Goal: Information Seeking & Learning: Learn about a topic

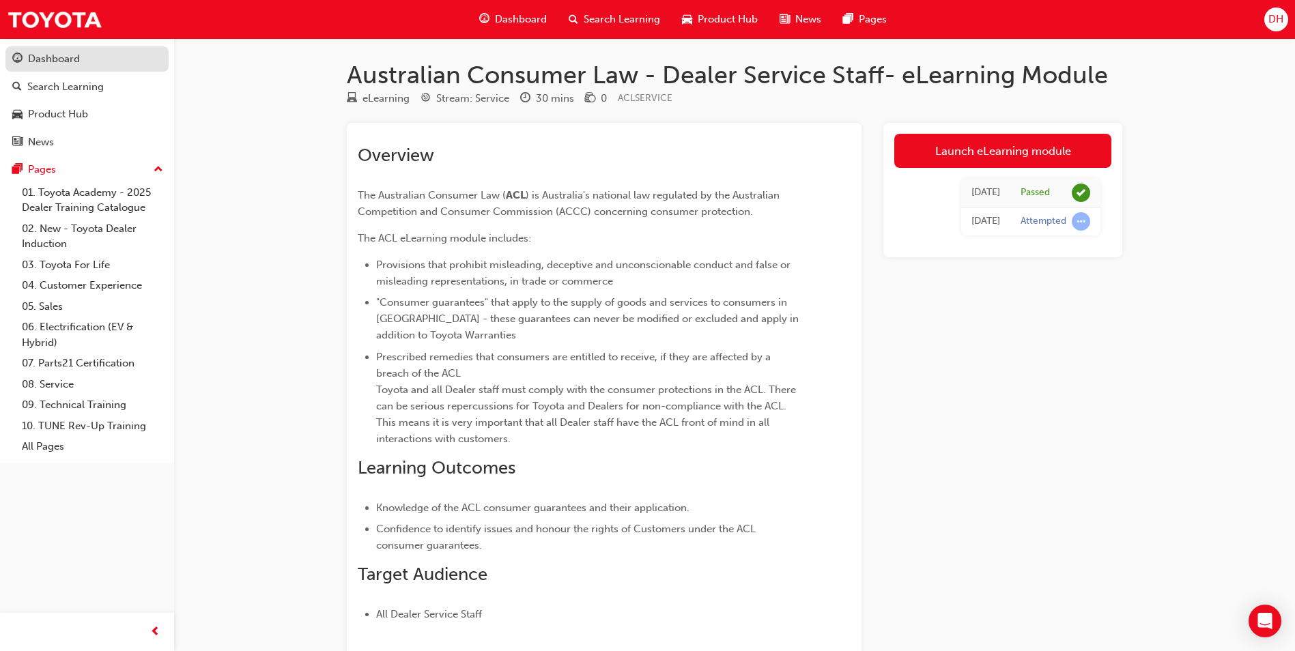
click at [35, 55] on div "Dashboard" at bounding box center [54, 59] width 52 height 16
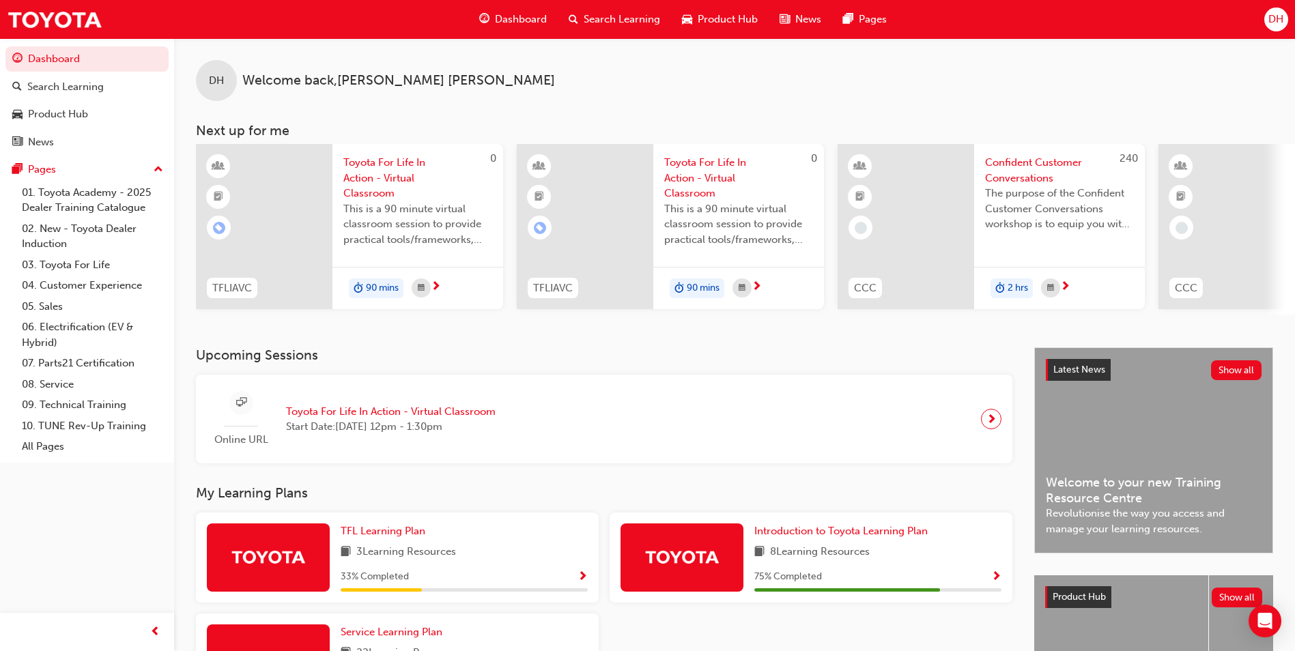
click at [628, 22] on span "Search Learning" at bounding box center [622, 20] width 76 height 16
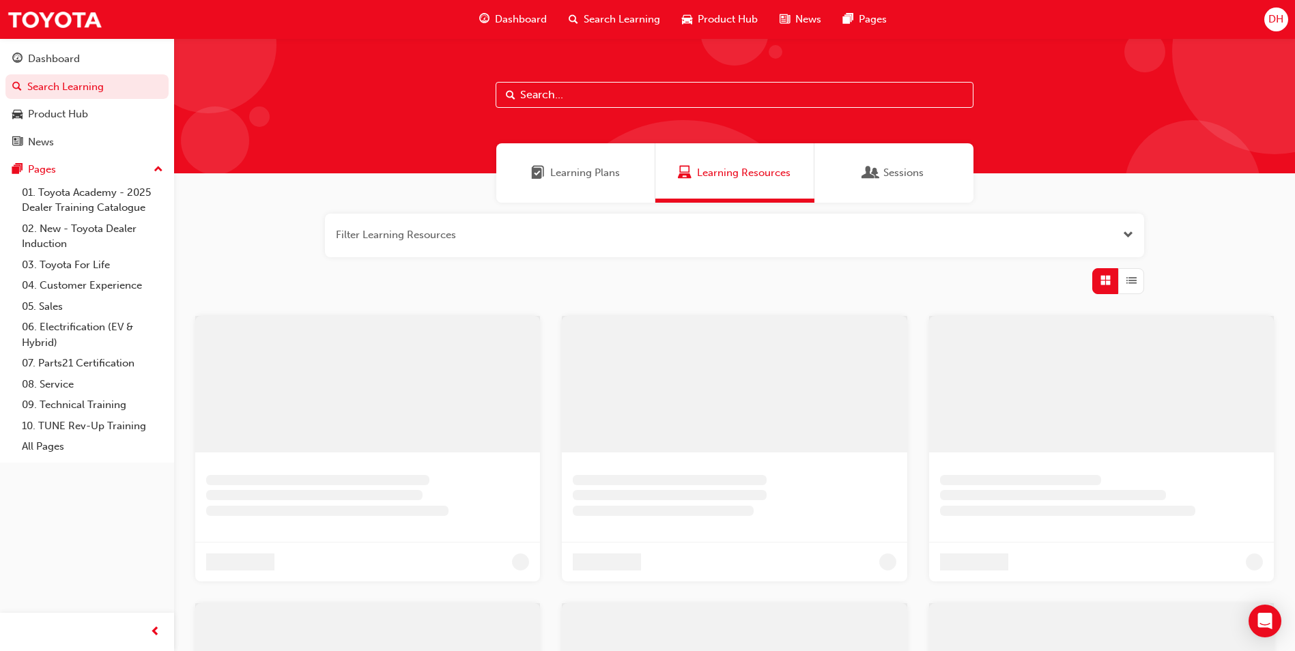
click at [641, 94] on input "text" at bounding box center [735, 95] width 478 height 26
type input "st chassis service"
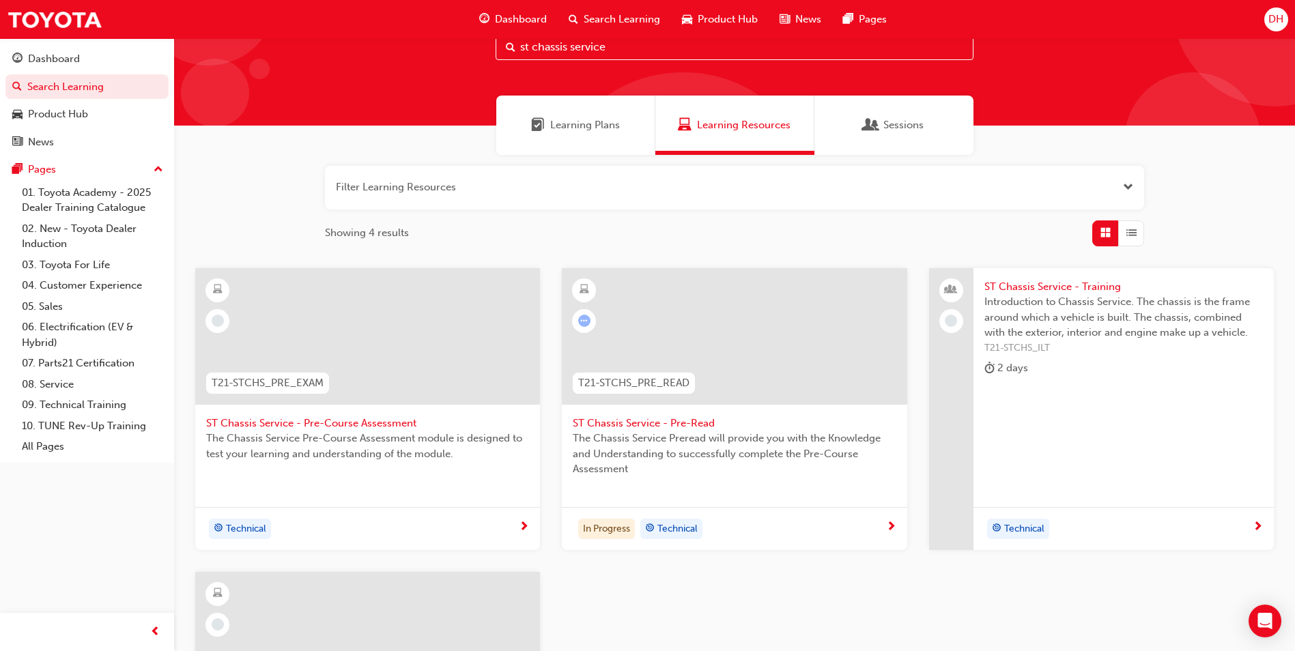
scroll to position [68, 0]
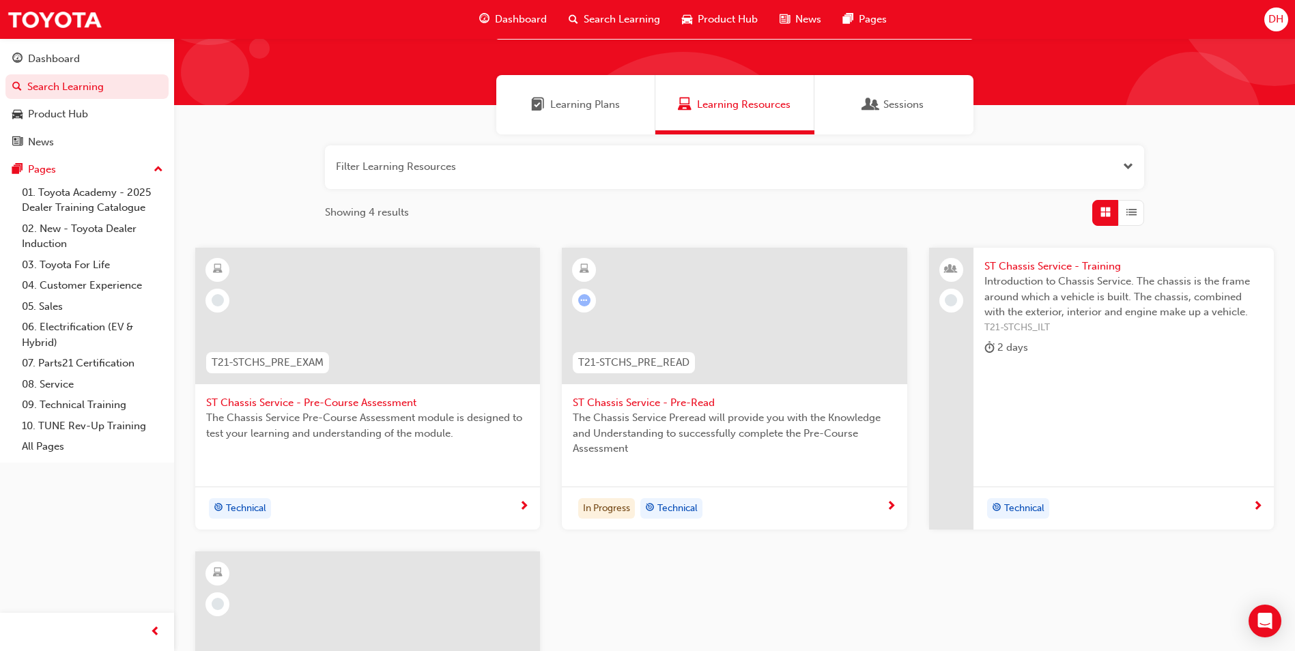
click at [690, 406] on span "ST Chassis Service - Pre-Read" at bounding box center [734, 403] width 323 height 16
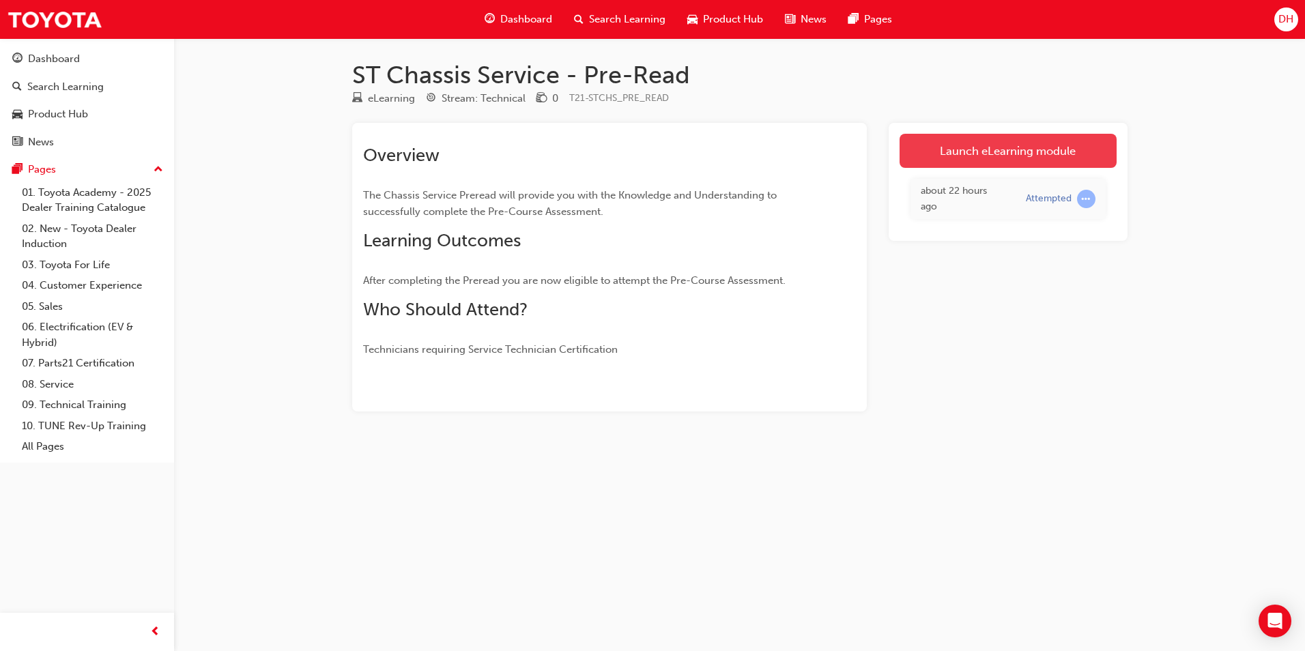
click at [1017, 148] on link "Launch eLearning module" at bounding box center [1008, 151] width 217 height 34
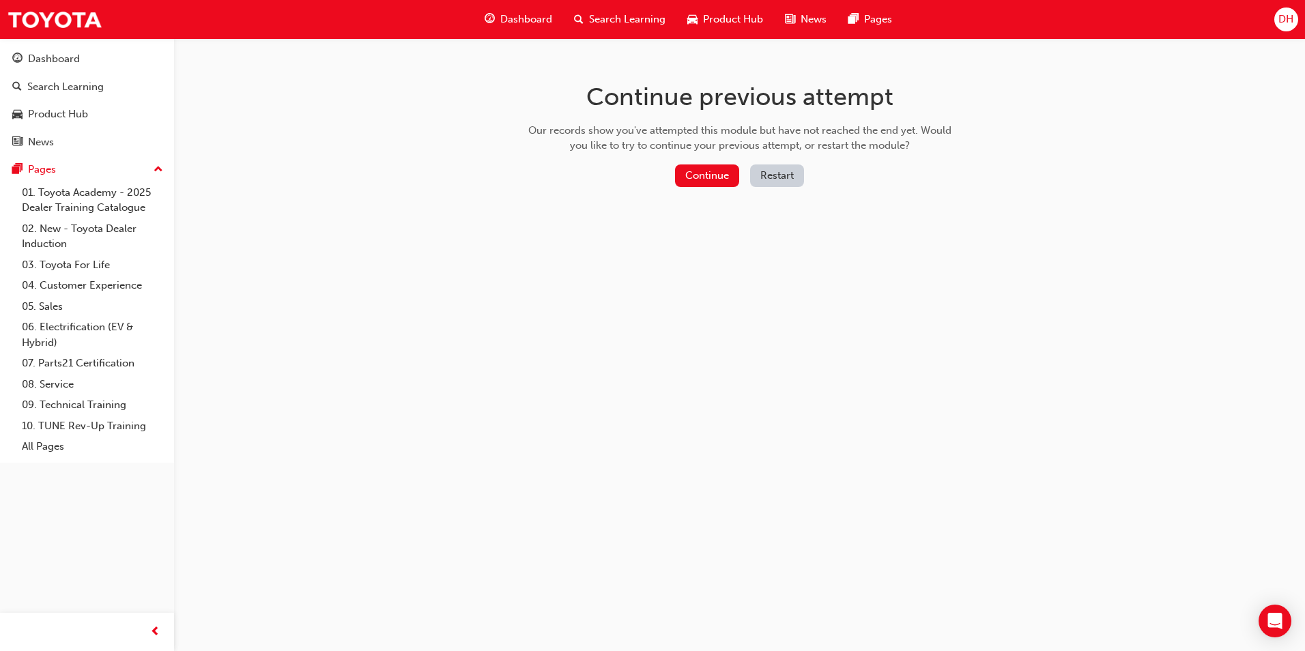
click at [786, 177] on button "Restart" at bounding box center [777, 175] width 54 height 23
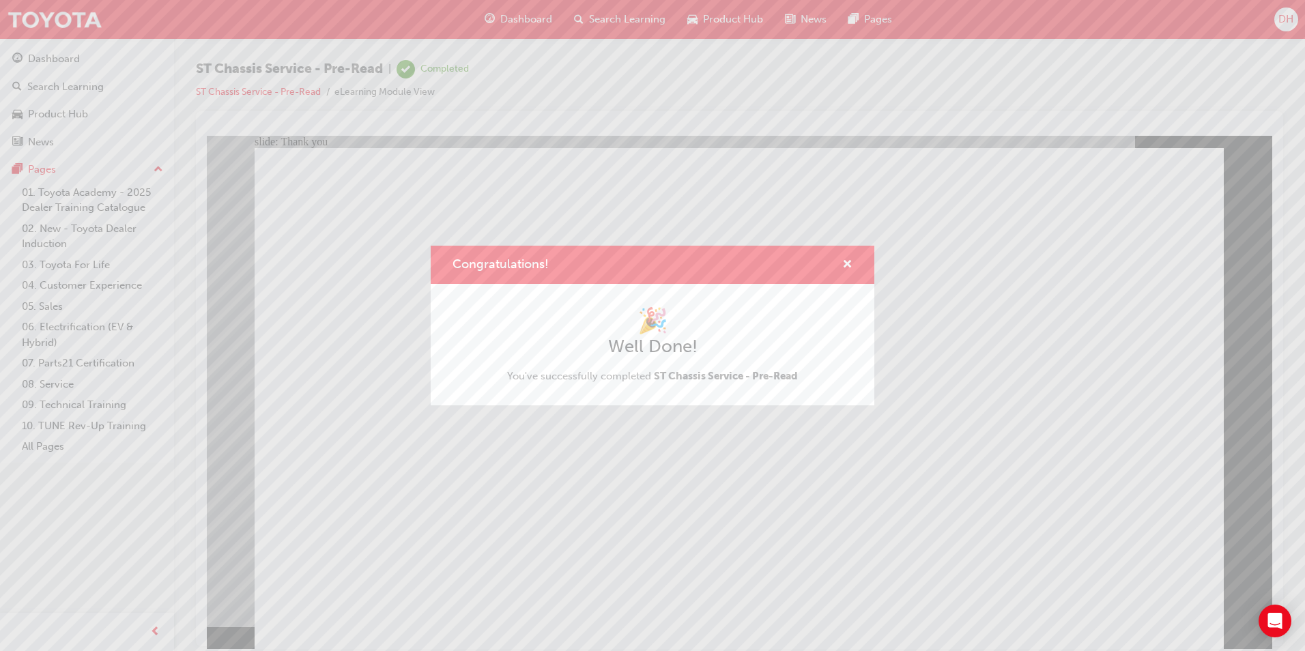
click at [837, 258] on div "Congratulations!" at bounding box center [841, 265] width 21 height 17
click at [844, 267] on span "cross-icon" at bounding box center [847, 265] width 10 height 12
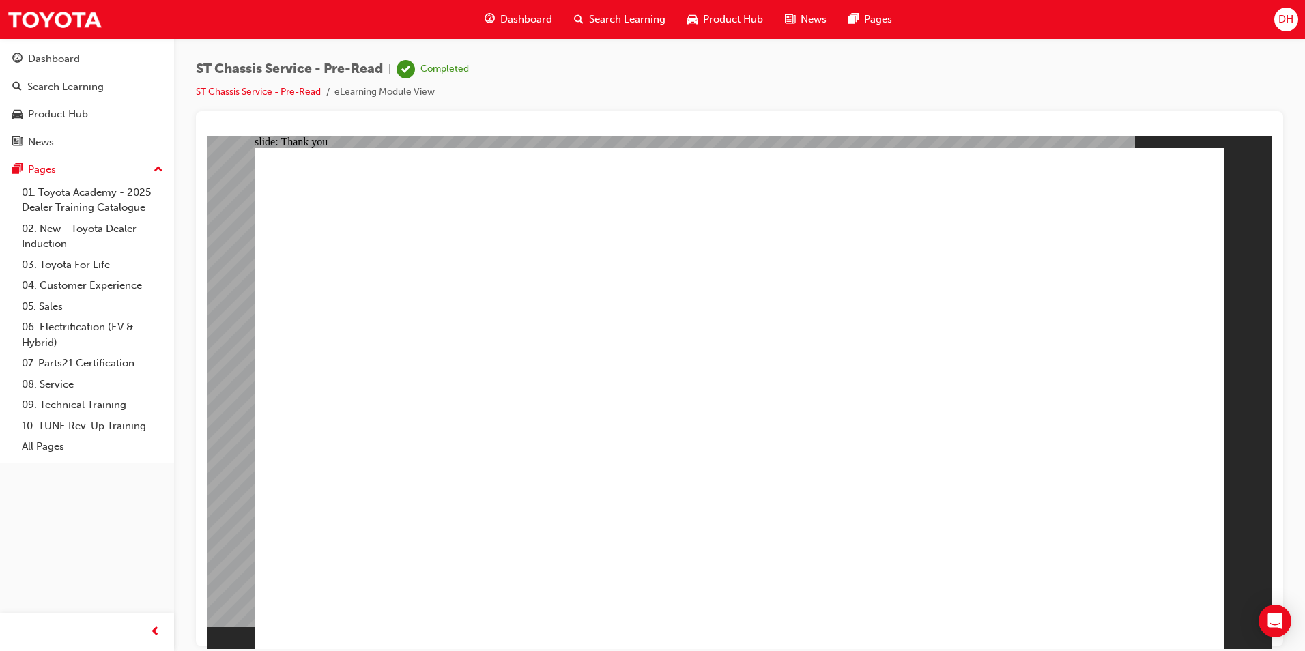
click at [247, 69] on span "ST Chassis Service - Pre-Read" at bounding box center [289, 69] width 187 height 16
click at [648, 18] on span "Search Learning" at bounding box center [627, 20] width 76 height 16
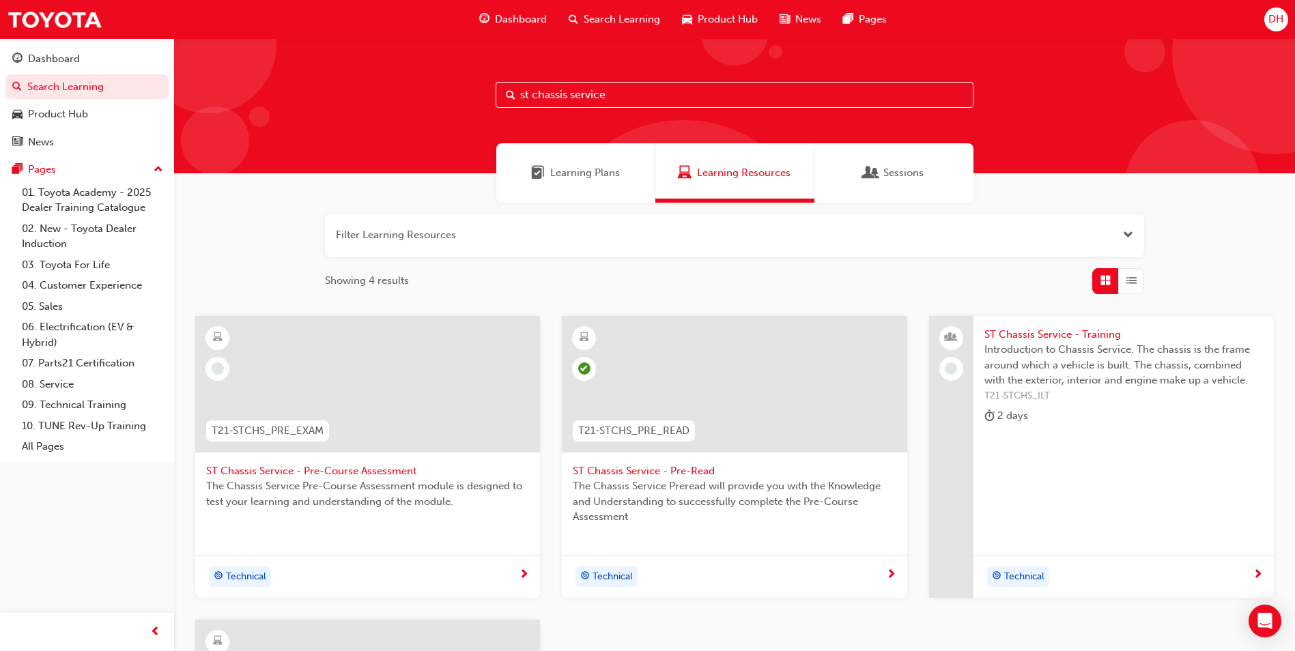
scroll to position [68, 0]
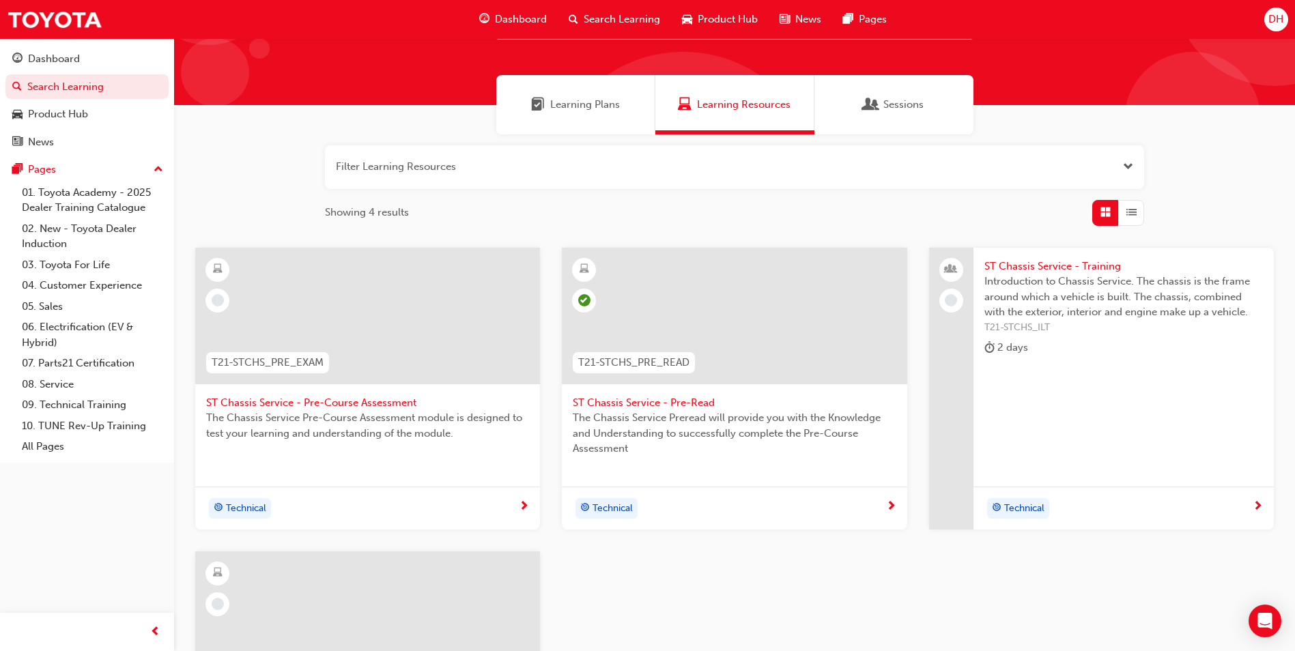
click at [334, 399] on span "ST Chassis Service - Pre-Course Assessment" at bounding box center [367, 403] width 323 height 16
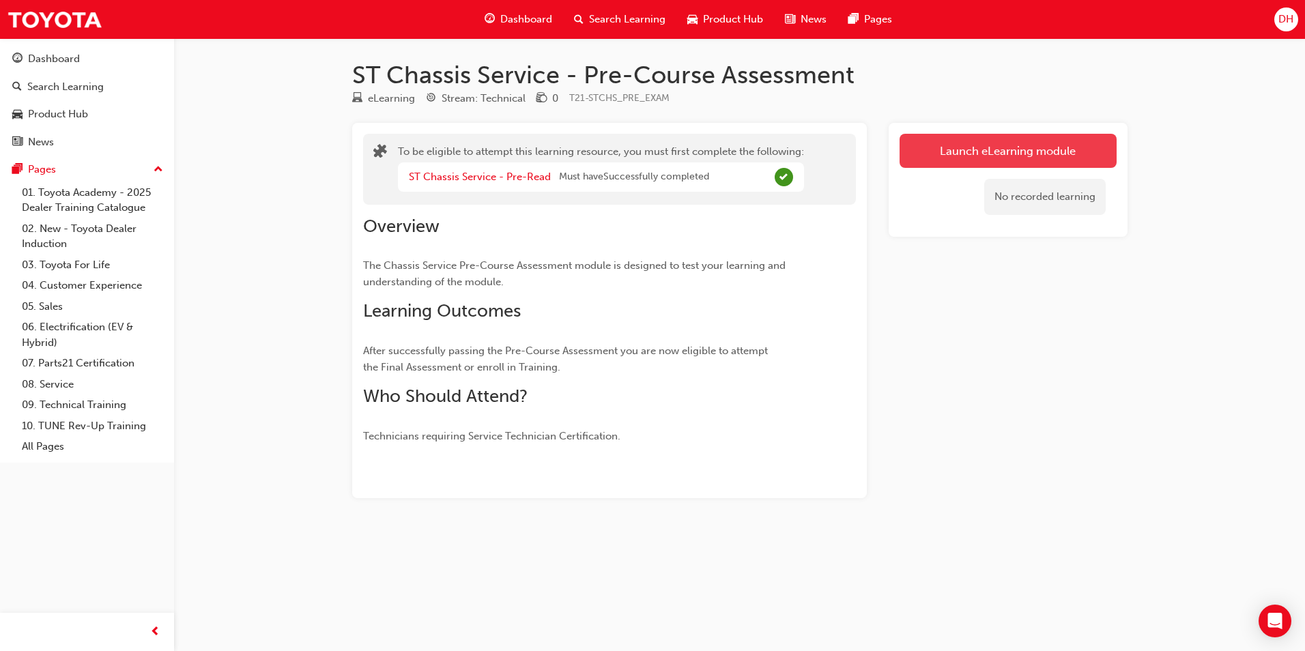
click at [1006, 144] on button "Launch eLearning module" at bounding box center [1008, 151] width 217 height 34
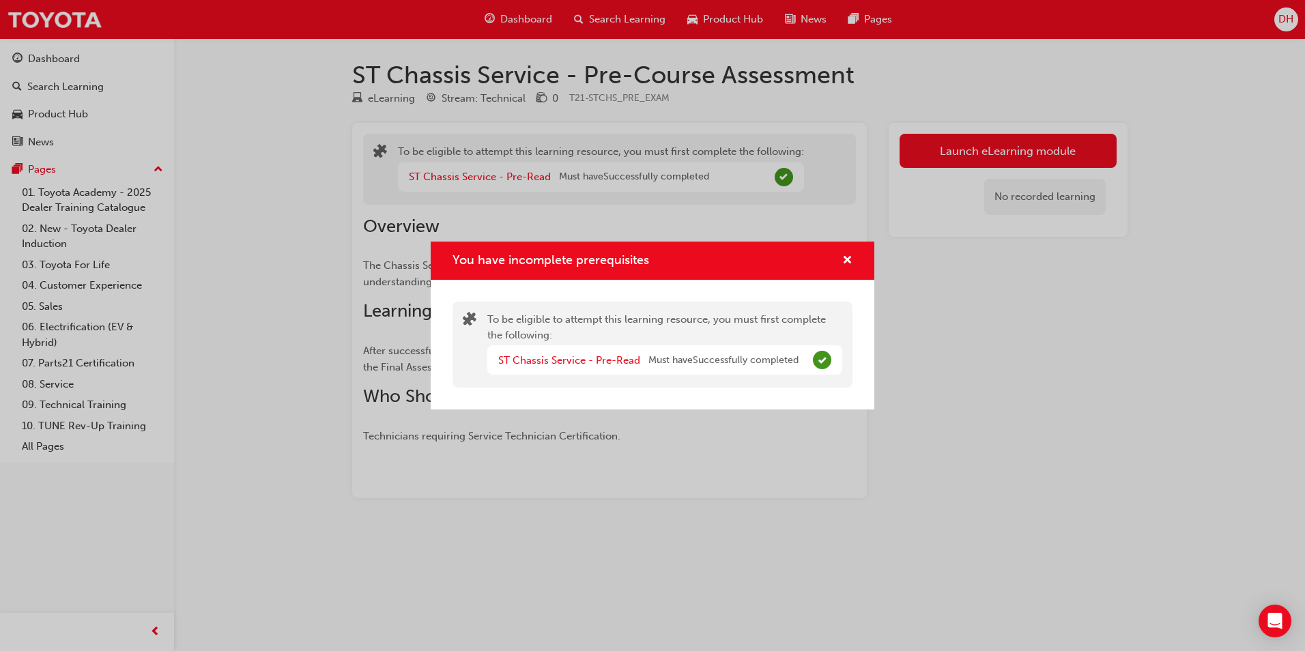
click at [697, 358] on span "Must have Successfully completed" at bounding box center [723, 361] width 150 height 16
click at [837, 259] on div "You have incomplete prerequisites" at bounding box center [841, 261] width 21 height 17
click at [841, 258] on div "You have incomplete prerequisites" at bounding box center [841, 261] width 21 height 17
click at [850, 258] on span "cross-icon" at bounding box center [847, 261] width 10 height 12
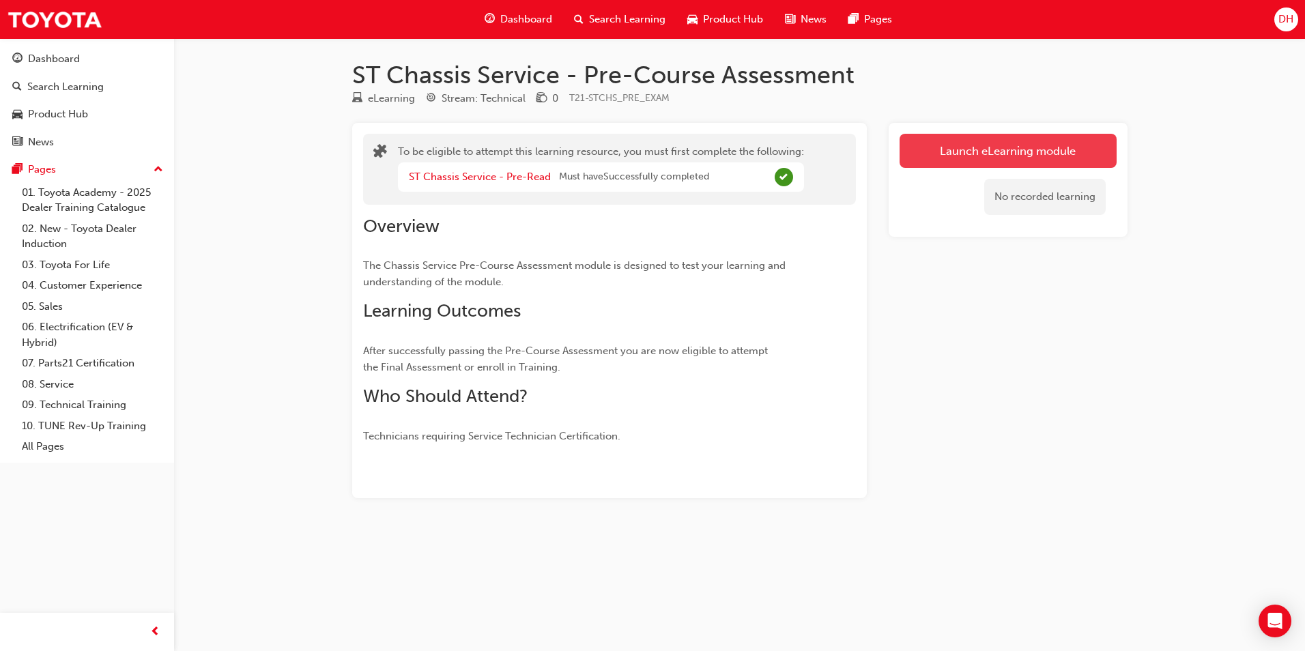
click at [952, 154] on button "Launch eLearning module" at bounding box center [1008, 151] width 217 height 34
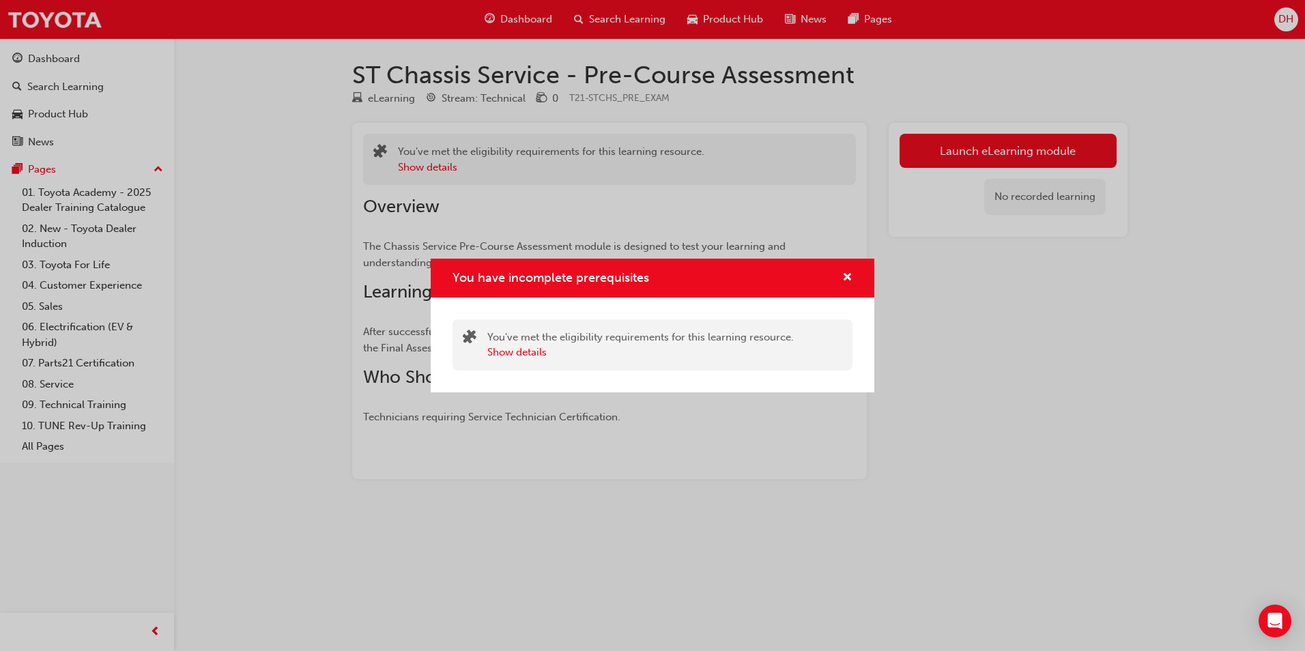
click at [1001, 147] on div "You have incomplete prerequisites You've met the eligibility requirements for t…" at bounding box center [652, 325] width 1305 height 651
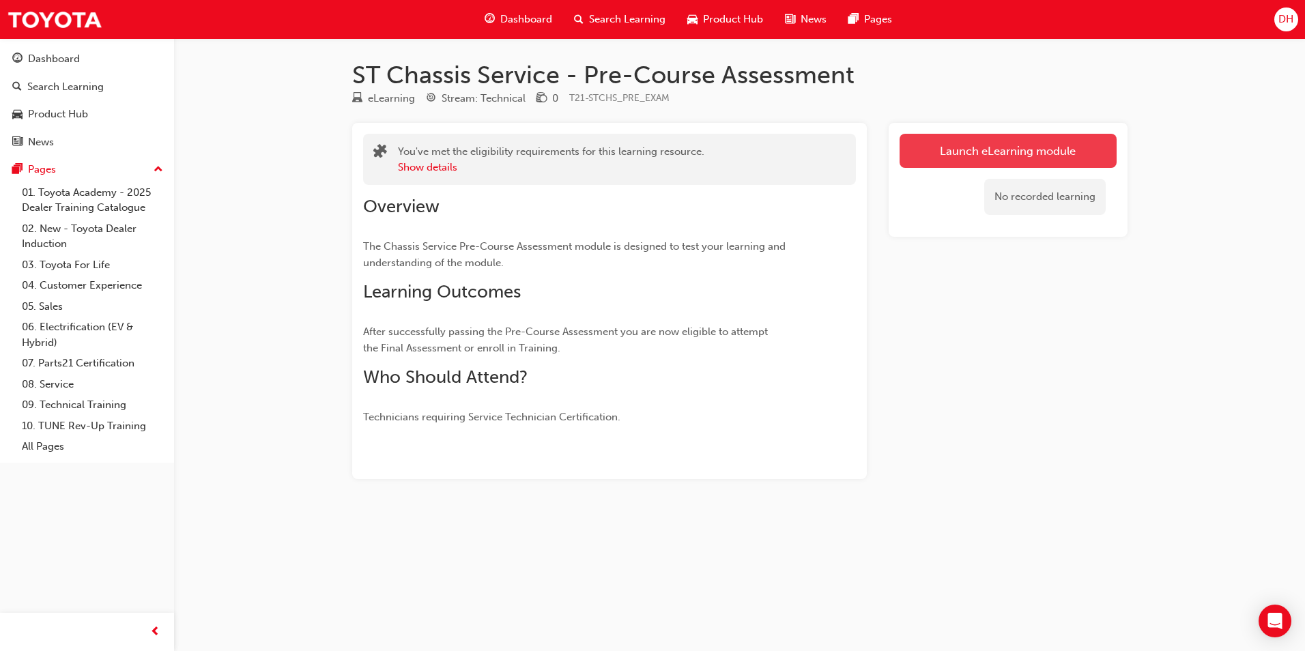
click at [956, 156] on button "Launch eLearning module" at bounding box center [1008, 151] width 217 height 34
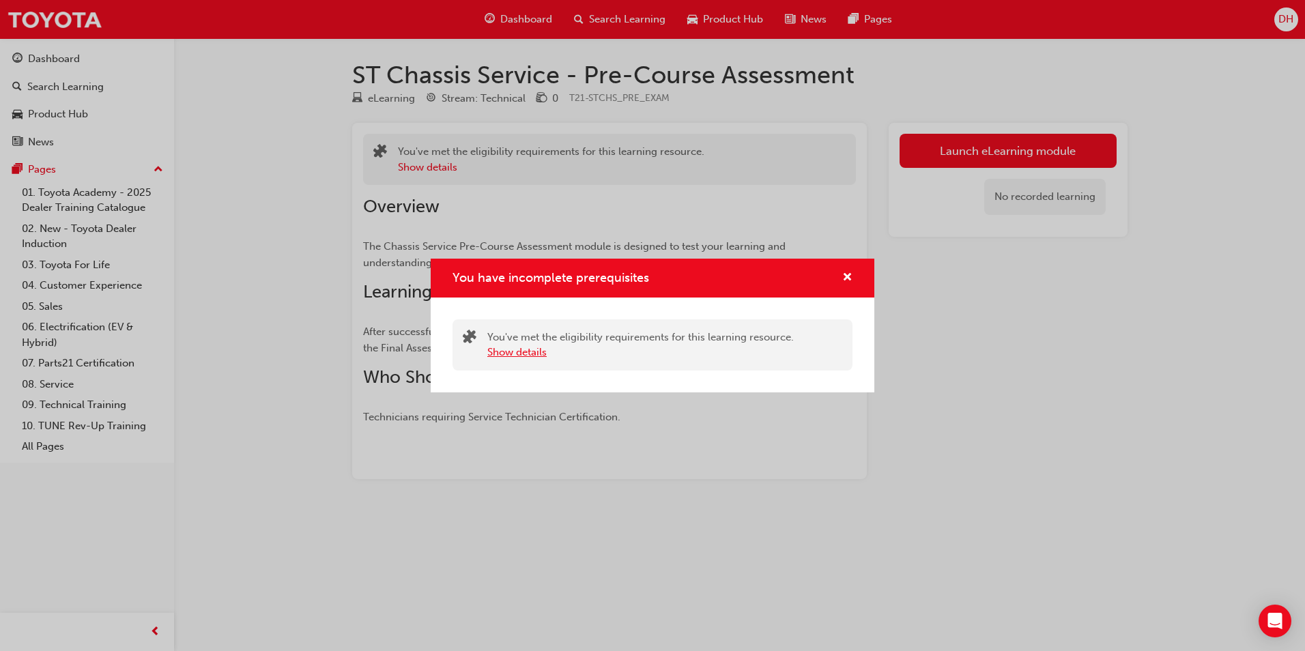
click at [530, 356] on button "Show details" at bounding box center [516, 353] width 59 height 16
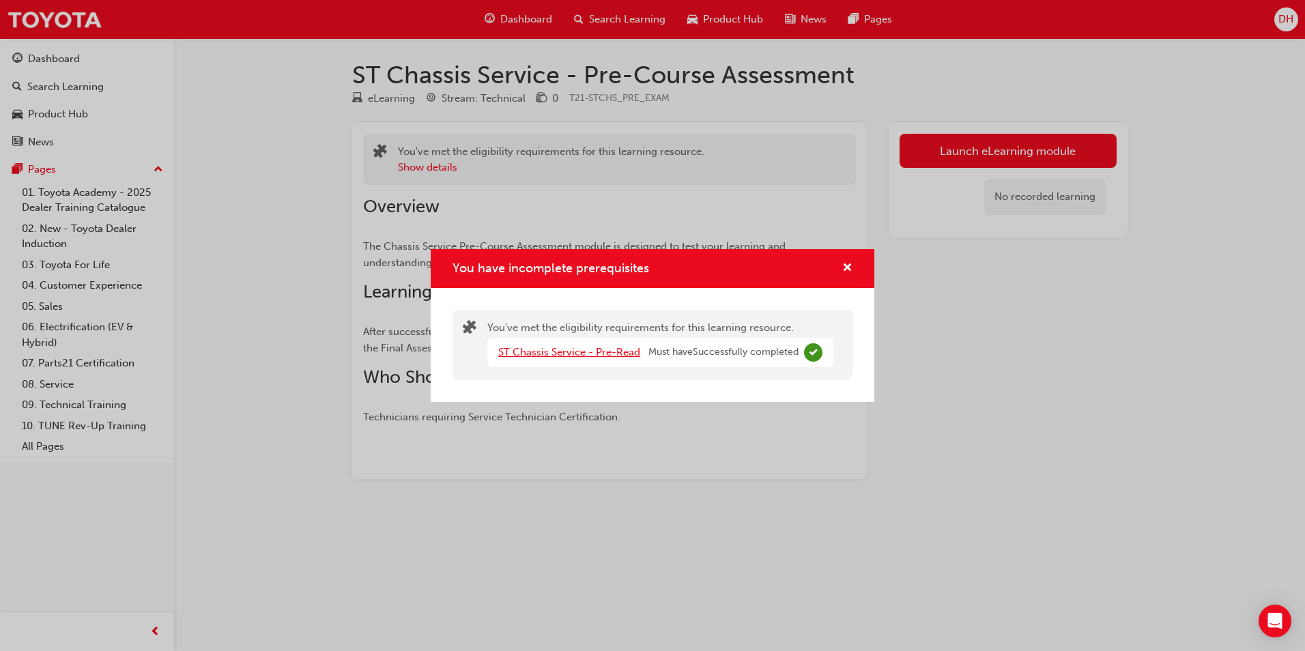
click at [530, 356] on link "ST Chassis Service - Pre-Read" at bounding box center [569, 352] width 142 height 12
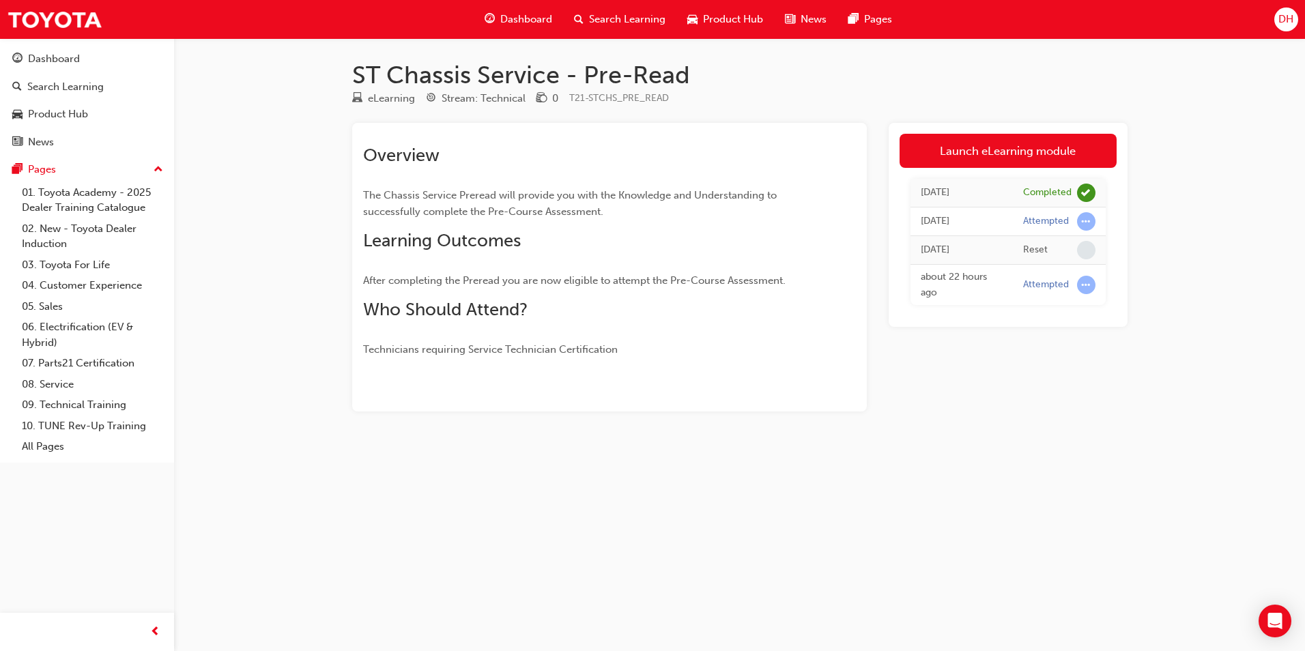
click at [593, 74] on h1 "ST Chassis Service - Pre-Read" at bounding box center [739, 75] width 775 height 30
click at [612, 16] on span "Search Learning" at bounding box center [627, 20] width 76 height 16
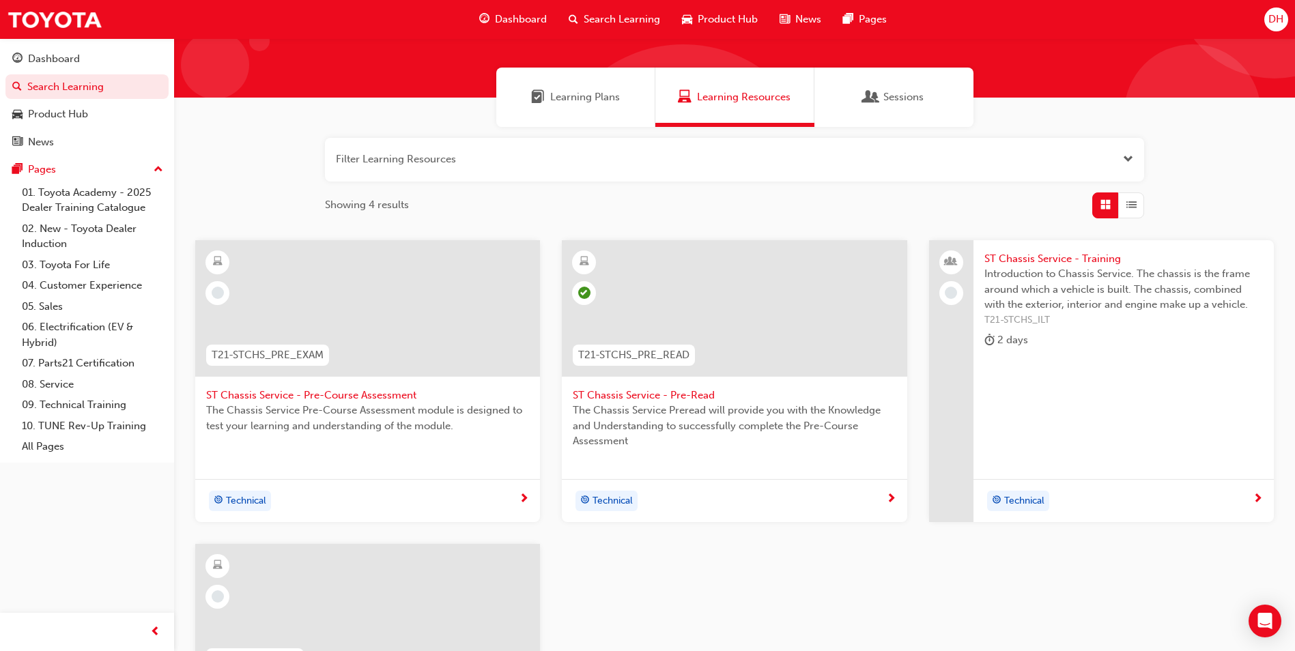
scroll to position [68, 0]
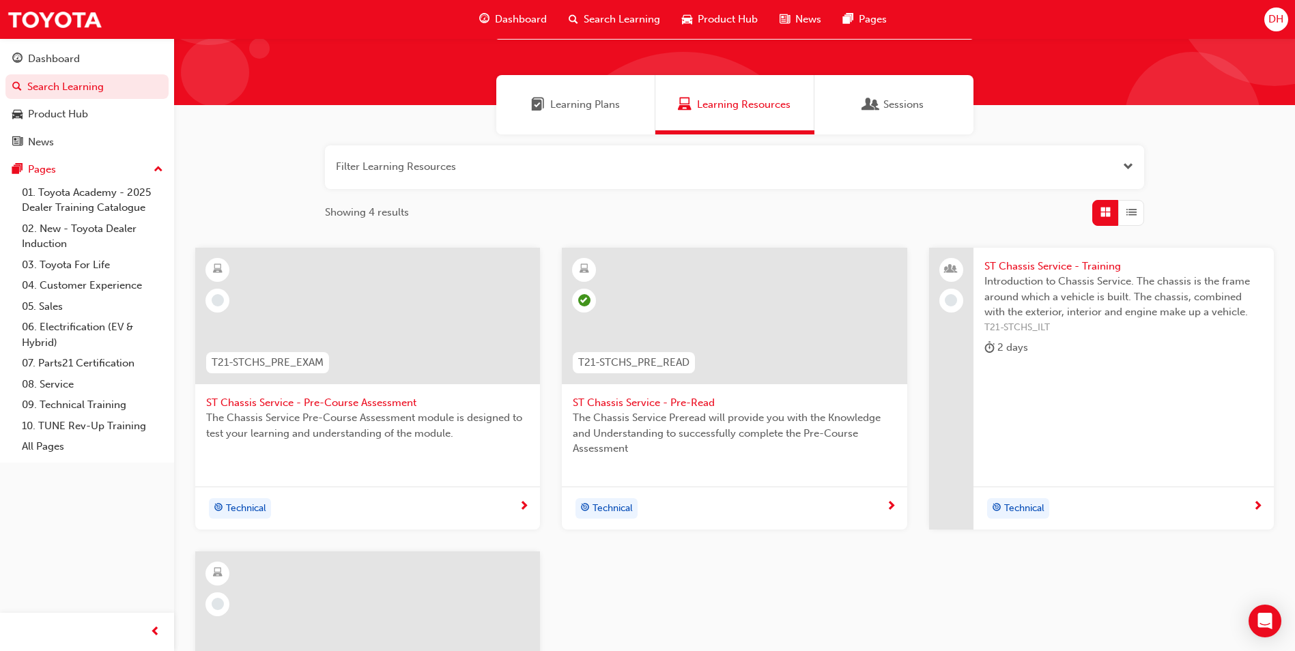
click at [328, 406] on span "ST Chassis Service - Pre-Course Assessment" at bounding box center [367, 403] width 323 height 16
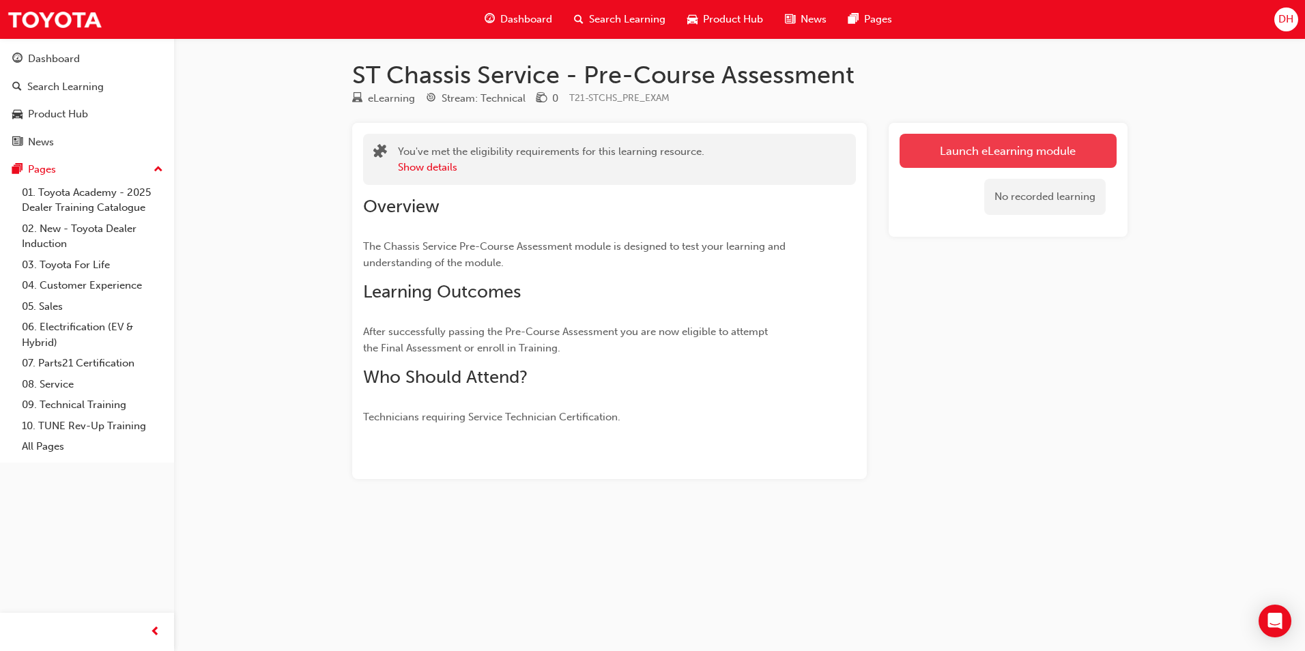
click at [1012, 156] on link "Launch eLearning module" at bounding box center [1008, 151] width 217 height 34
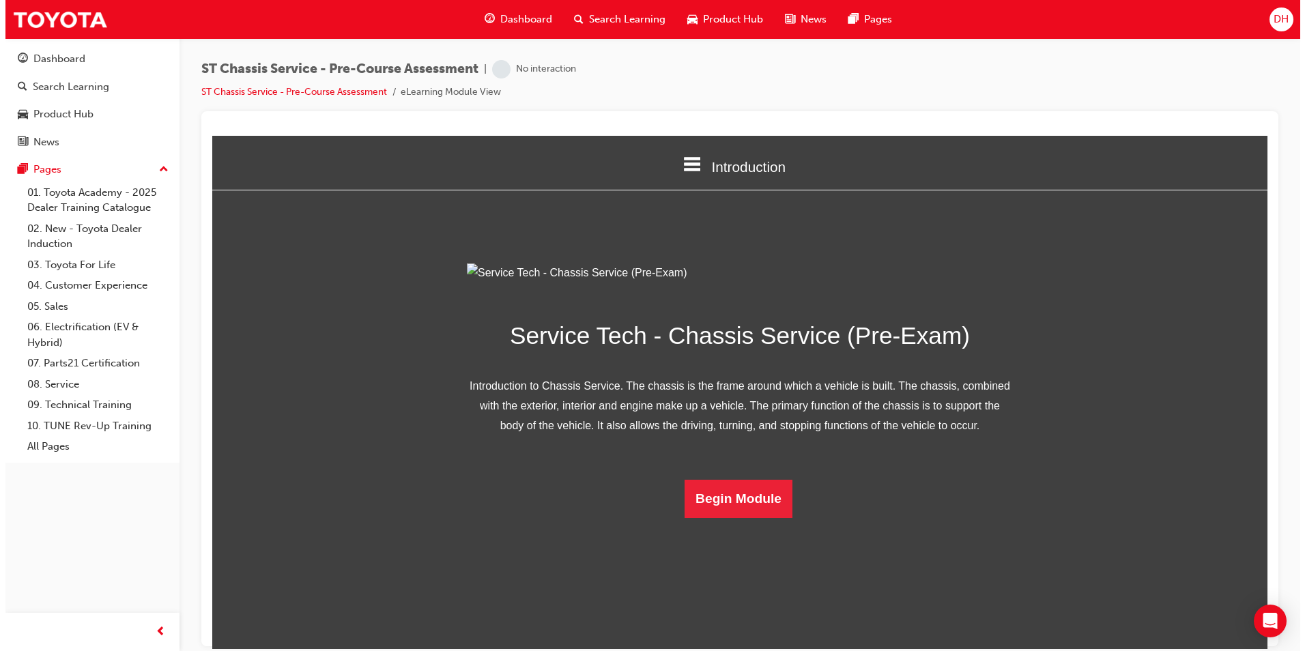
scroll to position [19, 0]
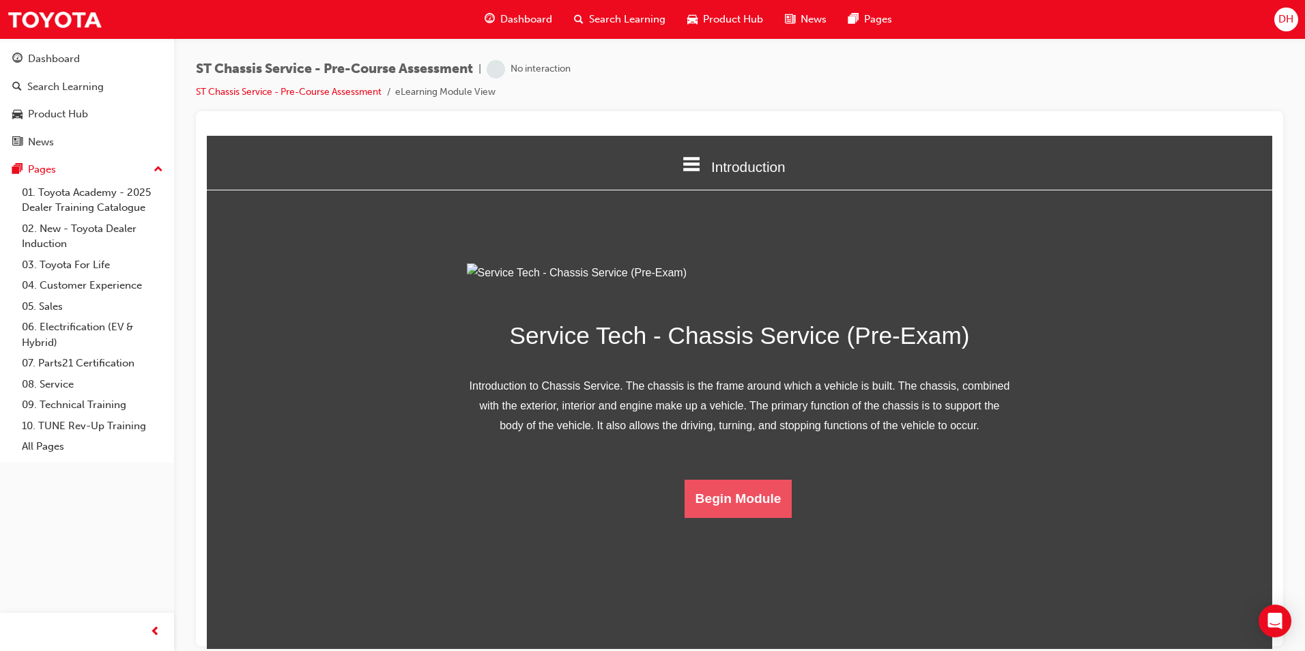
click at [723, 517] on button "Begin Module" at bounding box center [739, 498] width 108 height 38
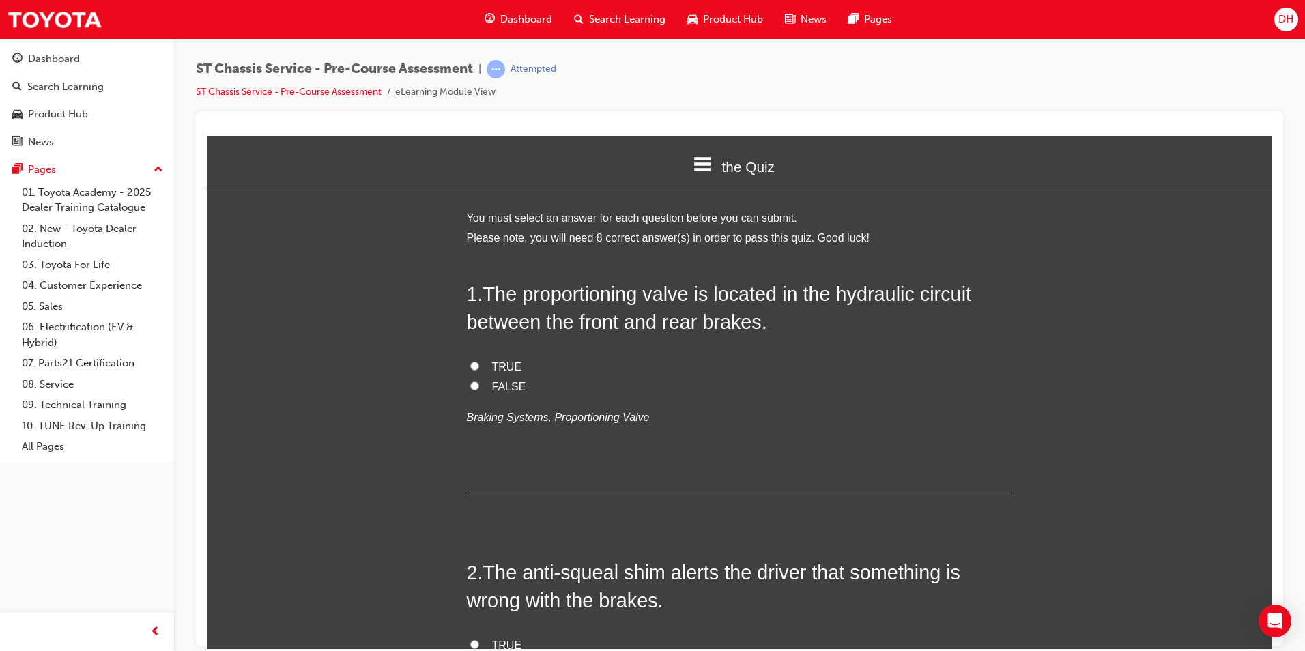
click at [470, 362] on input "TRUE" at bounding box center [474, 365] width 9 height 9
radio input "true"
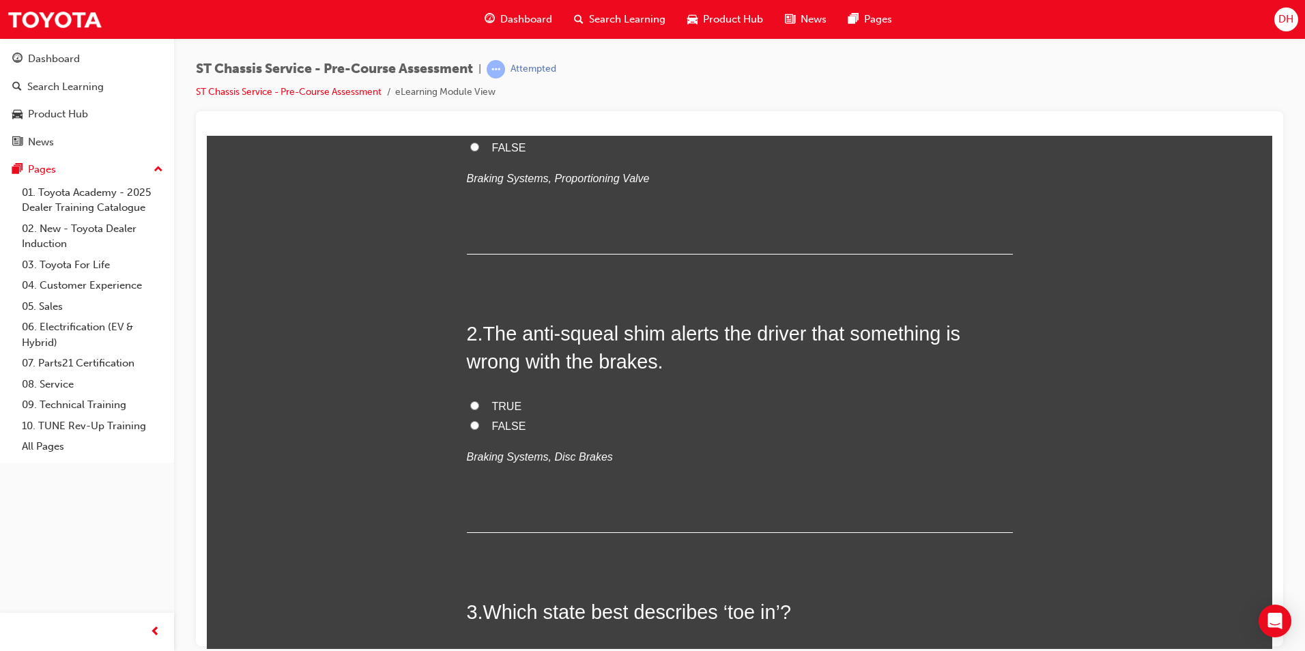
scroll to position [273, 0]
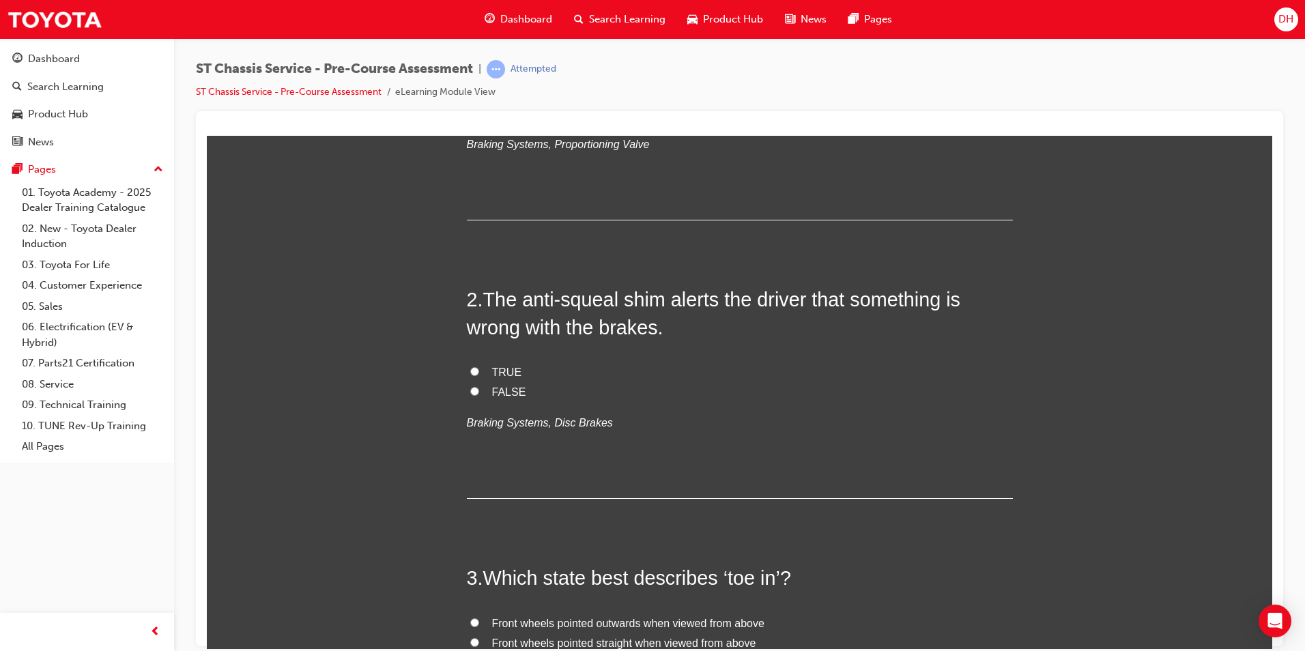
click at [470, 390] on input "FALSE" at bounding box center [474, 390] width 9 height 9
radio input "true"
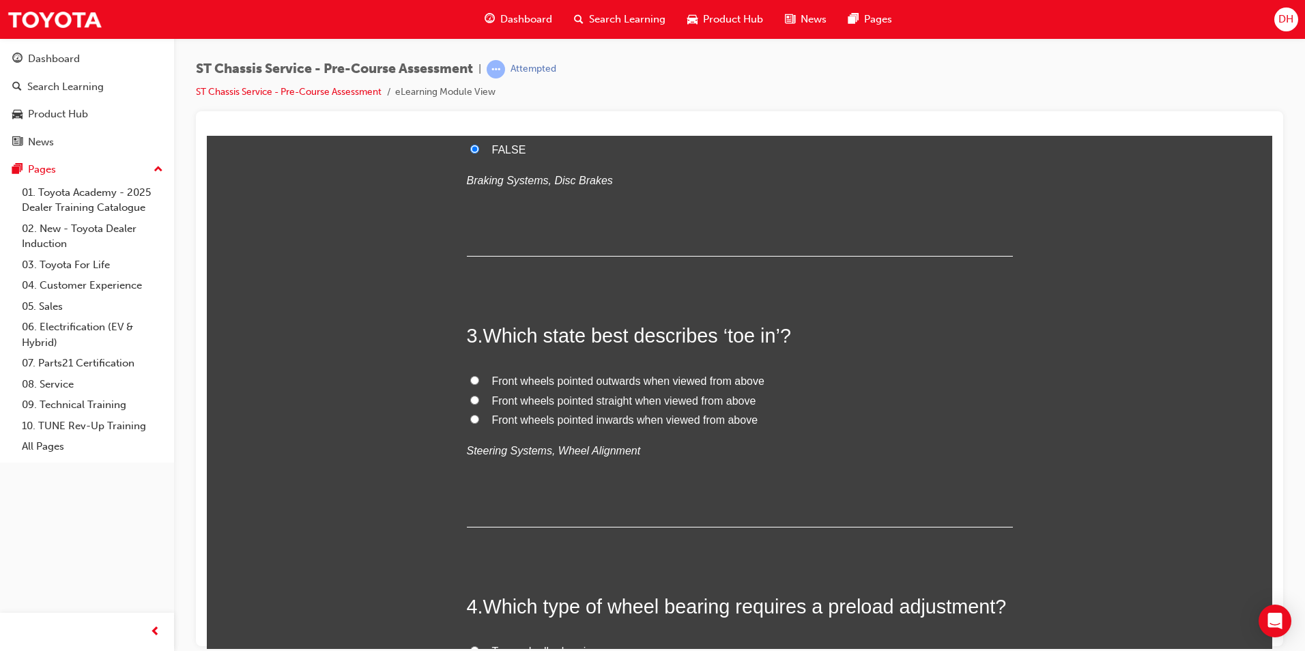
scroll to position [546, 0]
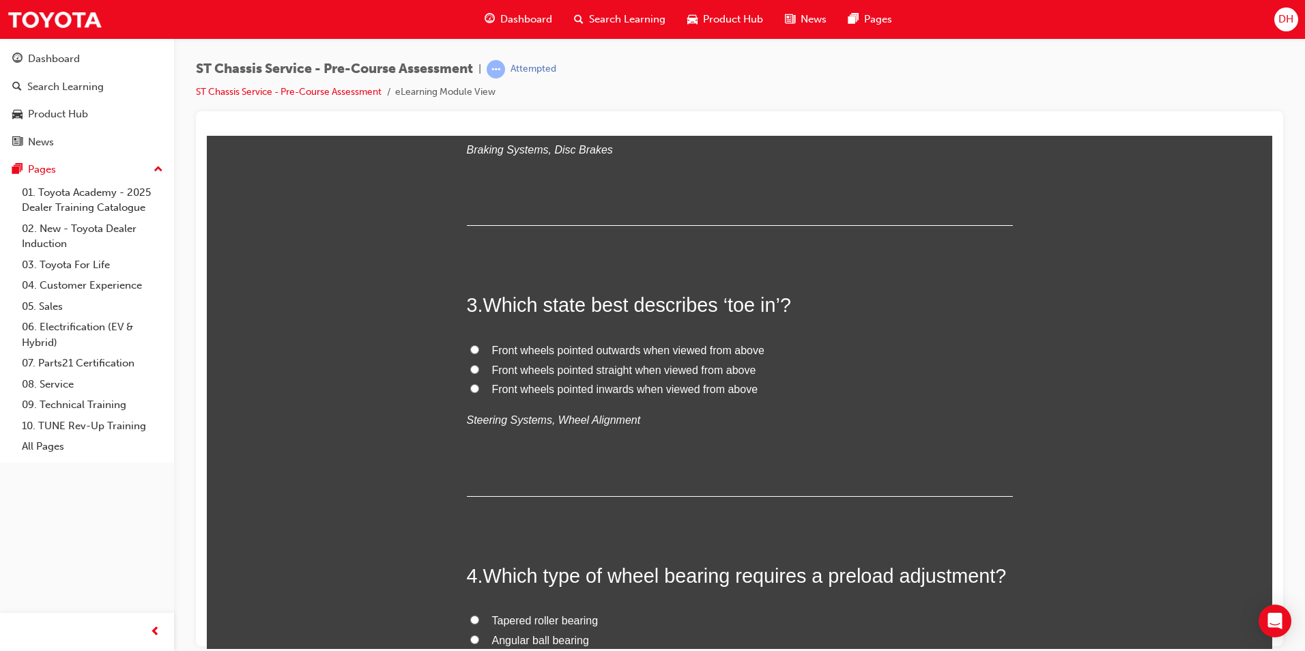
click at [470, 385] on input "Front wheels pointed inwards when viewed from above" at bounding box center [474, 388] width 9 height 9
radio input "true"
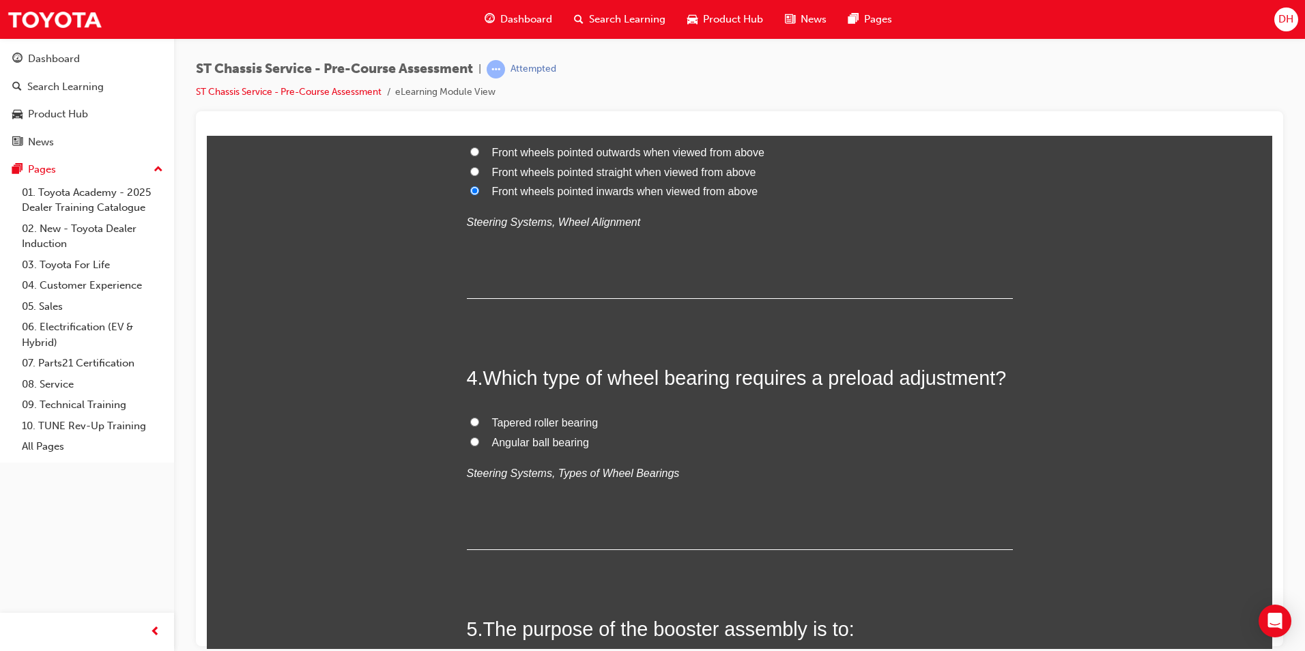
scroll to position [751, 0]
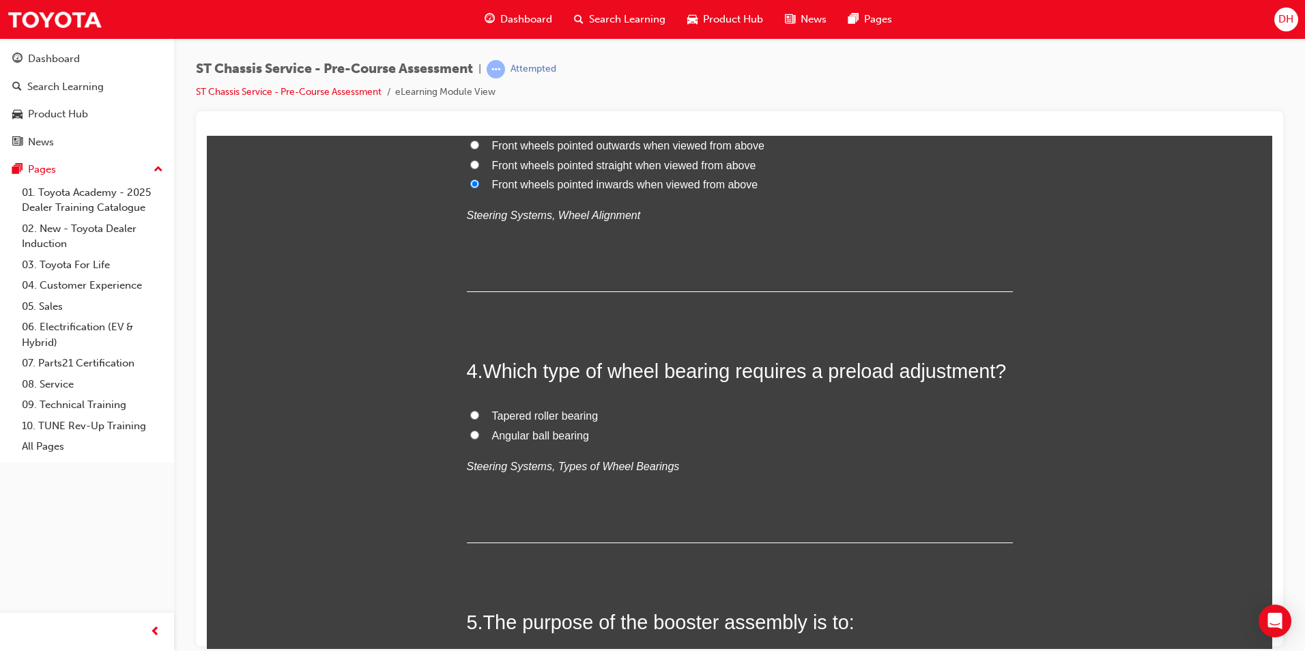
click at [470, 411] on input "Tapered roller bearing" at bounding box center [474, 414] width 9 height 9
radio input "true"
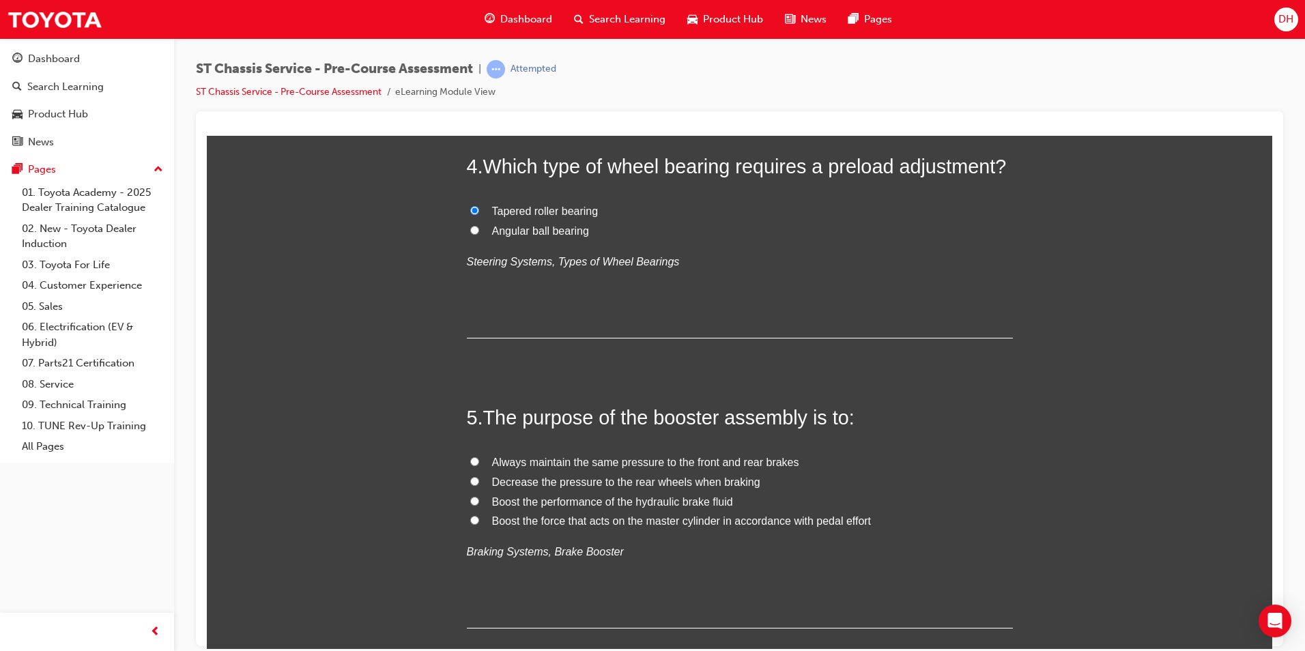
scroll to position [1024, 0]
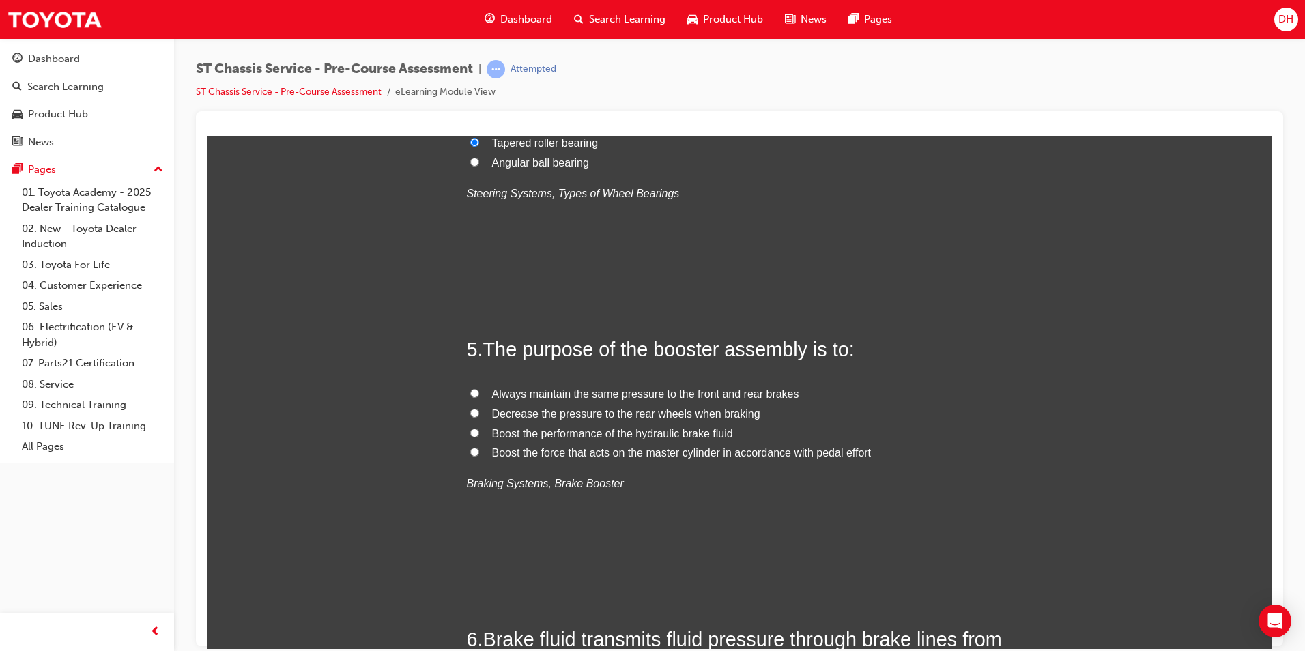
click at [468, 445] on label "Boost the force that acts on the master cylinder in accordance with pedal effort" at bounding box center [740, 453] width 546 height 20
click at [470, 447] on input "Boost the force that acts on the master cylinder in accordance with pedal effort" at bounding box center [474, 451] width 9 height 9
radio input "true"
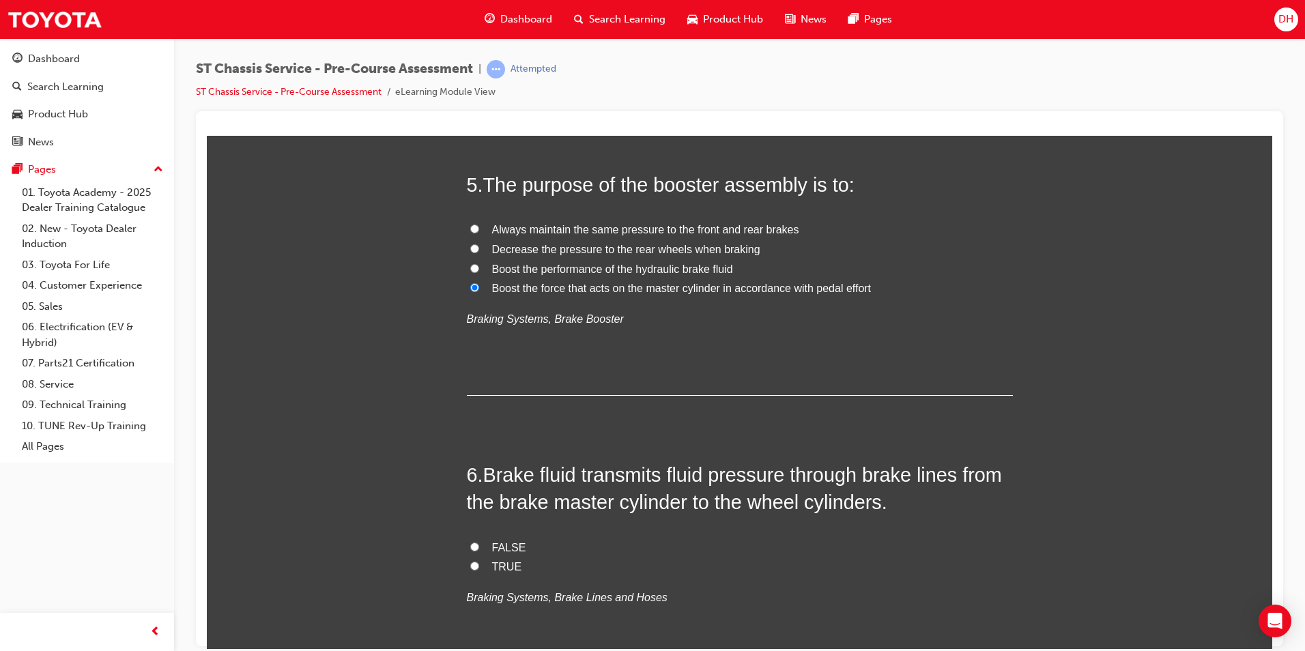
scroll to position [1297, 0]
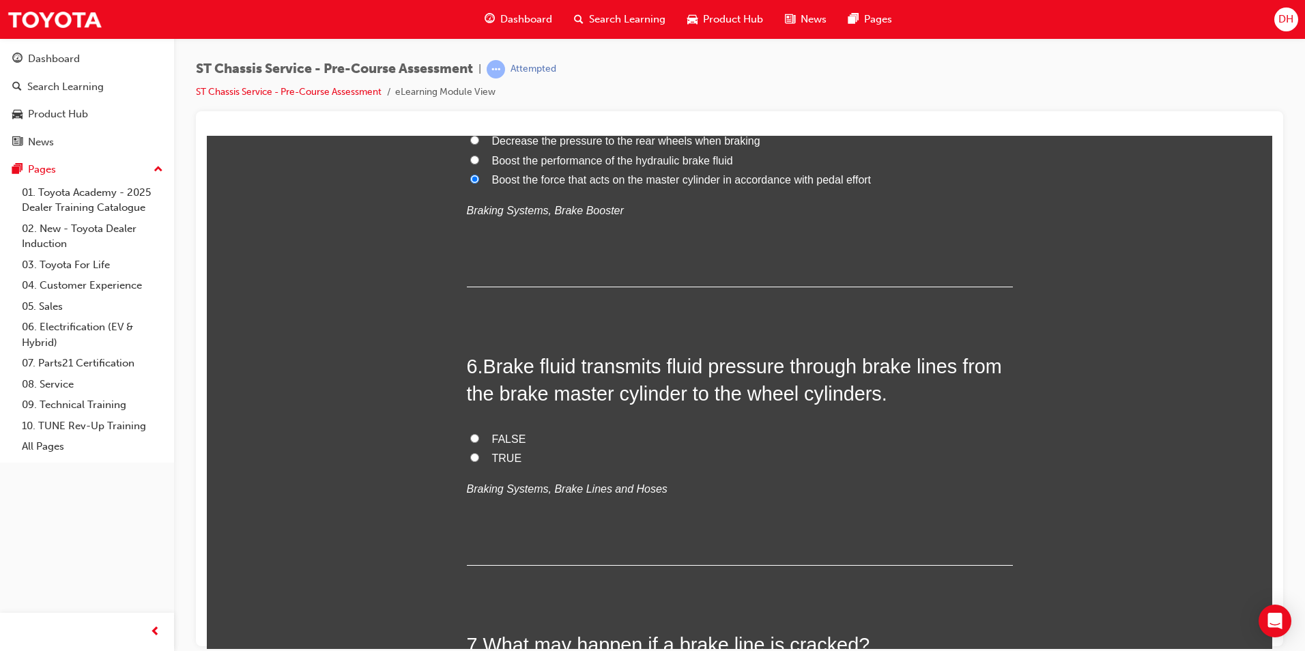
click at [470, 440] on input "FALSE" at bounding box center [474, 437] width 9 height 9
radio input "true"
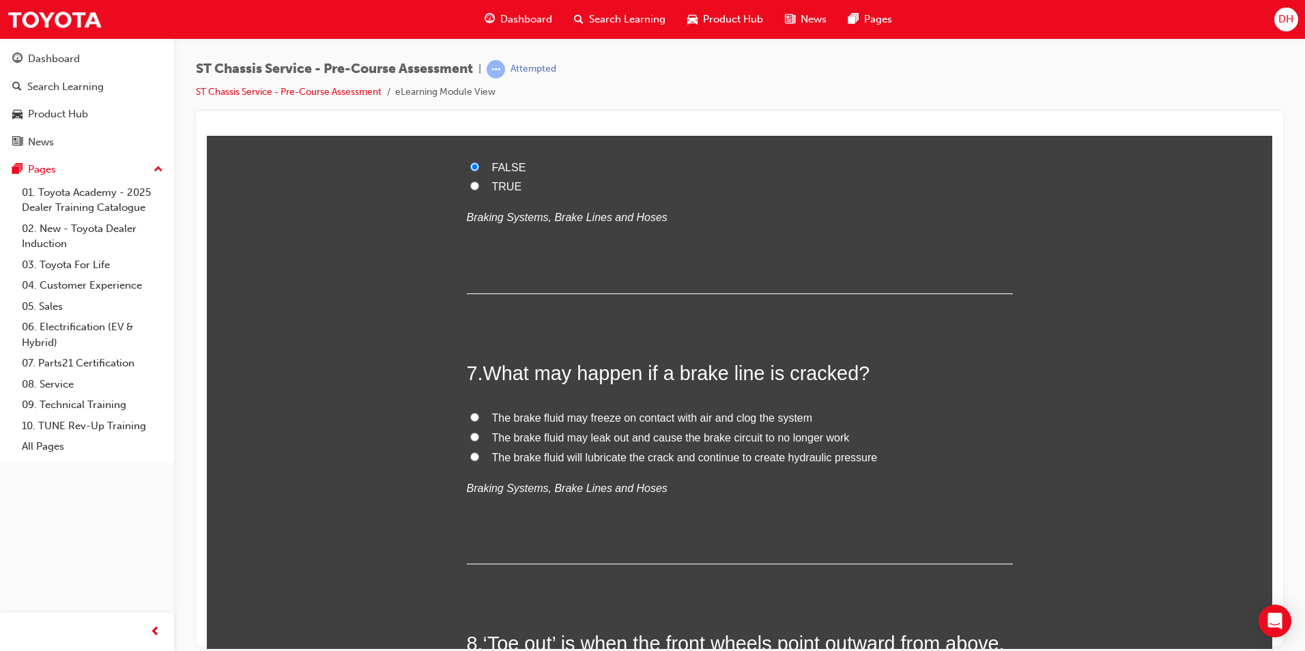
scroll to position [1570, 0]
click at [470, 435] on input "The brake fluid may leak out and cause the brake circuit to no longer work" at bounding box center [474, 435] width 9 height 9
radio input "true"
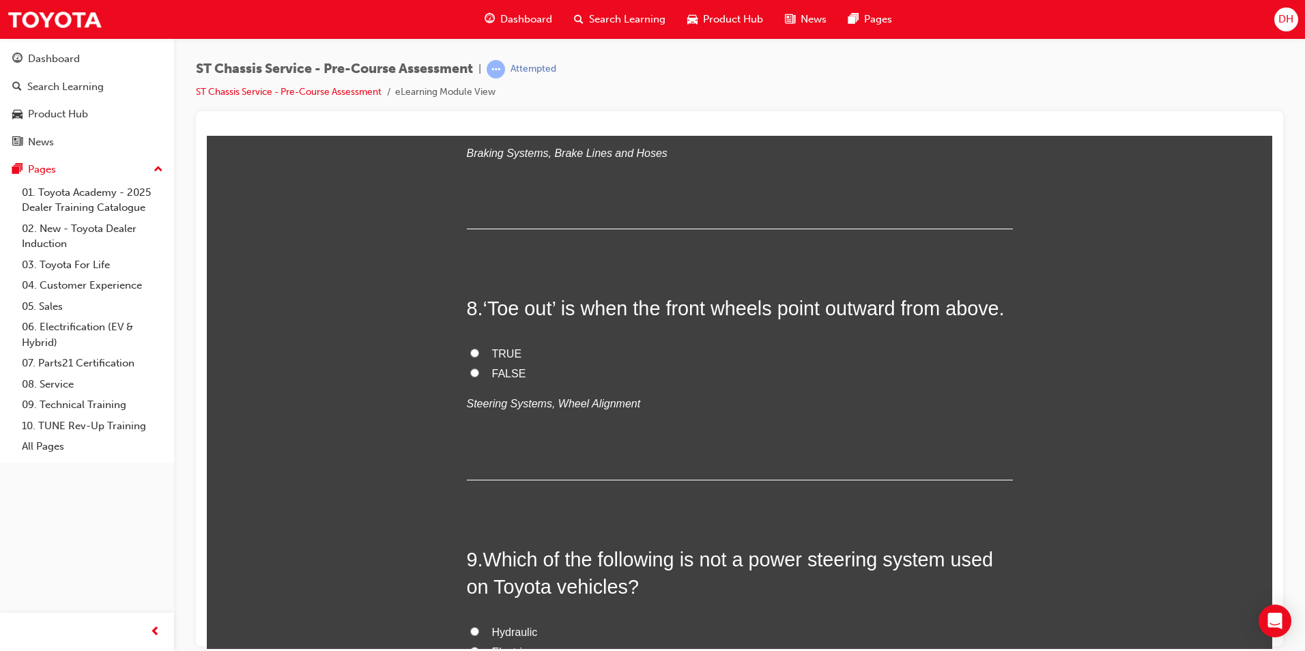
scroll to position [1911, 0]
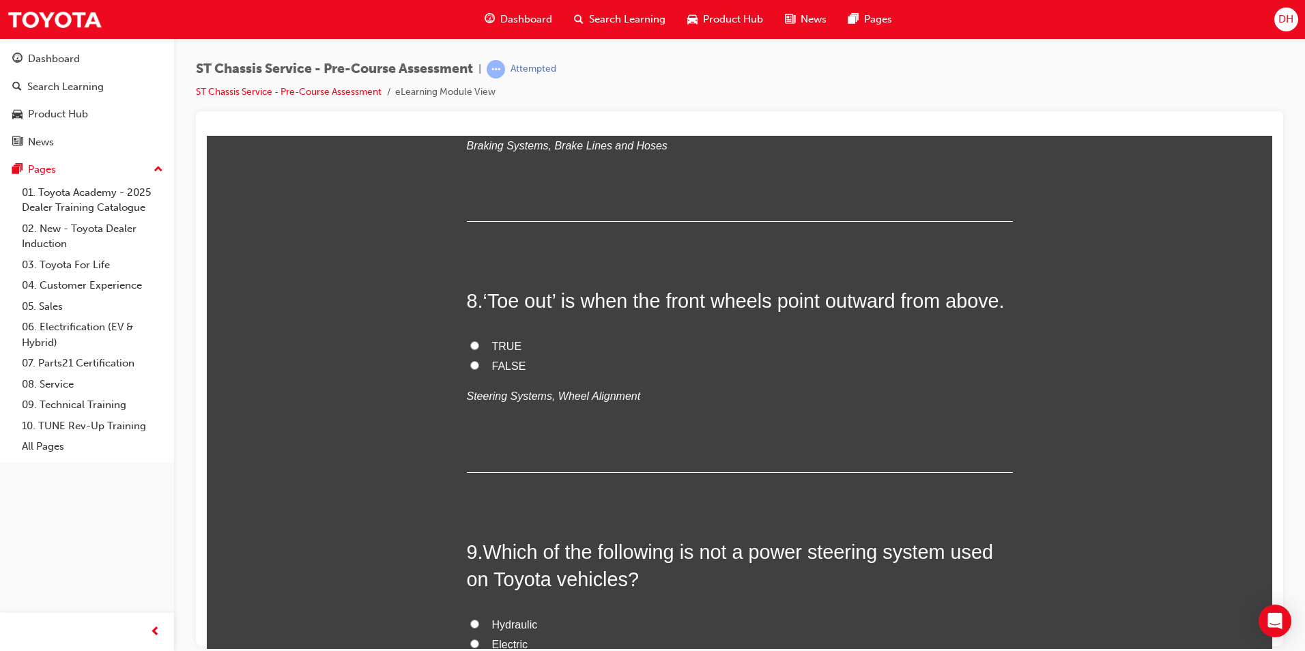
click at [470, 369] on input "FALSE" at bounding box center [474, 364] width 9 height 9
radio input "true"
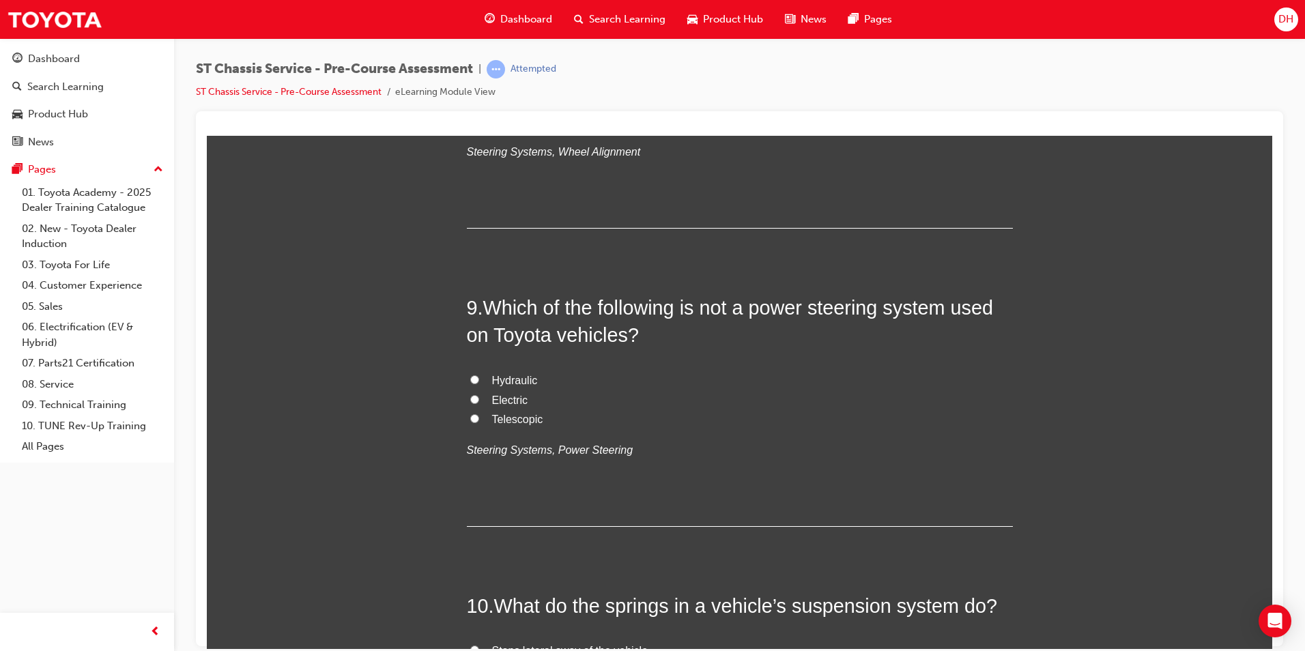
scroll to position [2184, 0]
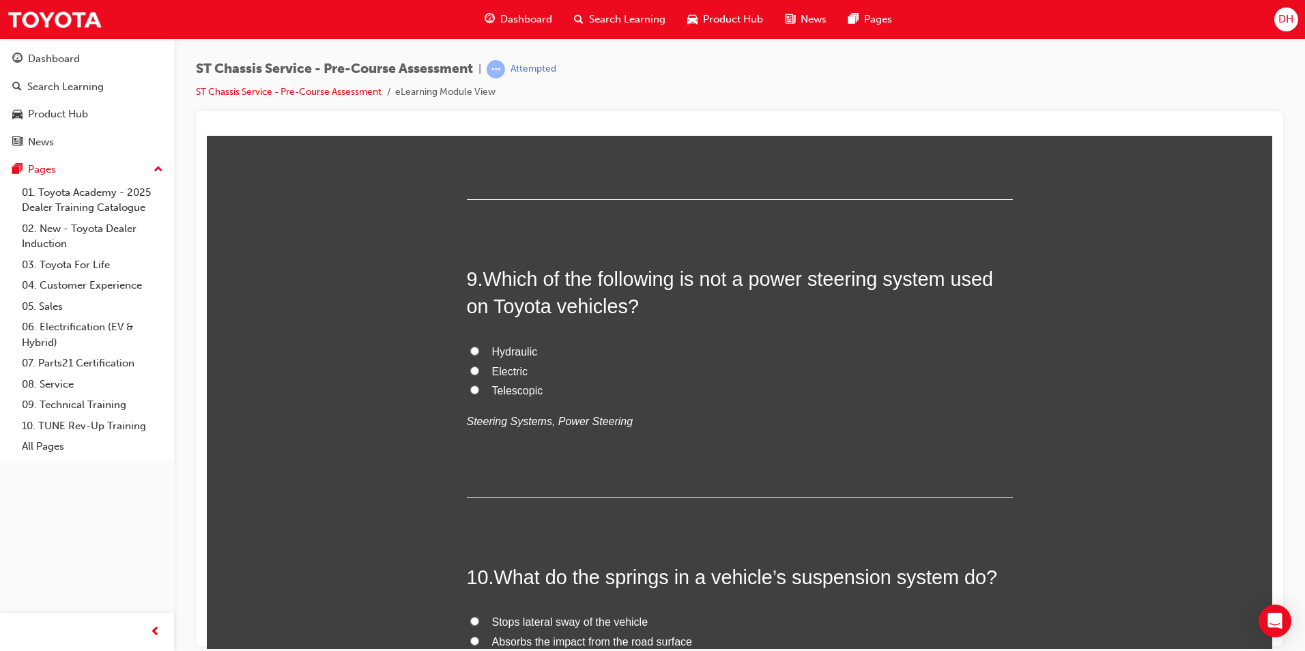
click at [470, 394] on input "Telescopic" at bounding box center [474, 389] width 9 height 9
radio input "true"
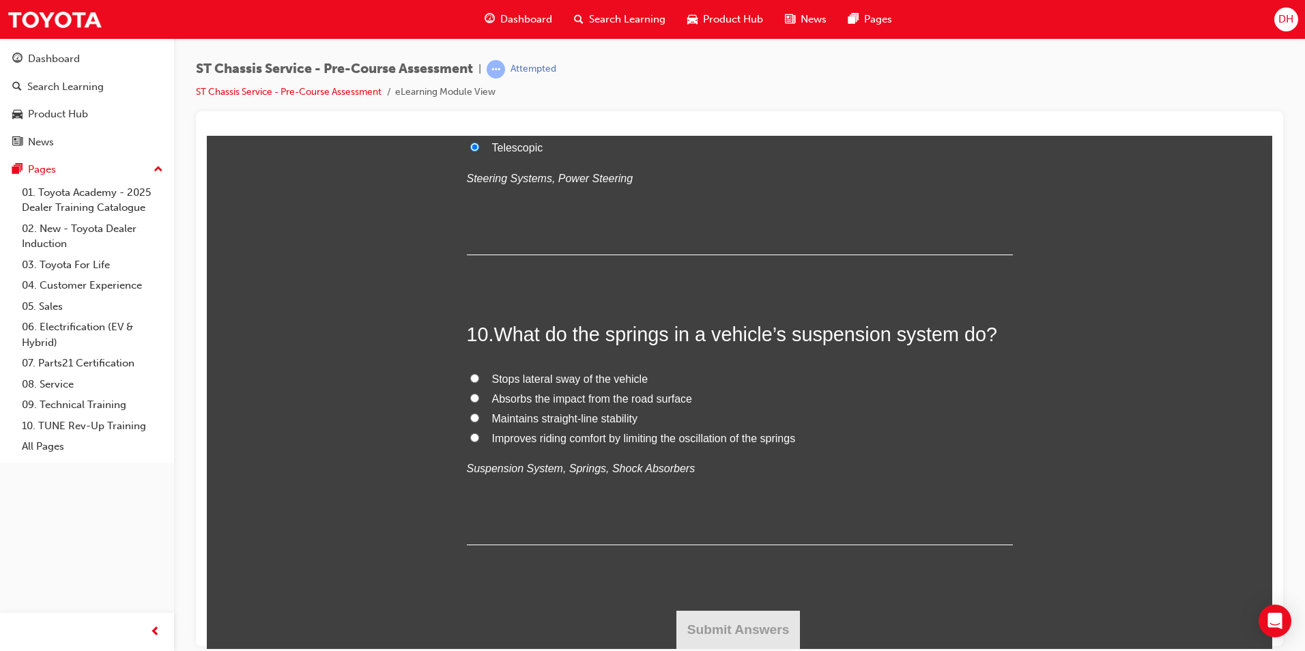
scroll to position [2454, 0]
click at [470, 398] on input "Absorbs the impact from the road surface" at bounding box center [474, 397] width 9 height 9
radio input "true"
click at [734, 627] on button "Submit Answers" at bounding box center [738, 629] width 124 height 38
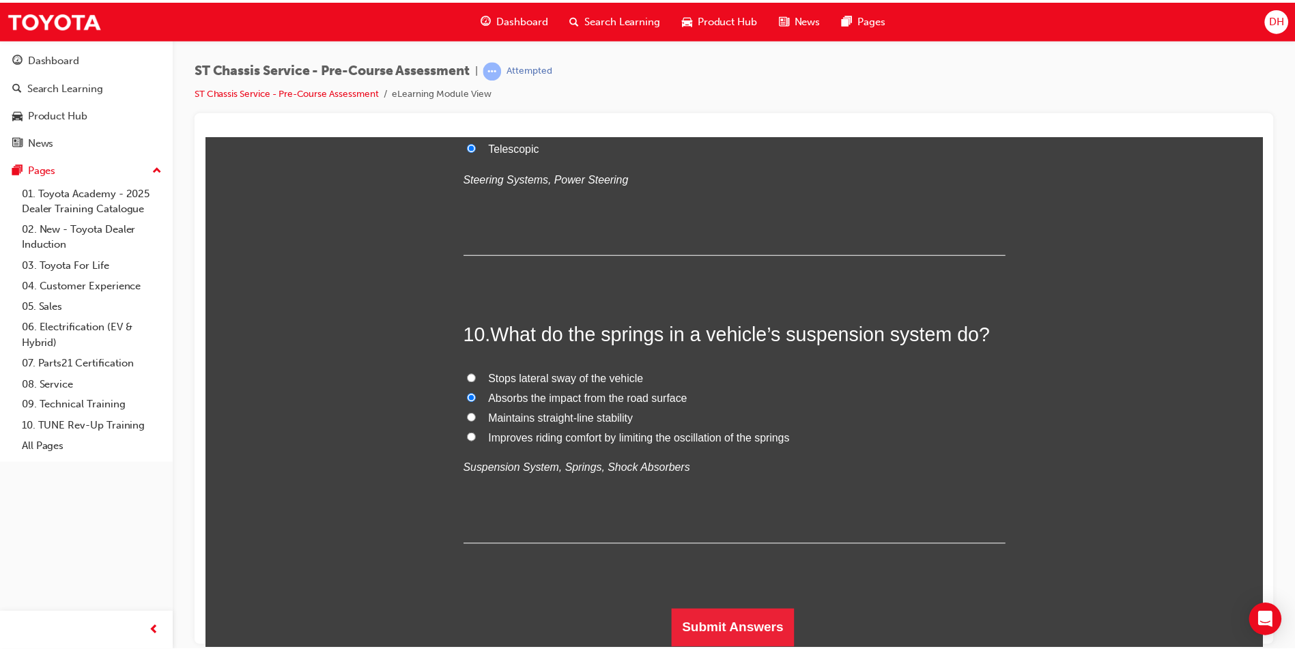
scroll to position [0, 0]
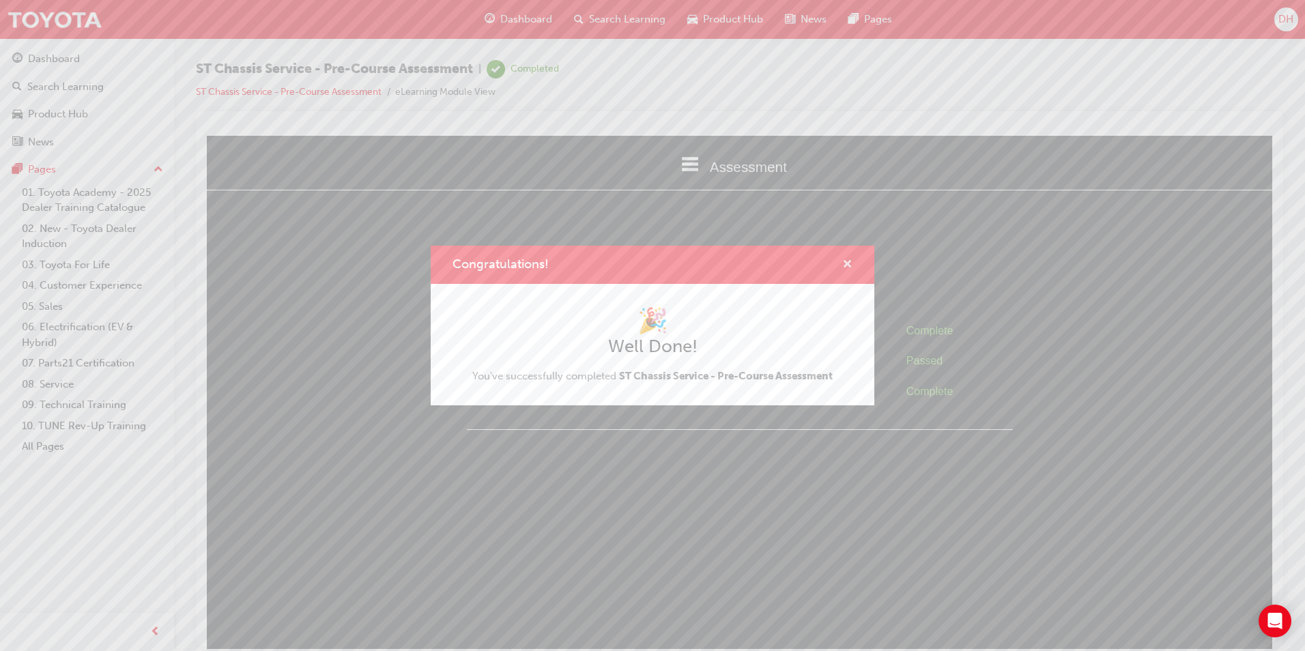
click at [852, 264] on span "cross-icon" at bounding box center [847, 265] width 10 height 12
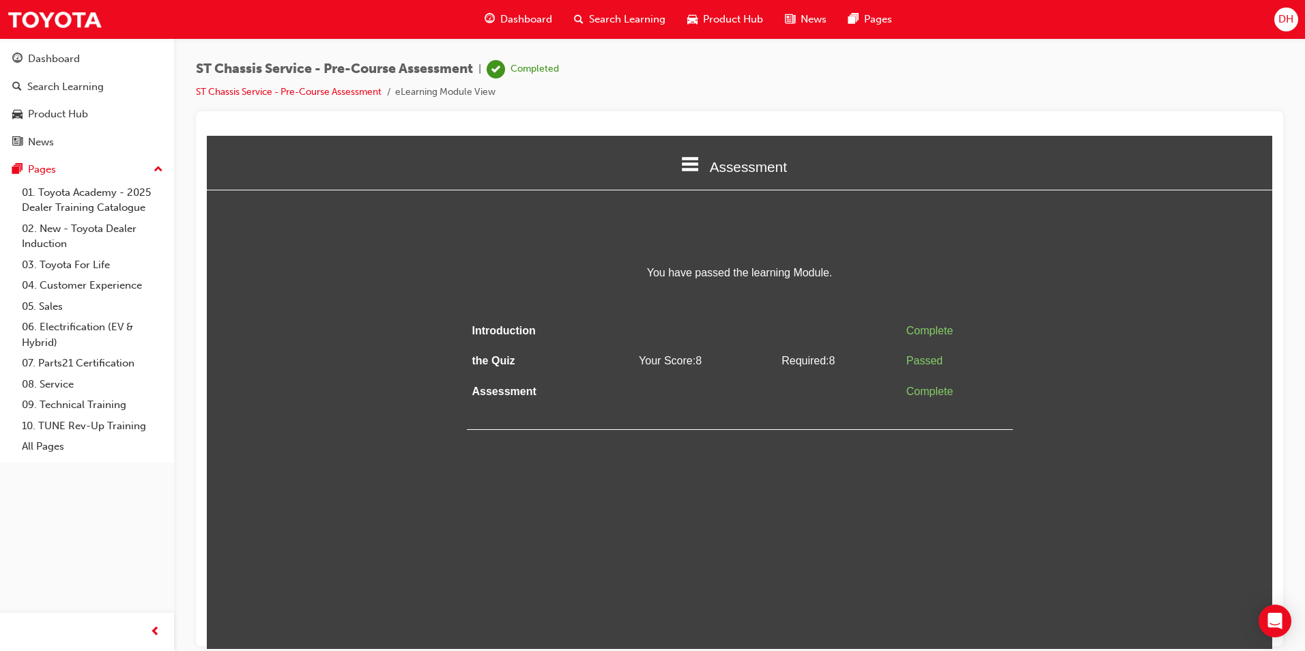
click at [624, 23] on span "Search Learning" at bounding box center [627, 20] width 76 height 16
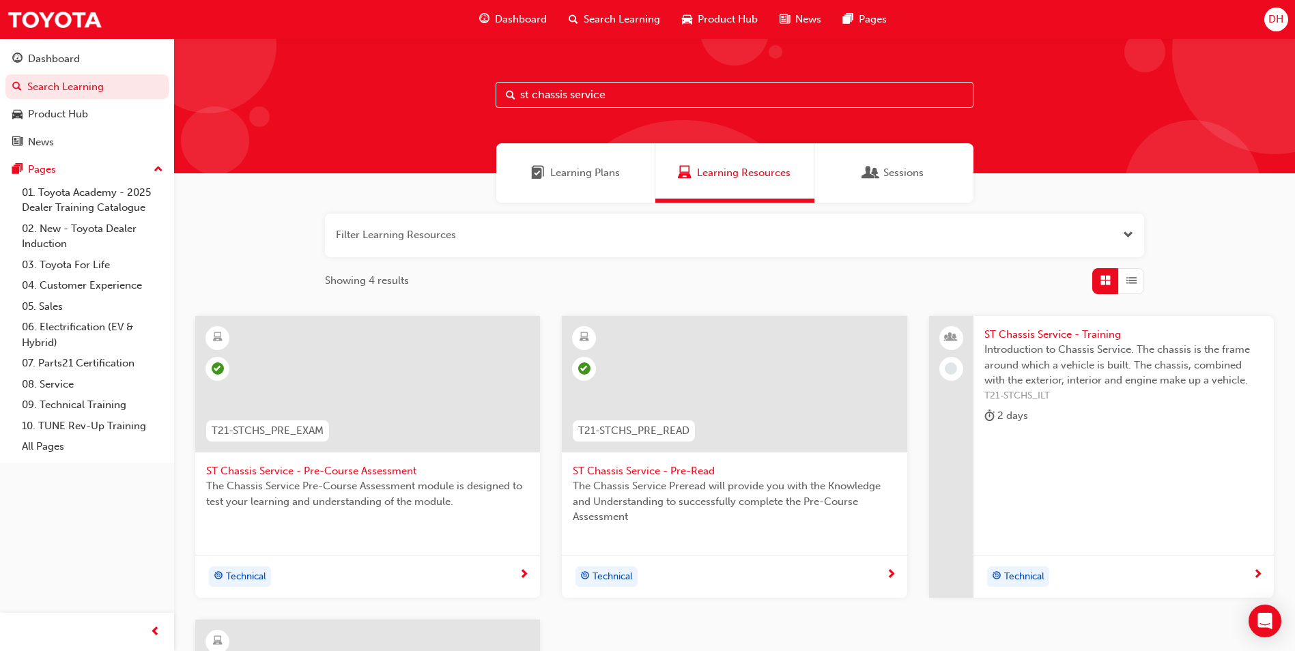
click at [705, 175] on span "Learning Resources" at bounding box center [744, 173] width 94 height 16
click at [644, 22] on span "Search Learning" at bounding box center [622, 20] width 76 height 16
click at [633, 16] on span "Search Learning" at bounding box center [622, 20] width 76 height 16
click at [706, 169] on span "Learning Resources" at bounding box center [744, 173] width 94 height 16
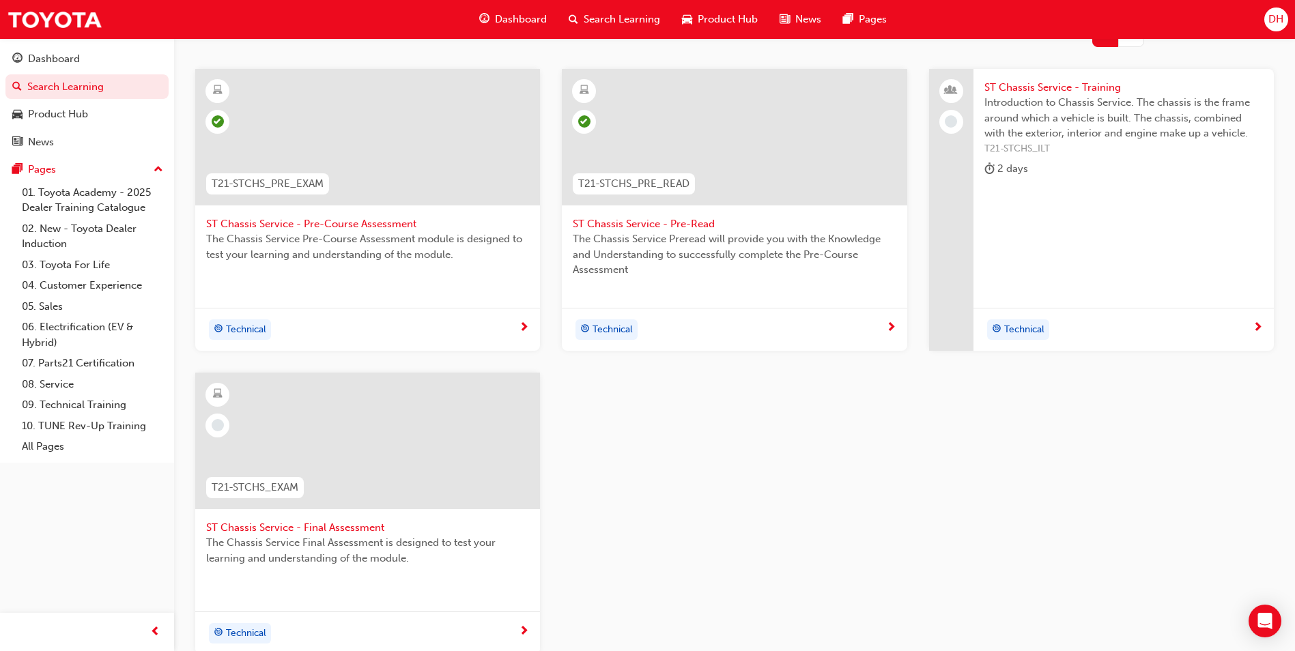
scroll to position [273, 0]
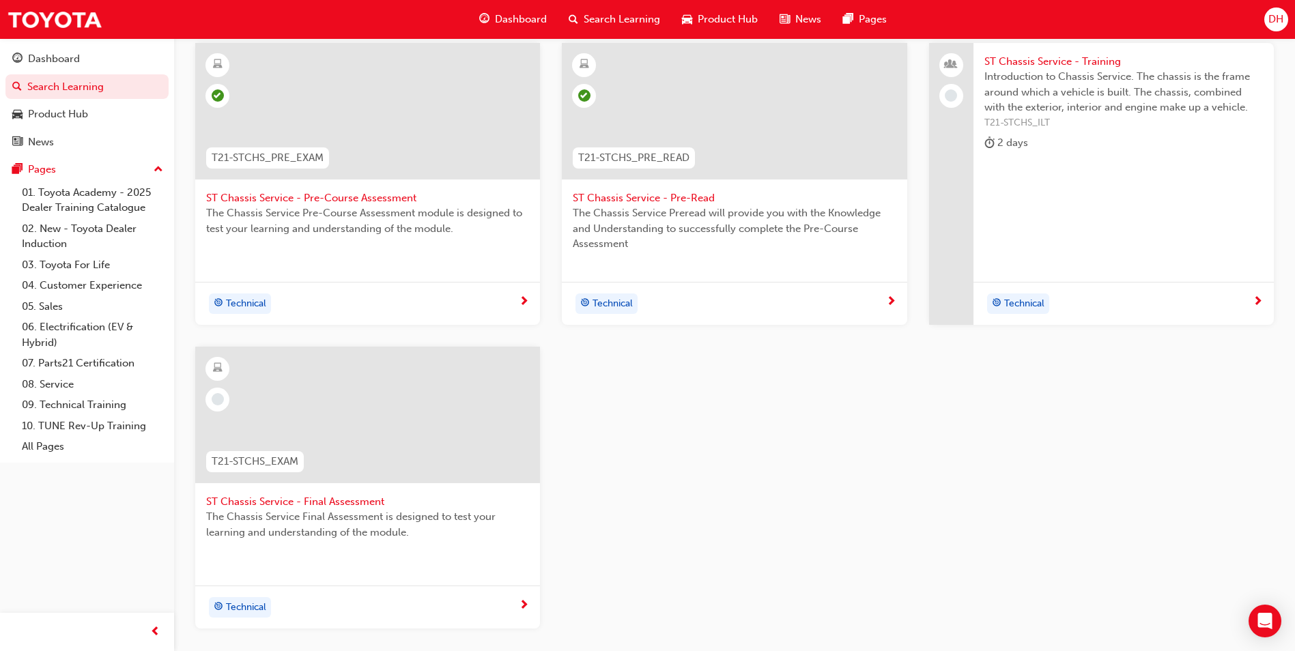
click at [335, 496] on span "ST Chassis Service - Final Assessment" at bounding box center [367, 502] width 323 height 16
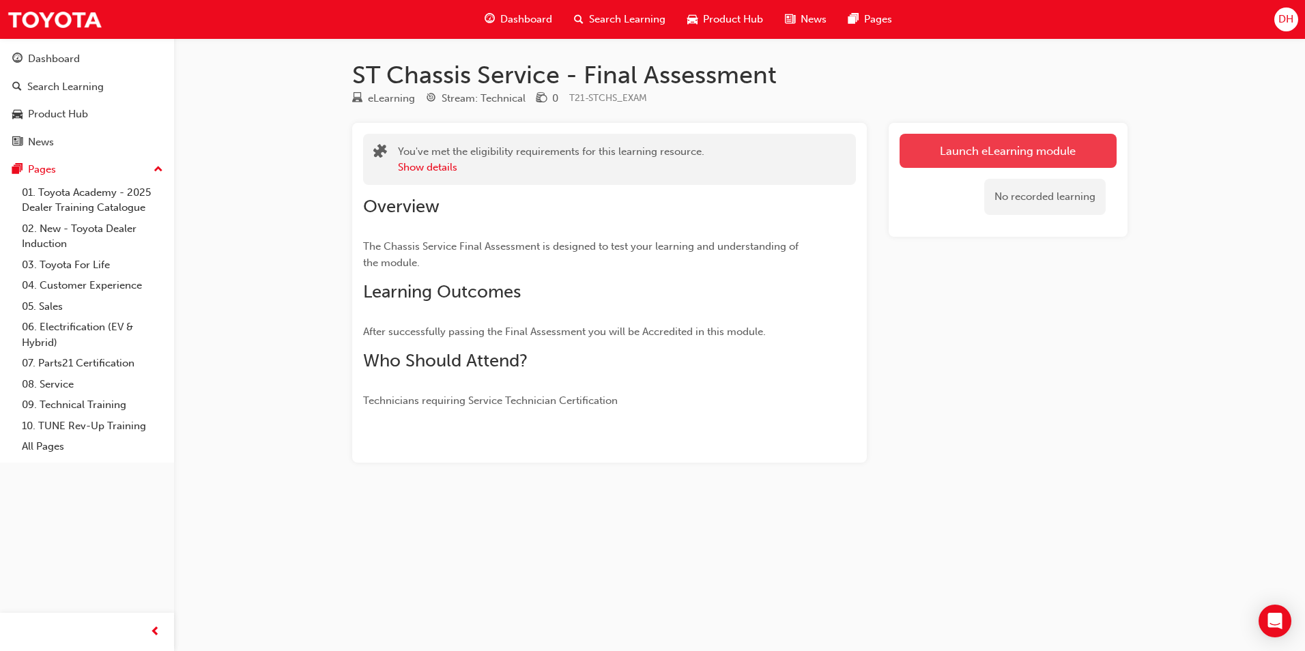
click at [1018, 160] on link "Launch eLearning module" at bounding box center [1008, 151] width 217 height 34
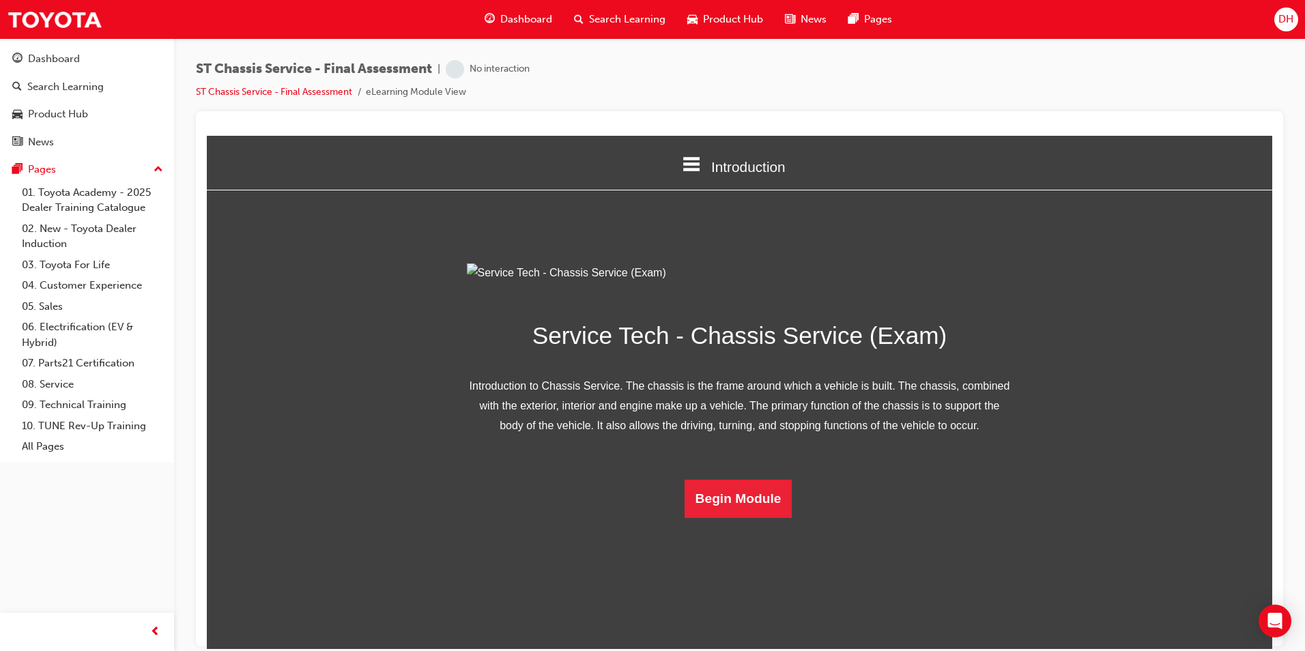
scroll to position [19, 0]
click at [751, 517] on button "Begin Module" at bounding box center [739, 498] width 108 height 38
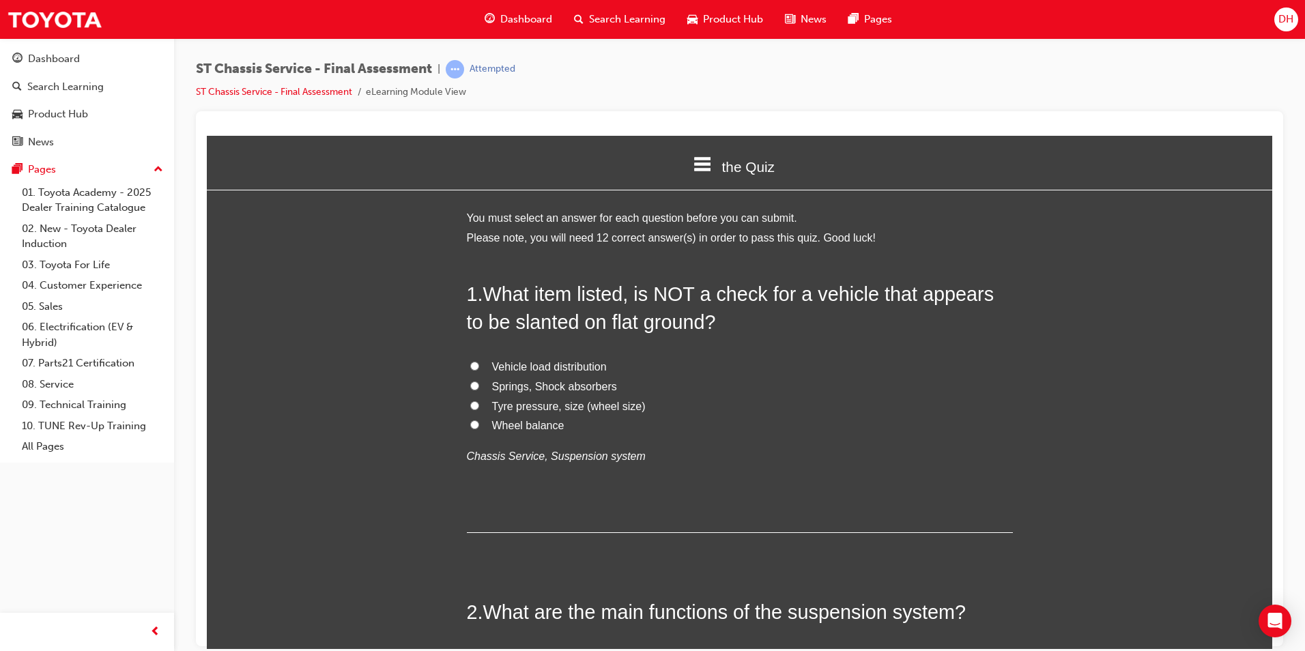
click at [470, 363] on input "Vehicle load distribution" at bounding box center [474, 365] width 9 height 9
radio input "true"
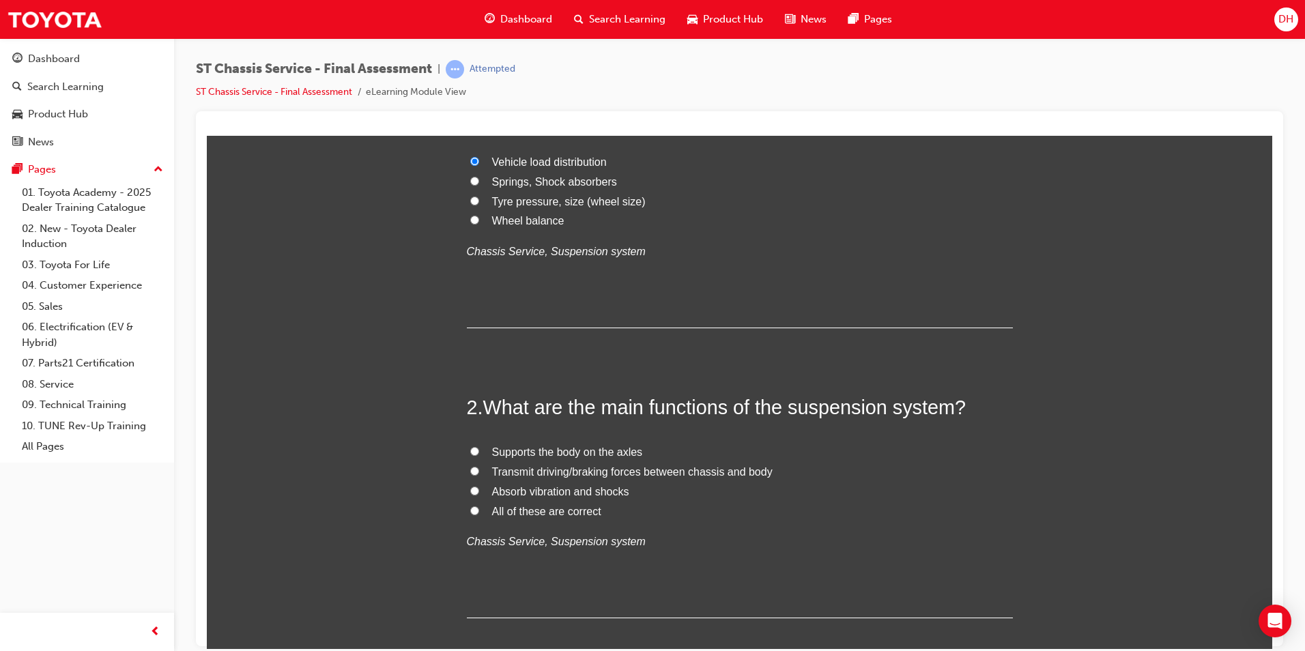
scroll to position [273, 0]
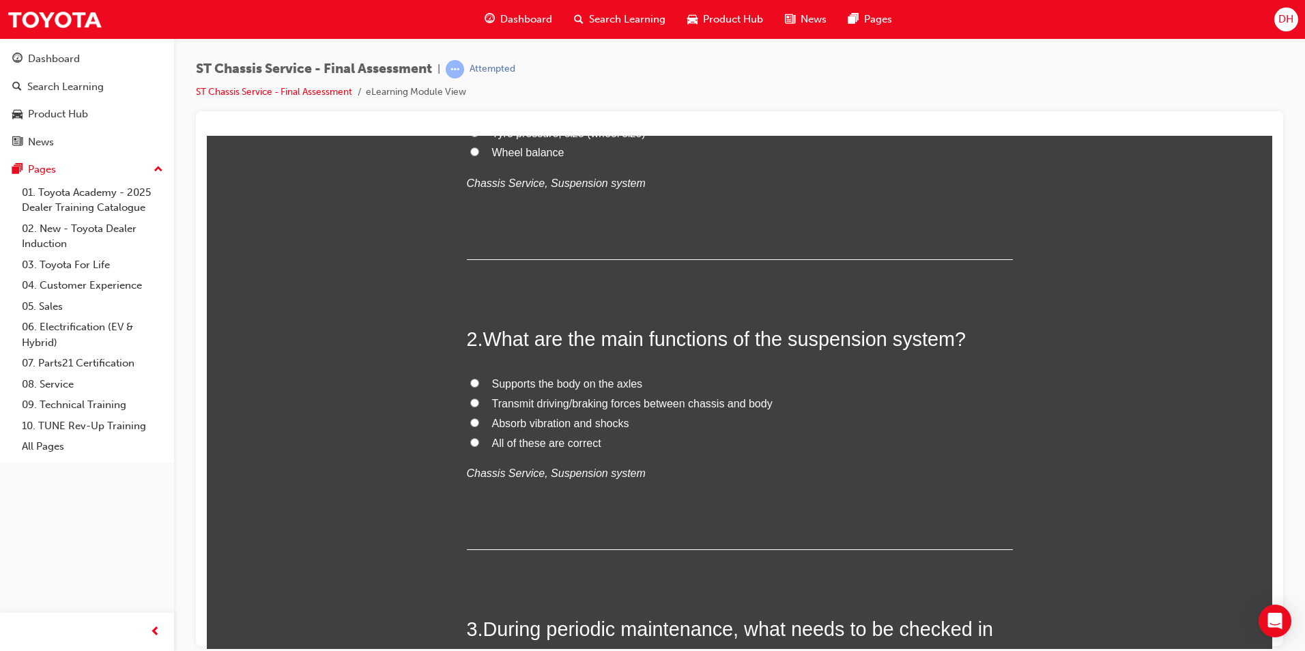
click at [470, 441] on input "All of these are correct" at bounding box center [474, 442] width 9 height 9
radio input "true"
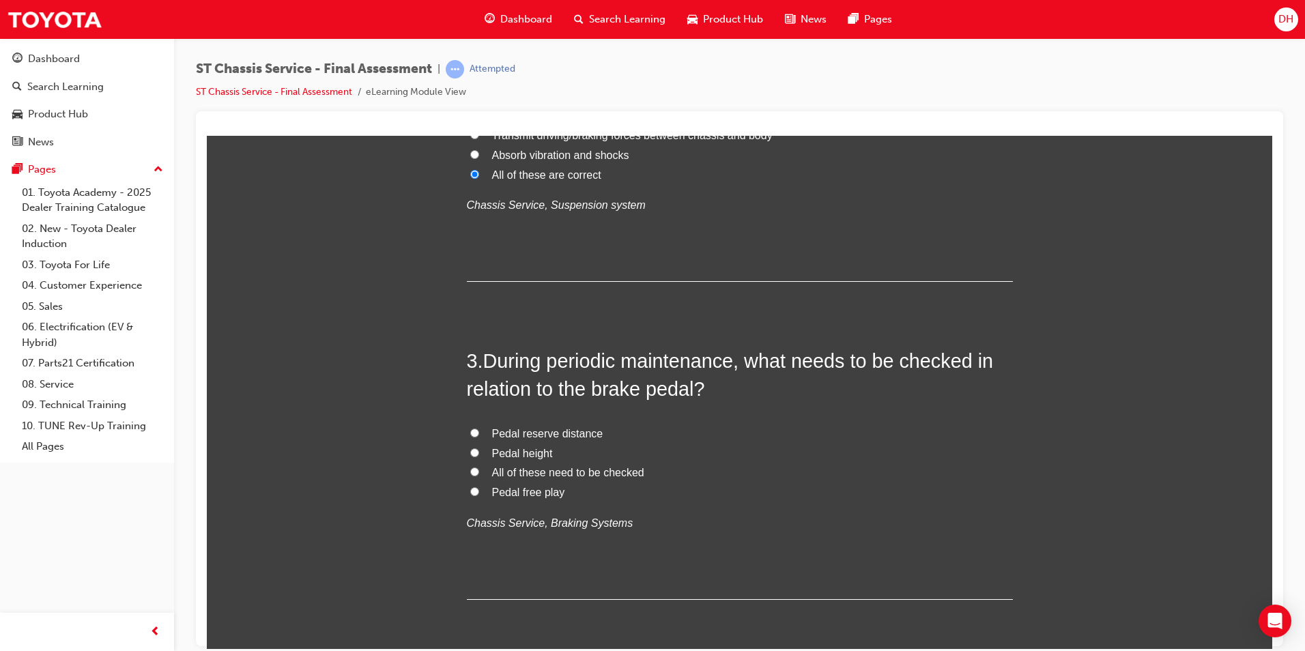
scroll to position [546, 0]
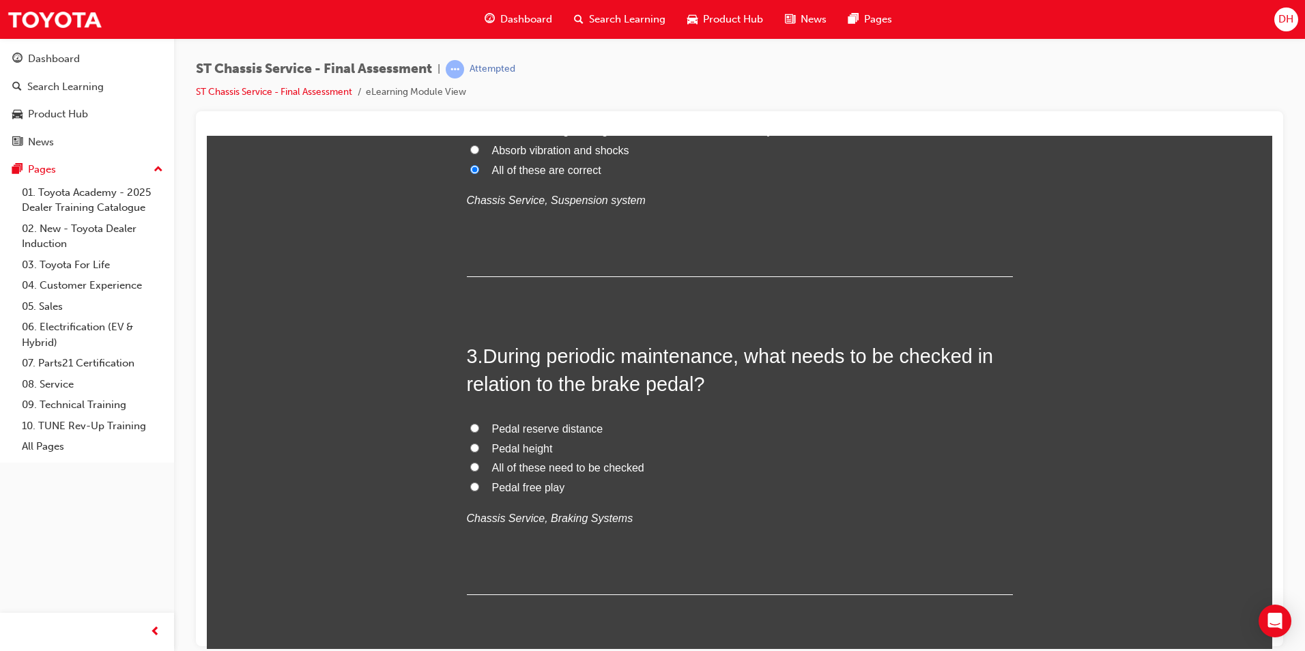
click at [470, 468] on input "All of these need to be checked" at bounding box center [474, 466] width 9 height 9
radio input "true"
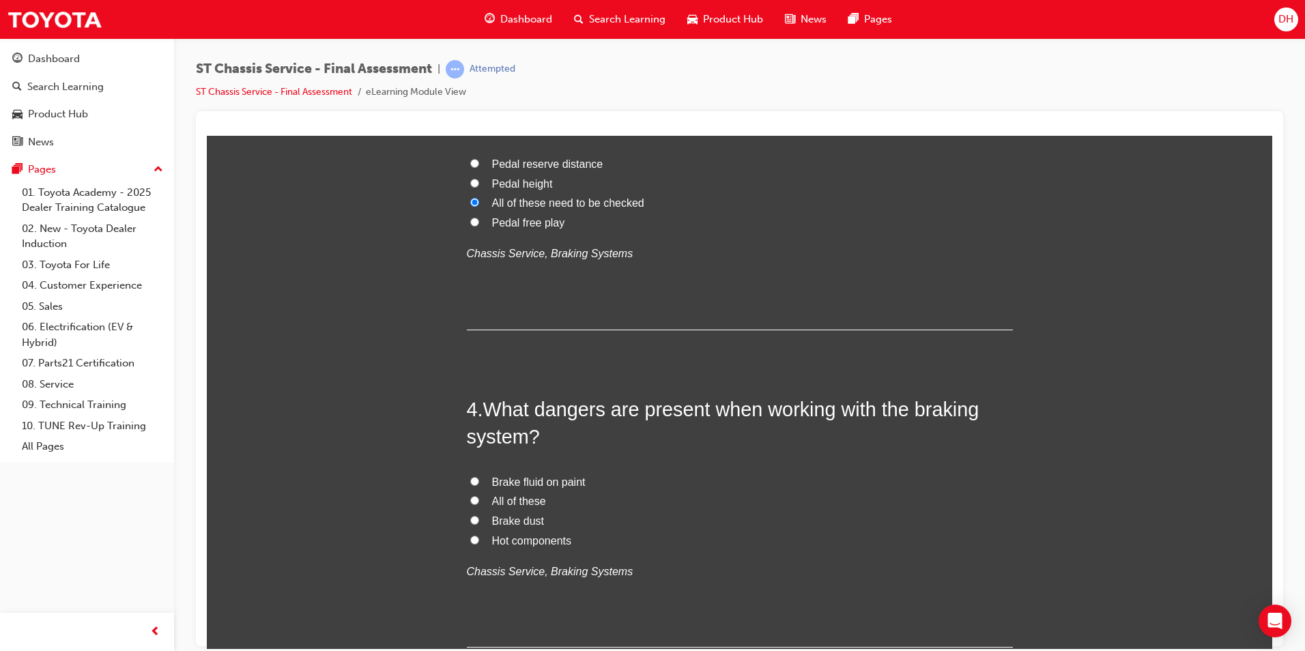
scroll to position [819, 0]
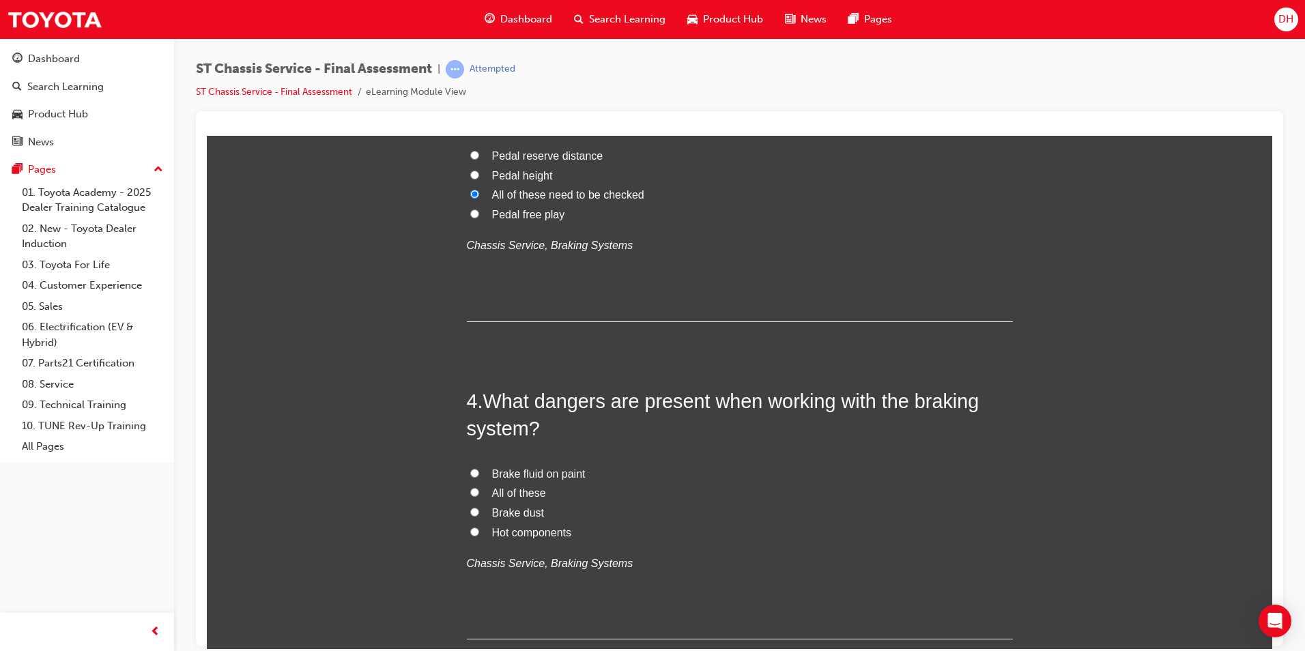
click at [470, 488] on input "All of these" at bounding box center [474, 491] width 9 height 9
radio input "true"
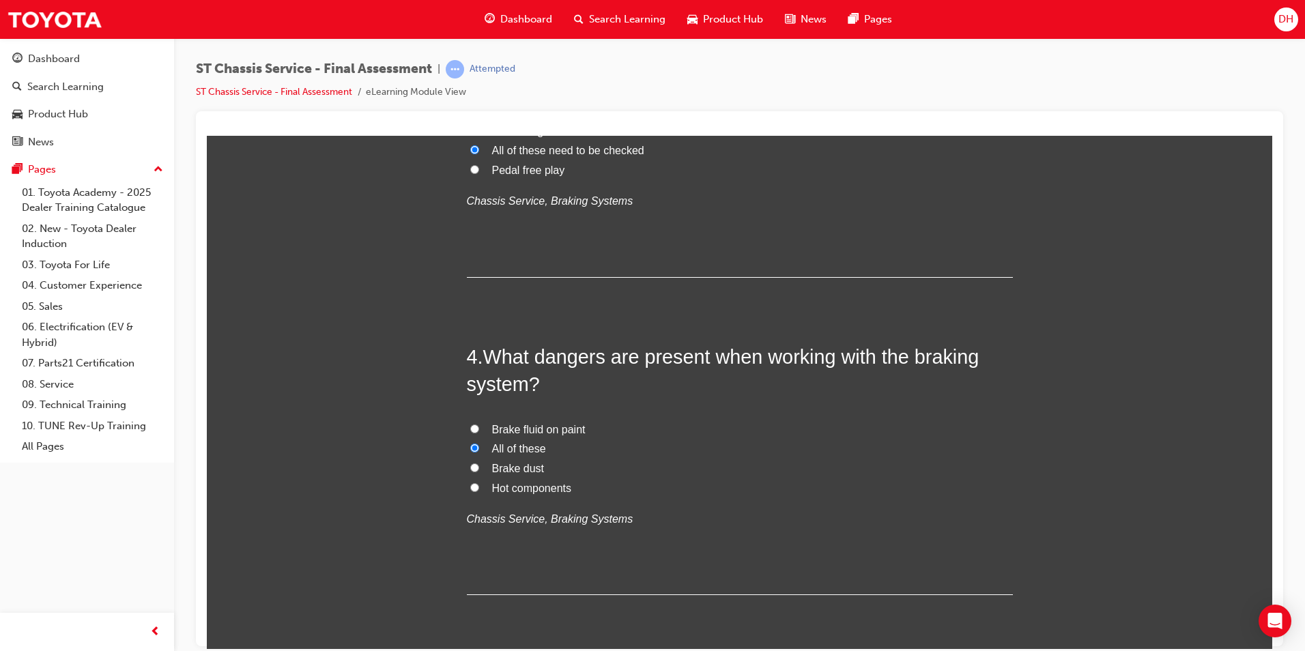
scroll to position [1092, 0]
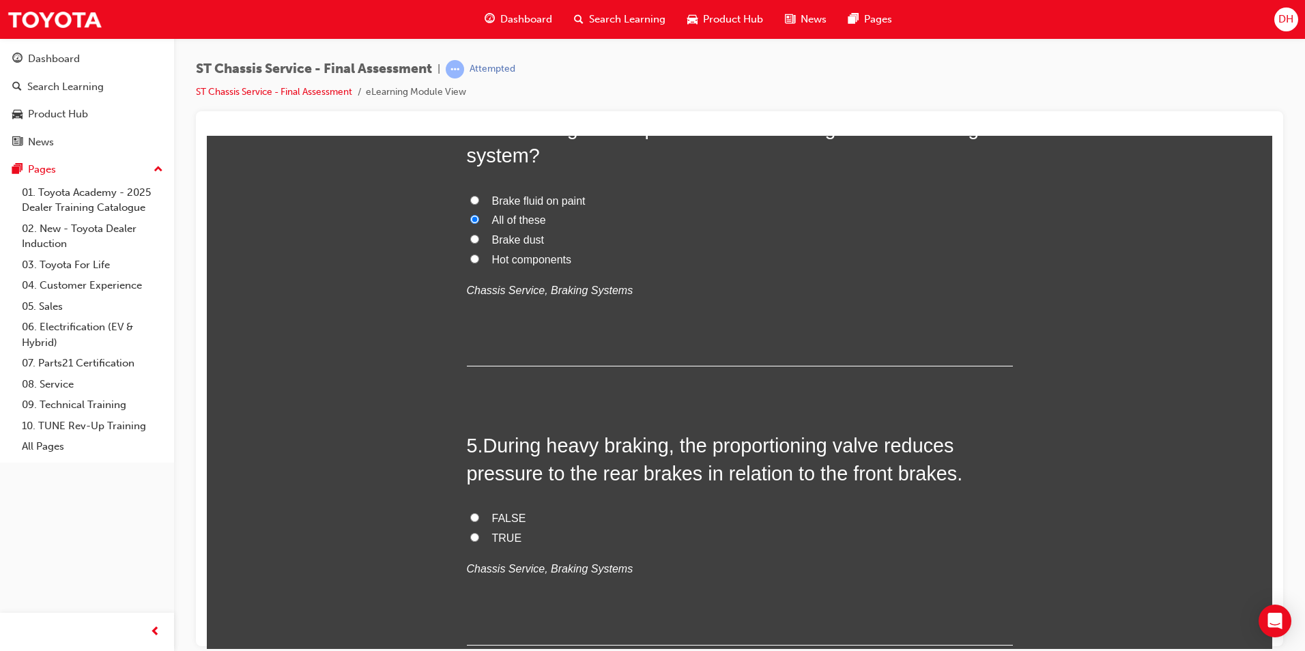
click at [470, 539] on input "TRUE" at bounding box center [474, 536] width 9 height 9
radio input "true"
click at [470, 513] on input "FALSE" at bounding box center [474, 517] width 9 height 9
radio input "true"
click at [470, 540] on input "TRUE" at bounding box center [474, 536] width 9 height 9
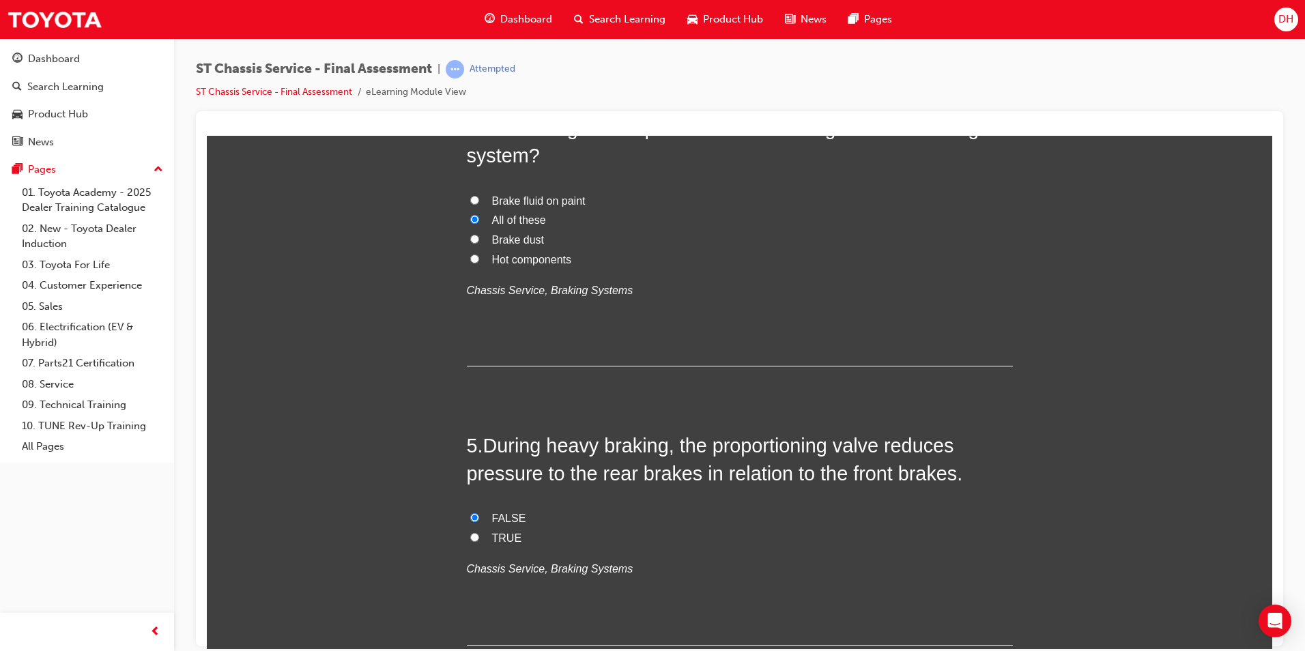
radio input "true"
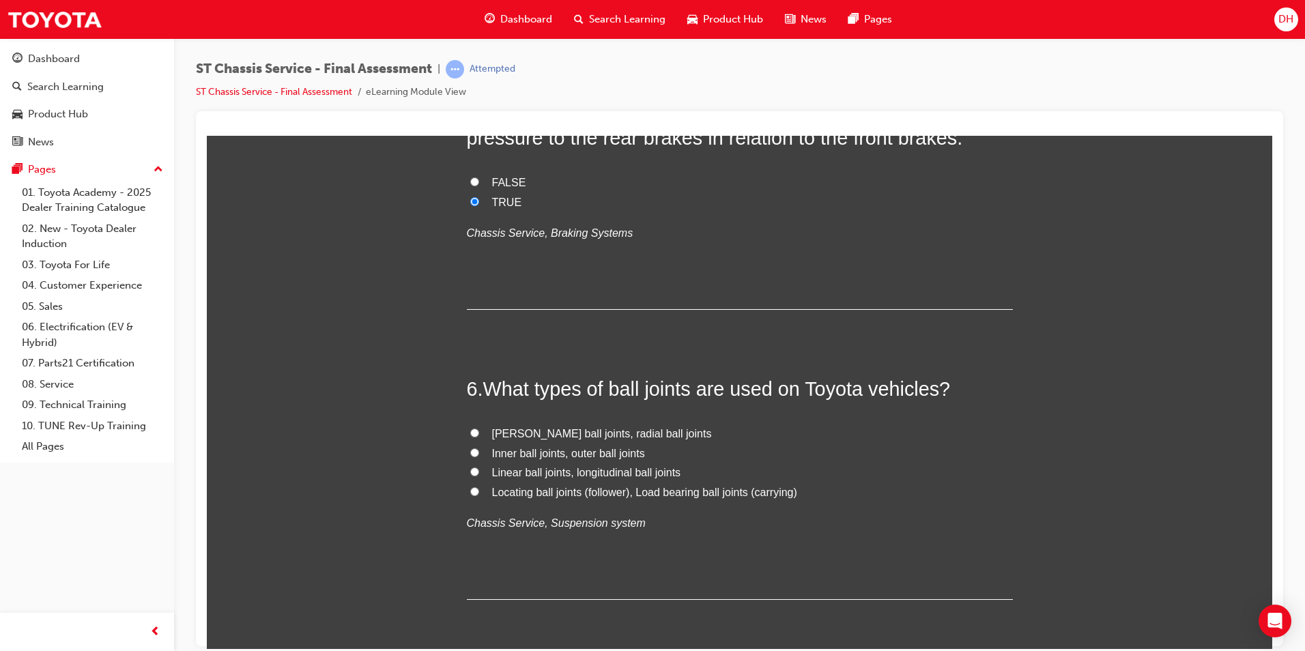
scroll to position [1433, 0]
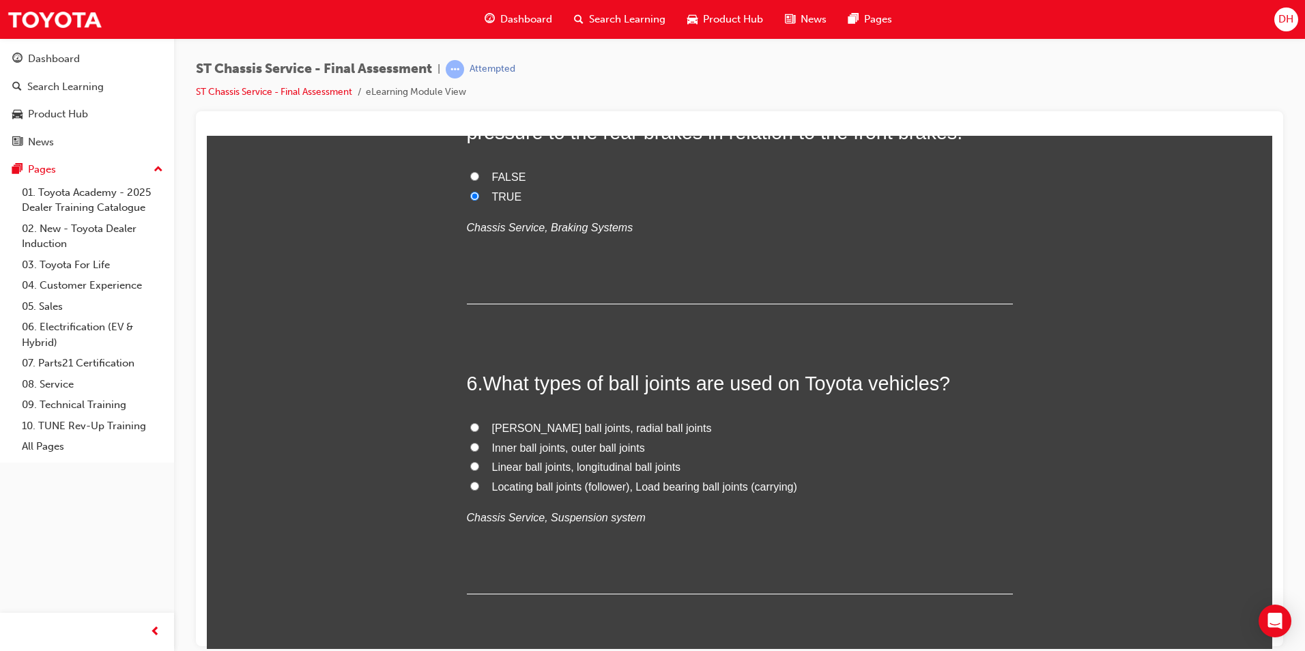
click at [470, 429] on input "[PERSON_NAME] ball joints, radial ball joints" at bounding box center [474, 427] width 9 height 9
radio input "true"
click at [472, 486] on input "Locating ball joints (follower), Load bearing ball joints (carrying)" at bounding box center [474, 485] width 9 height 9
radio input "true"
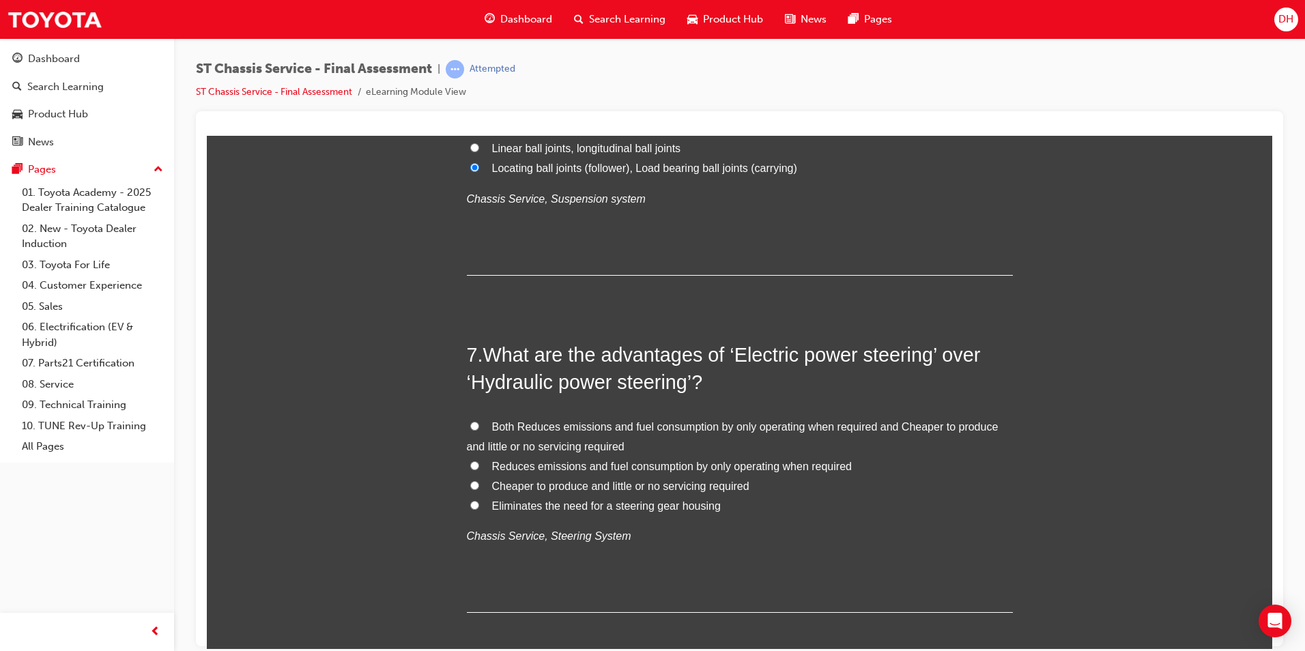
scroll to position [1775, 0]
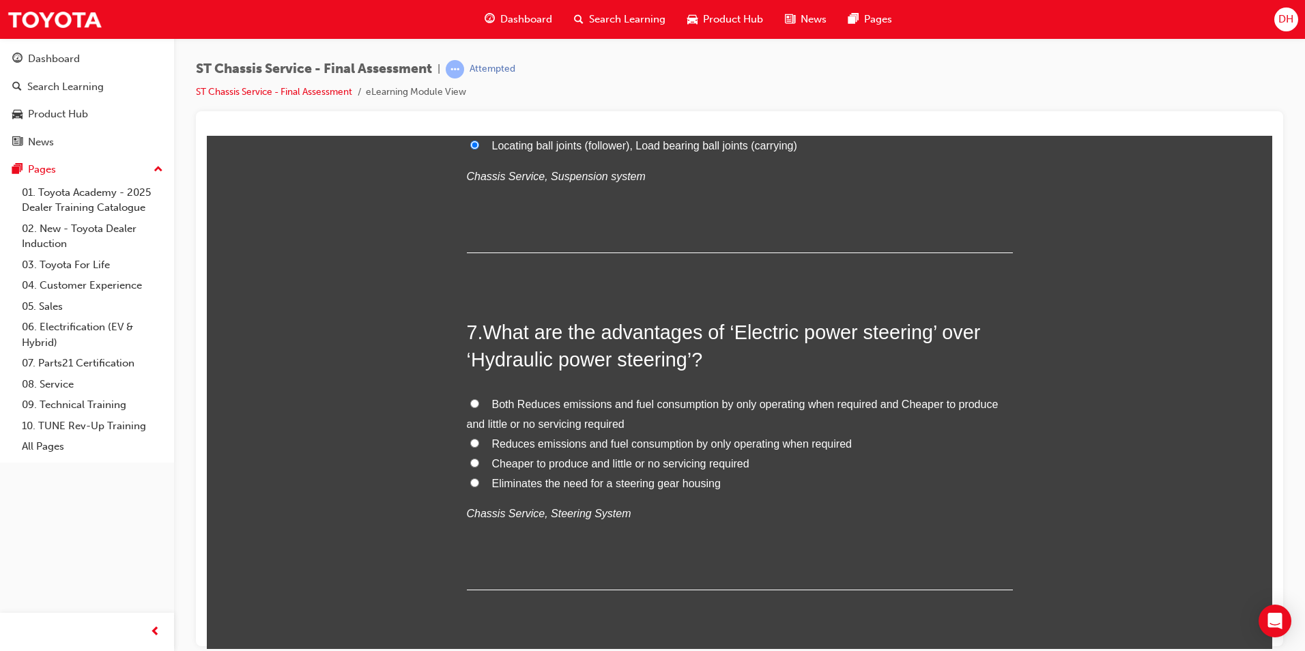
click at [474, 442] on label "Reduces emissions and fuel consumption by only operating when required" at bounding box center [740, 444] width 546 height 20
click at [474, 442] on input "Reduces emissions and fuel consumption by only operating when required" at bounding box center [474, 442] width 9 height 9
radio input "true"
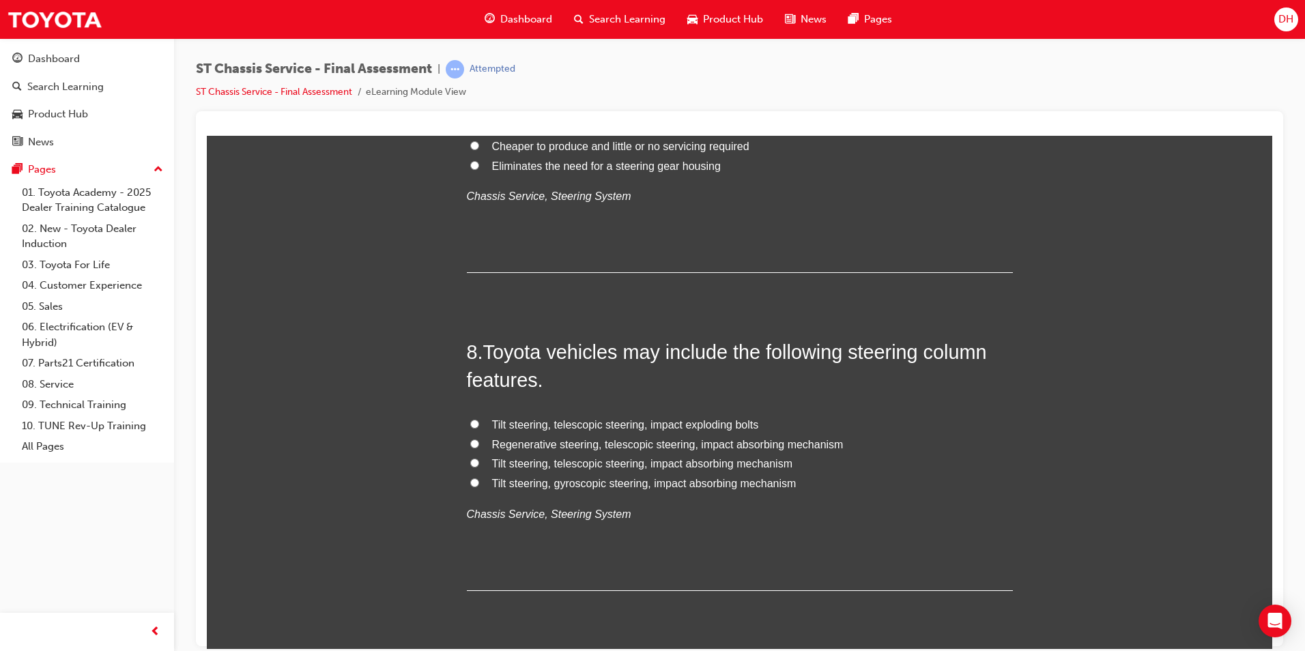
scroll to position [2116, 0]
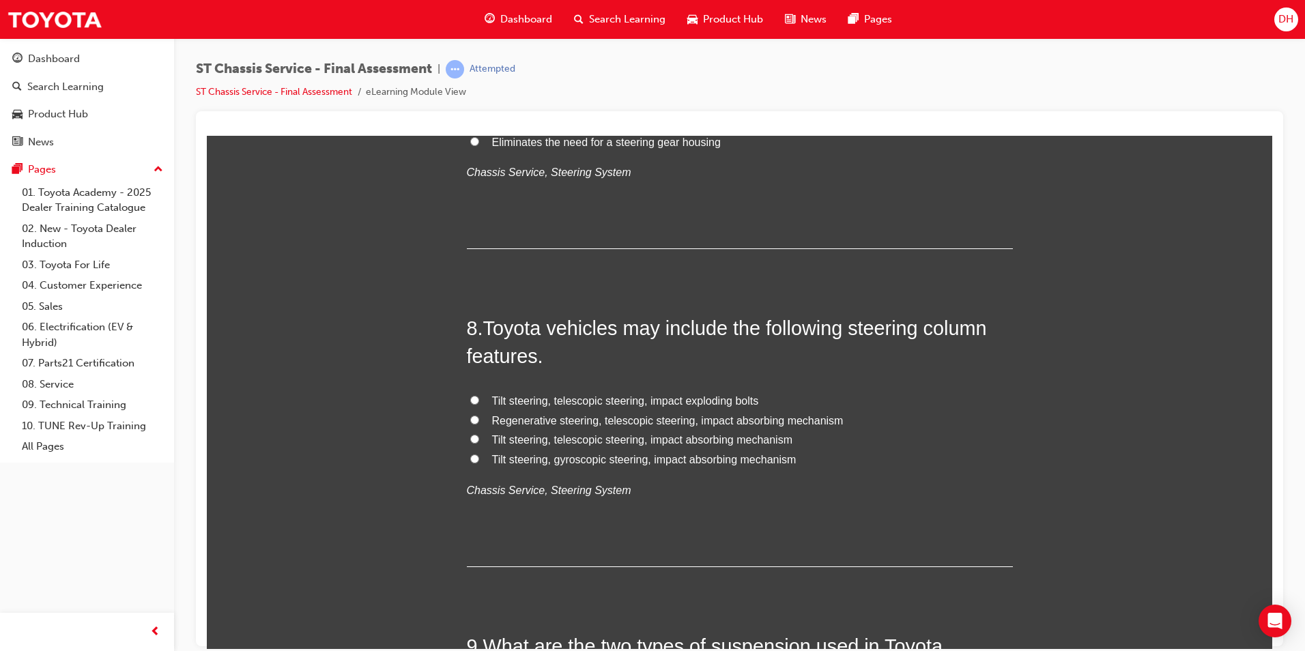
click at [467, 398] on label "Tilt steering, telescopic steering, impact exploding bolts" at bounding box center [740, 401] width 546 height 20
click at [470, 398] on input "Tilt steering, telescopic steering, impact exploding bolts" at bounding box center [474, 399] width 9 height 9
radio input "true"
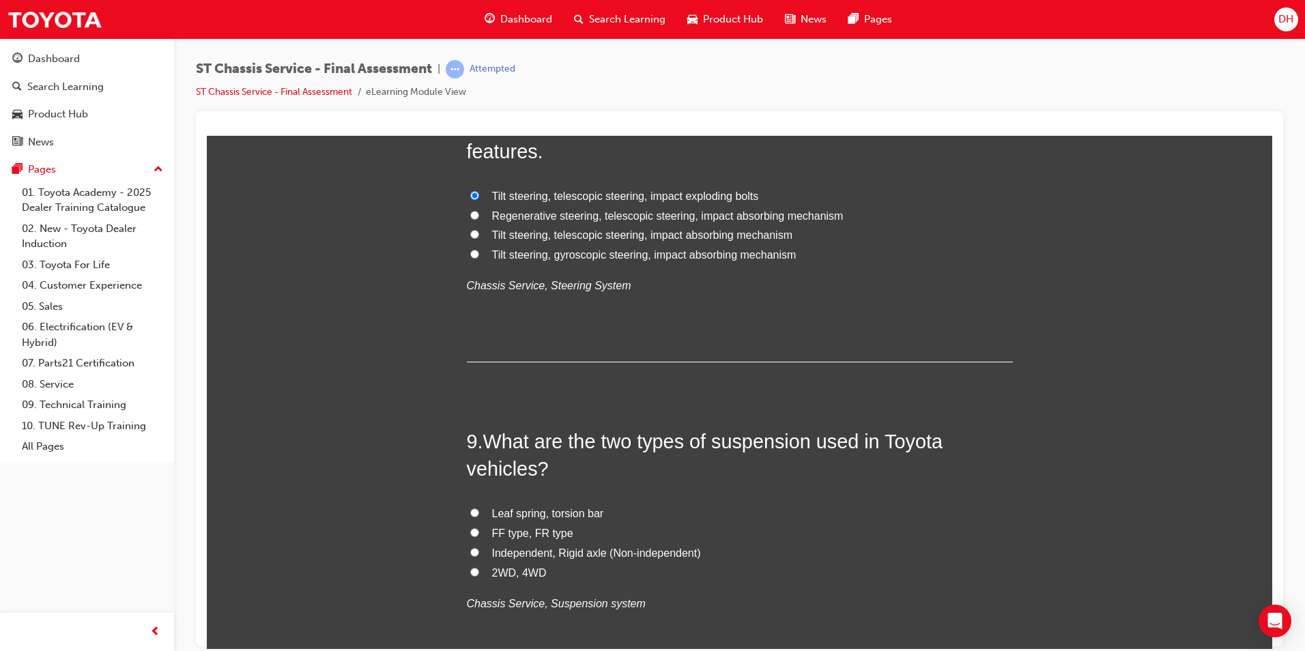
scroll to position [2389, 0]
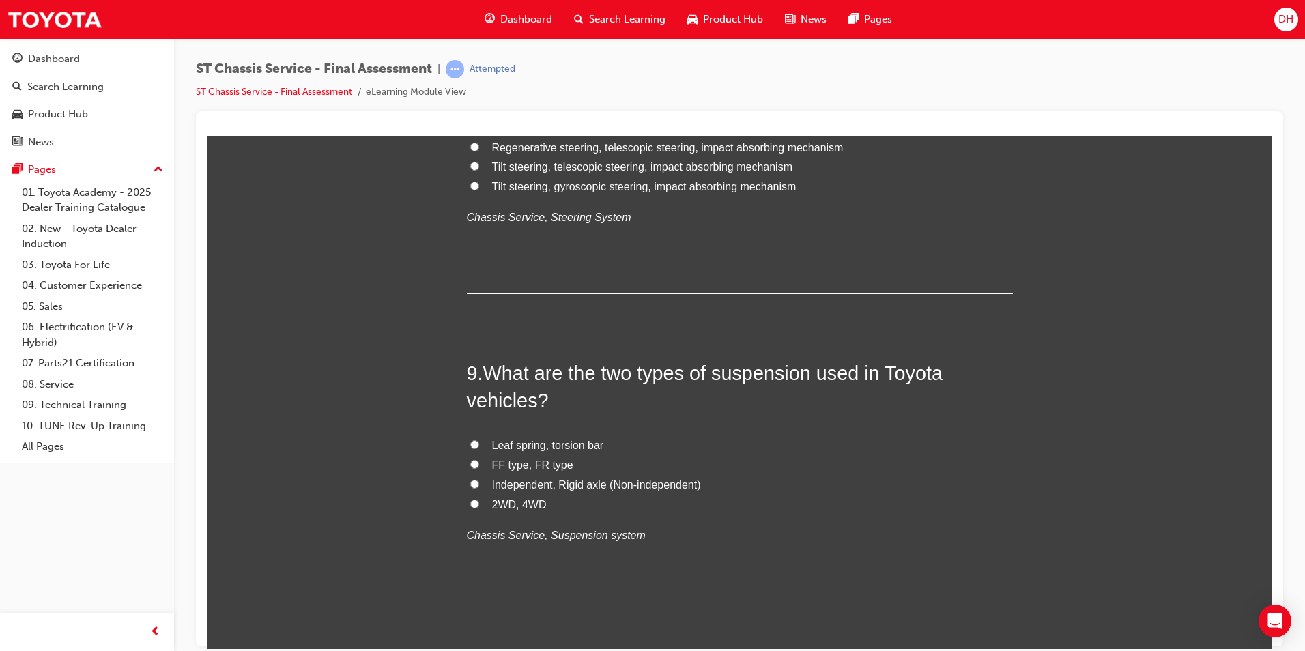
click at [470, 443] on input "Leaf spring, torsion bar" at bounding box center [474, 444] width 9 height 9
radio input "true"
click at [470, 484] on input "Independent, Rigid axle (Non-independent)" at bounding box center [474, 483] width 9 height 9
radio input "true"
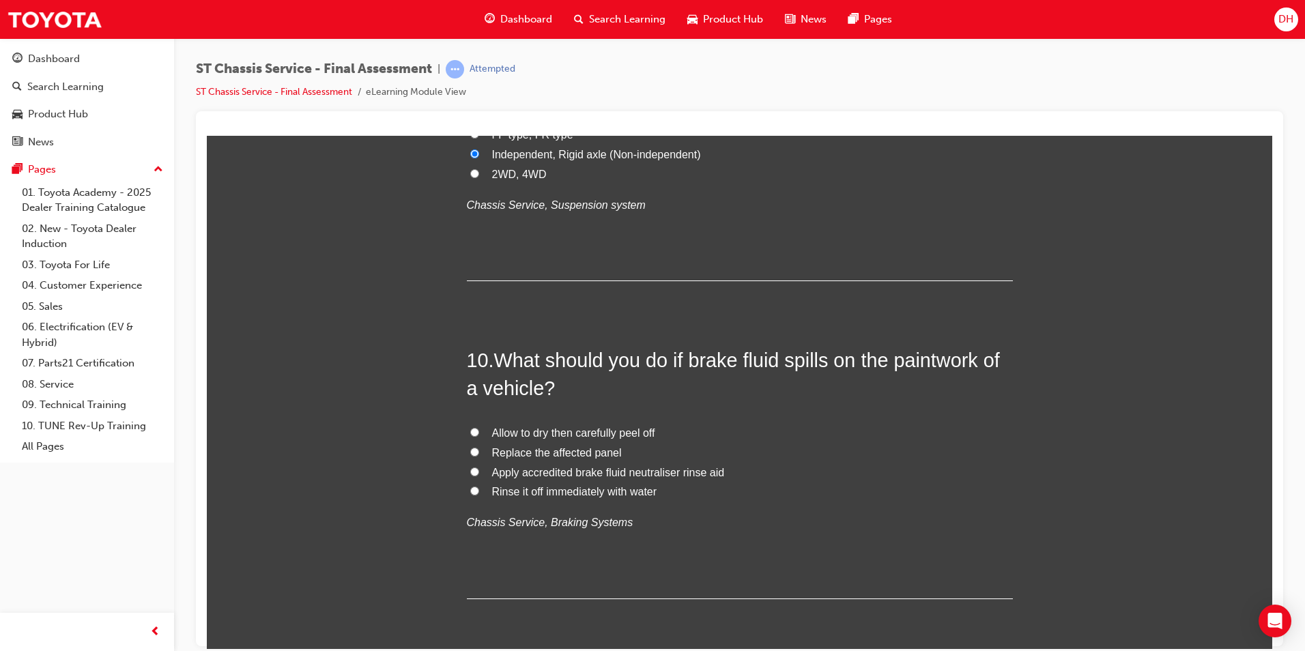
scroll to position [2730, 0]
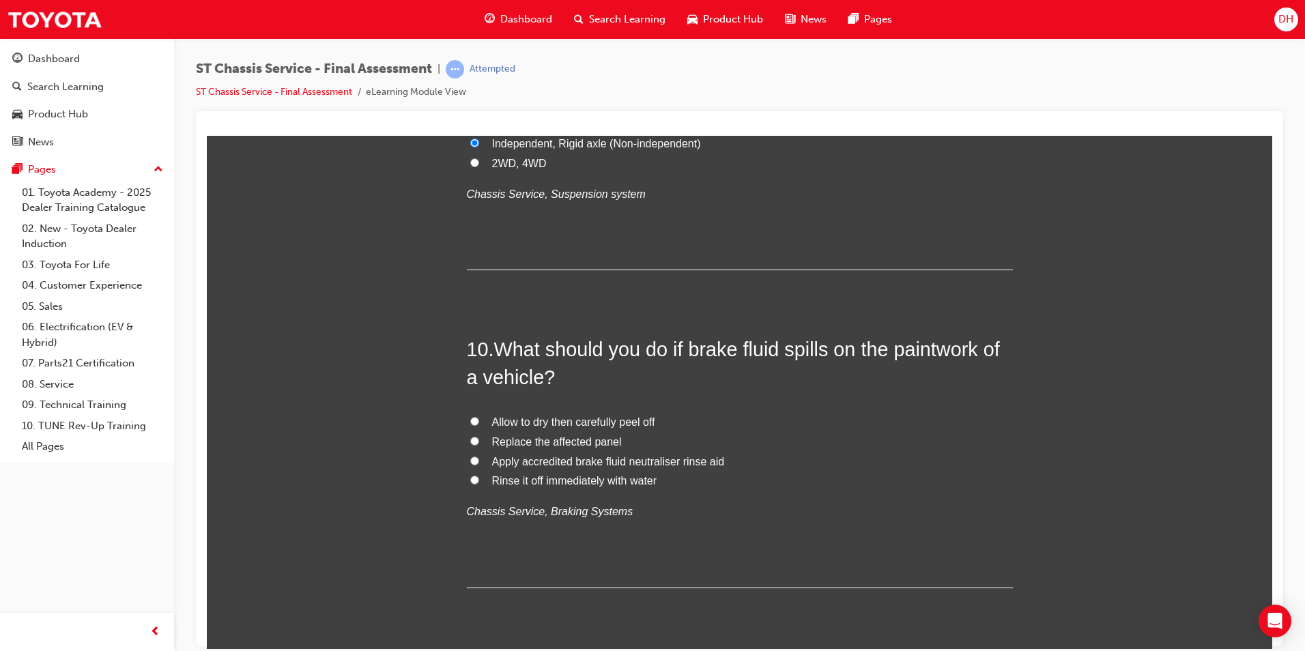
click at [470, 478] on input "Rinse it off immediately with water" at bounding box center [474, 479] width 9 height 9
radio input "true"
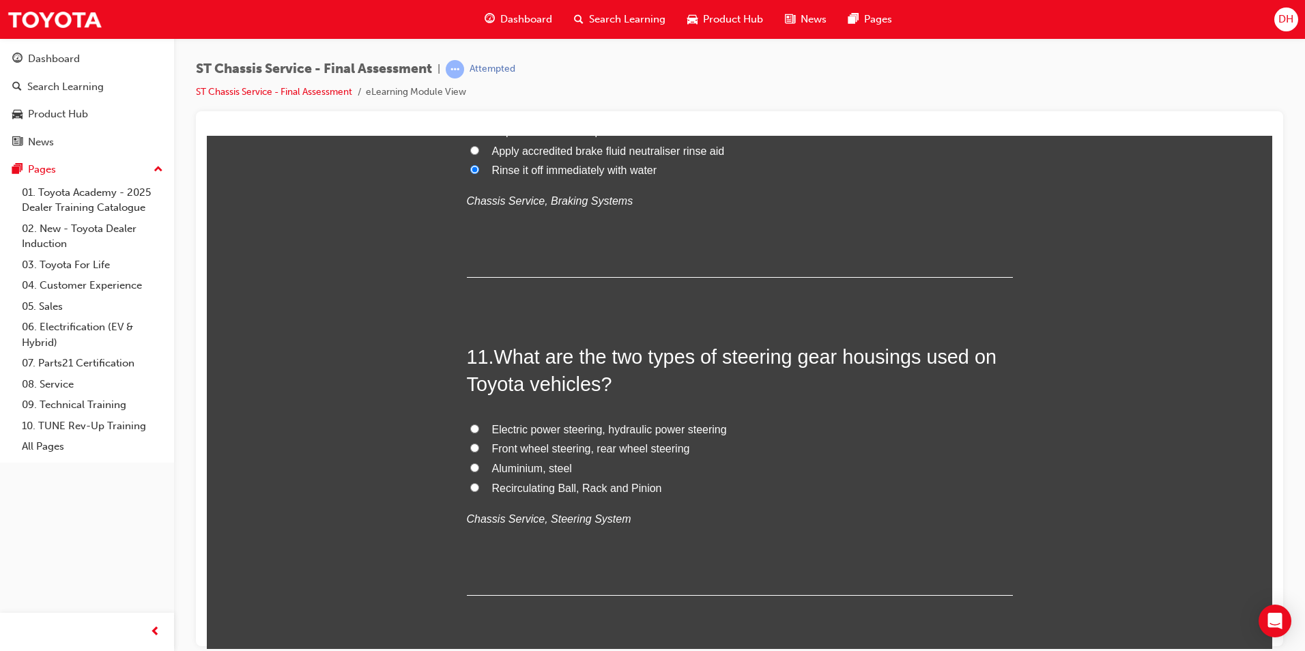
scroll to position [3071, 0]
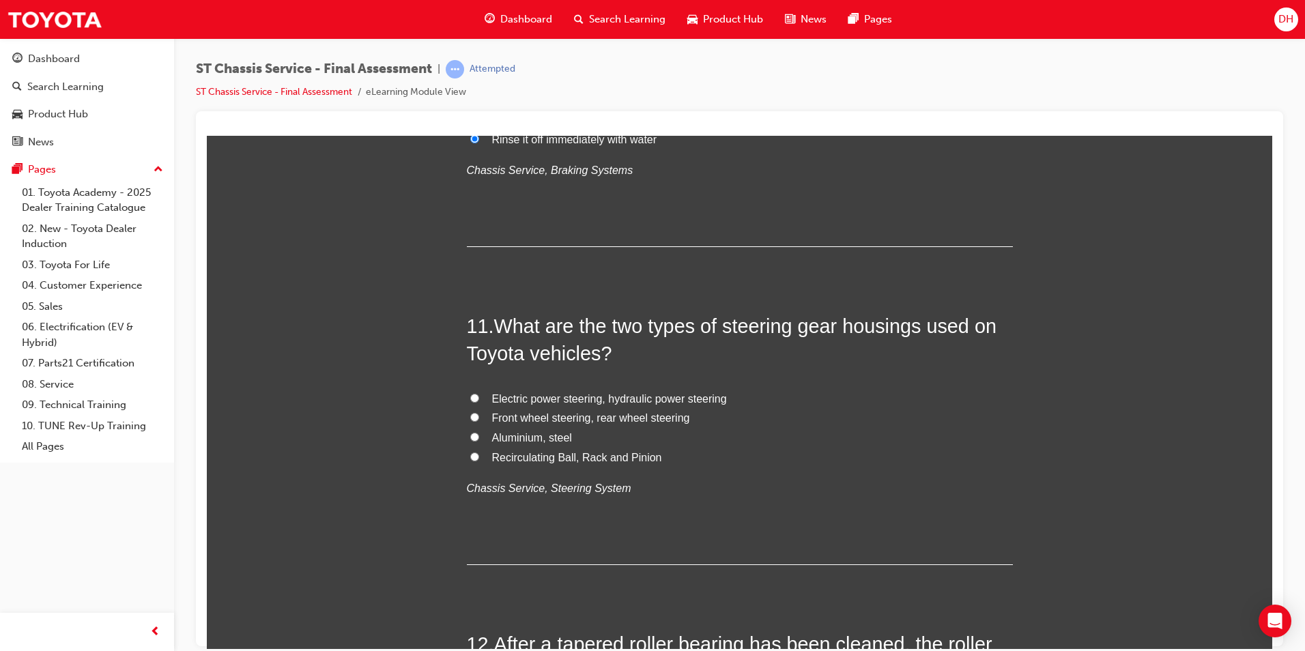
click at [474, 399] on label "Electric power steering, hydraulic power steering" at bounding box center [740, 399] width 546 height 20
click at [474, 399] on input "Electric power steering, hydraulic power steering" at bounding box center [474, 397] width 9 height 9
radio input "true"
click at [470, 457] on input "Recirculating Ball, Rack and Pinion" at bounding box center [474, 456] width 9 height 9
radio input "true"
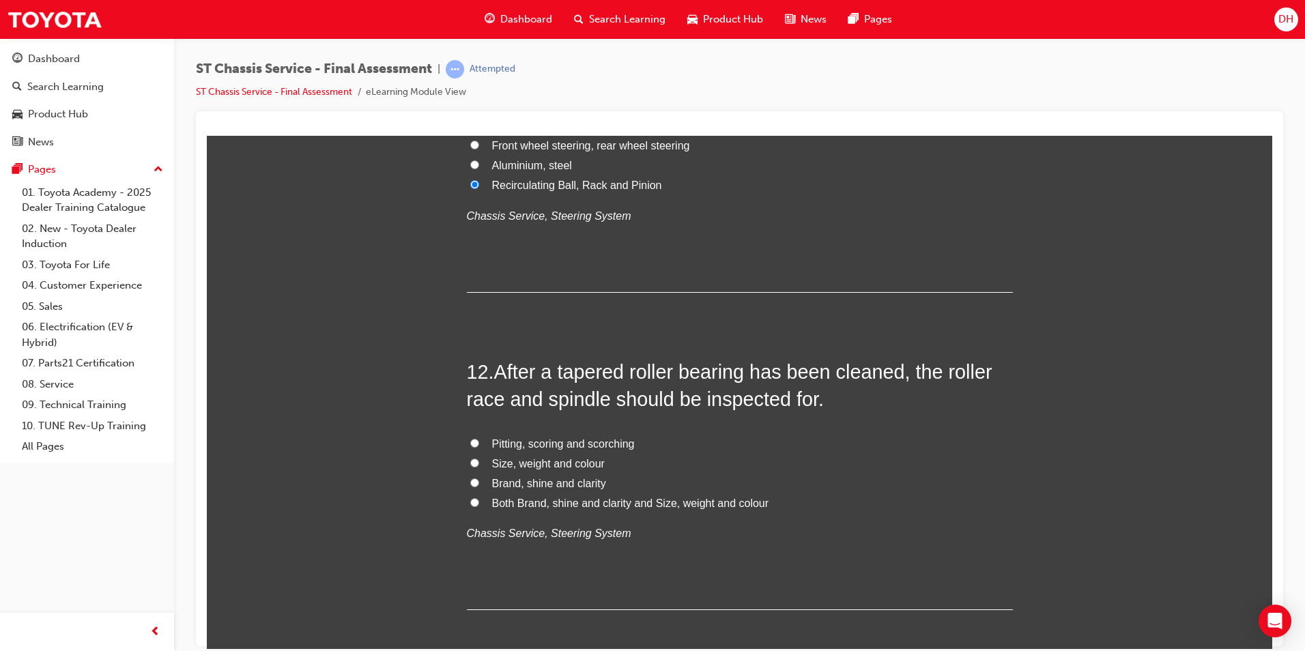
scroll to position [3345, 0]
click at [468, 447] on label "Pitting, scoring and scorching" at bounding box center [740, 443] width 546 height 20
click at [470, 446] on input "Pitting, scoring and scorching" at bounding box center [474, 442] width 9 height 9
radio input "true"
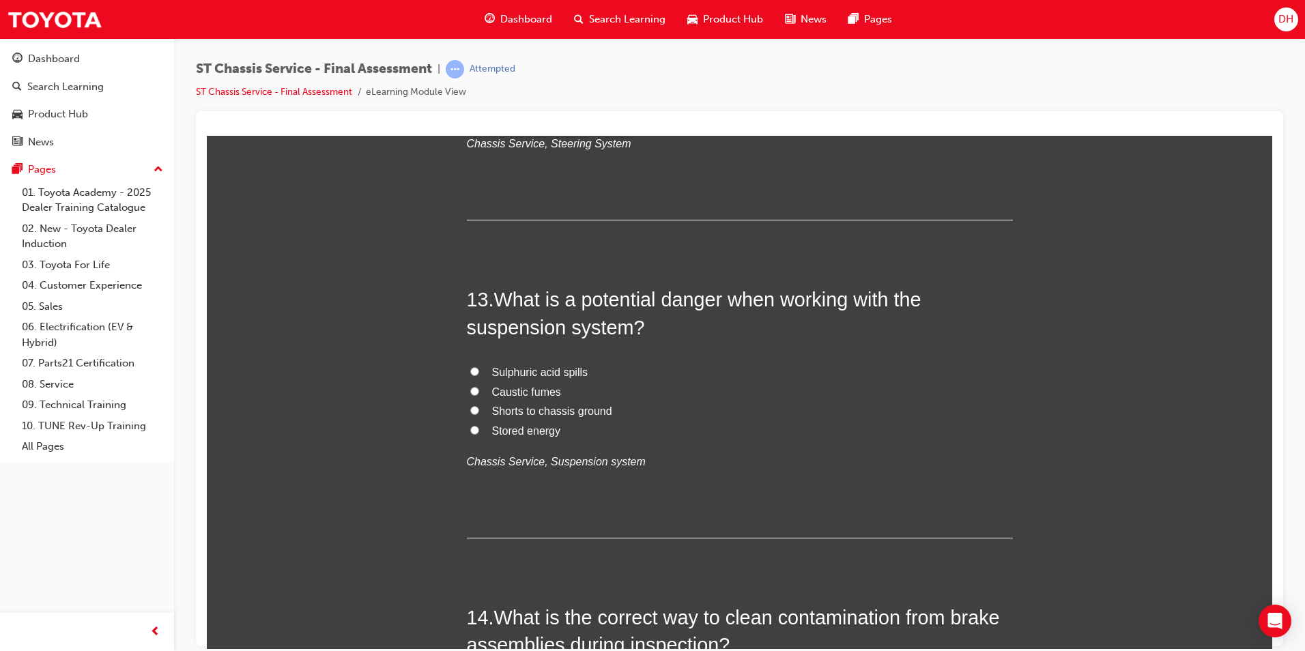
scroll to position [3754, 0]
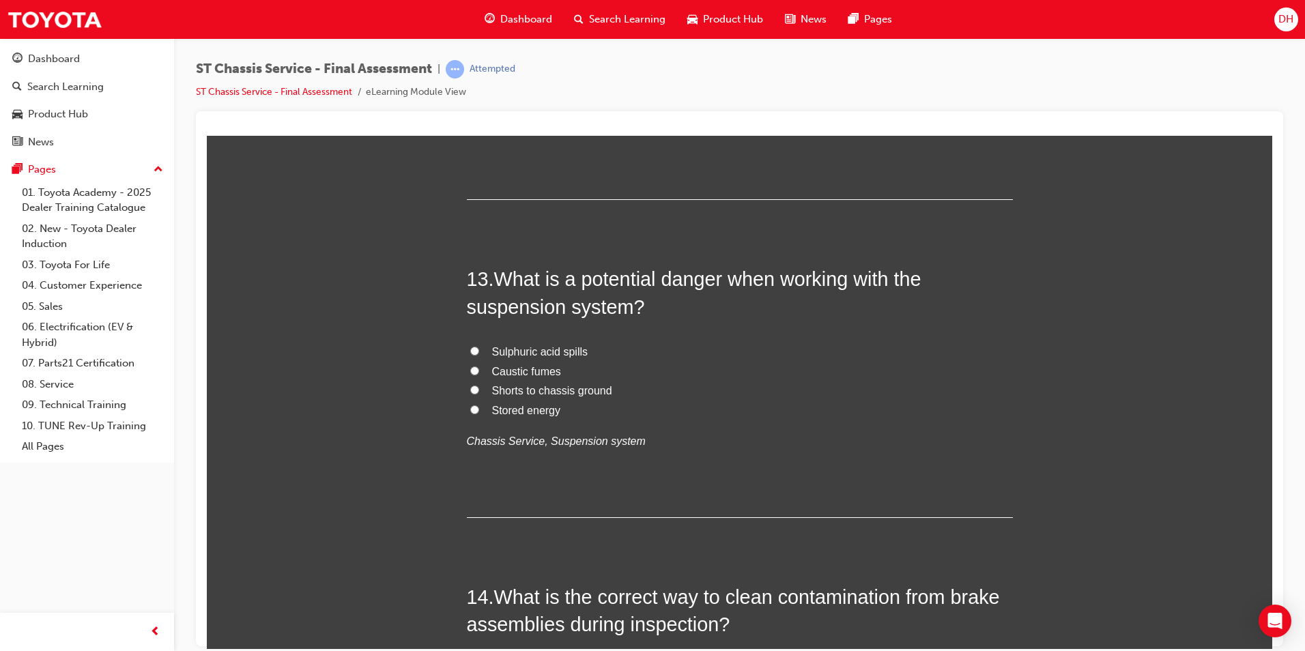
click at [472, 414] on label "Stored energy" at bounding box center [740, 411] width 546 height 20
click at [472, 414] on input "Stored energy" at bounding box center [474, 409] width 9 height 9
radio input "true"
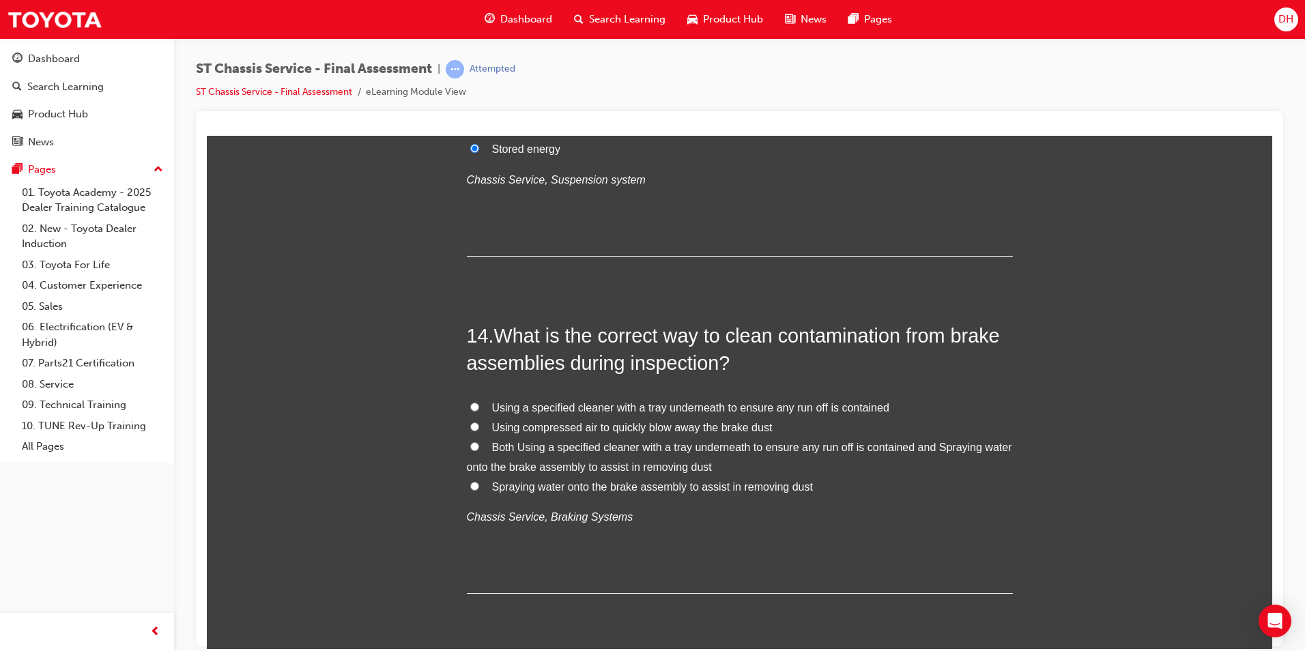
scroll to position [4027, 0]
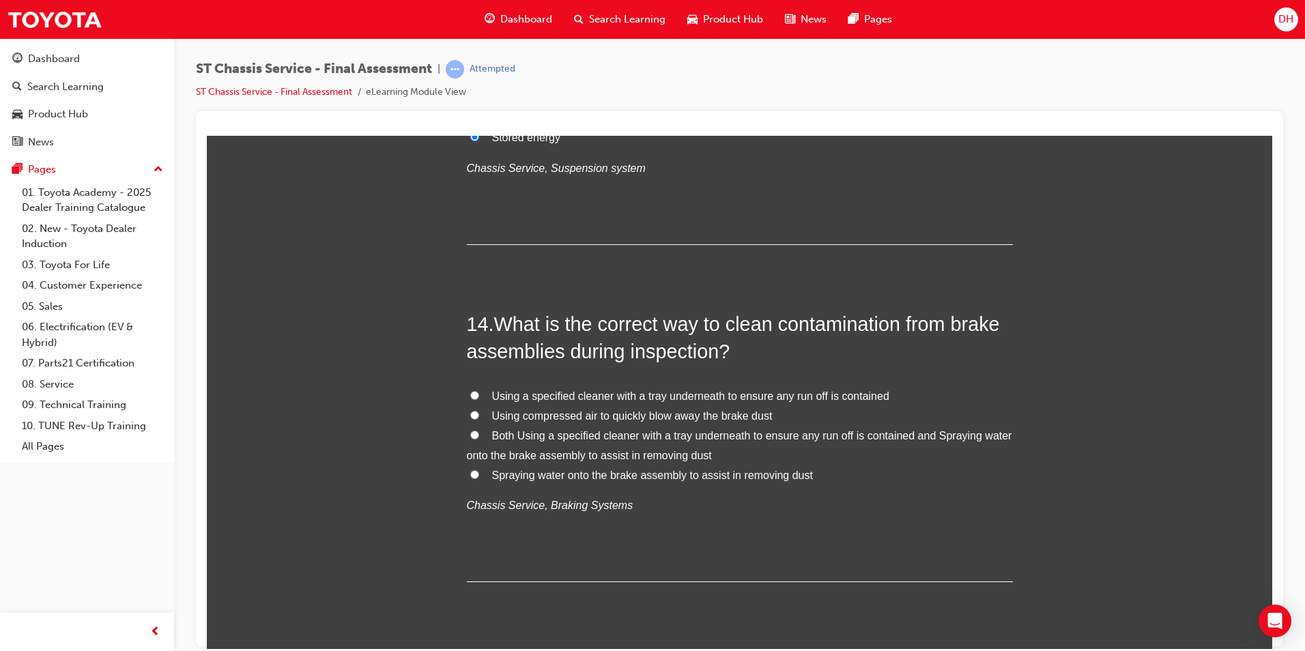
click at [470, 398] on input "Using a specified cleaner with a tray underneath to ensure any run off is conta…" at bounding box center [474, 394] width 9 height 9
radio input "true"
click at [470, 431] on input "Both Using a specified cleaner with a tray underneath to ensure any run off is …" at bounding box center [474, 434] width 9 height 9
radio input "true"
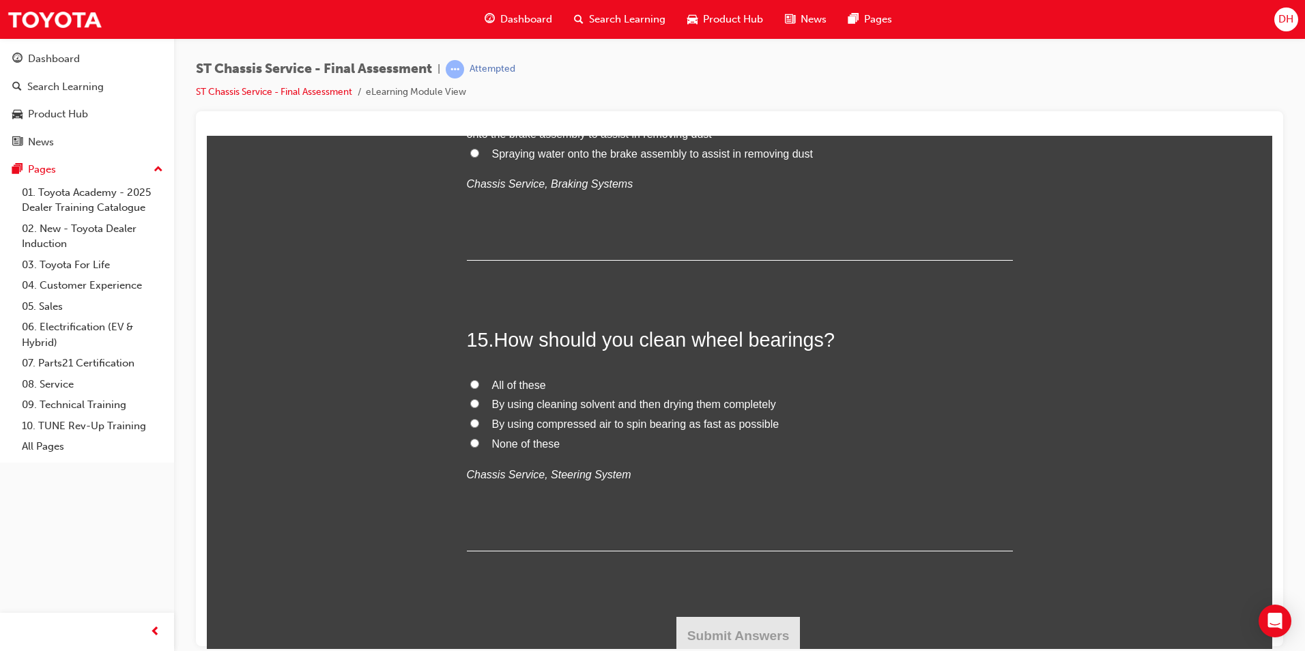
scroll to position [4354, 0]
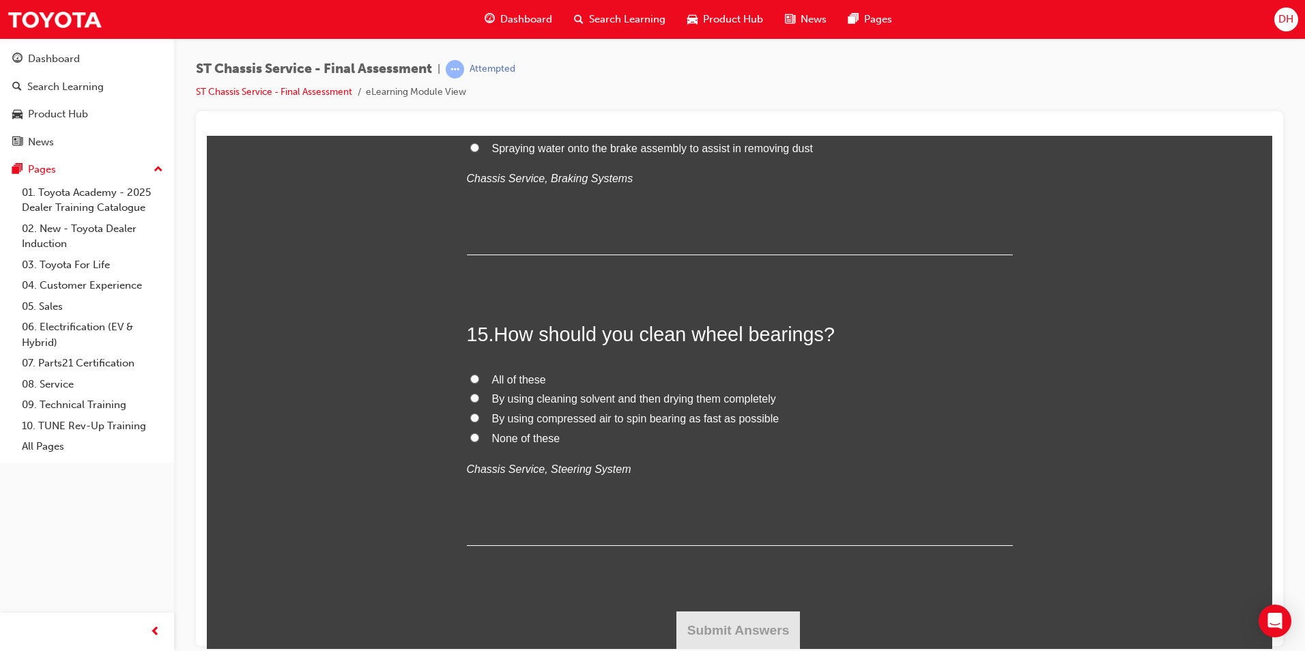
click at [470, 396] on input "By using cleaning solvent and then drying them completely" at bounding box center [474, 397] width 9 height 9
radio input "true"
click at [707, 625] on button "Submit Answers" at bounding box center [738, 630] width 124 height 38
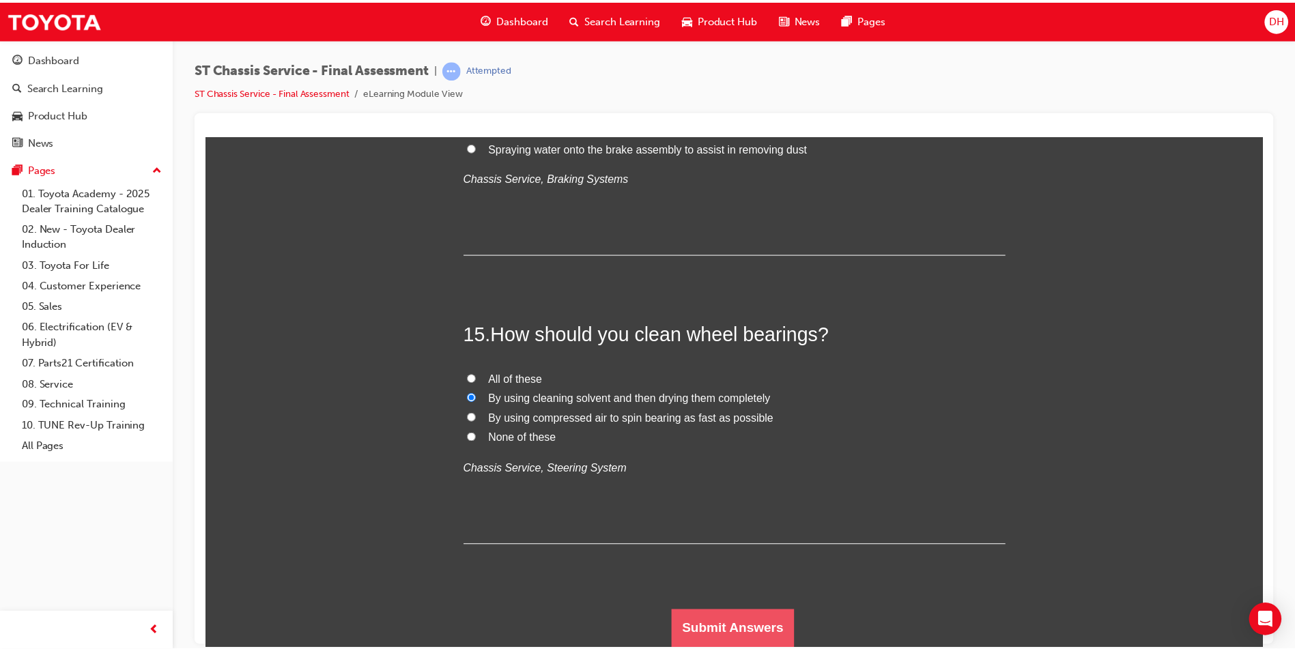
scroll to position [0, 0]
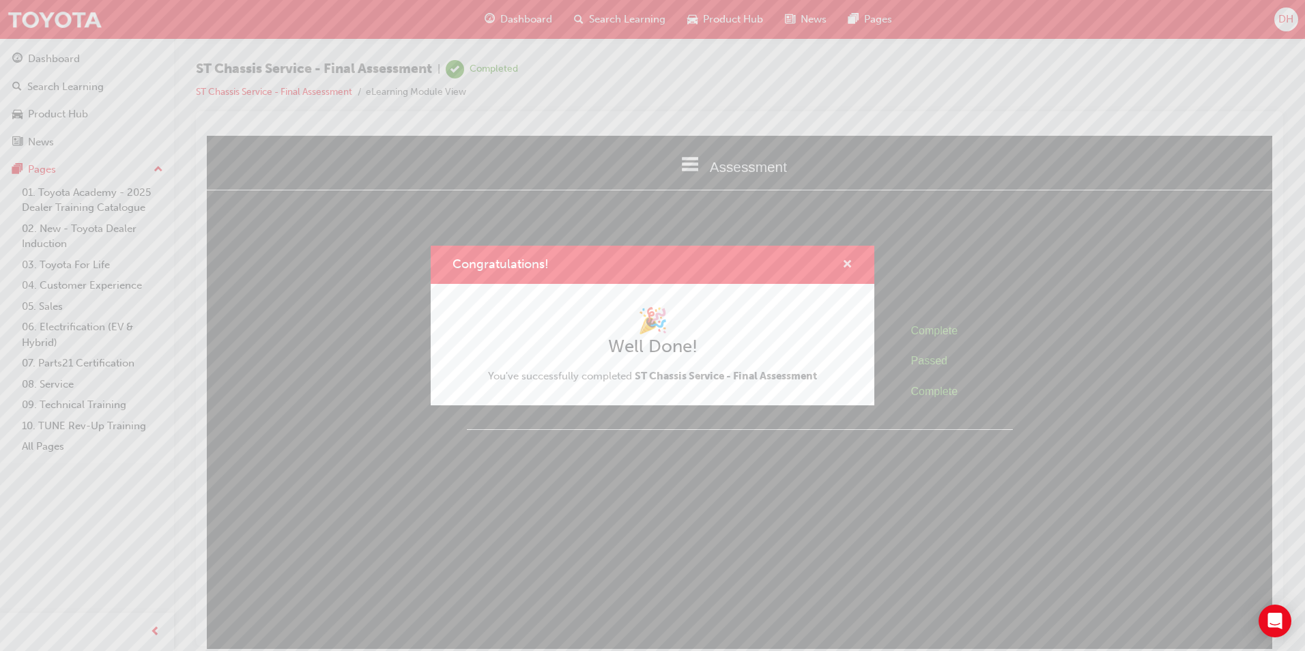
click at [847, 266] on span "cross-icon" at bounding box center [847, 265] width 10 height 12
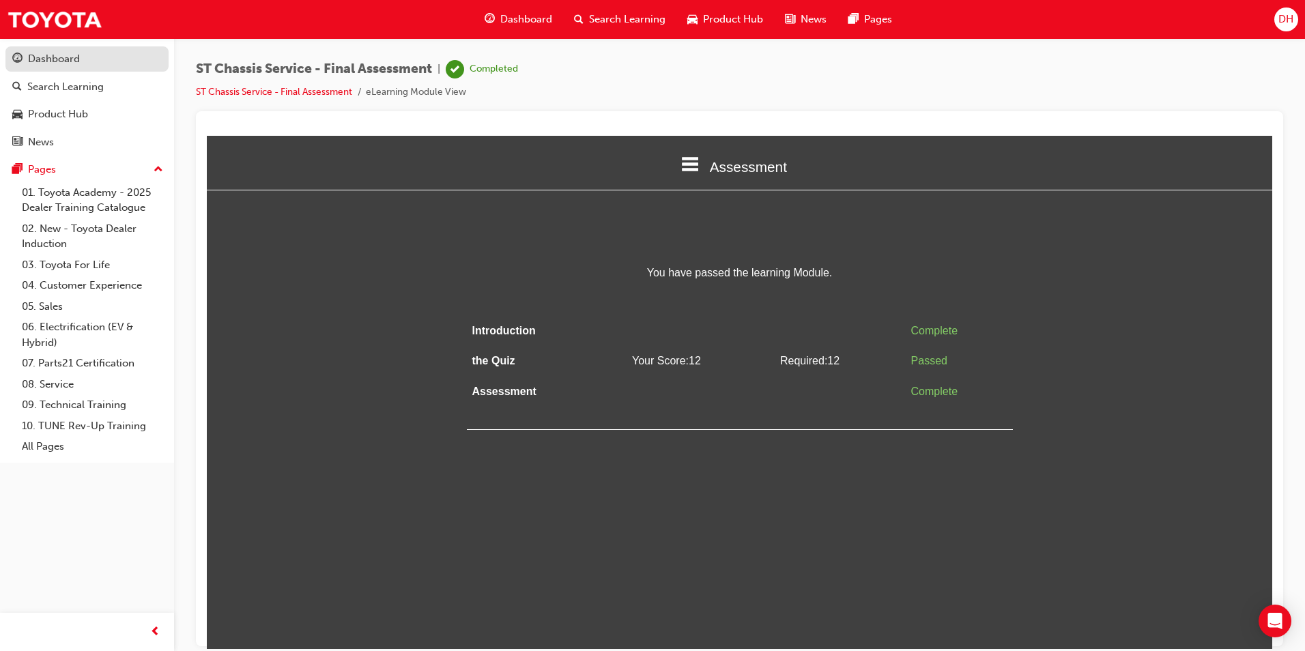
click at [58, 51] on div "Dashboard" at bounding box center [54, 59] width 52 height 16
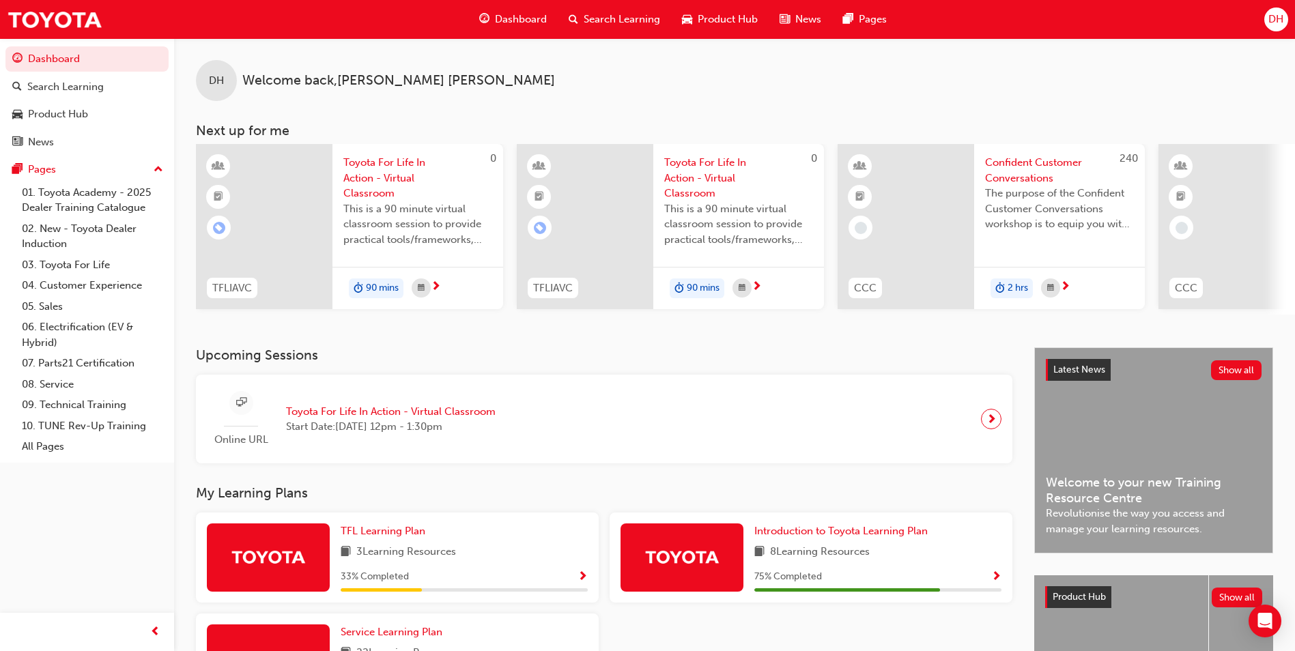
click at [625, 12] on span "Search Learning" at bounding box center [622, 20] width 76 height 16
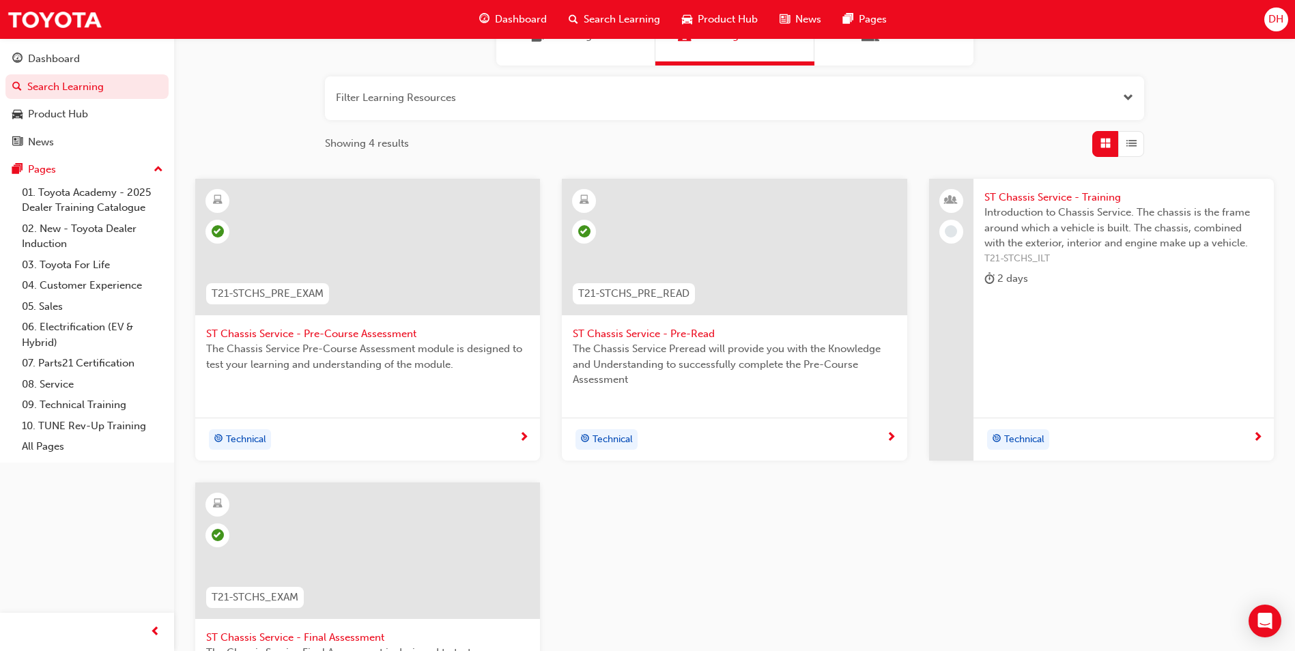
scroll to position [137, 0]
click at [286, 335] on span "ST Chassis Service - Pre-Course Assessment" at bounding box center [367, 335] width 323 height 16
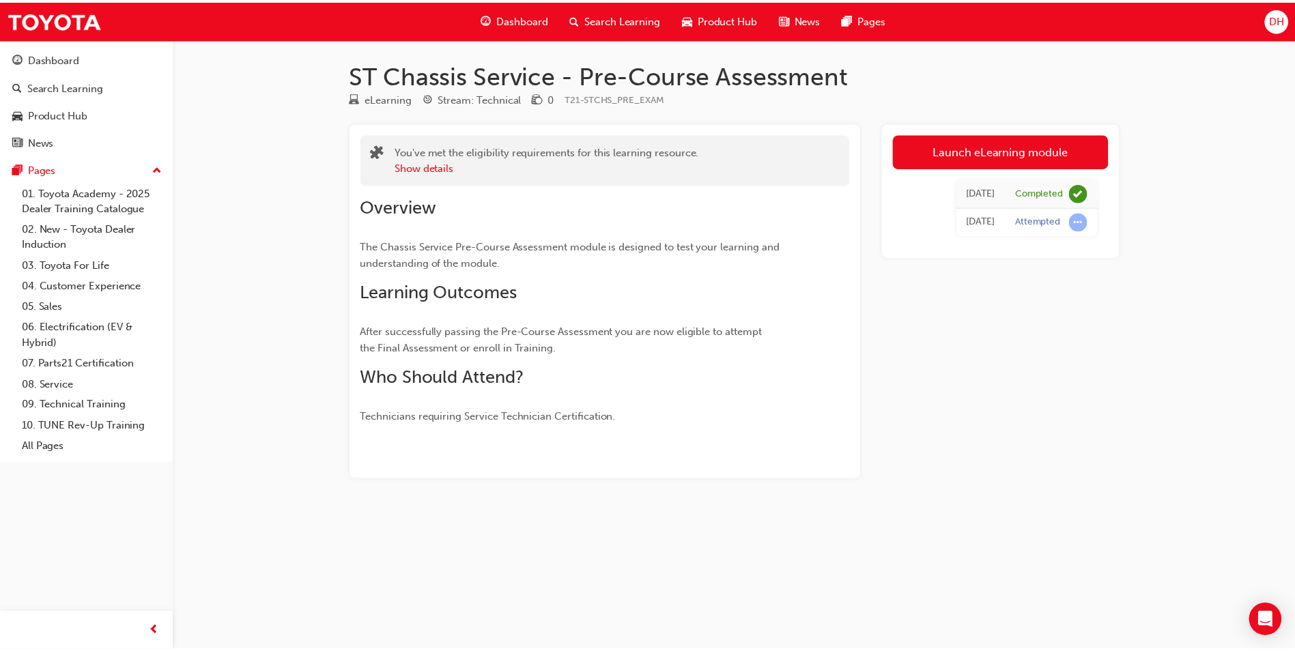
scroll to position [137, 0]
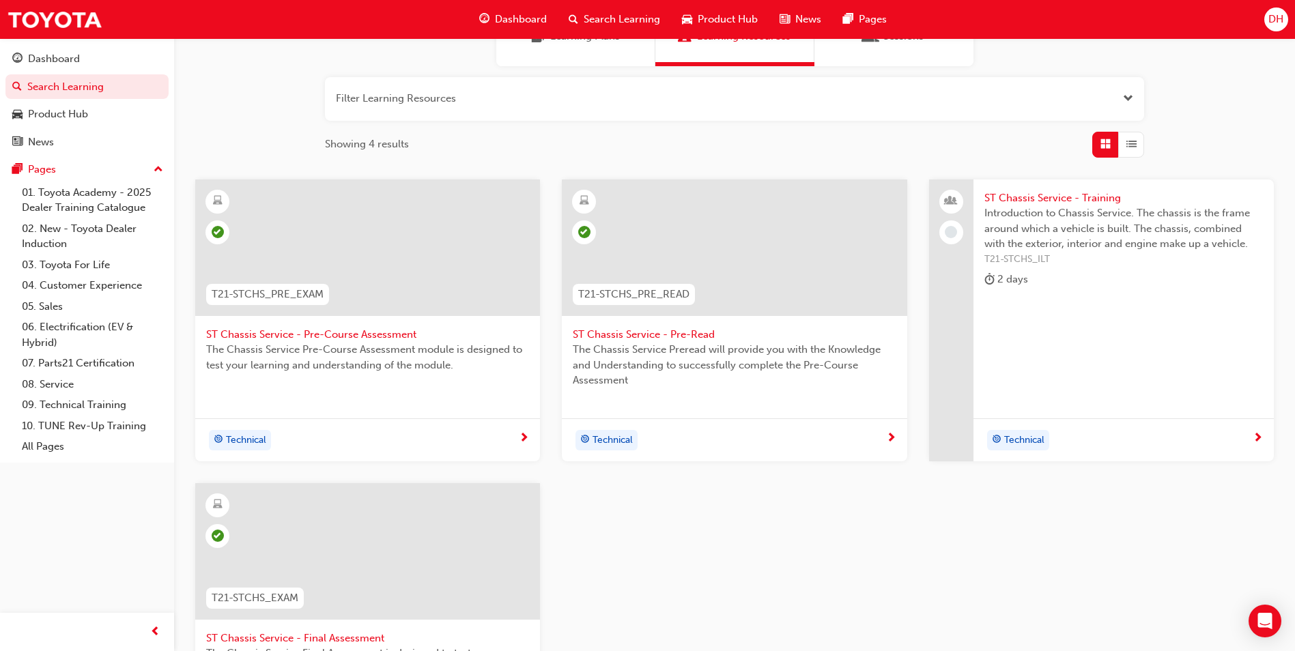
click at [665, 334] on span "ST Chassis Service - Pre-Read" at bounding box center [734, 335] width 323 height 16
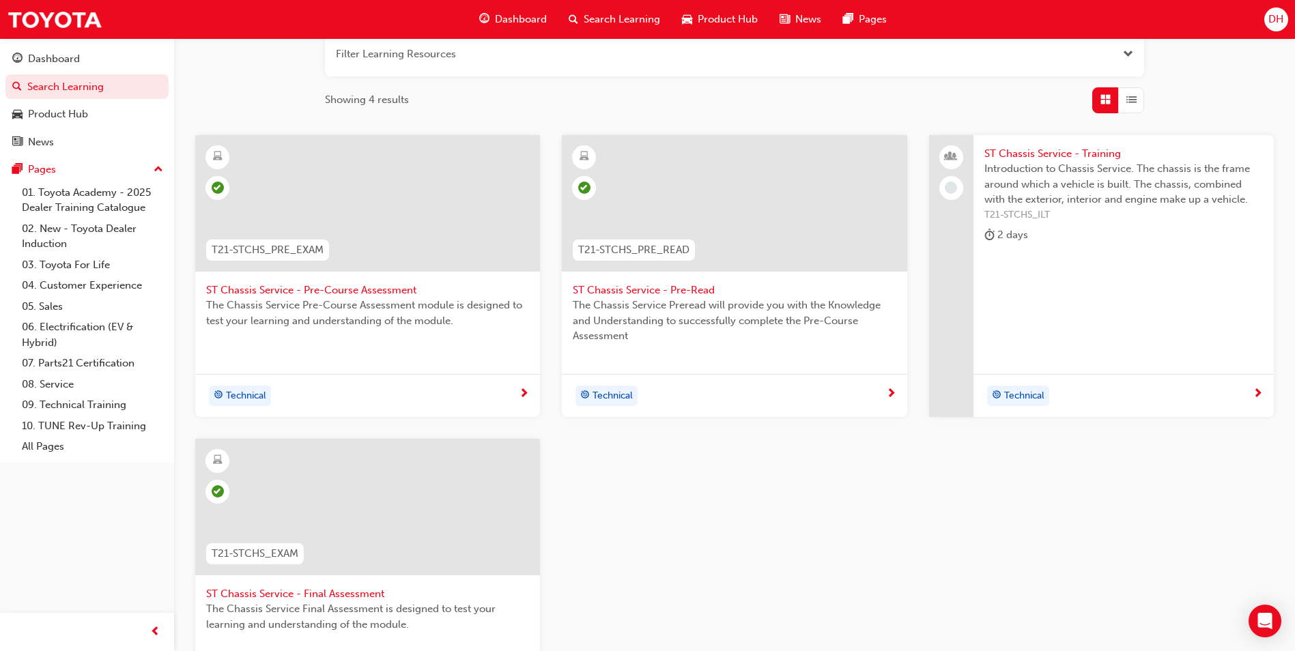
scroll to position [205, 0]
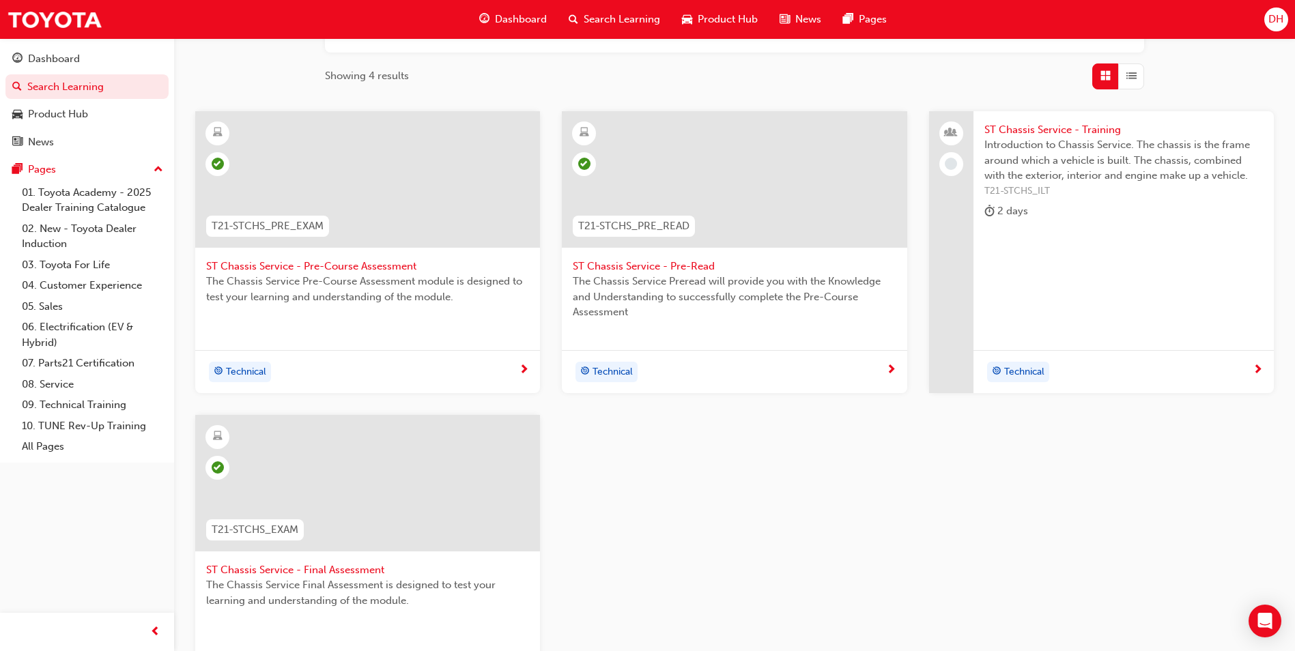
click at [318, 569] on span "ST Chassis Service - Final Assessment" at bounding box center [367, 570] width 323 height 16
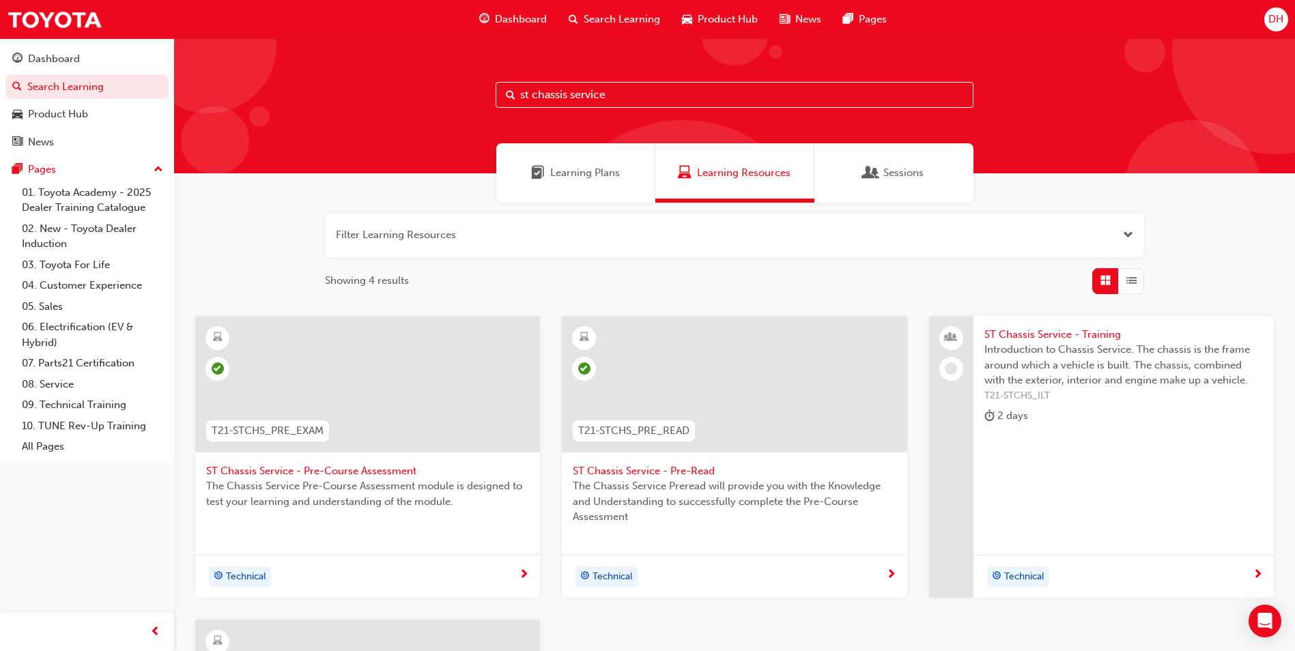
click at [626, 94] on input "st chassis service" at bounding box center [735, 95] width 478 height 26
click at [565, 94] on input "st chassis service" at bounding box center [735, 95] width 478 height 26
type input "st driveline service"
click at [665, 473] on span "ST Driveline Service - Pre-Read" at bounding box center [734, 471] width 323 height 16
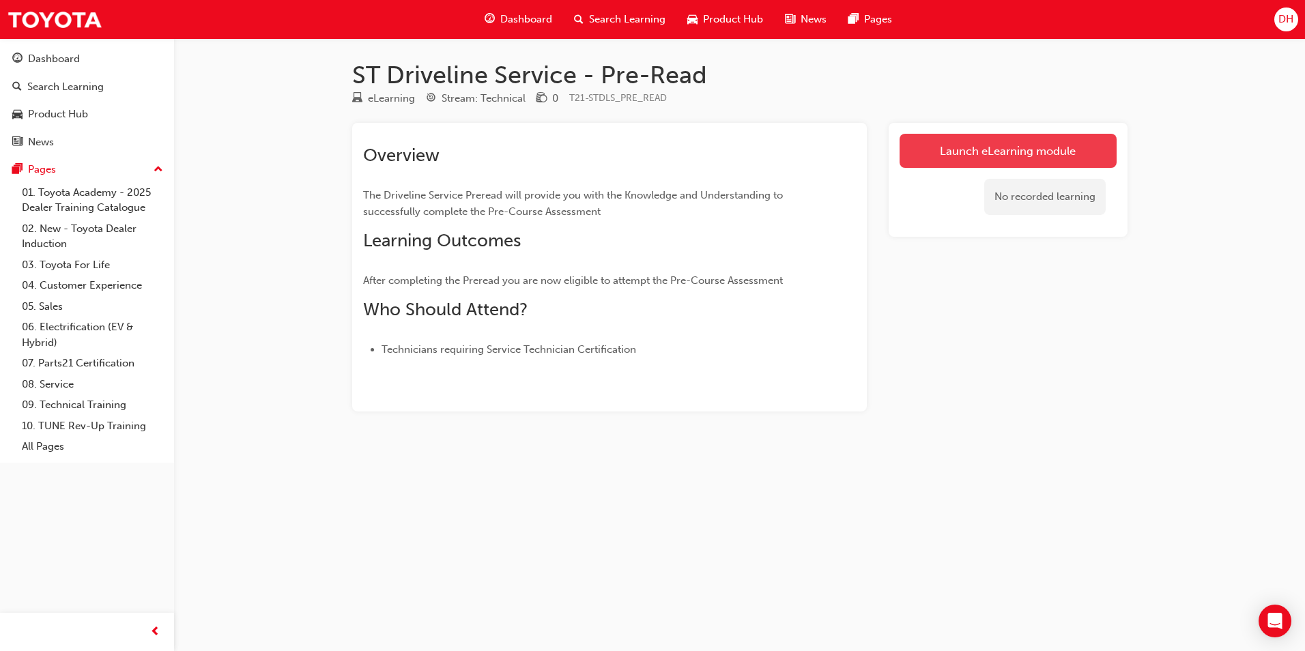
click at [1006, 145] on link "Launch eLearning module" at bounding box center [1008, 151] width 217 height 34
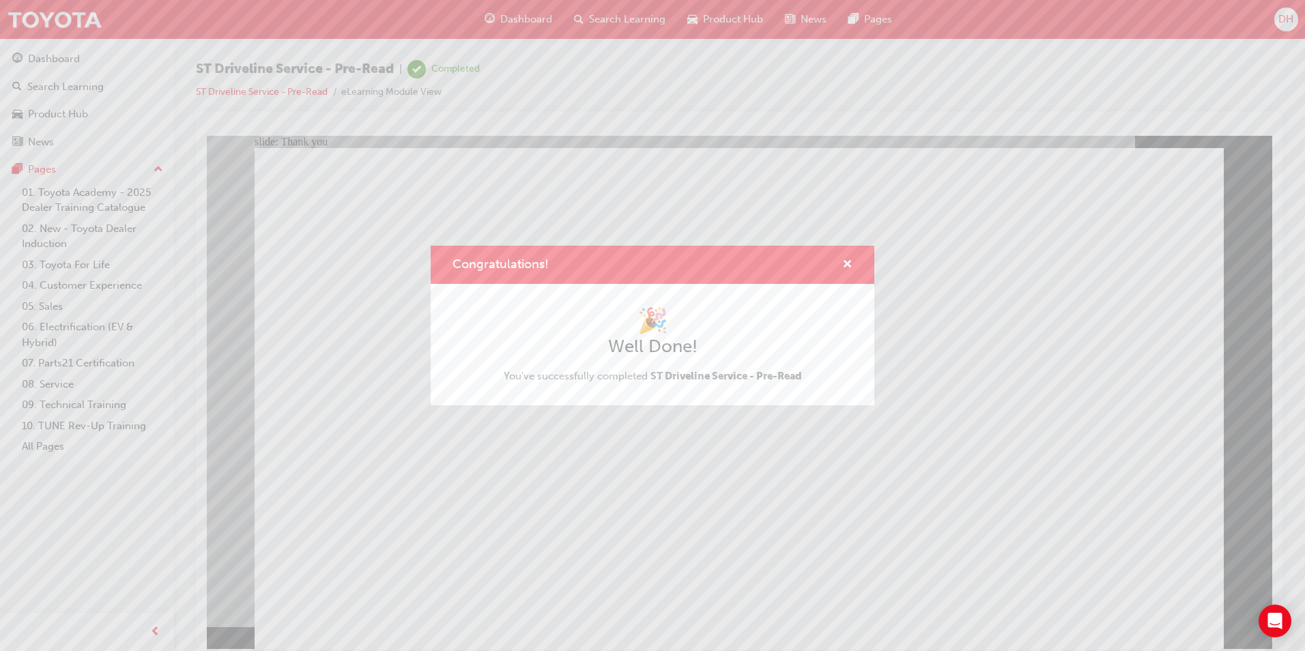
click at [728, 481] on div "Congratulations! 🎉 Well Done! You've successfully completed ST Driveline Servic…" at bounding box center [652, 325] width 1305 height 651
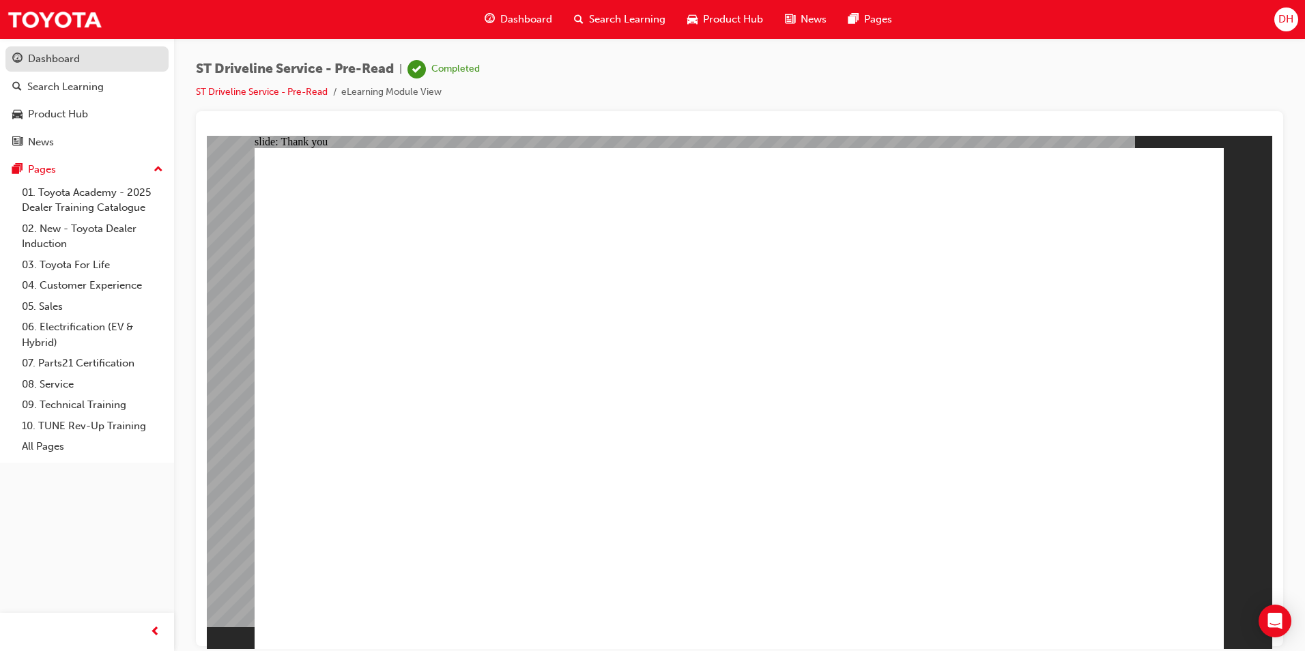
click at [40, 62] on div "Dashboard" at bounding box center [54, 59] width 52 height 16
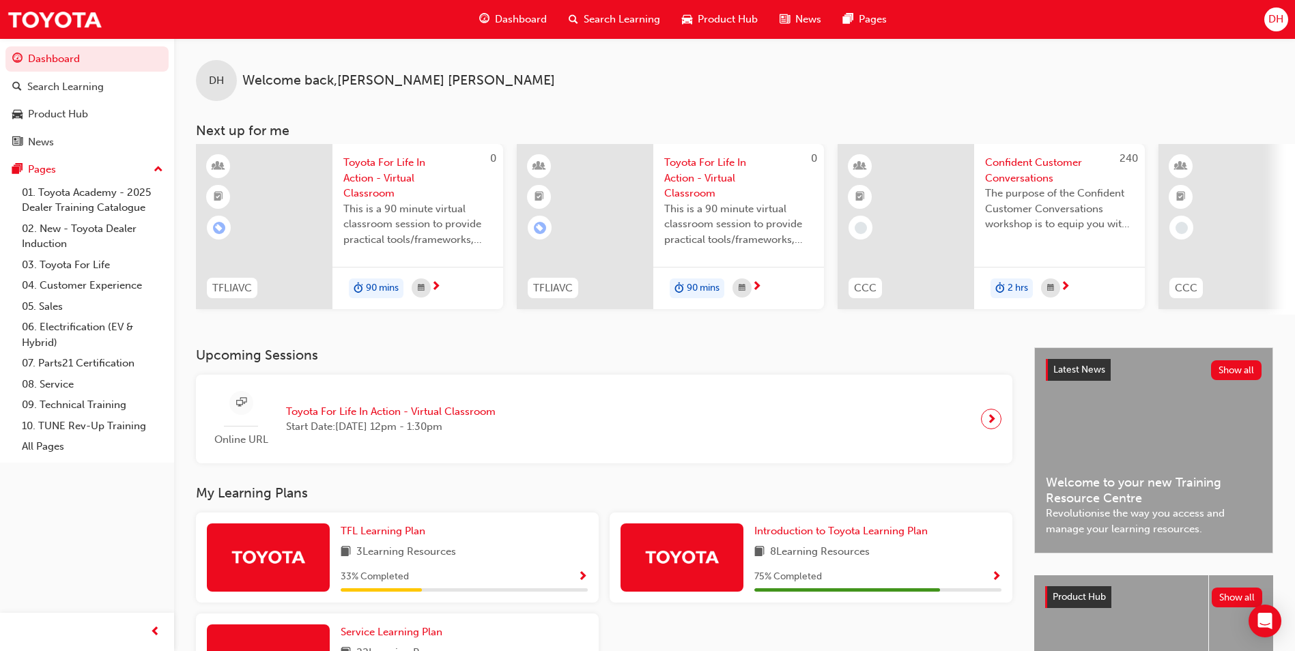
click at [645, 28] on div "Search Learning" at bounding box center [614, 19] width 113 height 28
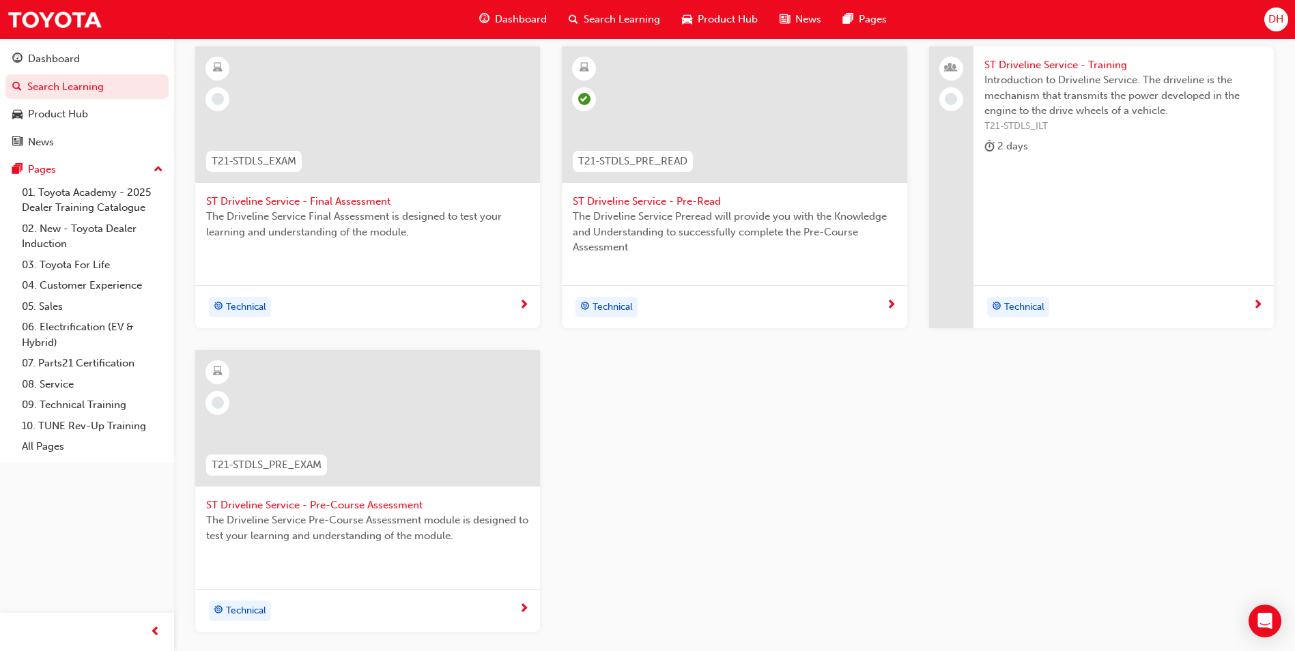
scroll to position [273, 0]
click at [350, 503] on span "ST Driveline Service - Pre-Course Assessment" at bounding box center [367, 502] width 323 height 16
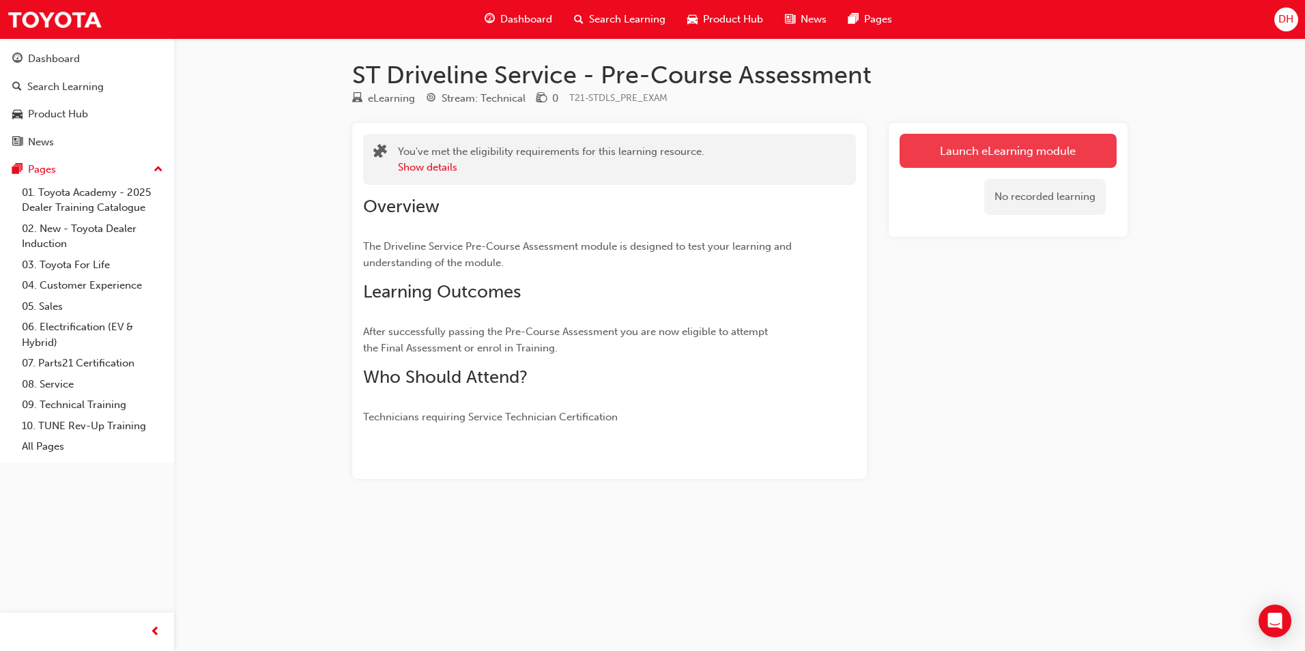
click at [1023, 145] on link "Launch eLearning module" at bounding box center [1008, 151] width 217 height 34
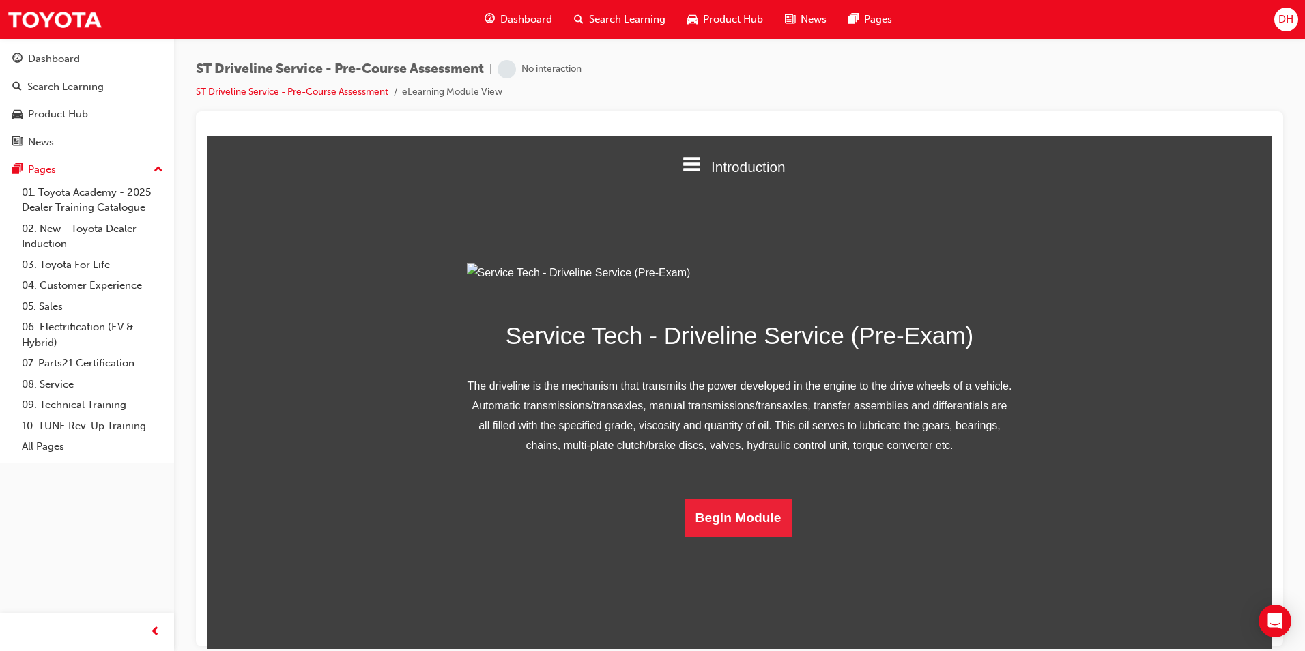
scroll to position [39, 0]
click at [723, 536] on button "Begin Module" at bounding box center [739, 517] width 108 height 38
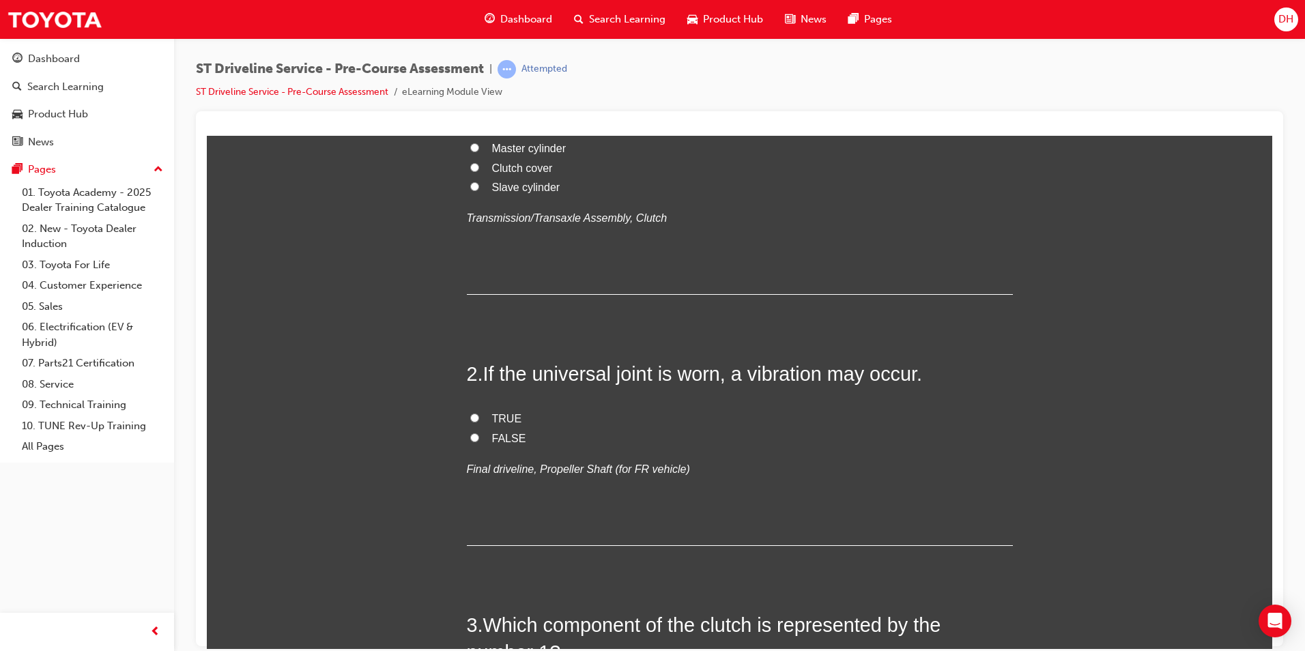
scroll to position [273, 0]
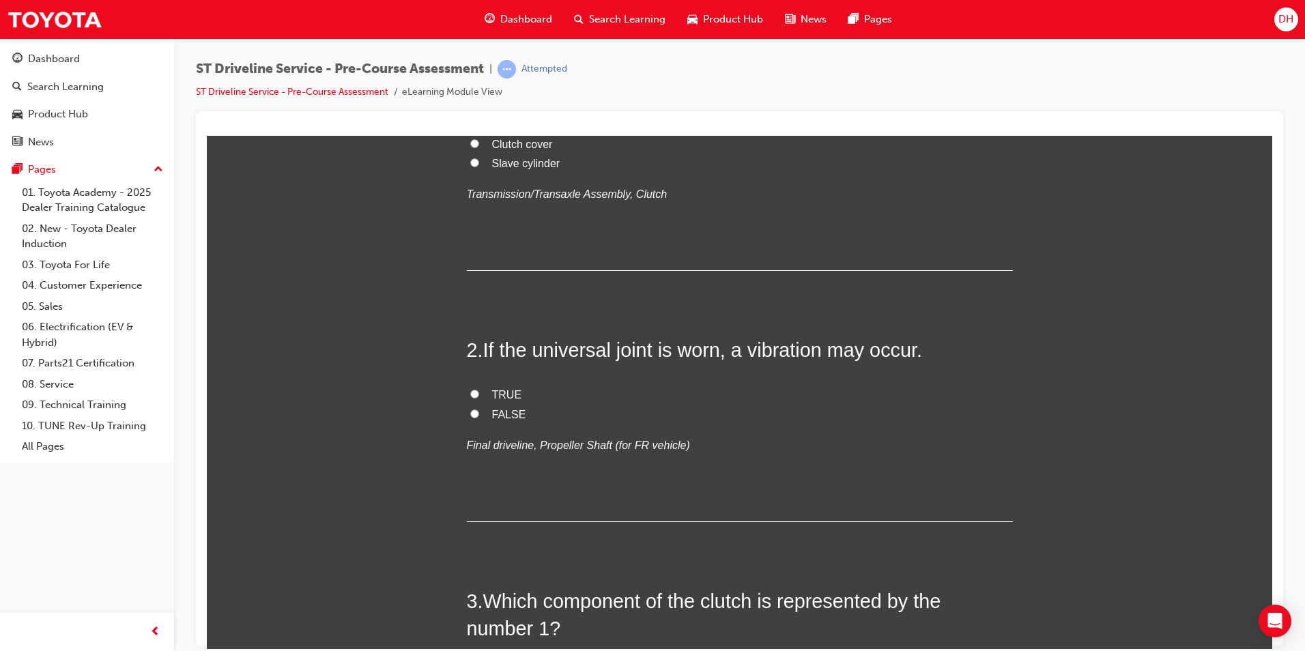
click at [471, 128] on input "Master cylinder" at bounding box center [474, 123] width 9 height 9
radio input "true"
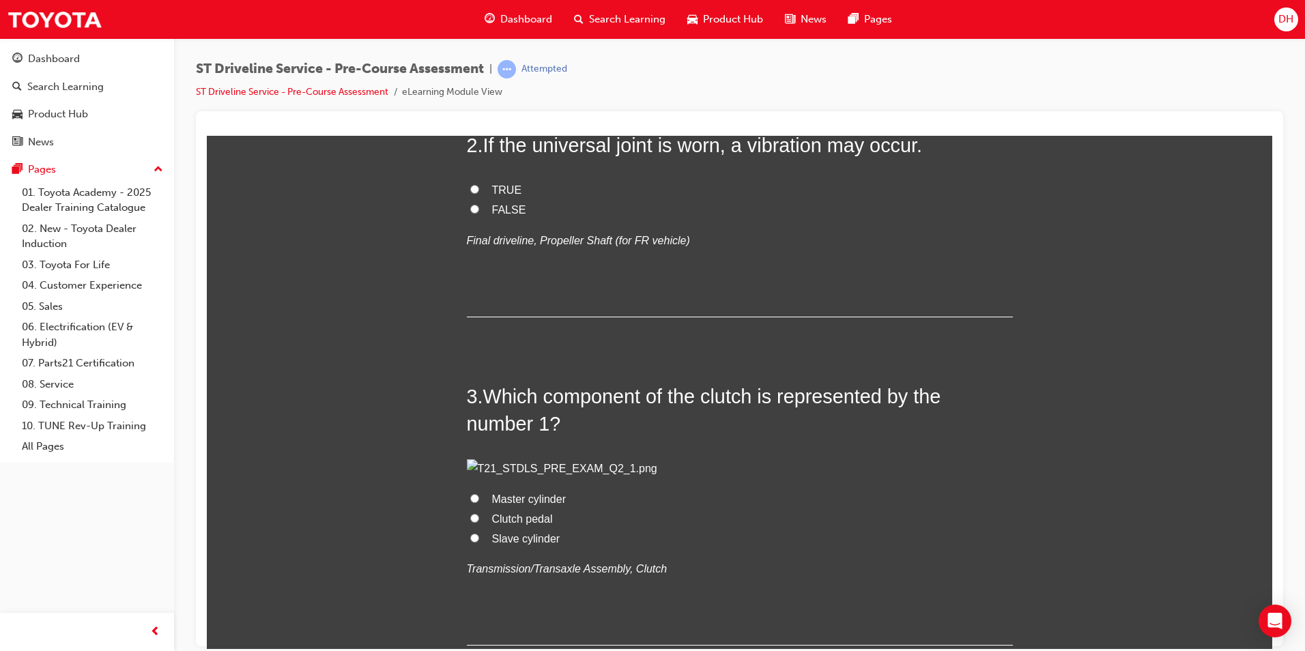
scroll to position [546, 0]
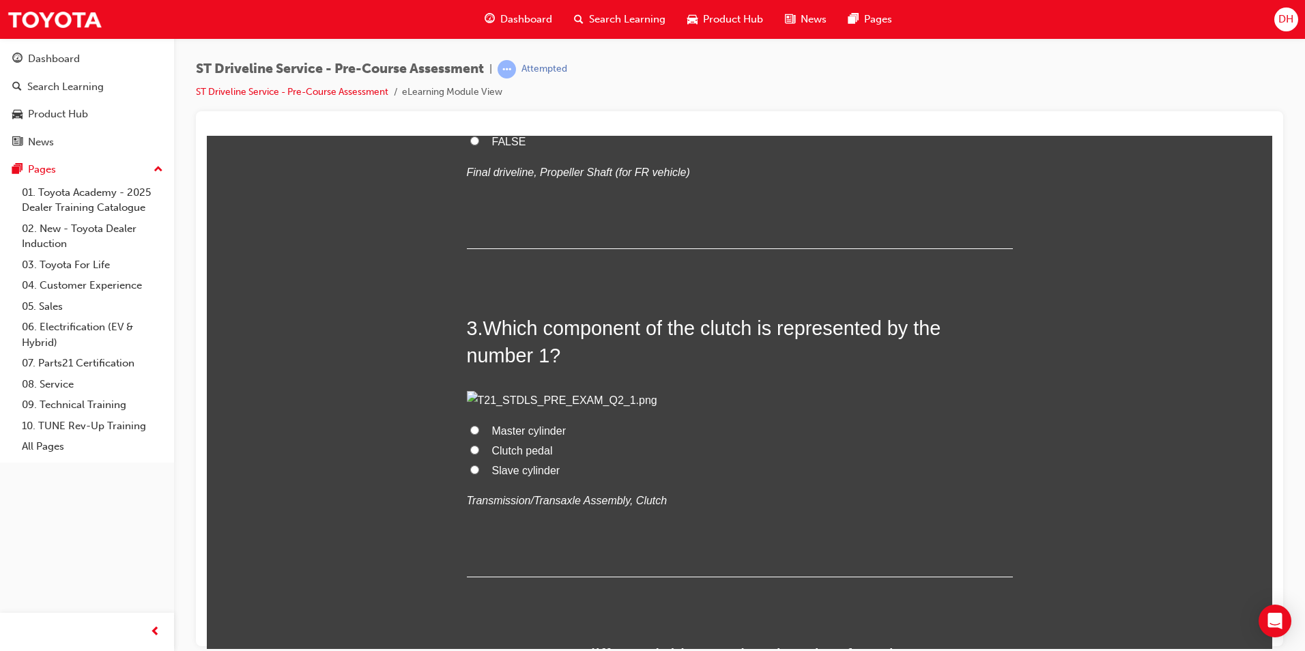
click at [470, 125] on input "TRUE" at bounding box center [474, 120] width 9 height 9
radio input "true"
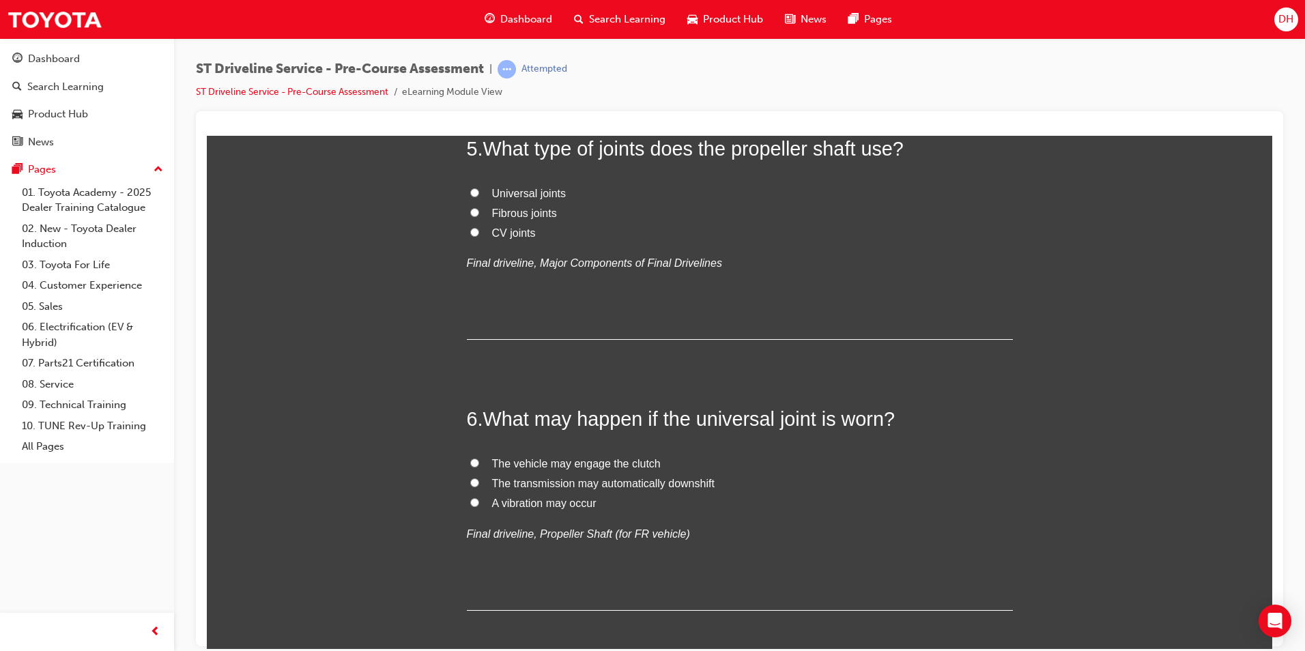
scroll to position [1365, 0]
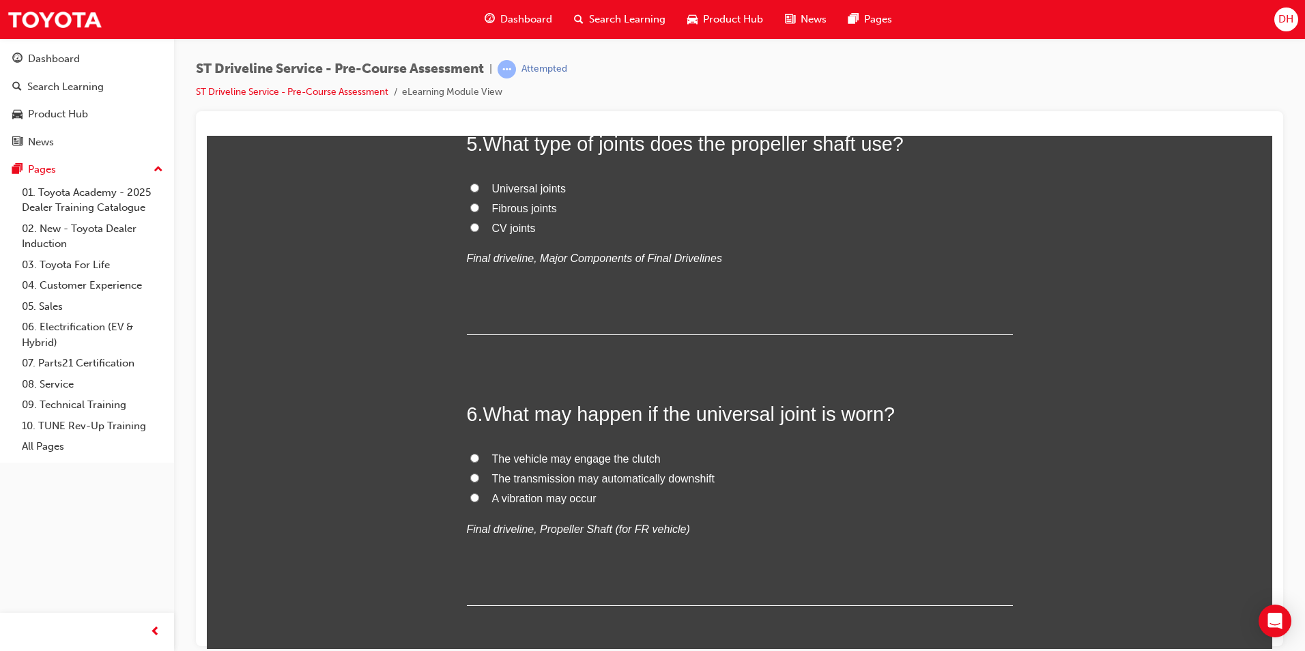
radio input "true"
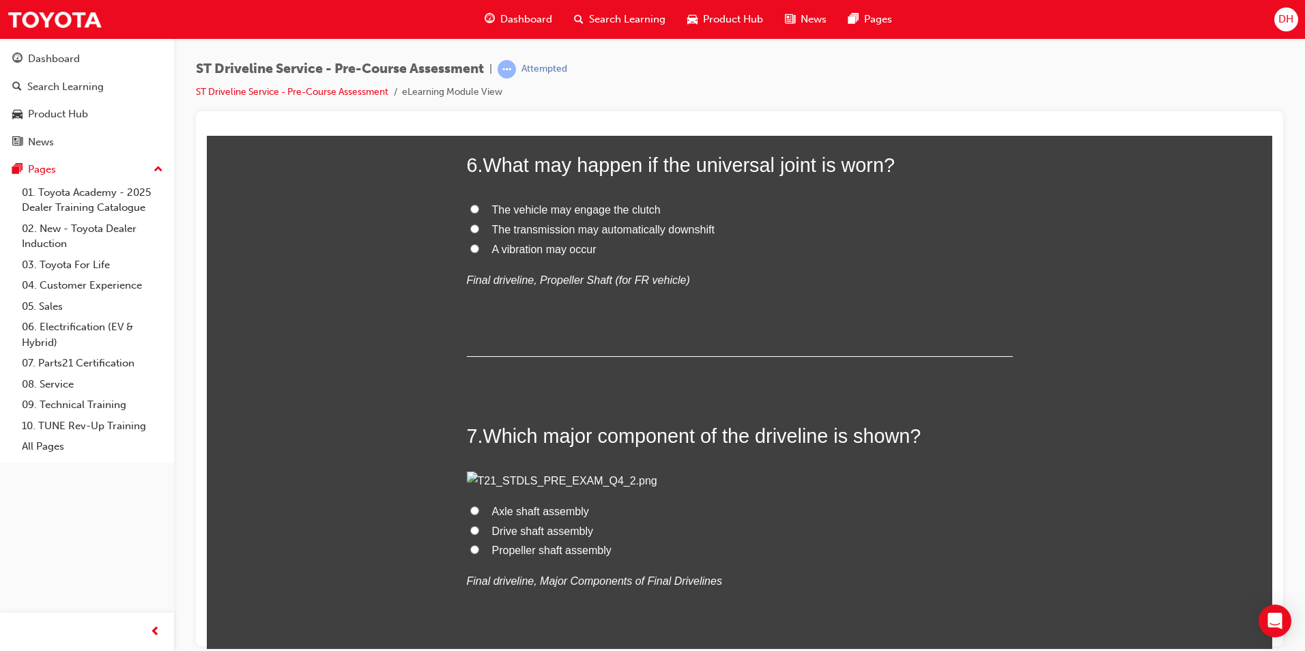
scroll to position [1638, 0]
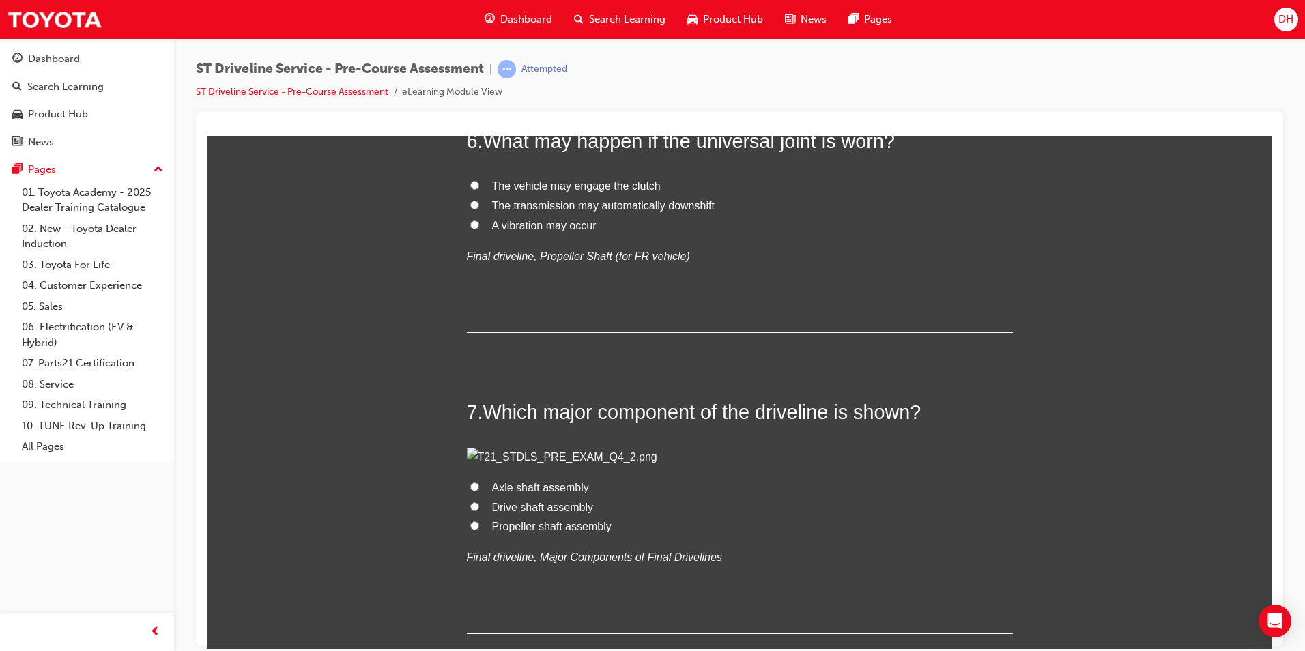
radio input "true"
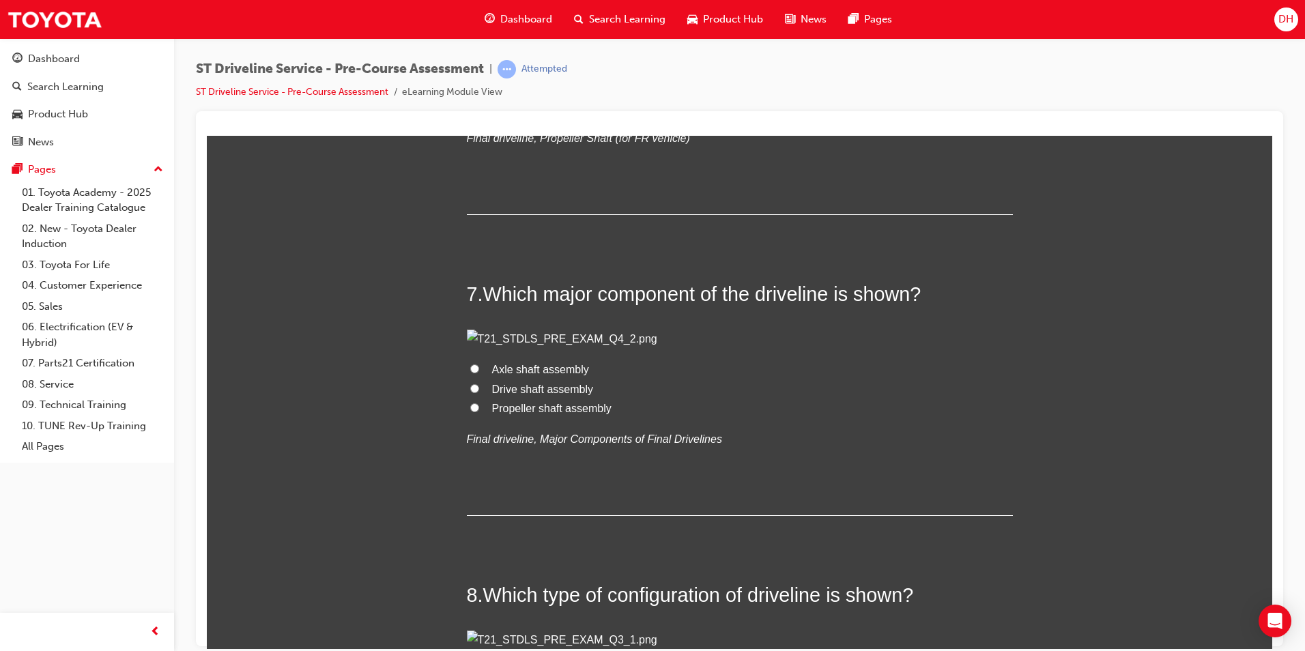
scroll to position [1775, 0]
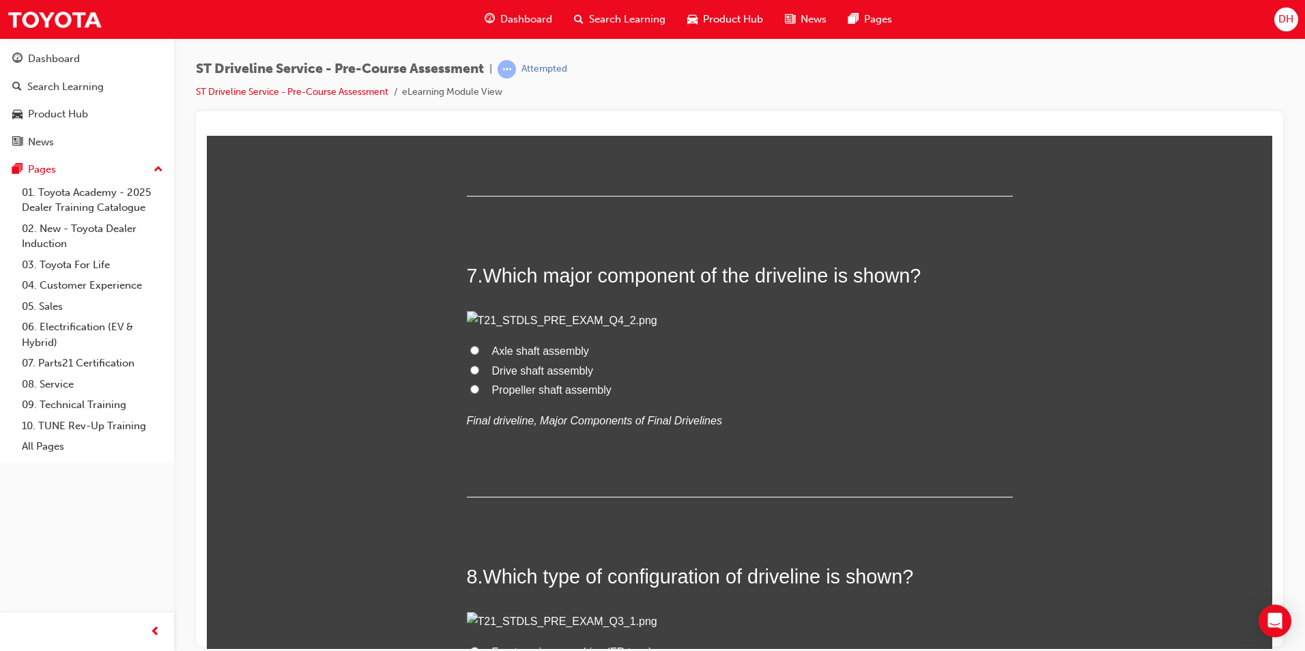
radio input "true"
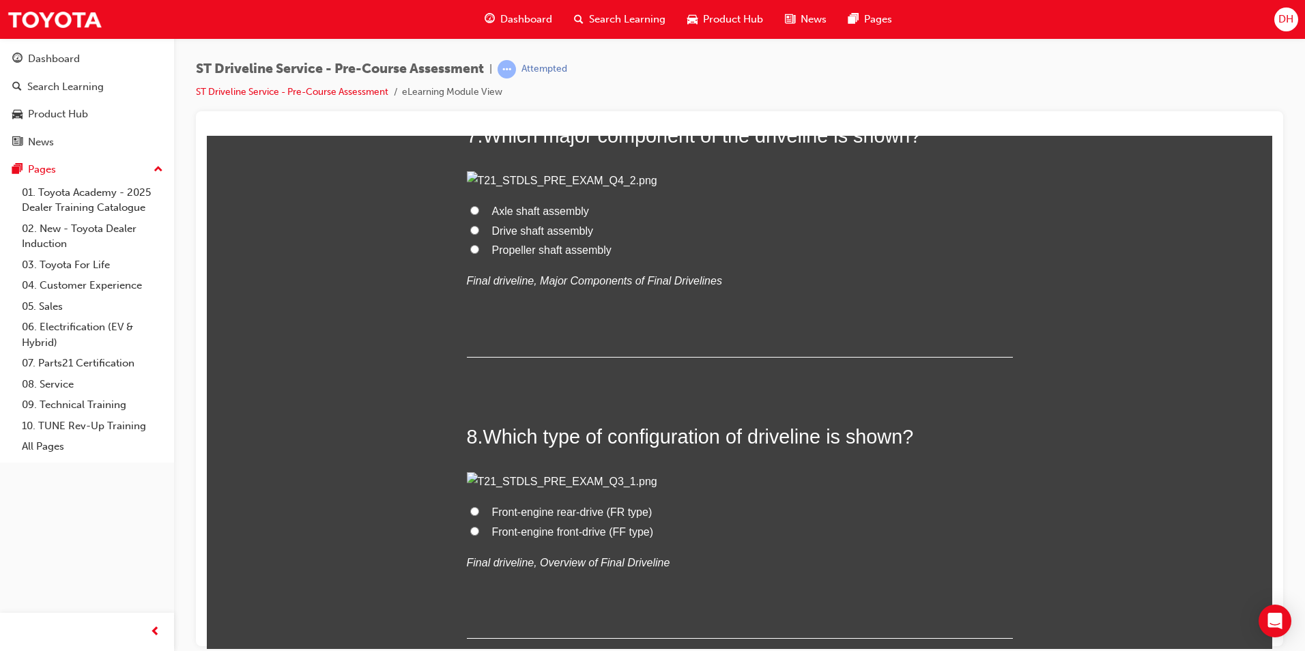
scroll to position [1911, 0]
radio input "true"
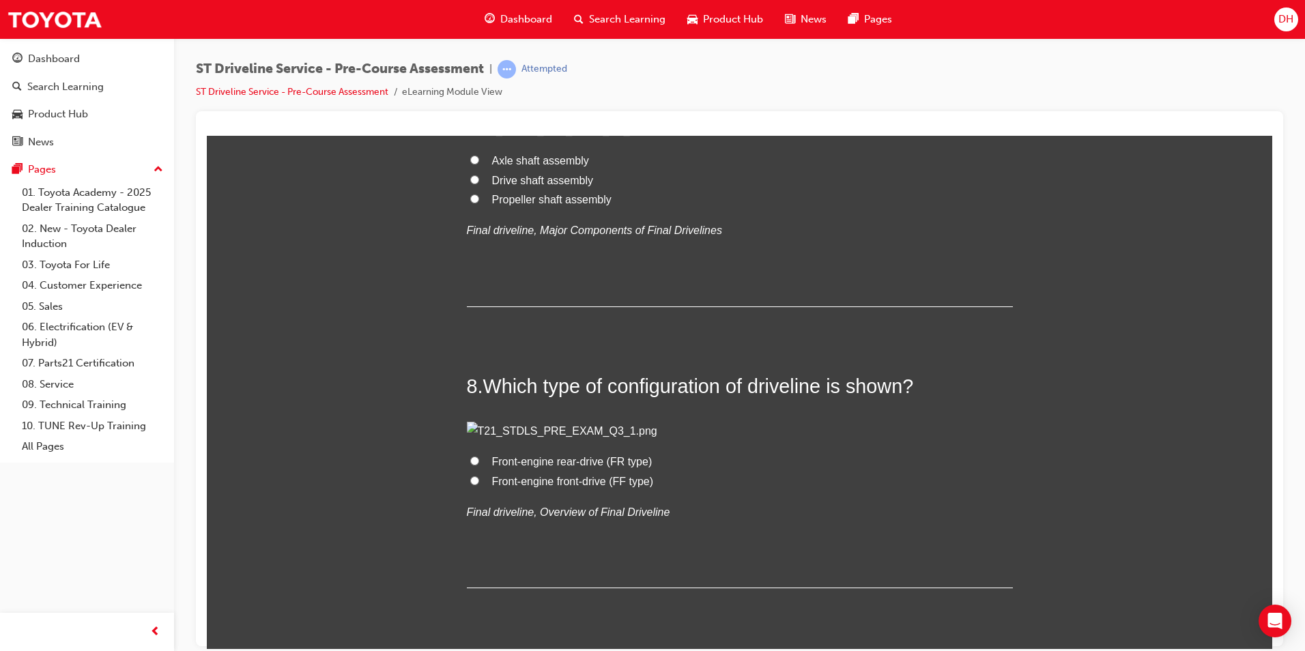
scroll to position [2048, 0]
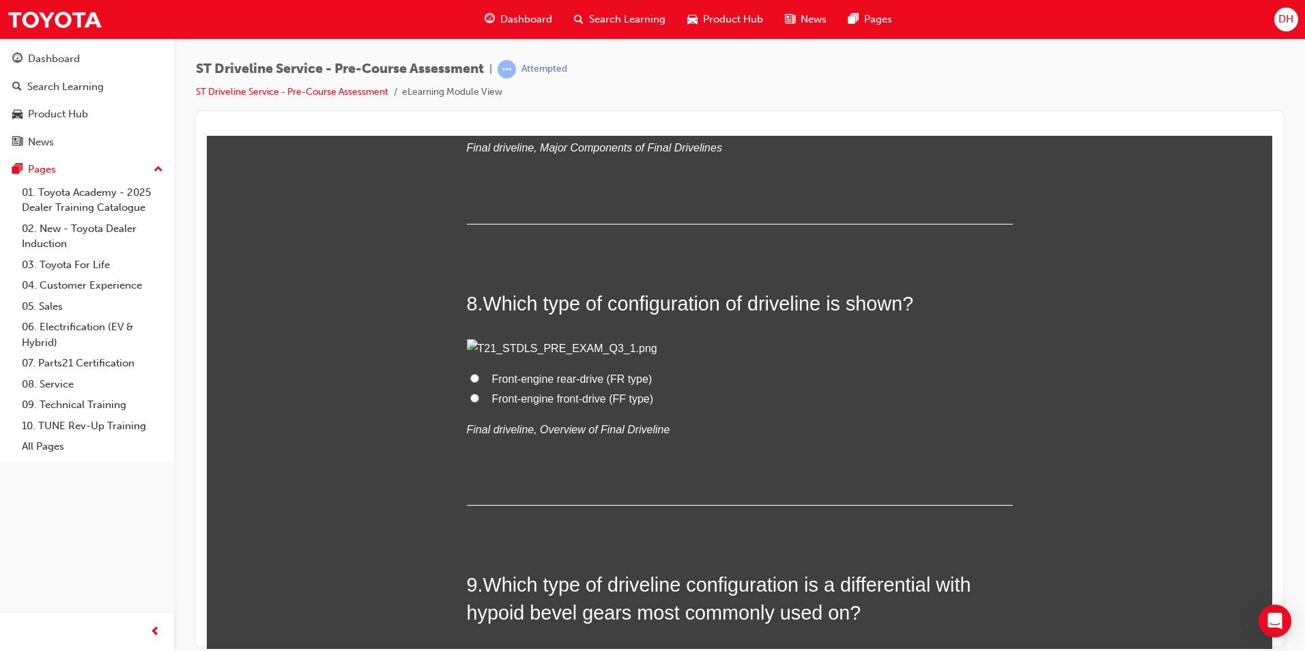
radio input "true"
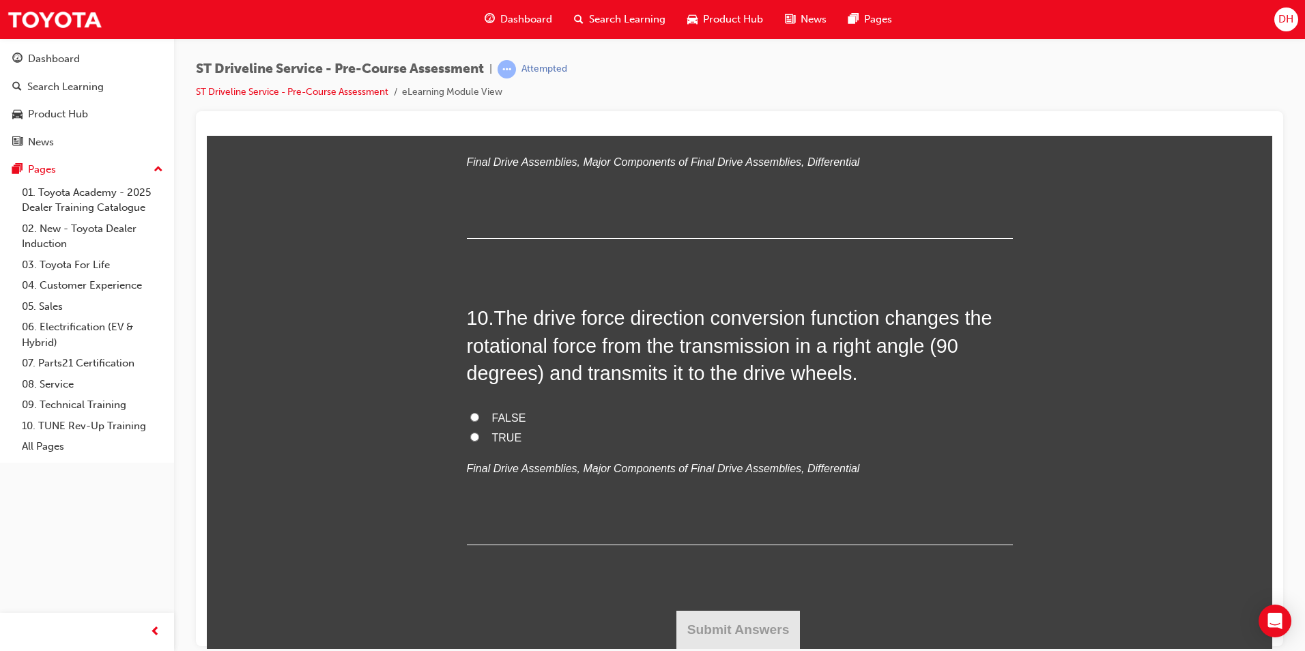
scroll to position [2867, 0]
radio input "true"
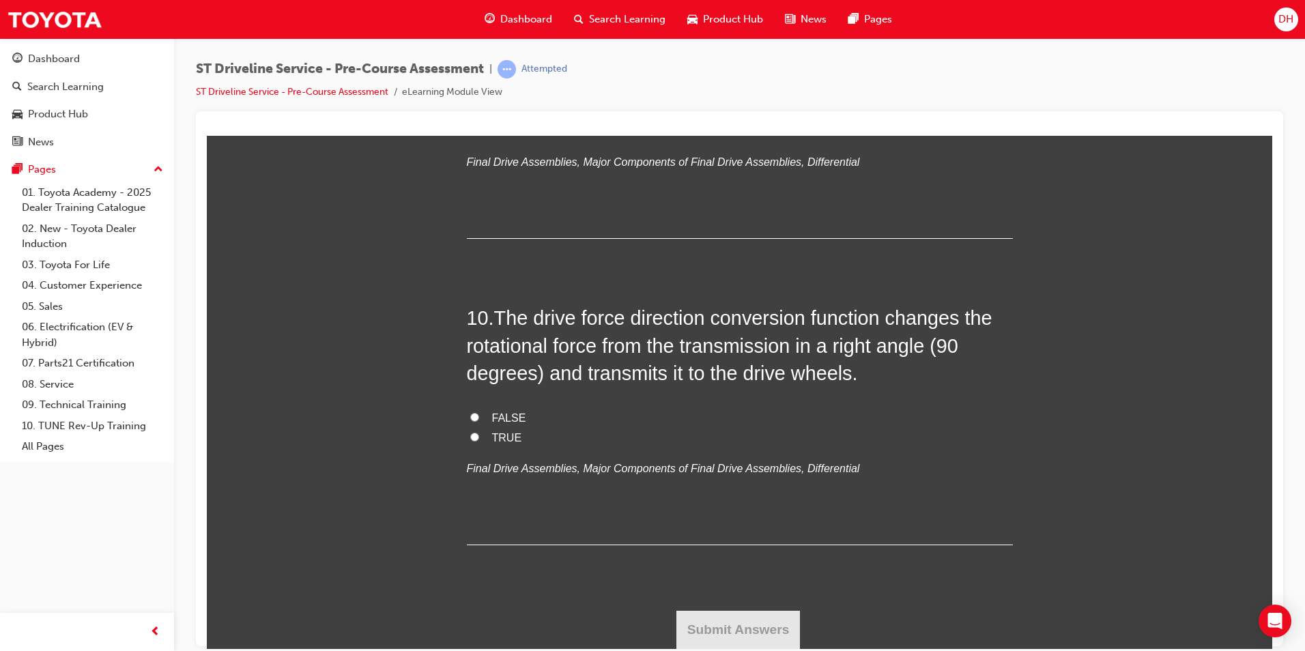
radio input "true"
click at [470, 115] on input "FR vehicles" at bounding box center [474, 110] width 9 height 9
radio input "true"
click at [470, 135] on input "FF vehicles" at bounding box center [474, 130] width 9 height 9
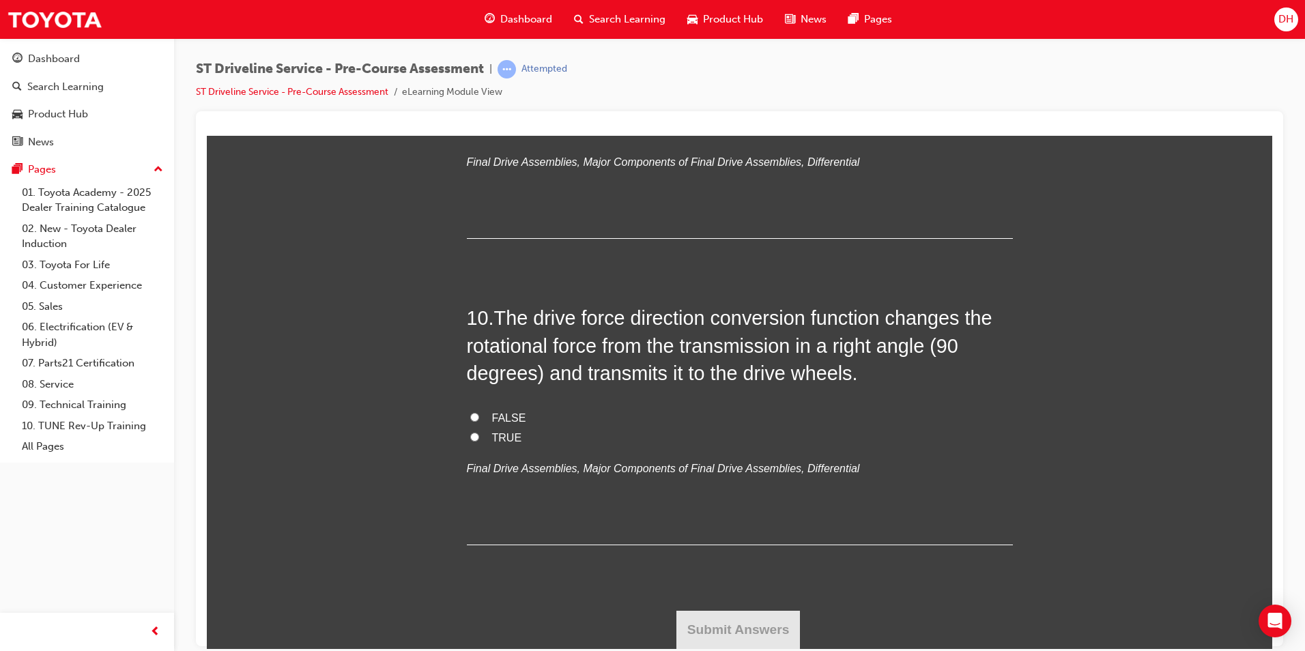
radio input "true"
click at [470, 421] on input "FALSE" at bounding box center [474, 416] width 9 height 9
radio input "true"
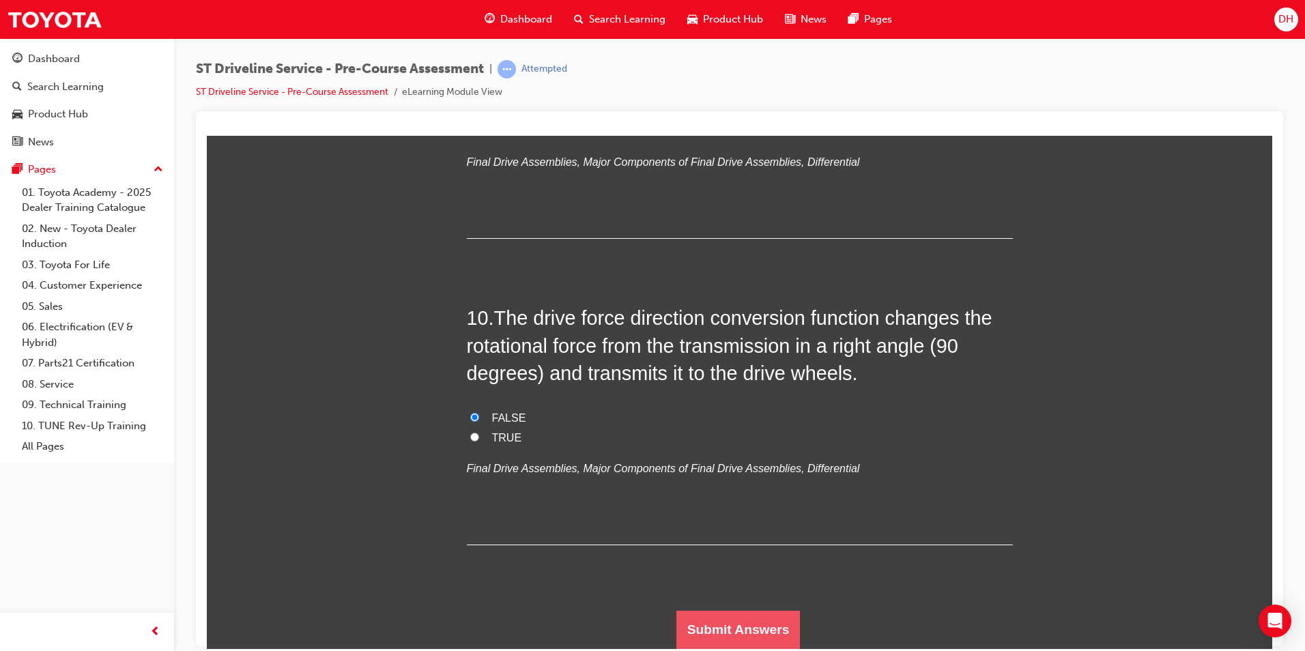
click at [736, 621] on button "Submit Answers" at bounding box center [738, 629] width 124 height 38
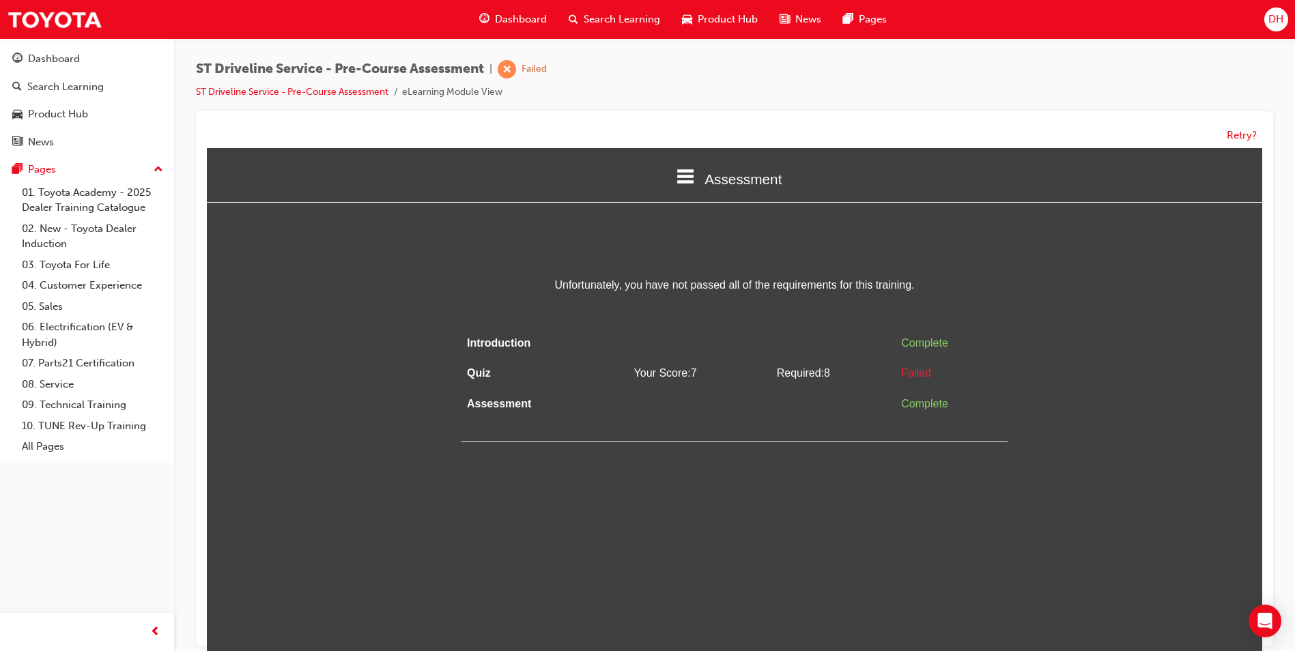
scroll to position [10, 0]
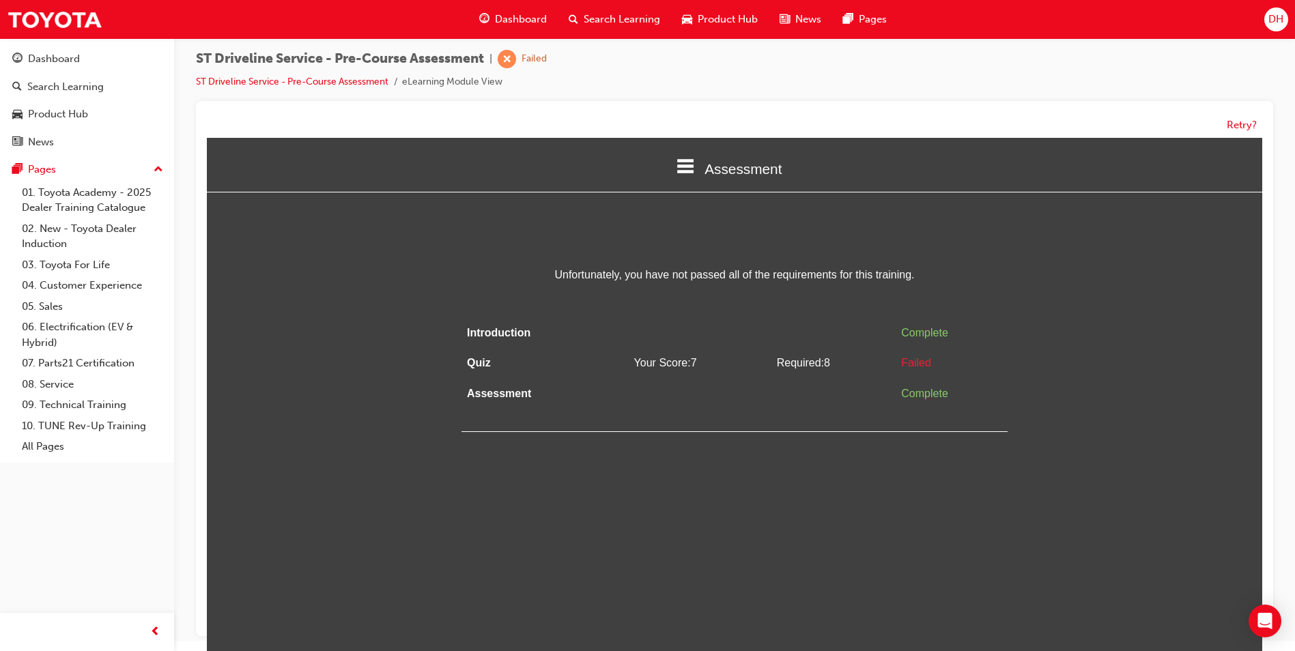
click at [937, 414] on div "Introduction Complete Quiz Your Score: 7 Required: 8 Failed Assessment Complete" at bounding box center [734, 375] width 546 height 114
click at [1231, 121] on button "Retry?" at bounding box center [1242, 125] width 30 height 16
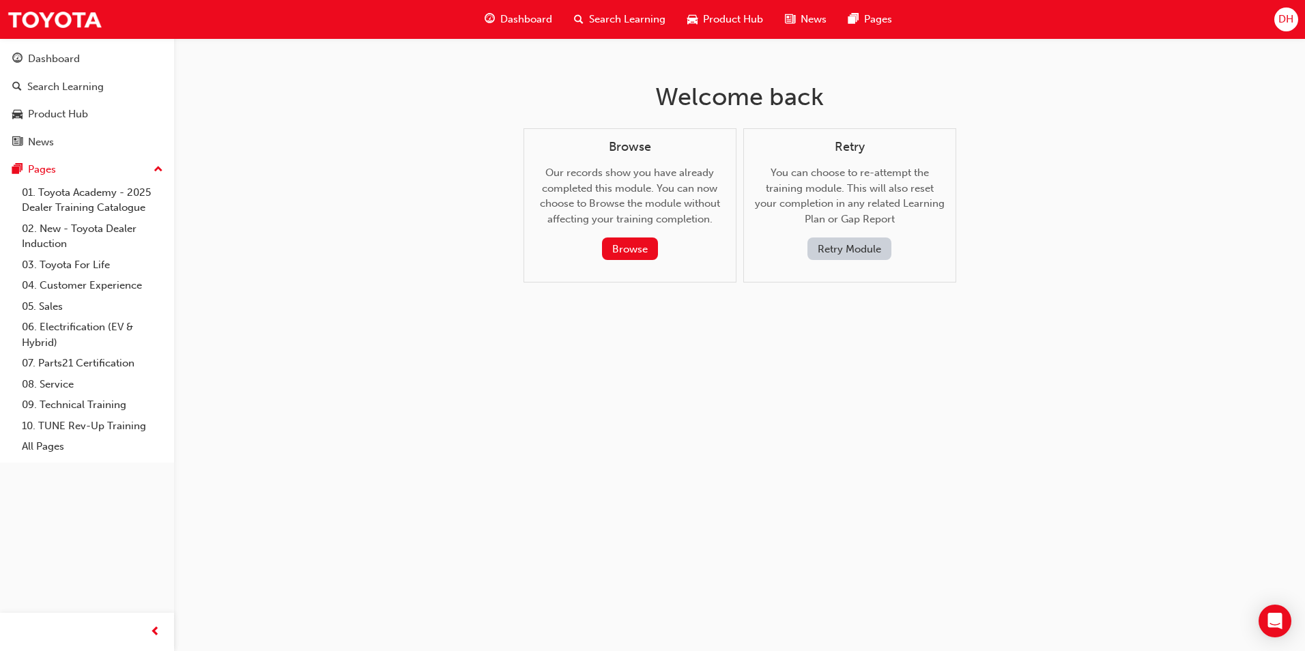
click at [844, 257] on button "Retry Module" at bounding box center [849, 249] width 84 height 23
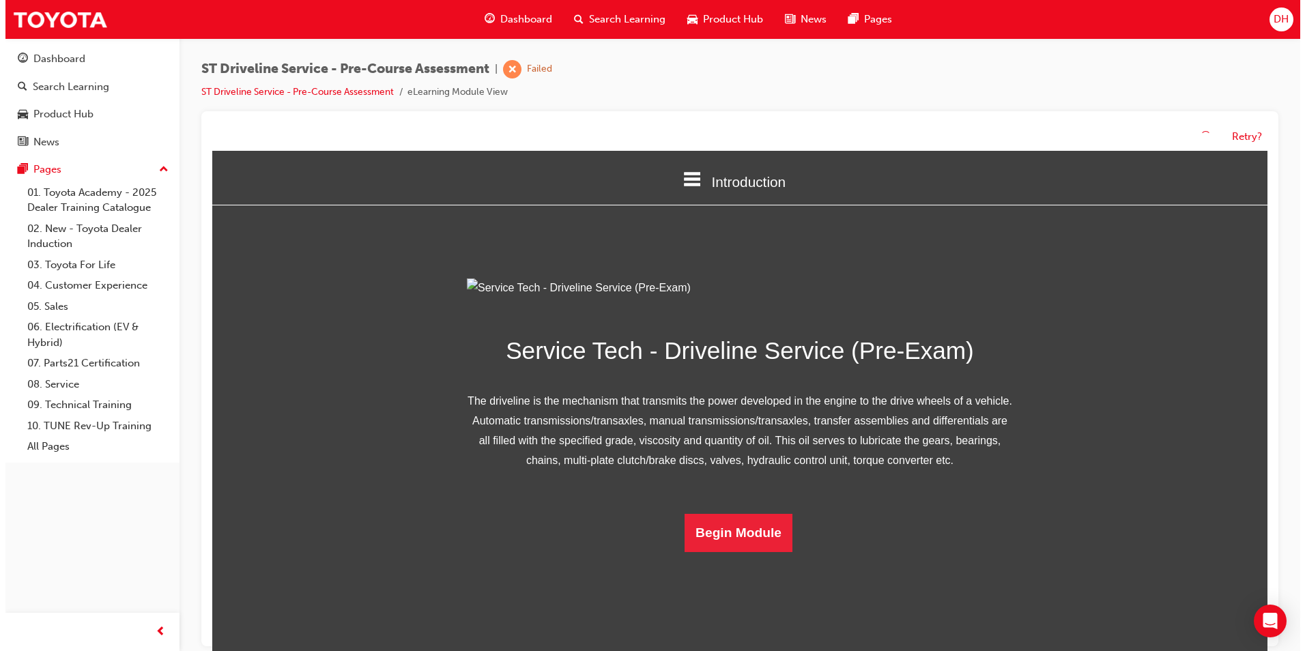
scroll to position [39, 0]
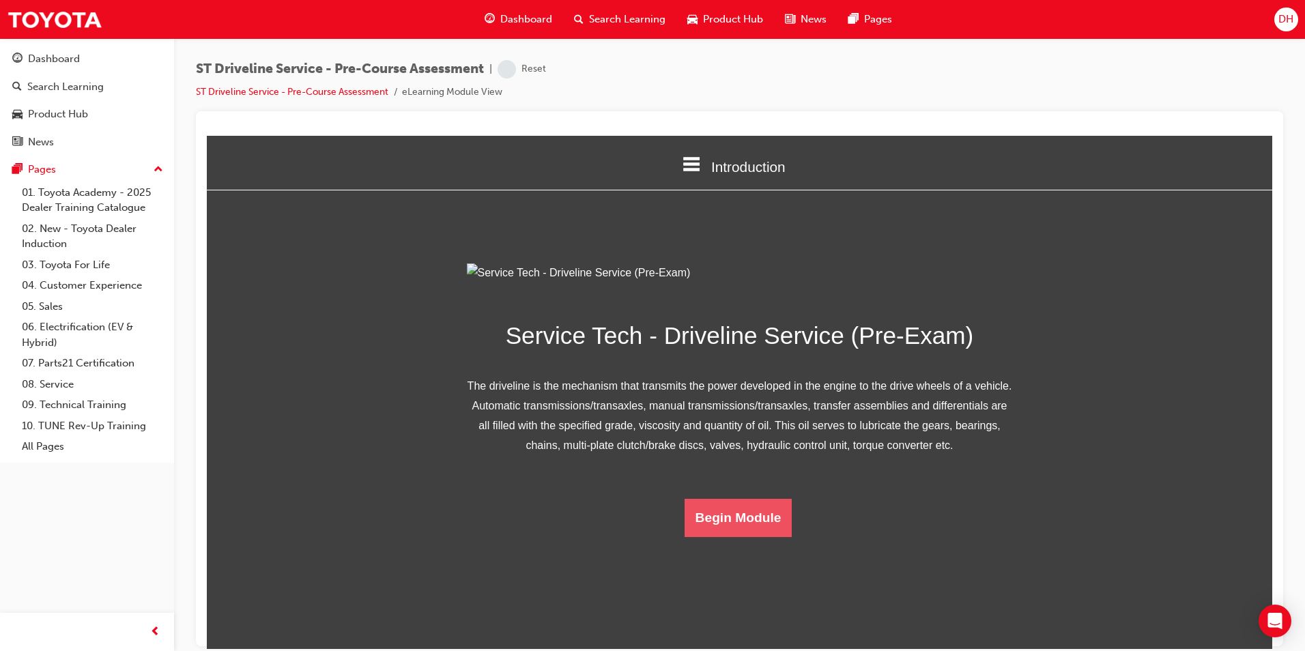
click at [730, 536] on button "Begin Module" at bounding box center [739, 517] width 108 height 38
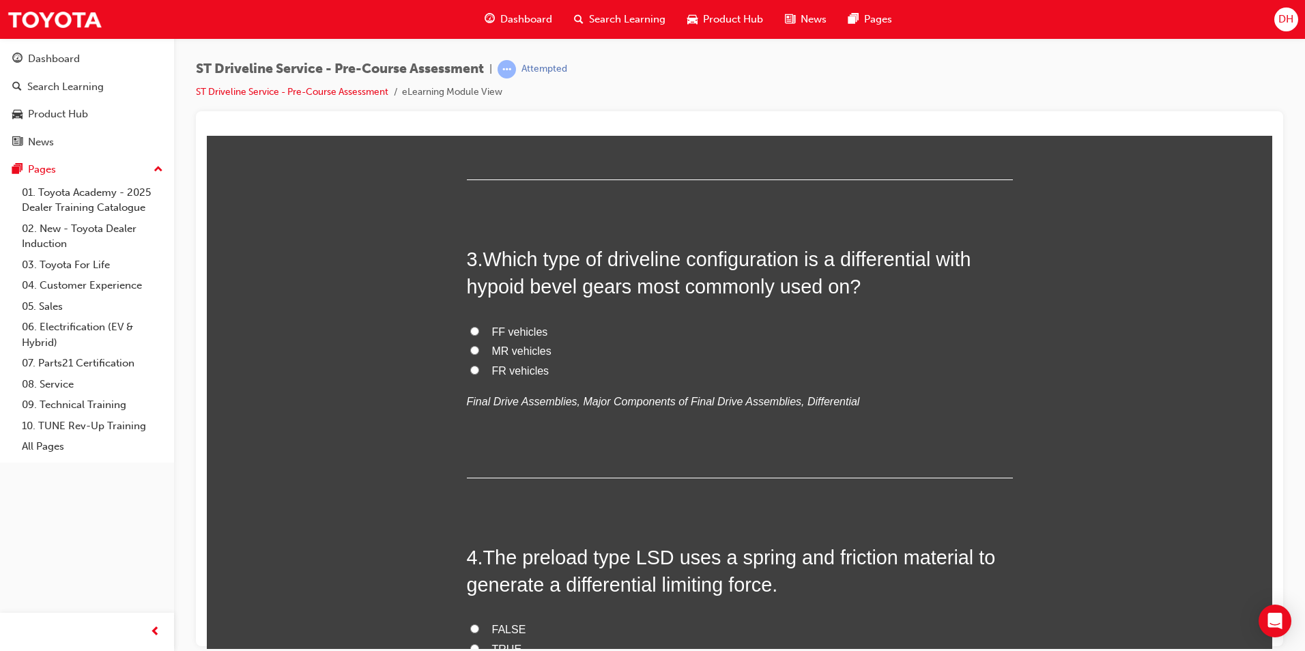
scroll to position [614, 0]
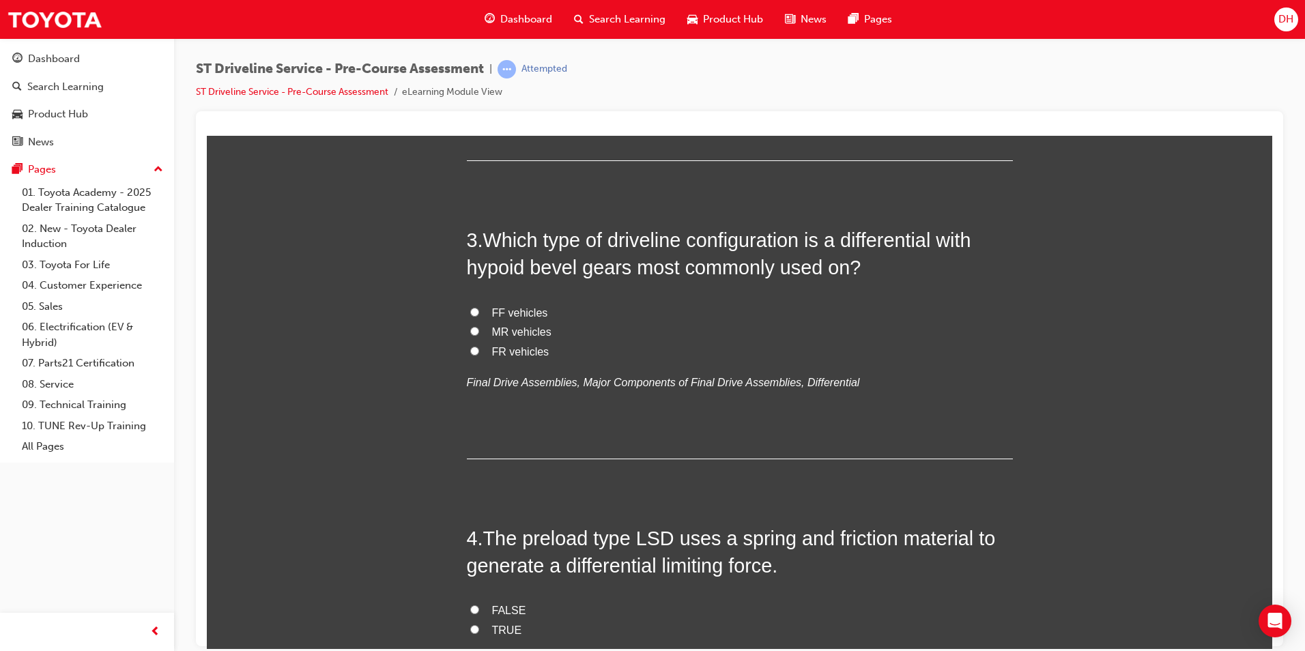
radio input "true"
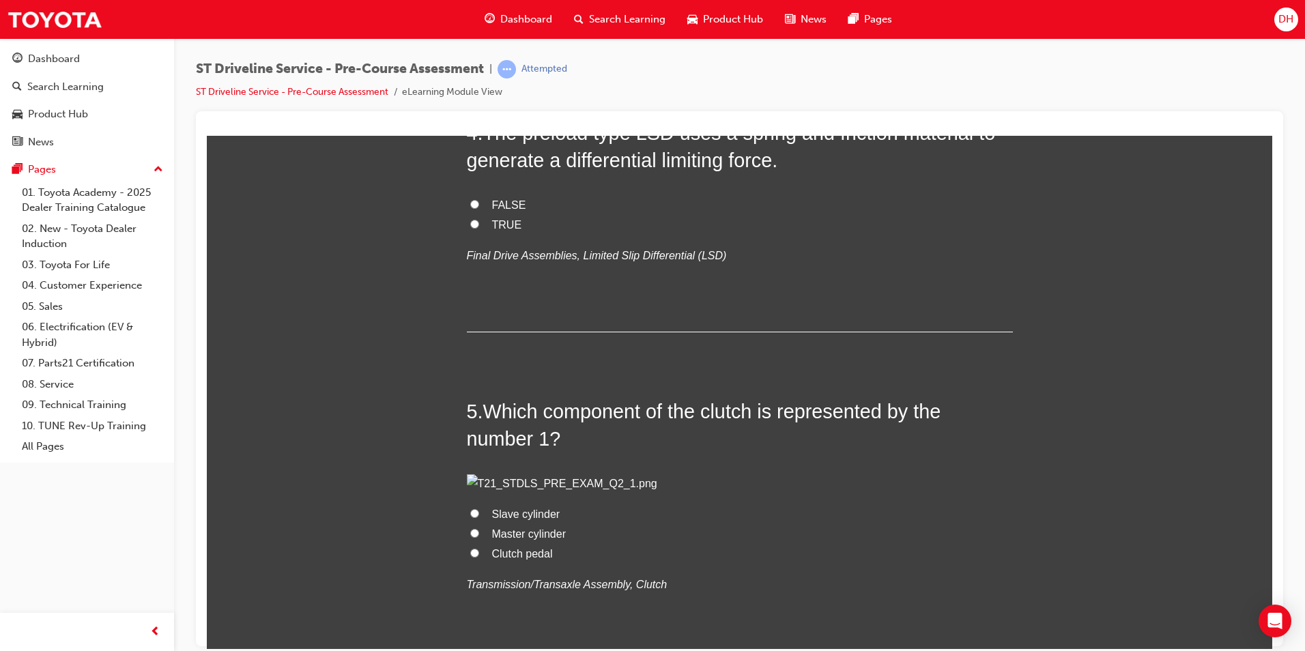
scroll to position [1024, 0]
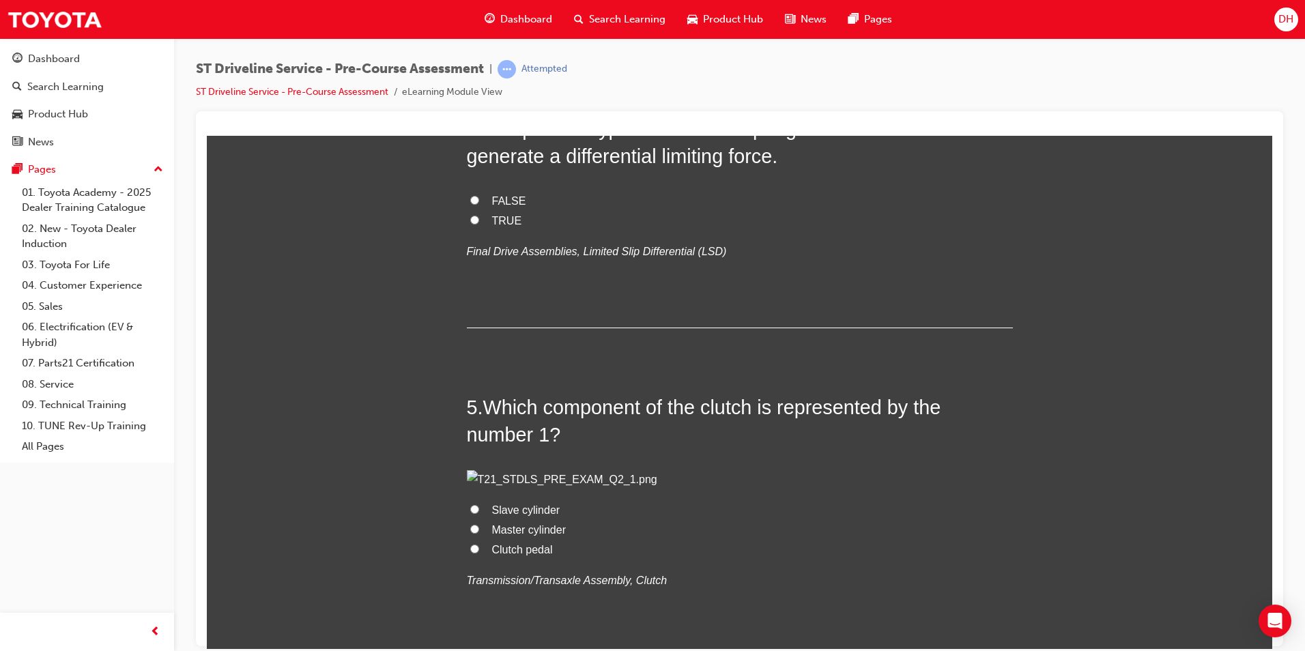
radio input "true"
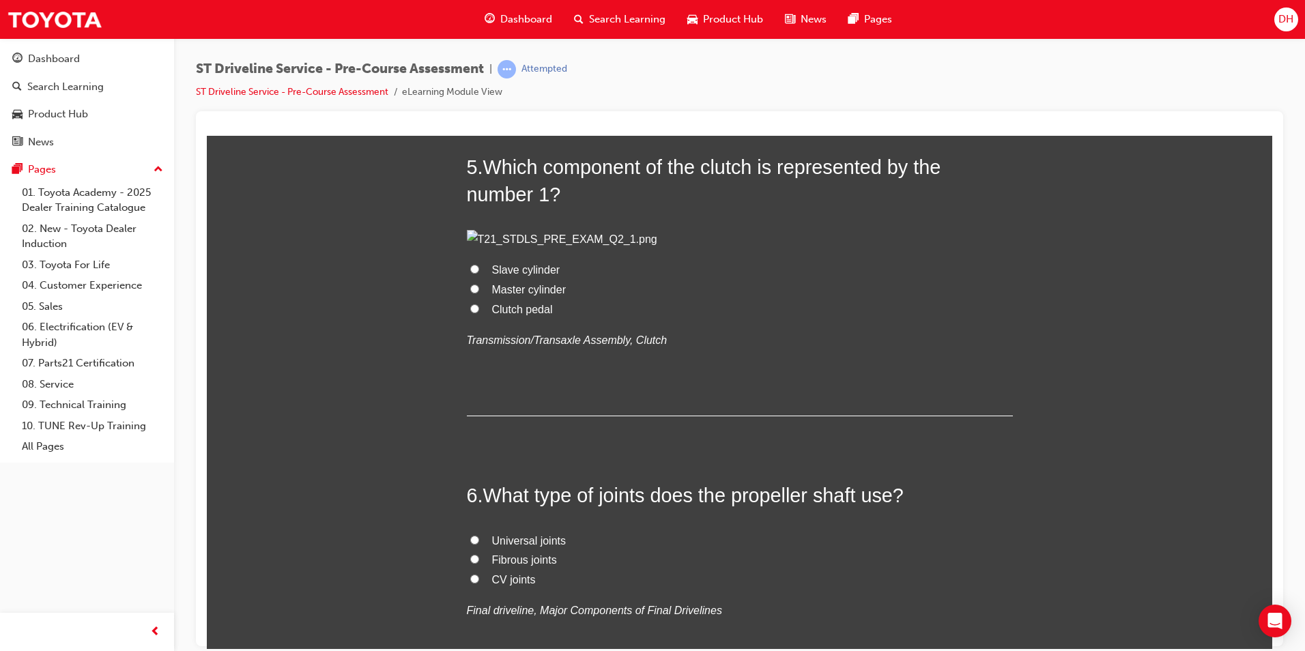
scroll to position [1297, 0]
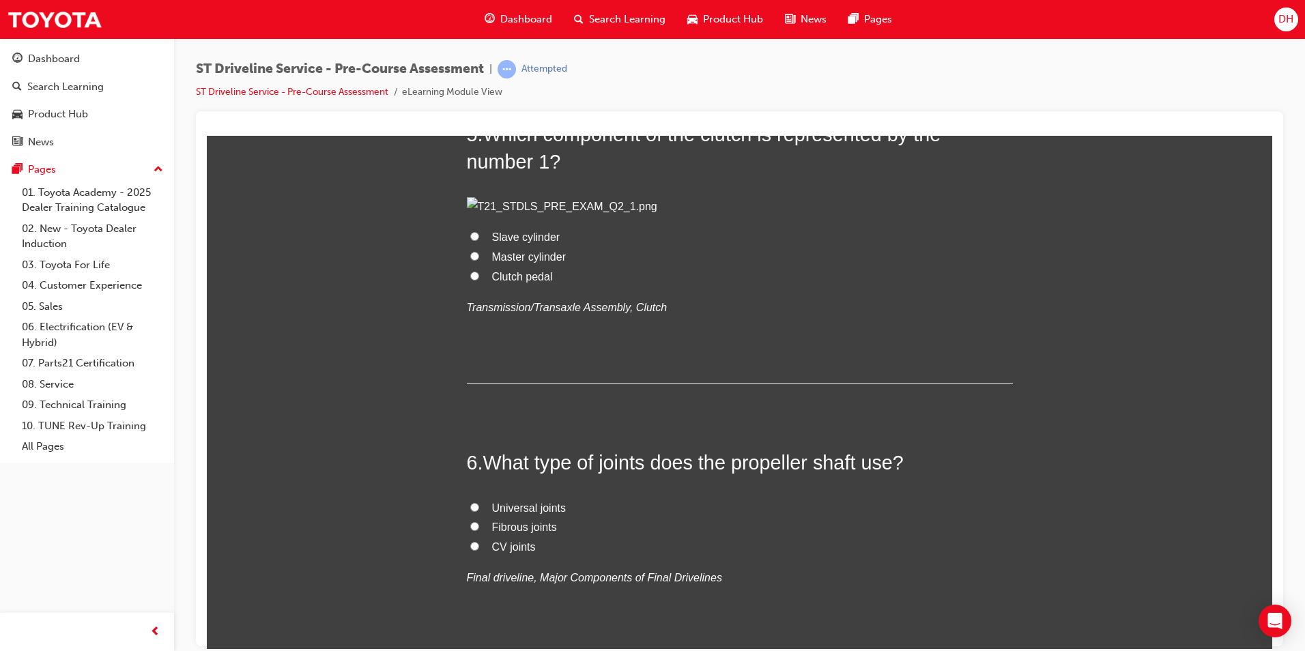
radio input "true"
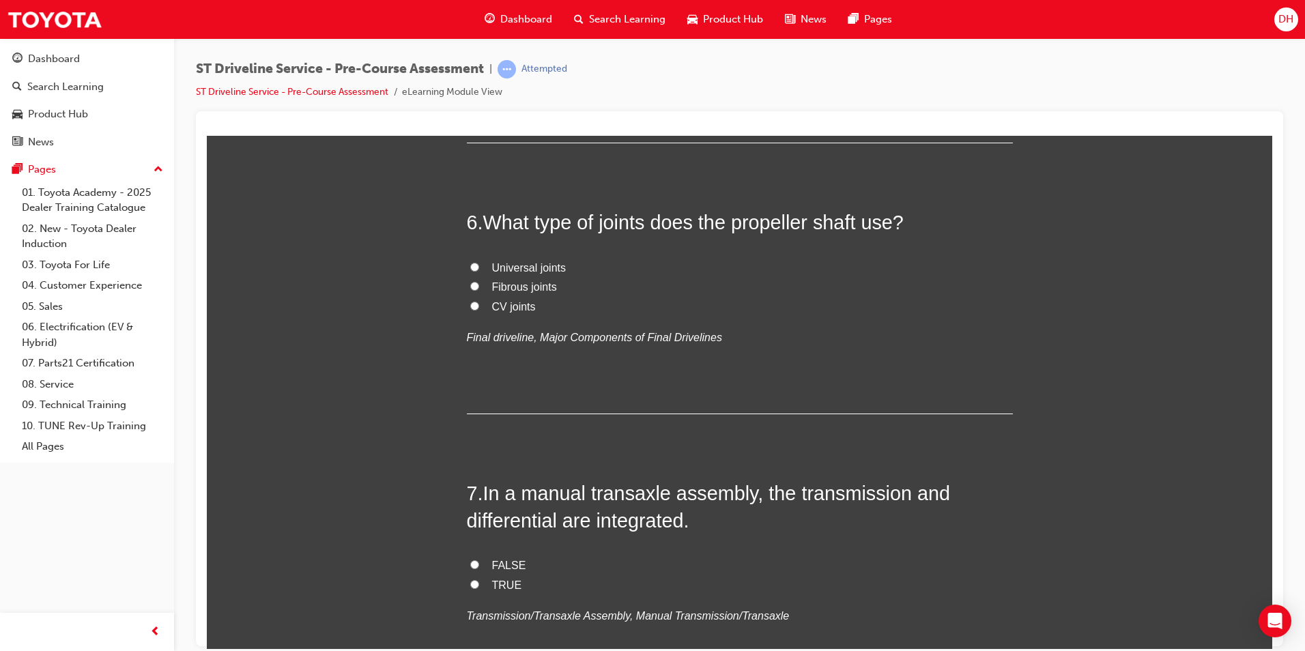
scroll to position [1570, 0]
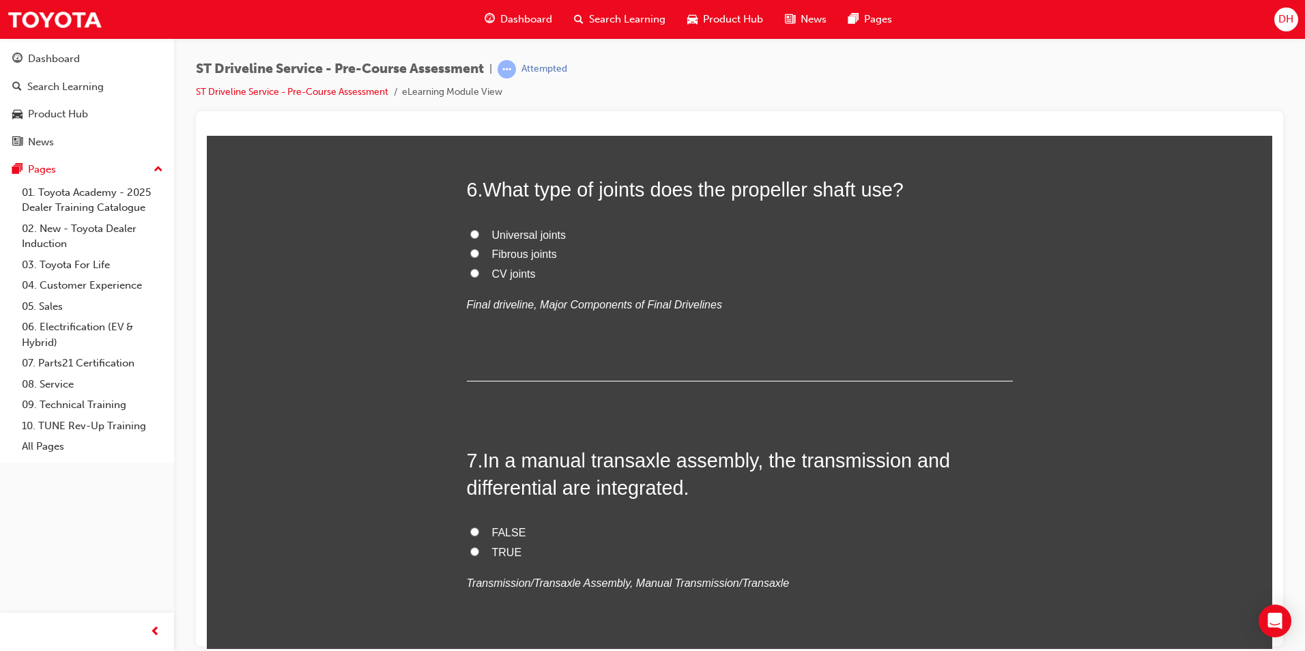
radio input "true"
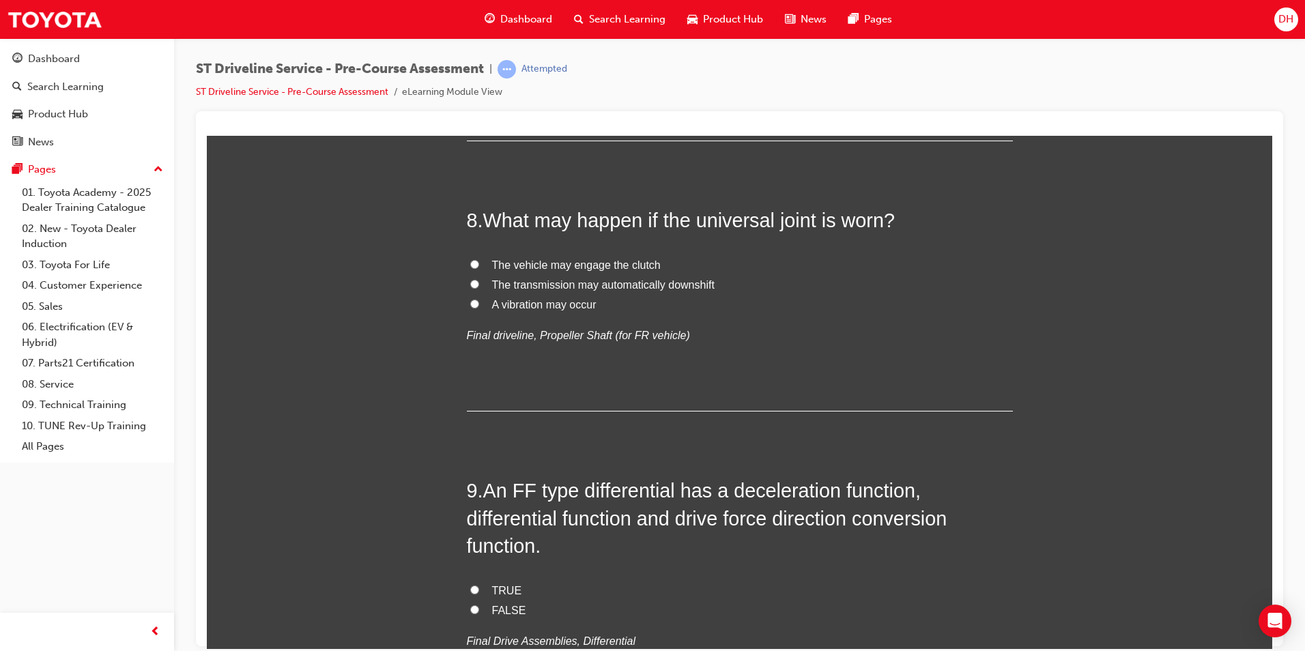
scroll to position [2321, 0]
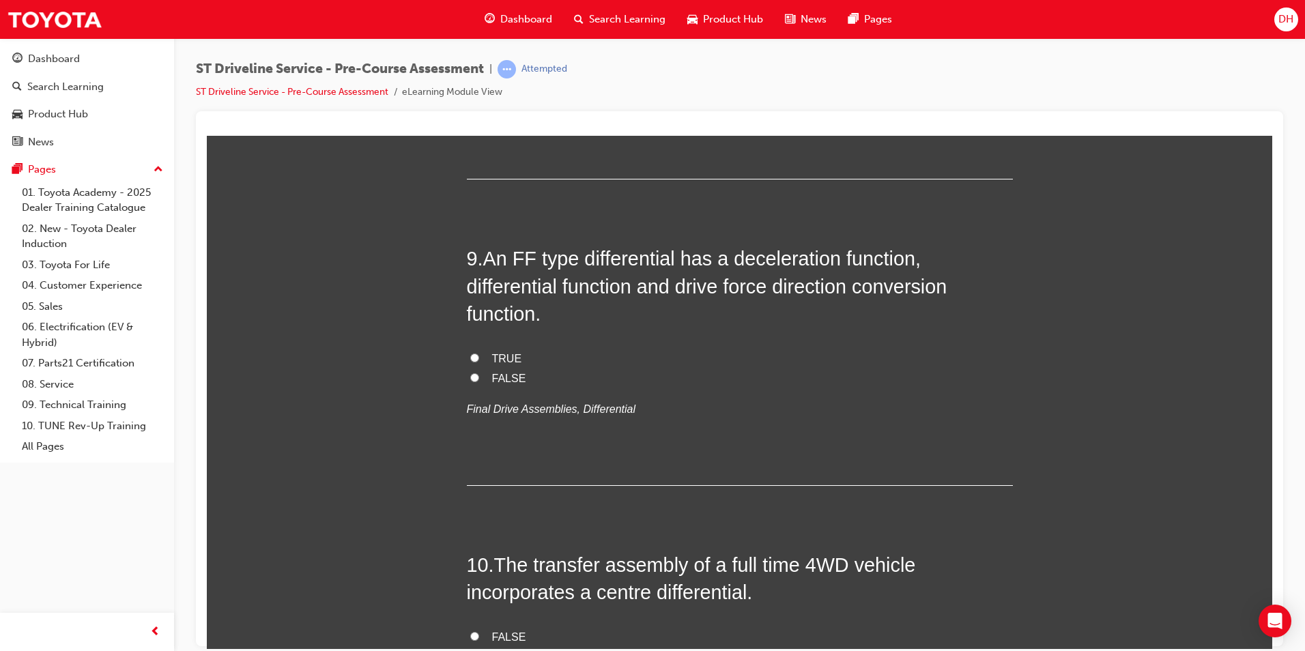
radio input "true"
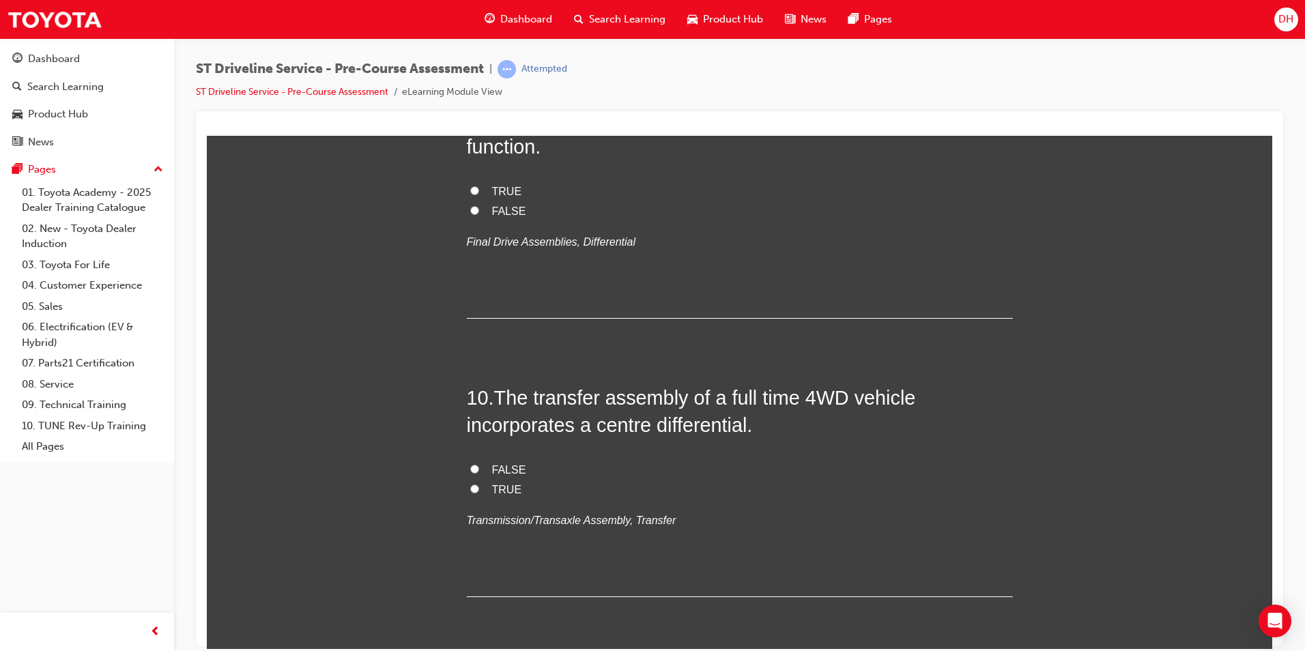
scroll to position [2525, 0]
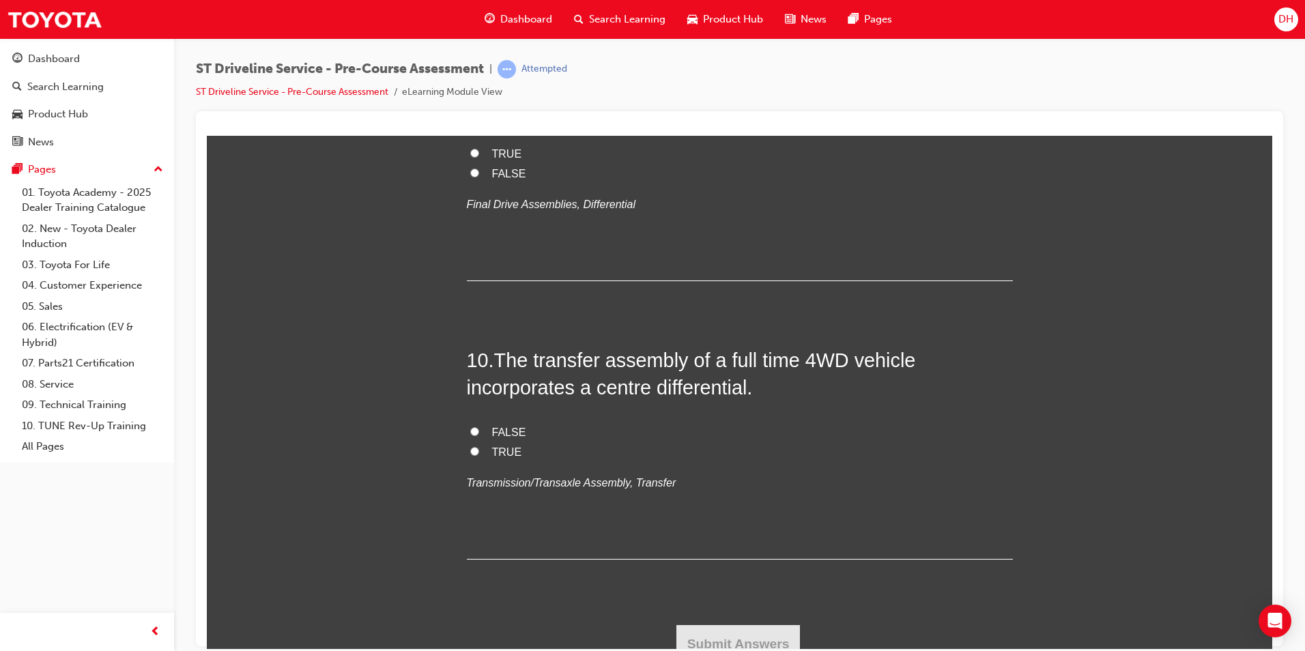
radio input "true"
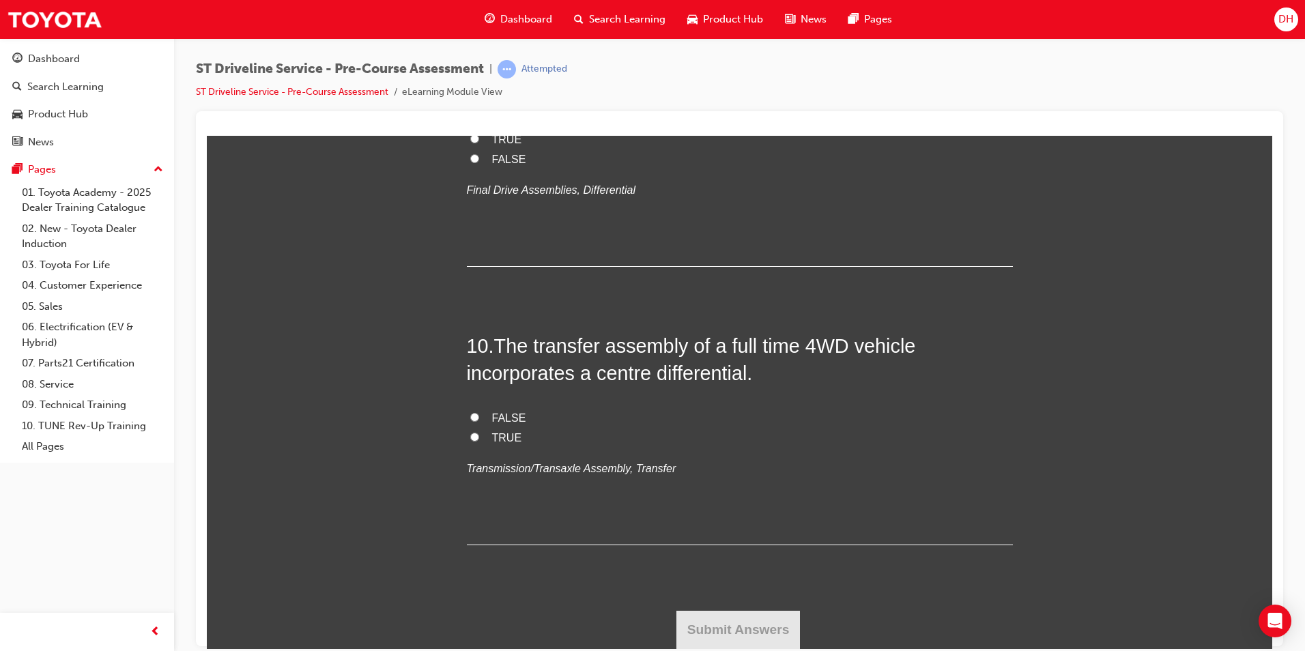
scroll to position [2730, 0]
radio input "true"
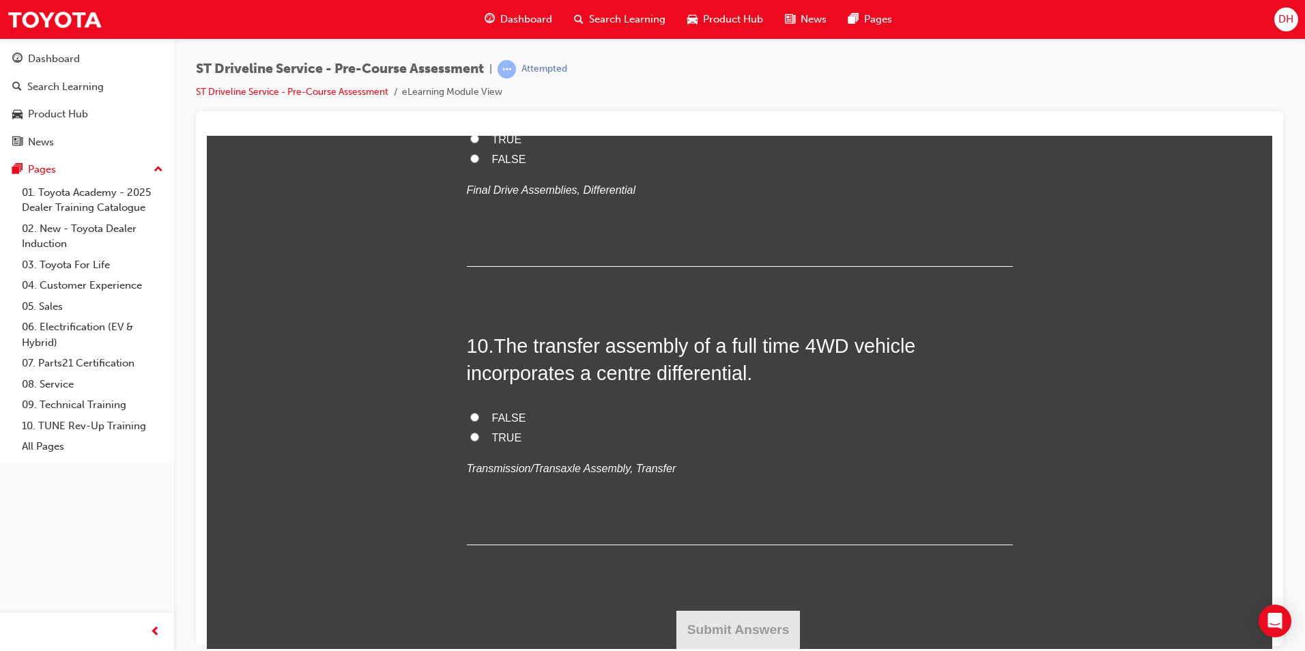
radio input "true"
click at [470, 143] on input "TRUE" at bounding box center [474, 138] width 9 height 9
radio input "true"
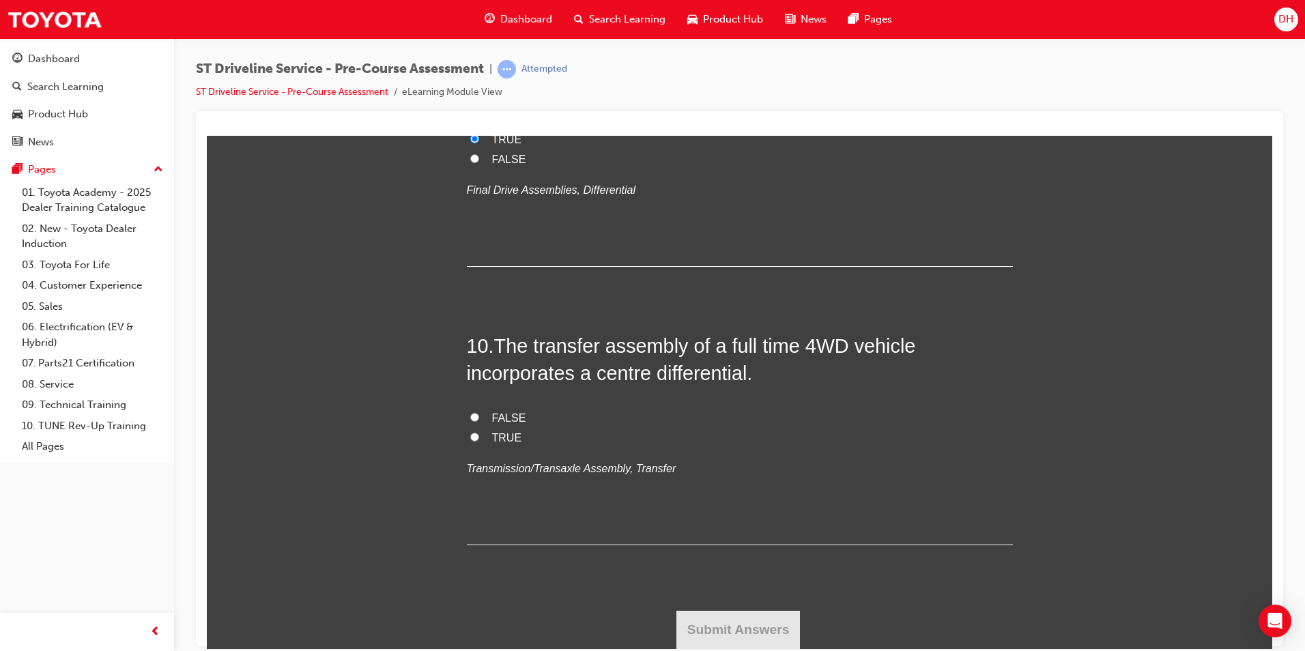
click at [470, 441] on input "TRUE" at bounding box center [474, 436] width 9 height 9
radio input "true"
click at [727, 624] on button "Submit Answers" at bounding box center [738, 629] width 124 height 38
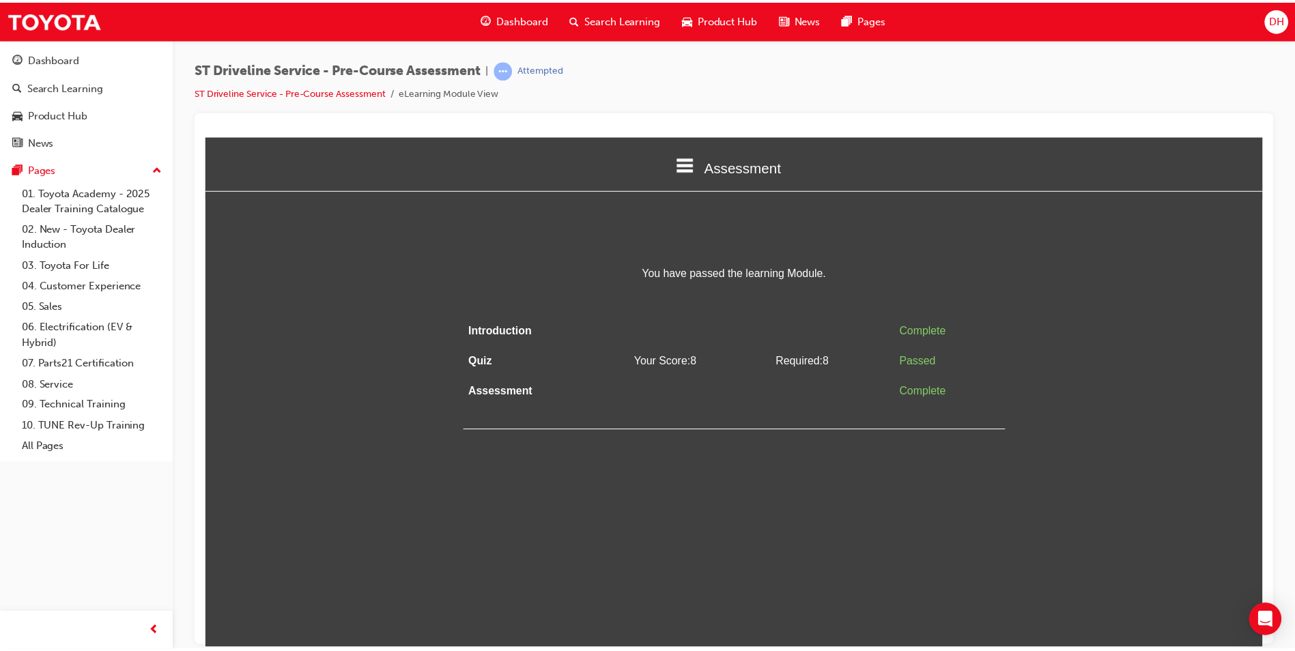
scroll to position [0, 0]
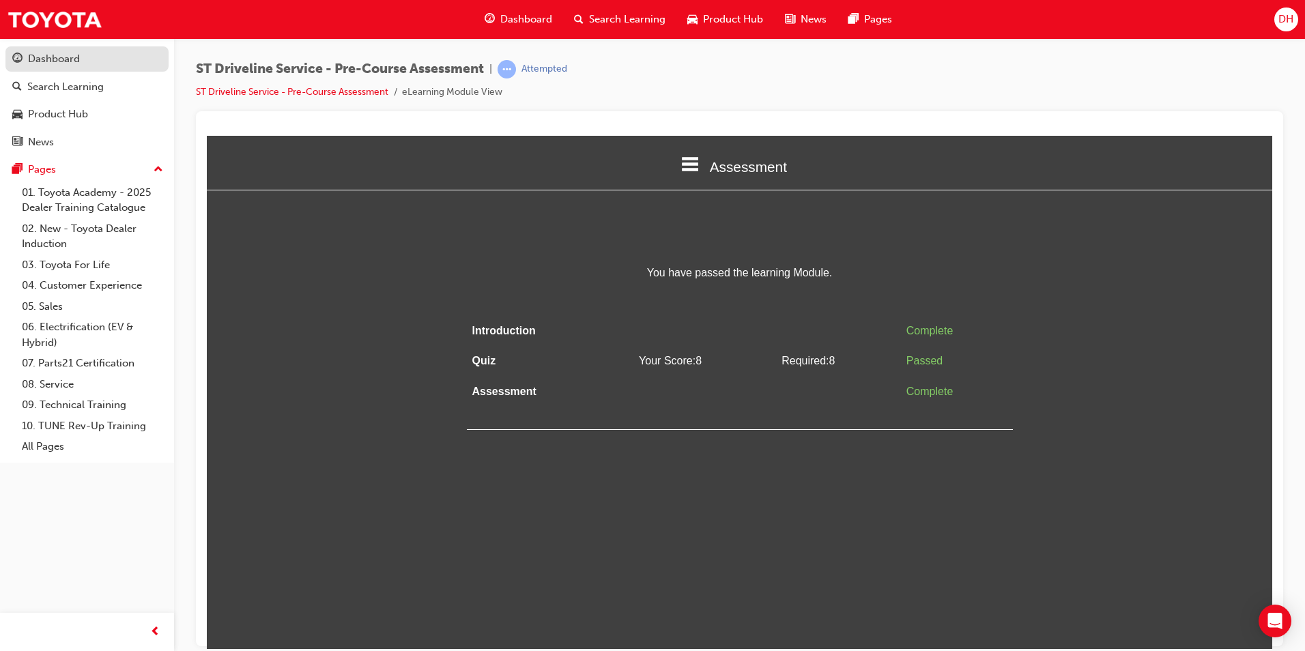
click at [72, 48] on link "Dashboard" at bounding box center [86, 58] width 163 height 25
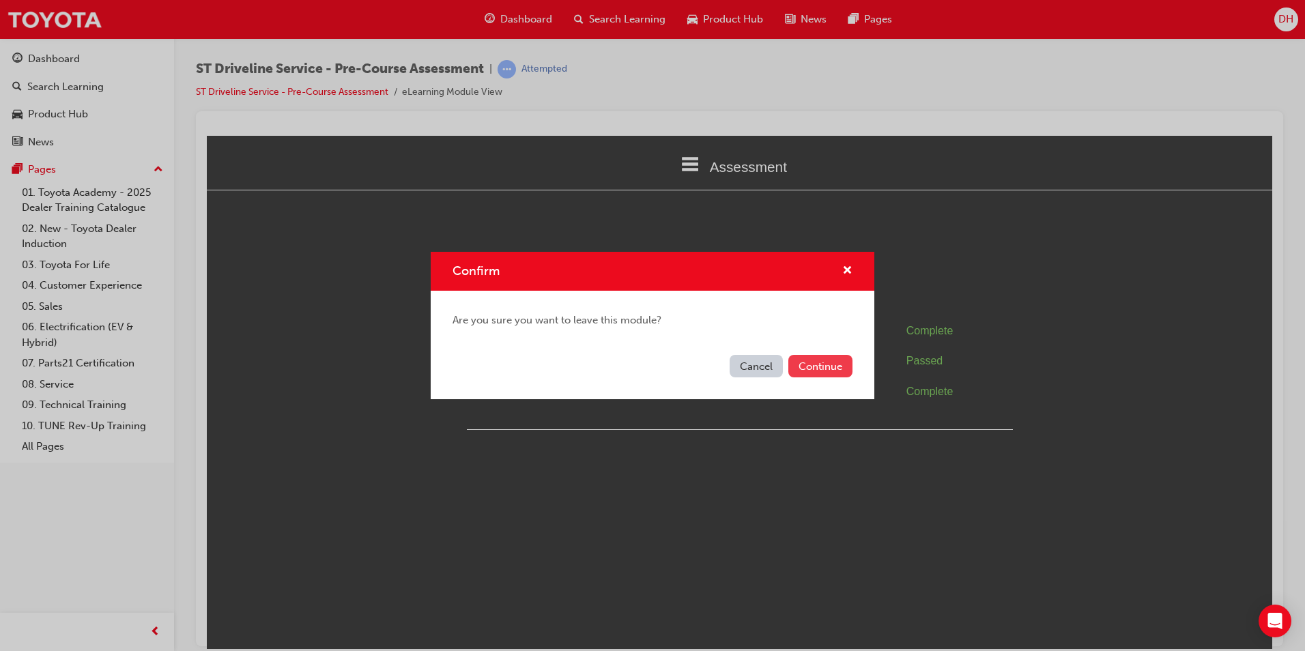
click at [828, 373] on button "Continue" at bounding box center [820, 366] width 64 height 23
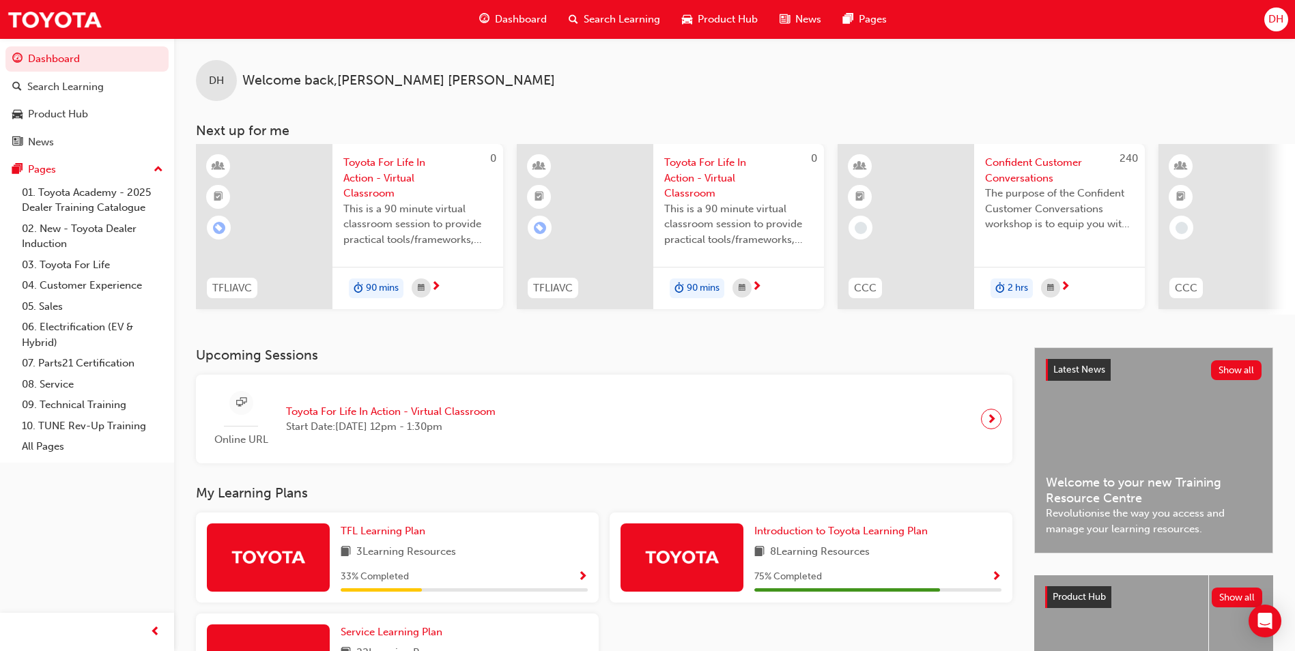
click at [602, 23] on span "Search Learning" at bounding box center [622, 20] width 76 height 16
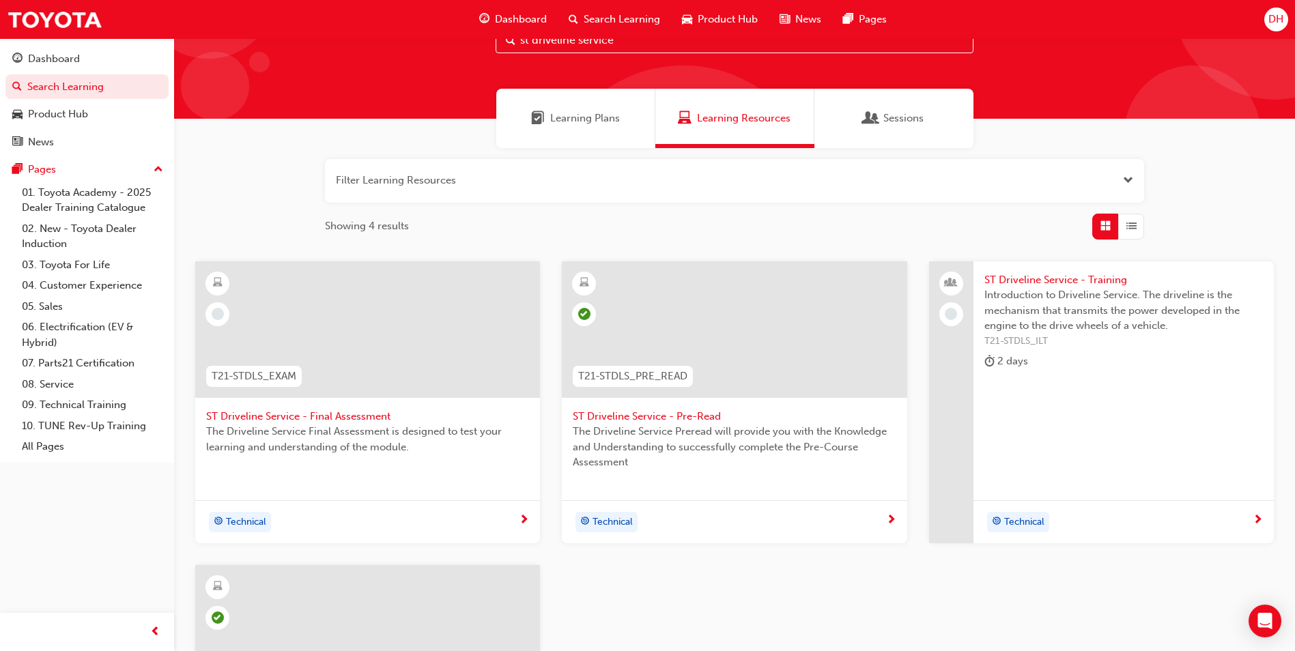
scroll to position [137, 0]
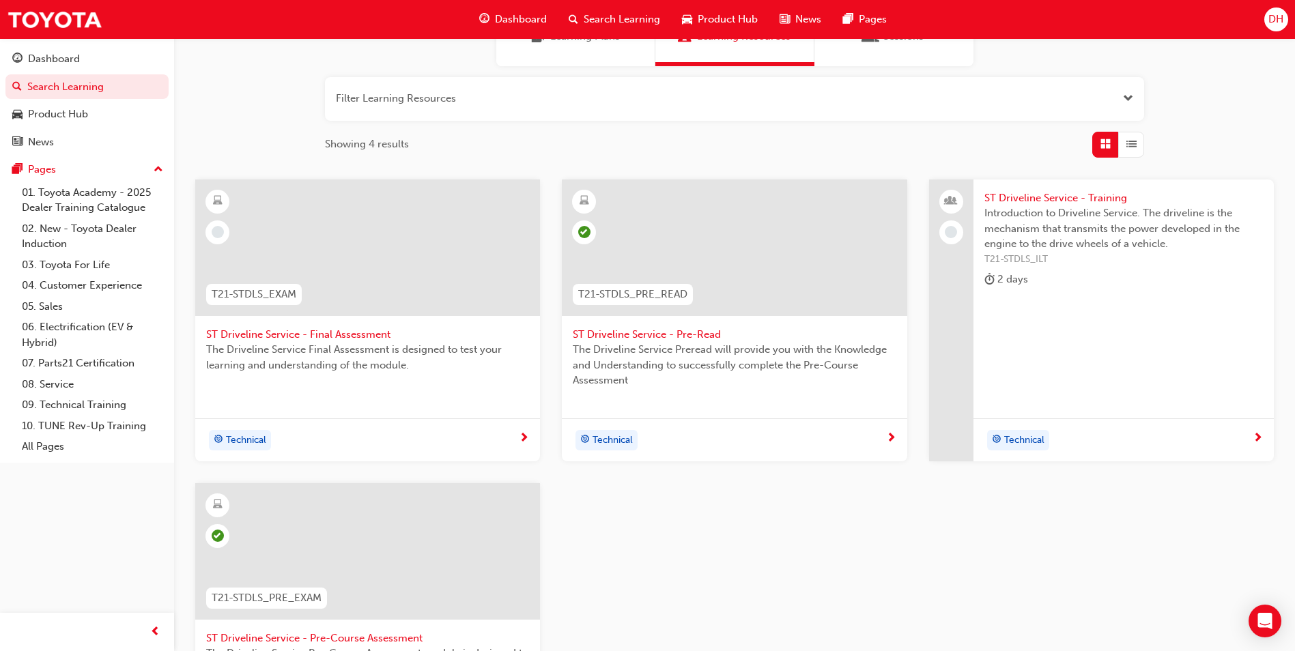
click at [696, 344] on span "The Driveline Service Preread will provide you with the Knowledge and Understan…" at bounding box center [734, 365] width 323 height 46
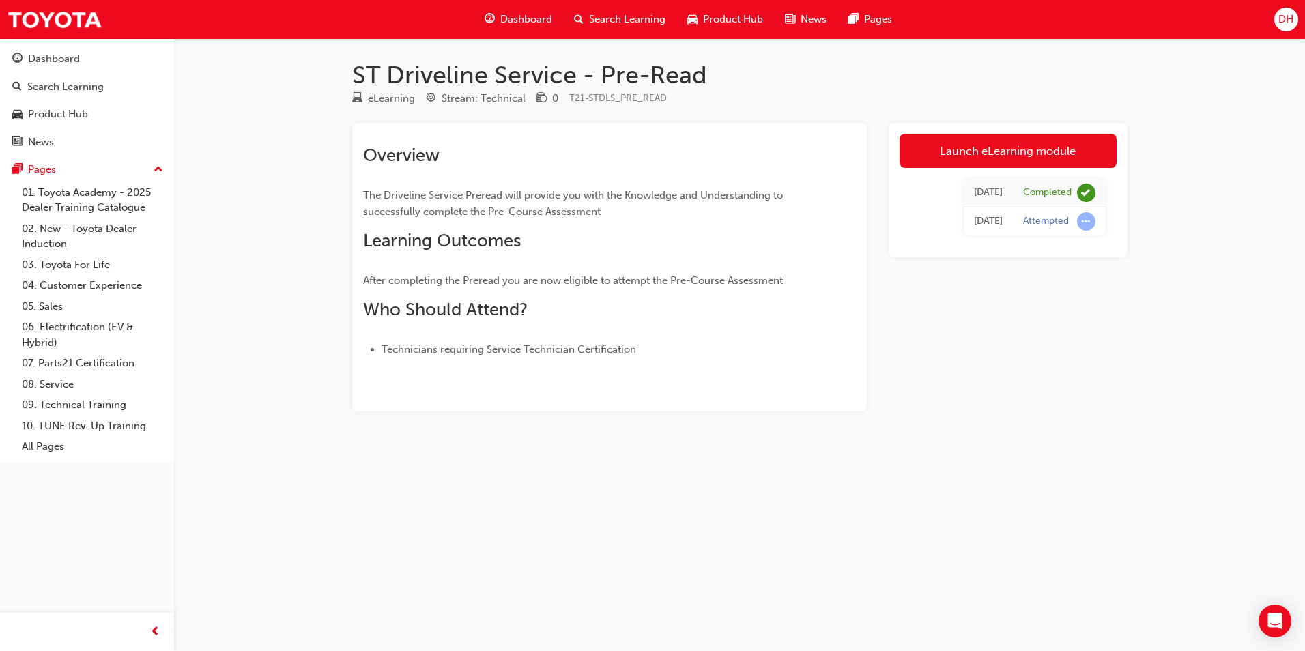
click at [609, 11] on div "Search Learning" at bounding box center [619, 19] width 113 height 28
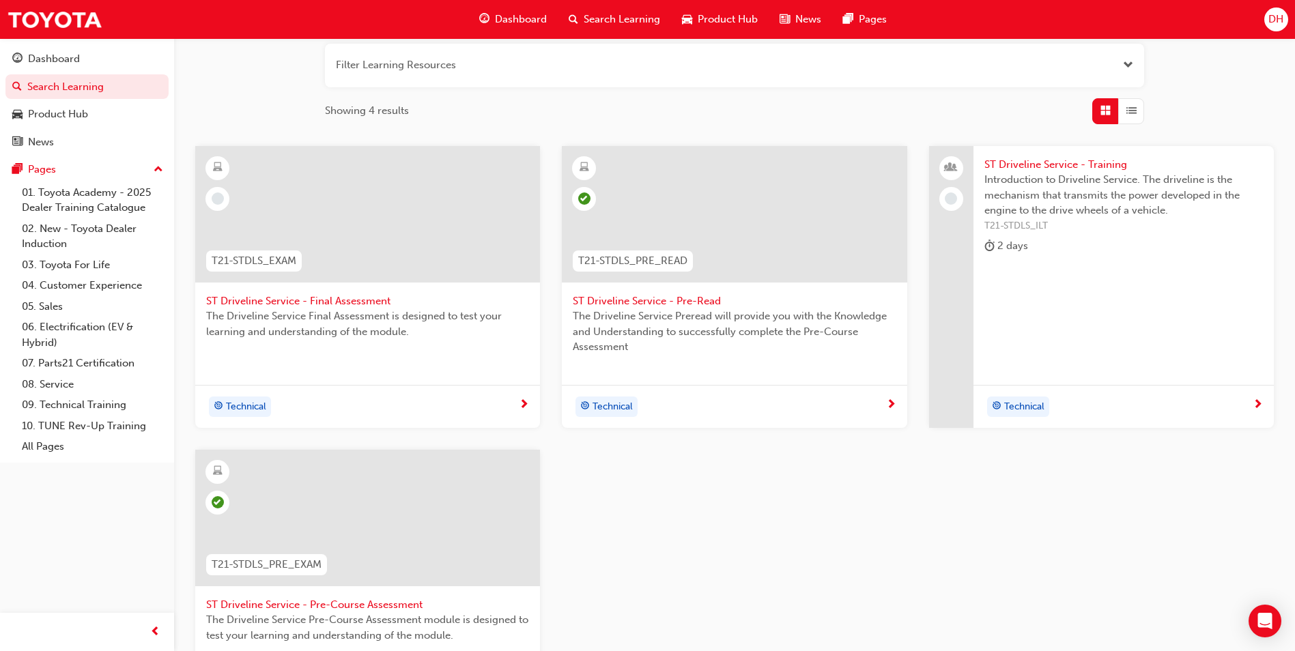
scroll to position [205, 0]
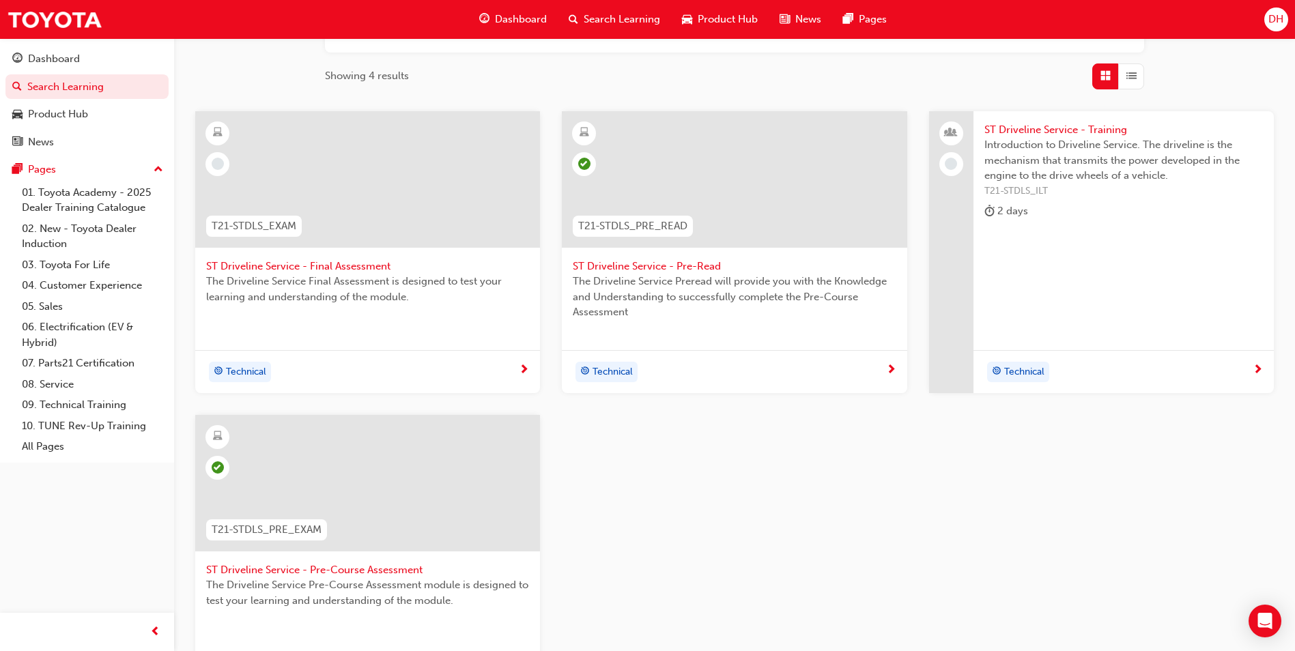
click at [363, 556] on div at bounding box center [367, 494] width 323 height 137
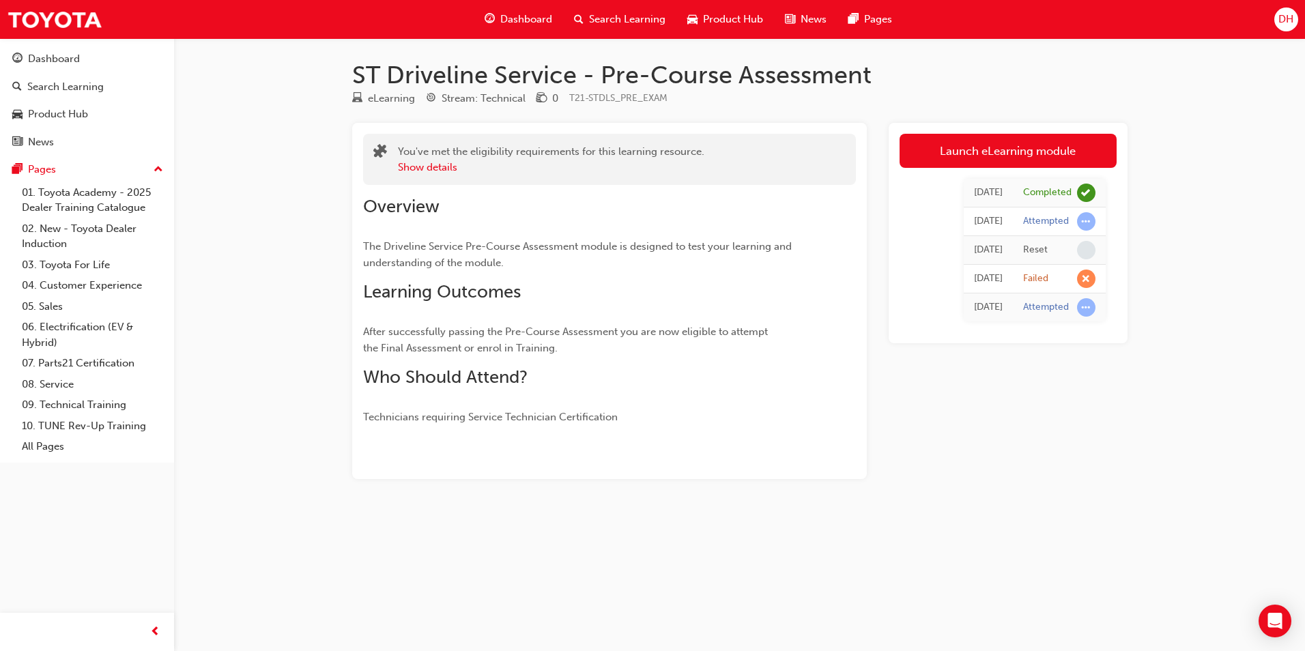
click at [607, 29] on div "Search Learning" at bounding box center [619, 19] width 113 height 28
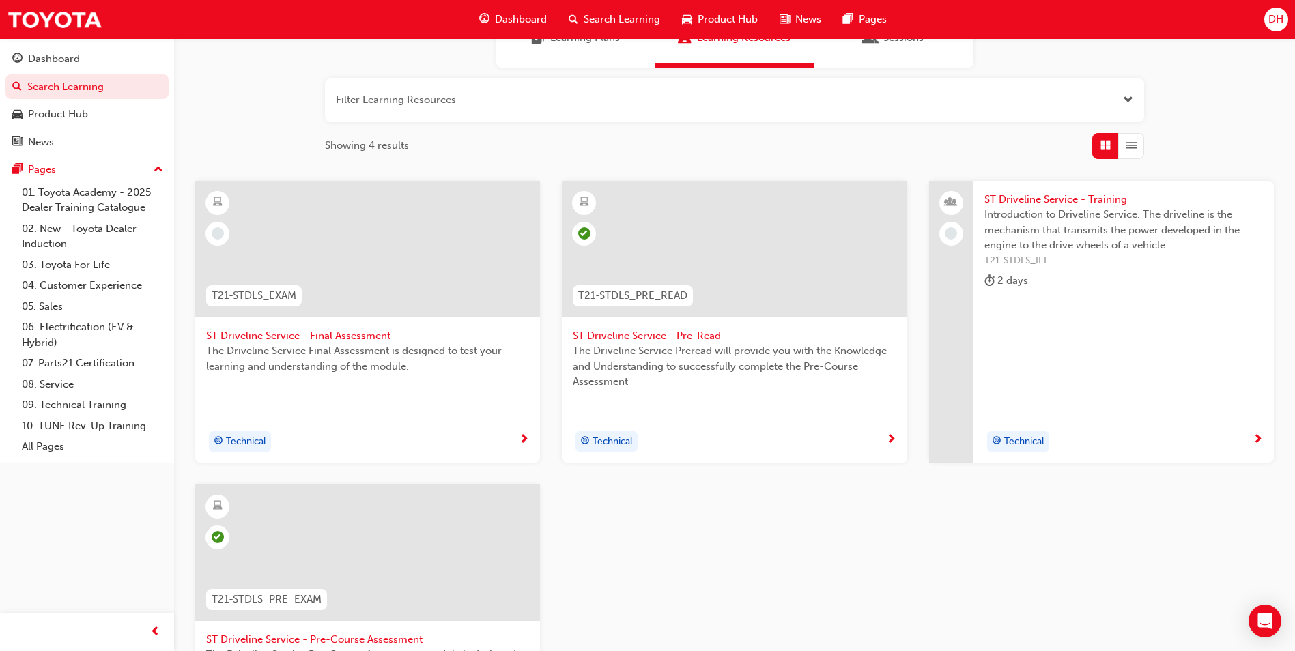
scroll to position [137, 0]
click at [364, 337] on span "ST Driveline Service - Final Assessment" at bounding box center [367, 335] width 323 height 16
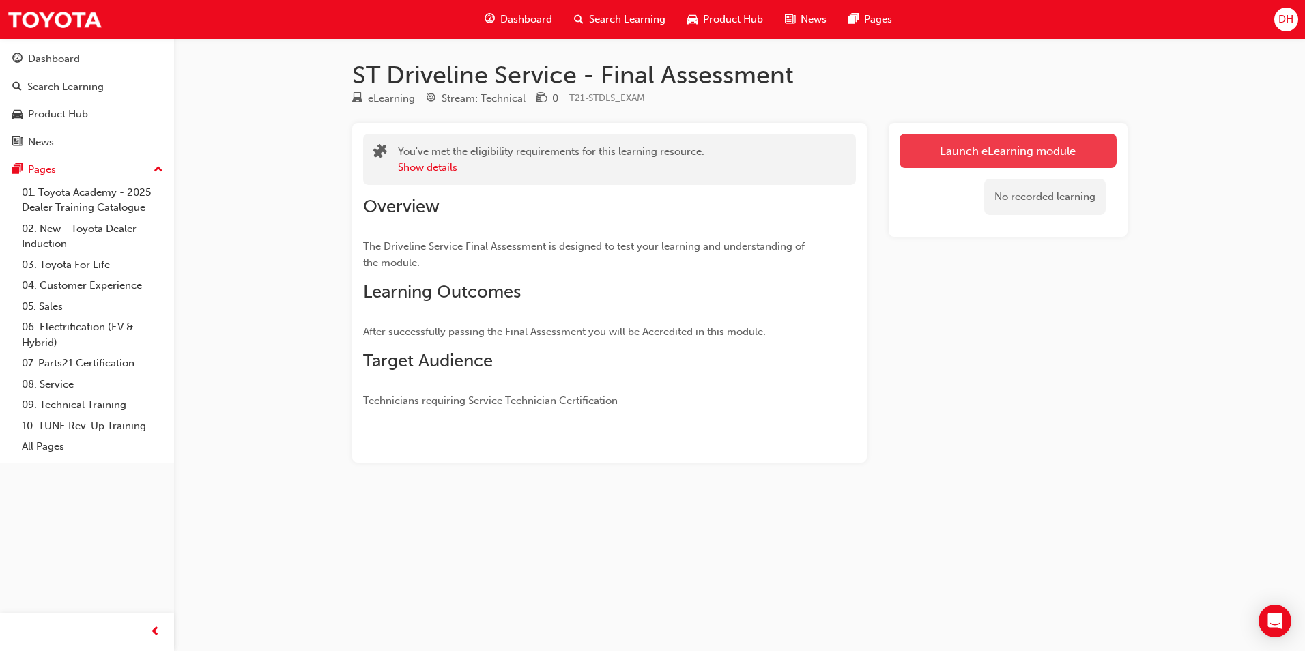
click at [1048, 154] on link "Launch eLearning module" at bounding box center [1008, 151] width 217 height 34
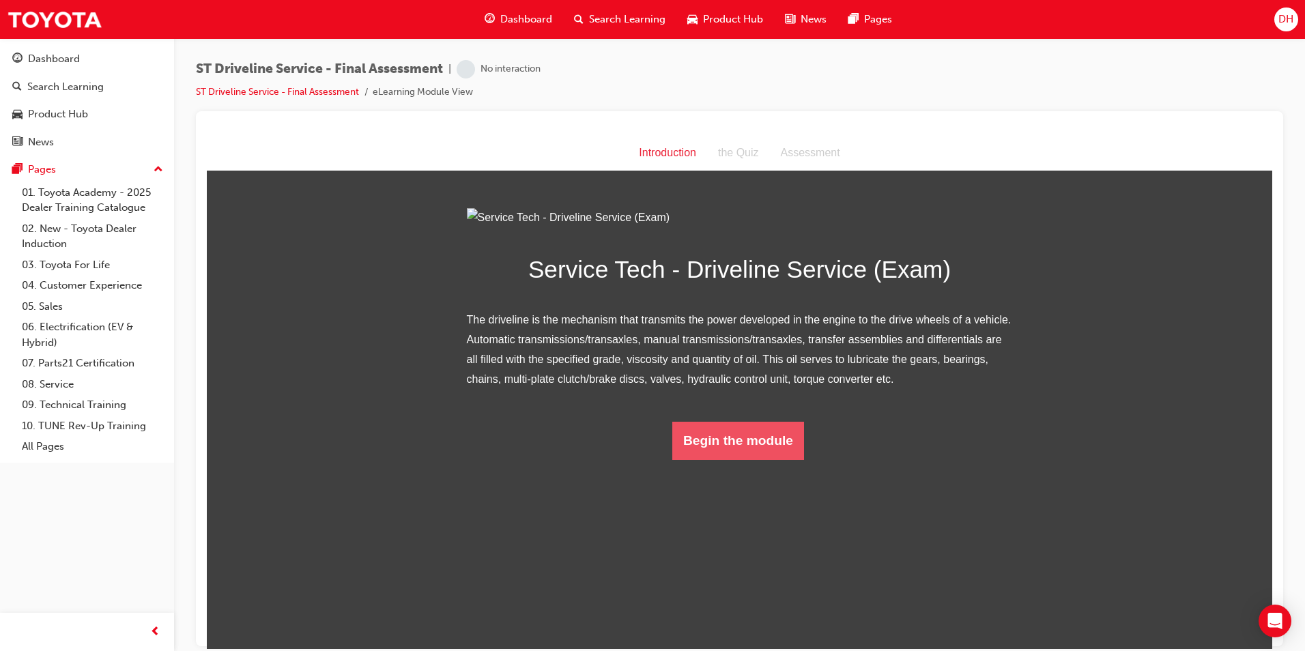
click at [745, 459] on button "Begin the module" at bounding box center [738, 440] width 132 height 38
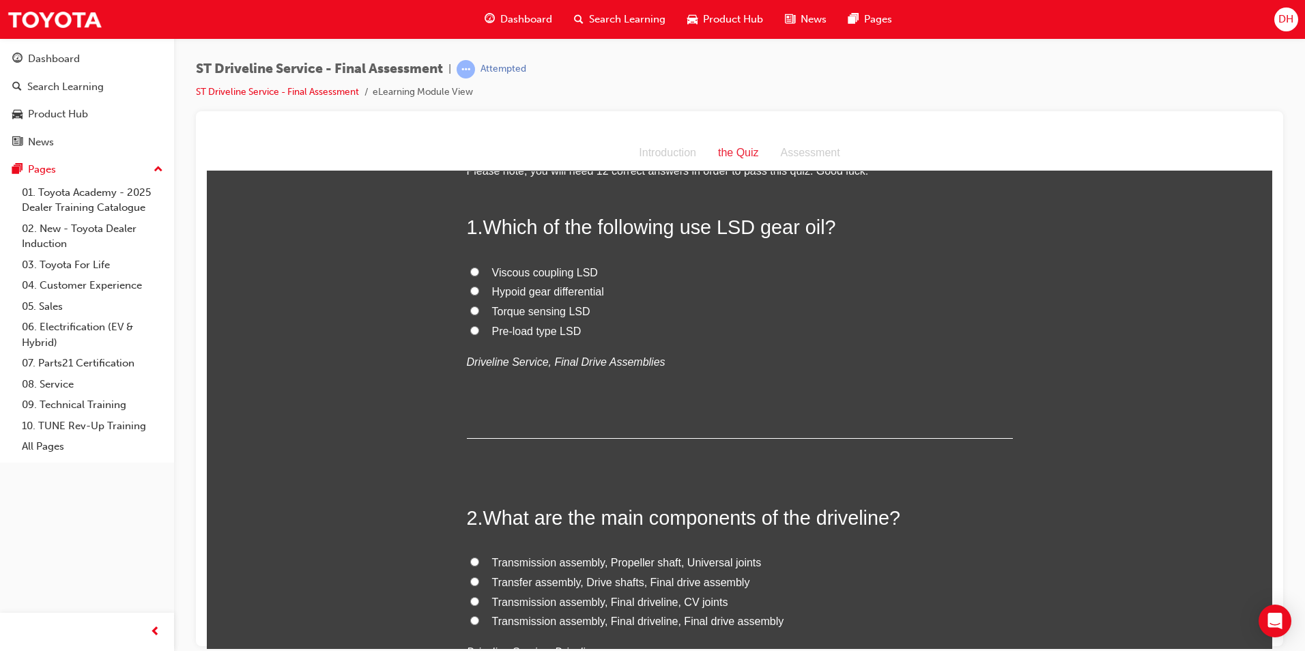
scroll to position [68, 0]
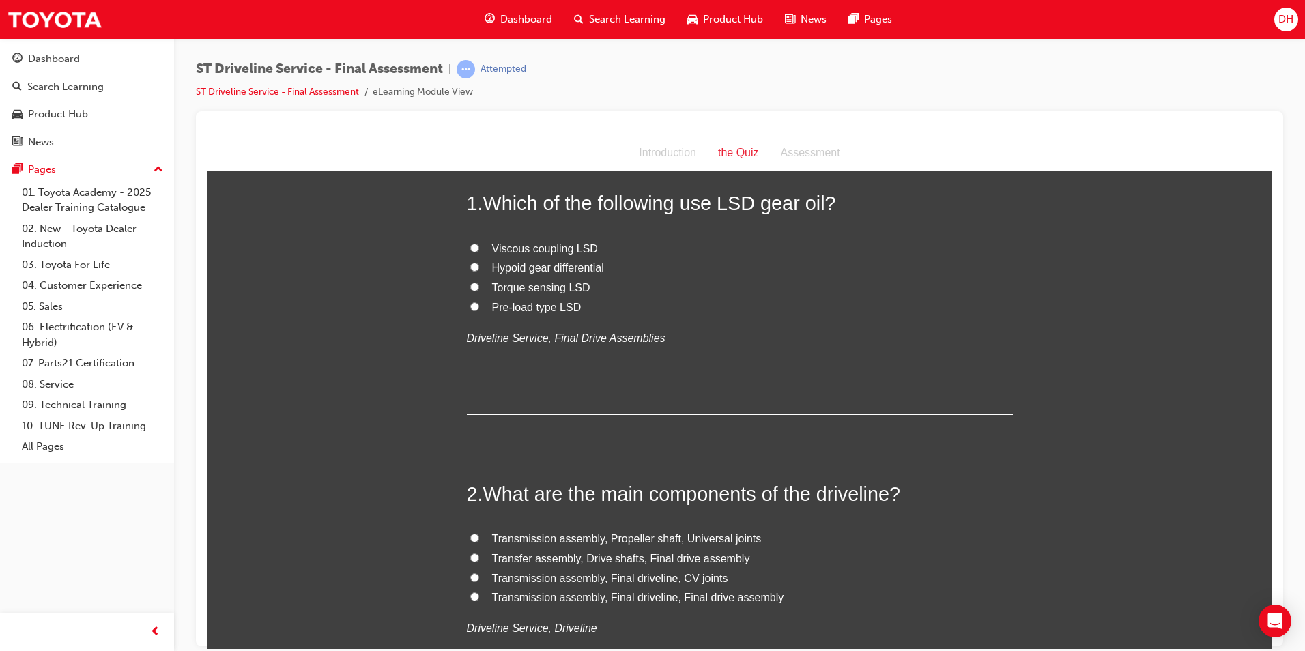
click at [470, 266] on input "Hypoid gear differential" at bounding box center [474, 266] width 9 height 9
radio input "true"
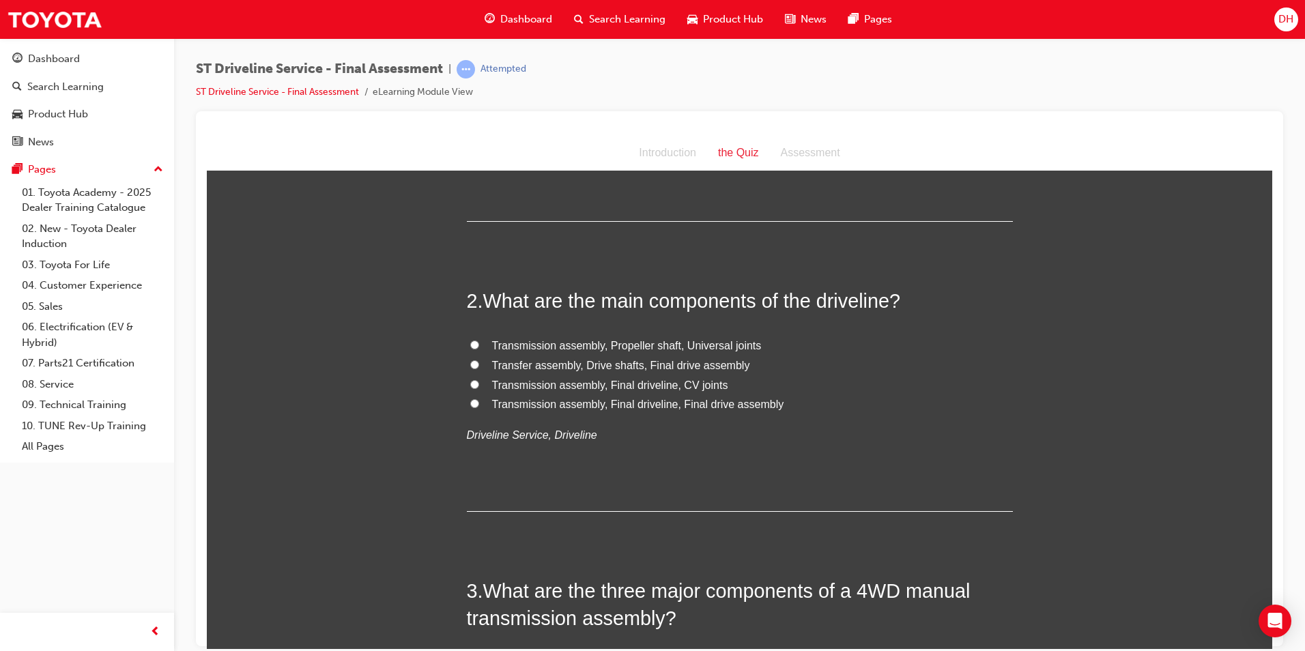
scroll to position [273, 0]
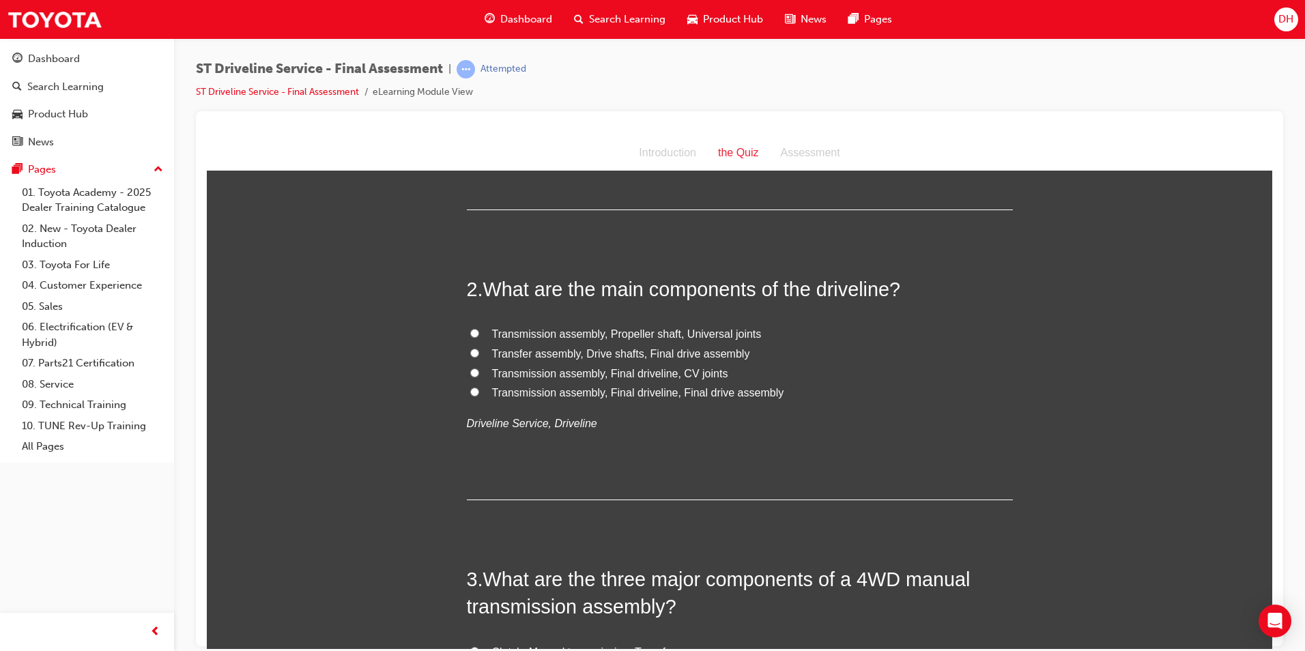
click at [470, 389] on input "Transmission assembly, Final driveline, Final drive assembly" at bounding box center [474, 391] width 9 height 9
radio input "true"
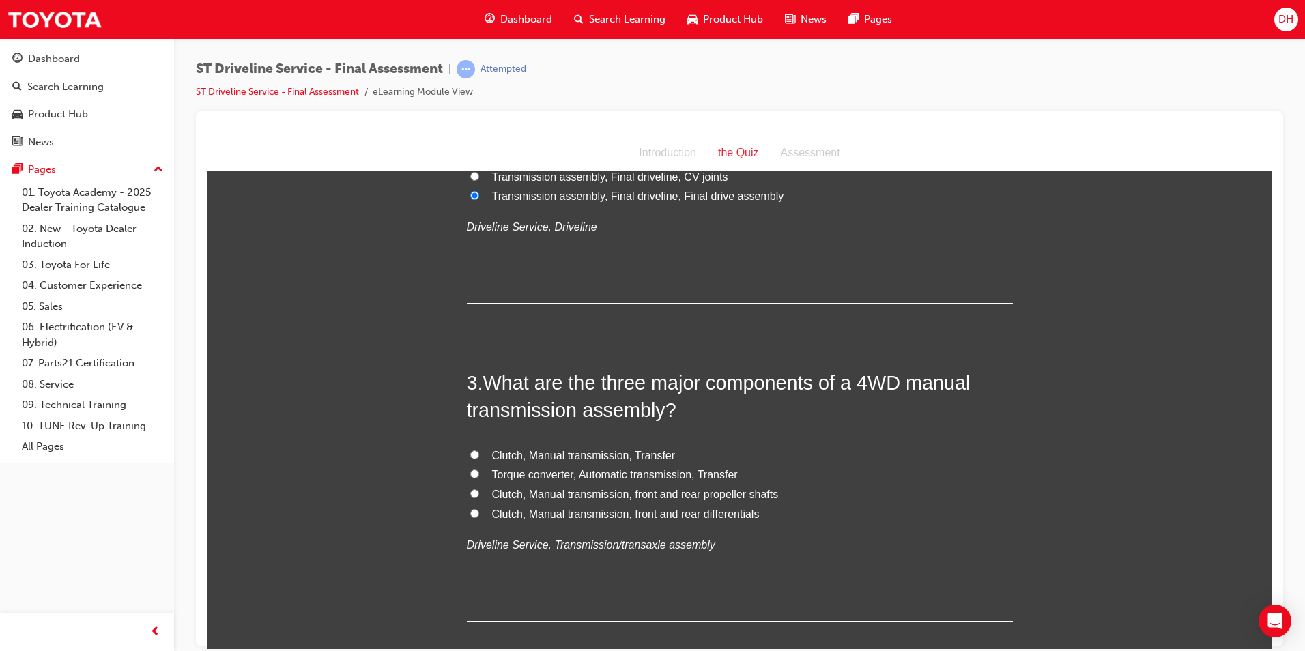
scroll to position [478, 0]
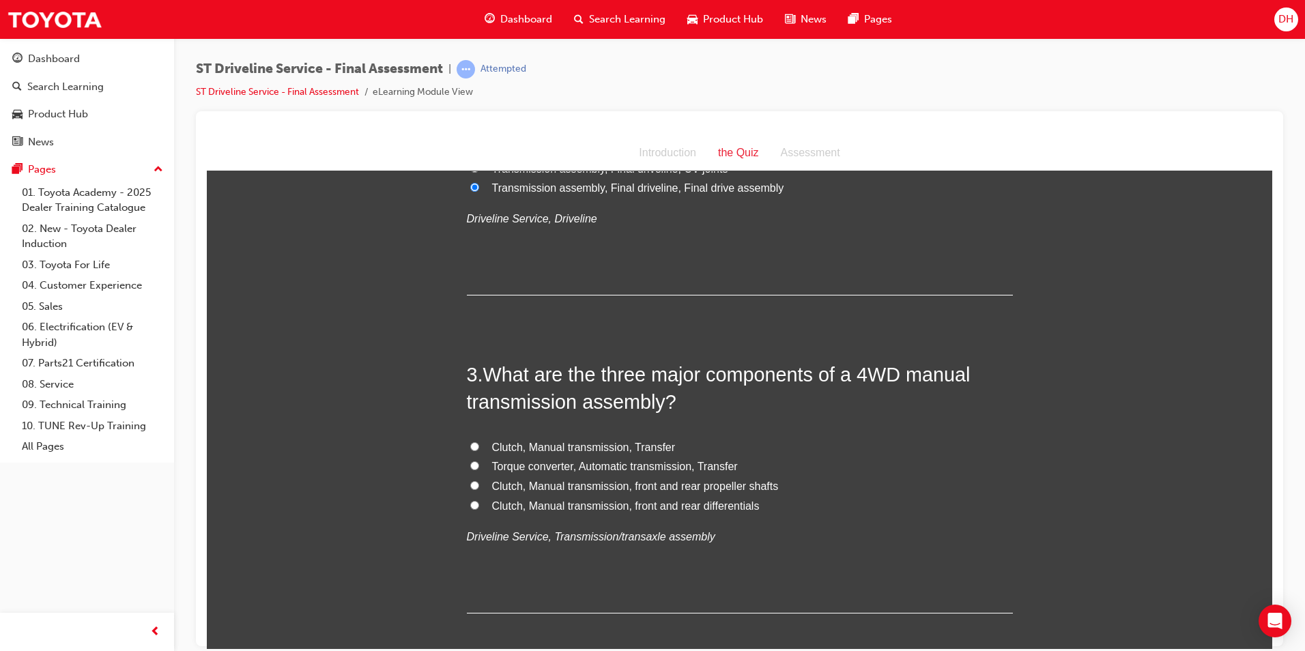
click at [470, 443] on input "Clutch, Manual transmission, Transfer" at bounding box center [474, 446] width 9 height 9
radio input "true"
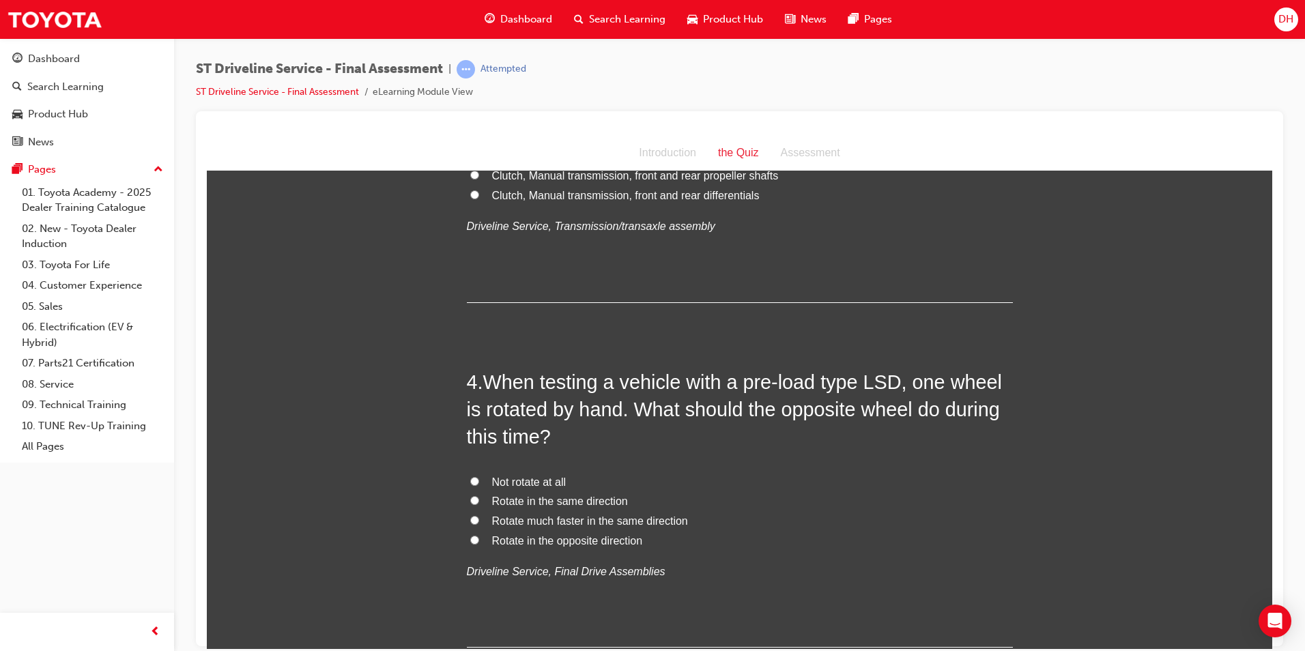
scroll to position [819, 0]
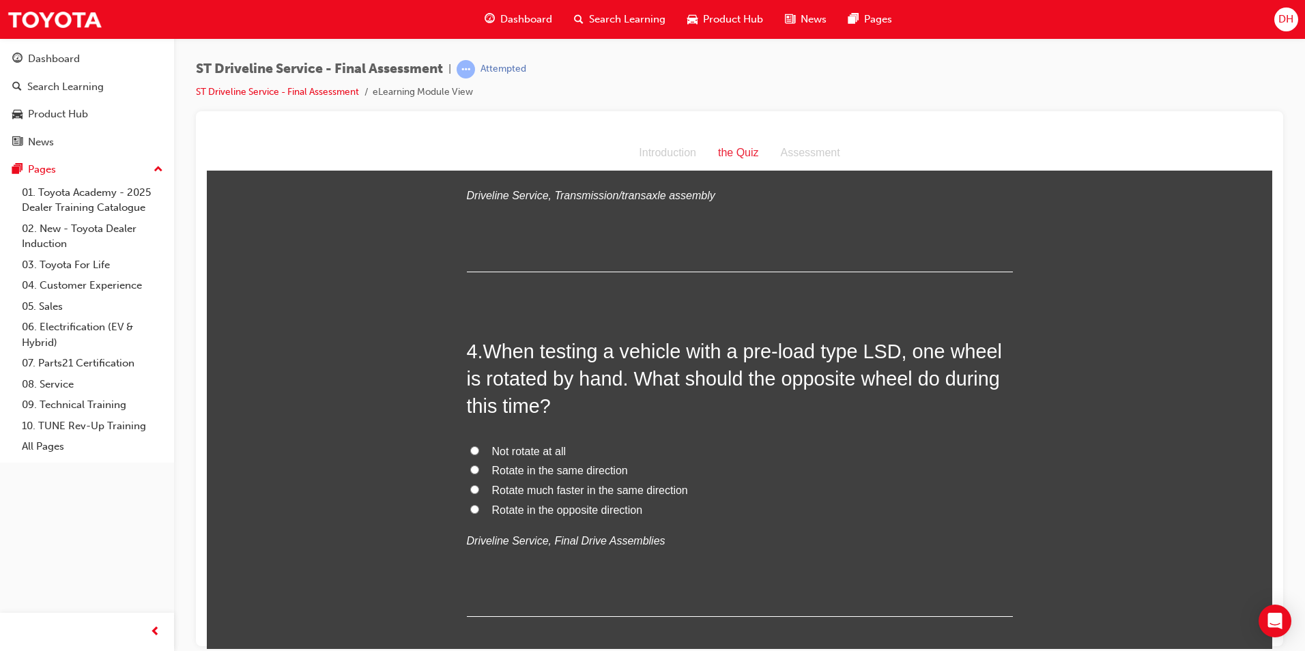
click at [470, 470] on input "Rotate in the same direction" at bounding box center [474, 469] width 9 height 9
radio input "true"
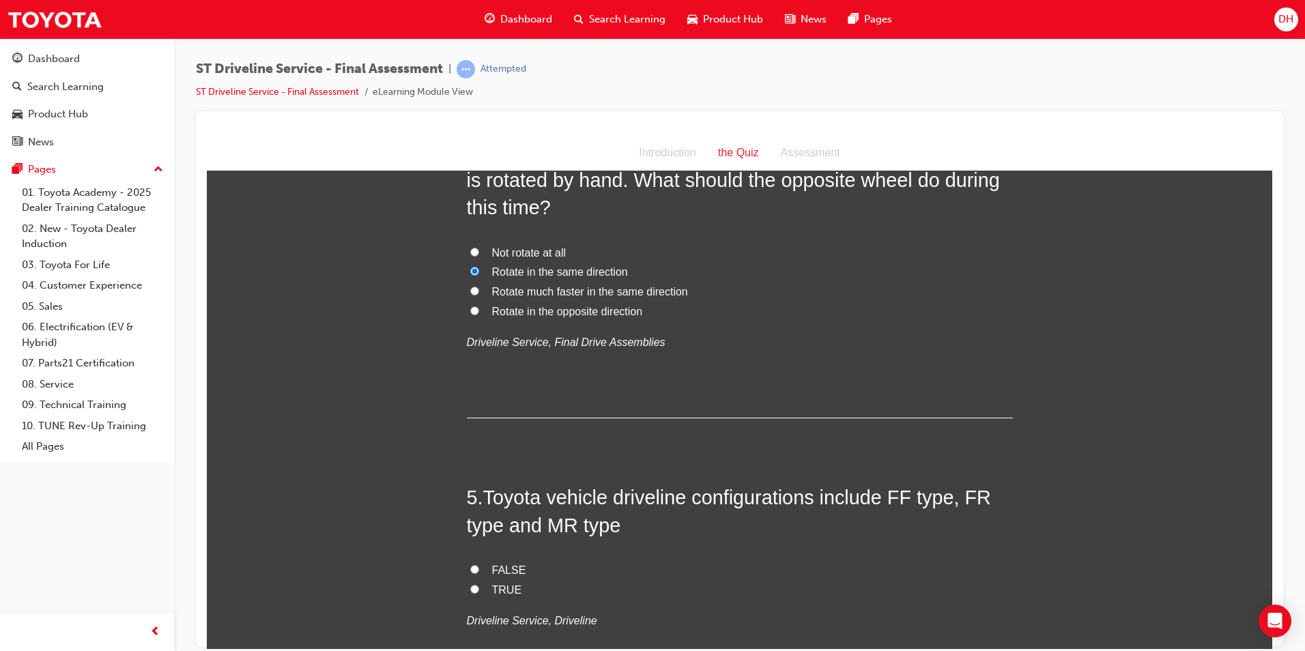
scroll to position [1092, 0]
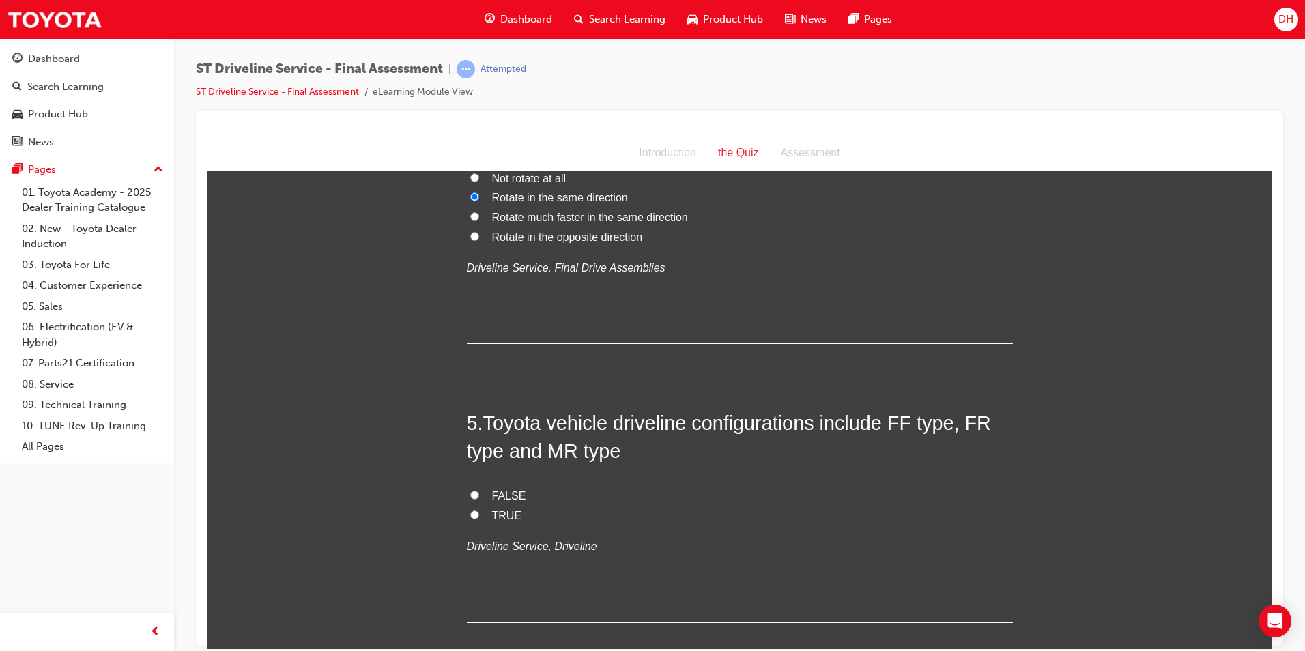
click at [470, 512] on input "TRUE" at bounding box center [474, 514] width 9 height 9
radio input "true"
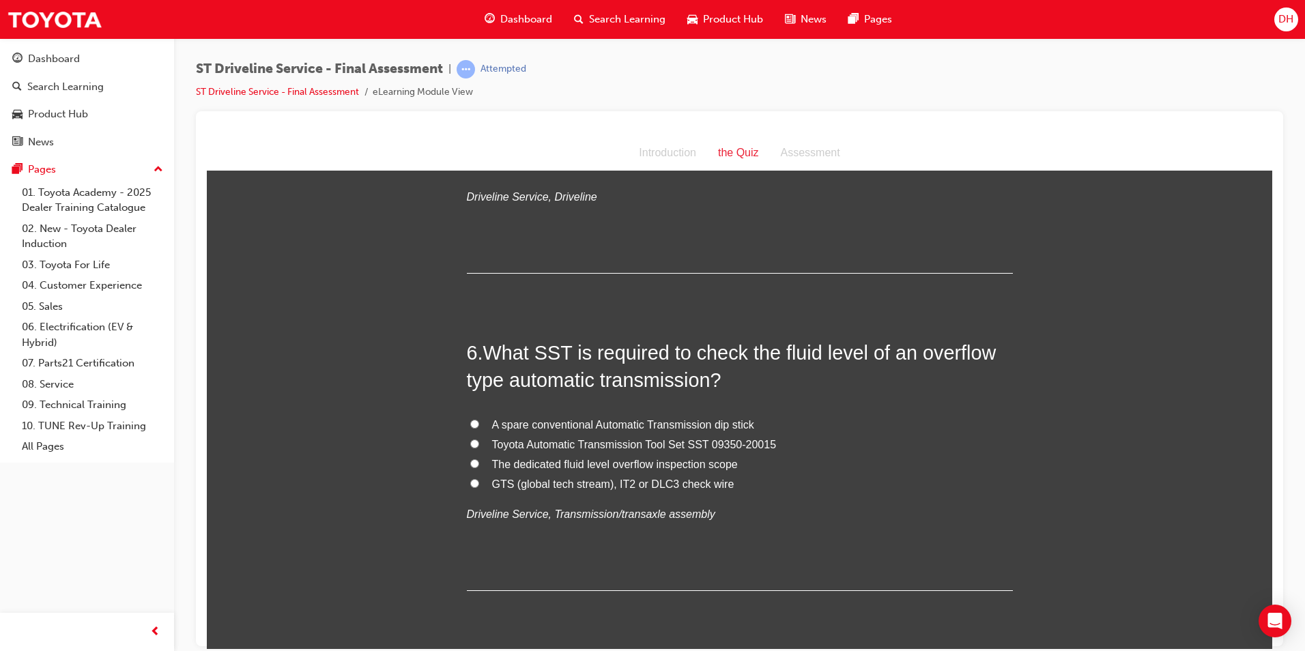
scroll to position [1502, 0]
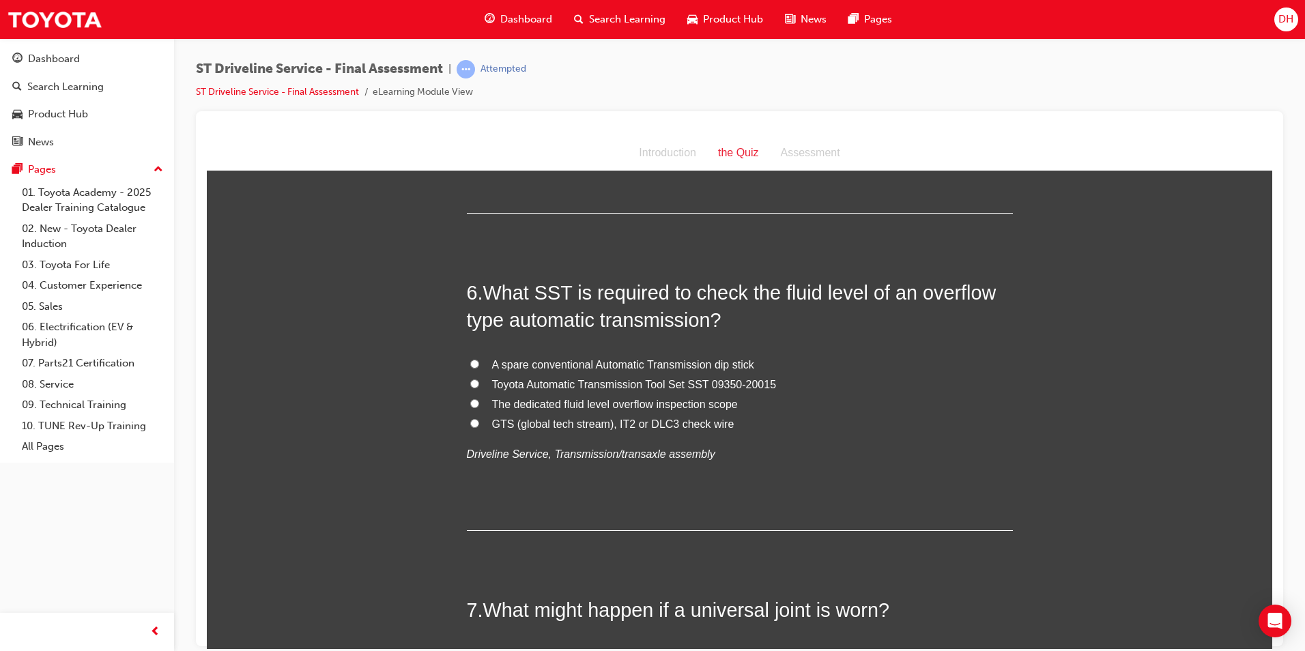
click at [470, 386] on input "Toyota Automatic Transmission Tool Set SST 09350-20015" at bounding box center [474, 383] width 9 height 9
radio input "true"
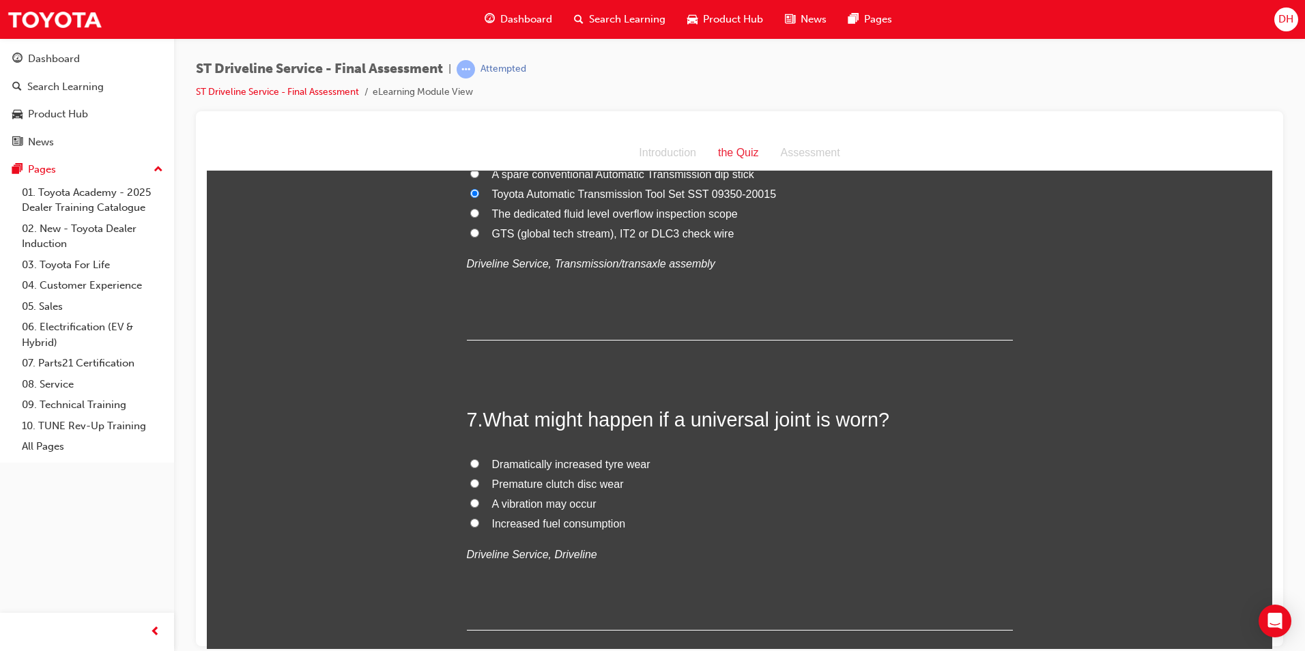
scroll to position [1706, 0]
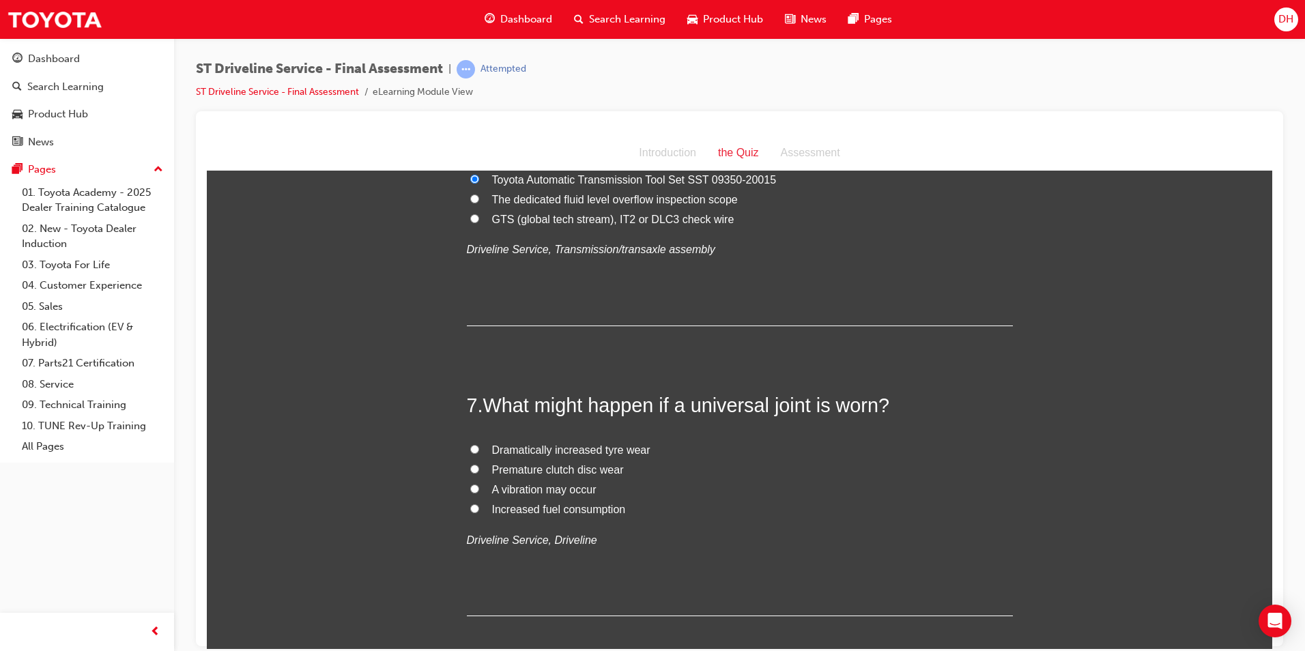
click at [470, 483] on label "A vibration may occur" at bounding box center [740, 490] width 546 height 20
click at [470, 484] on input "A vibration may occur" at bounding box center [474, 488] width 9 height 9
radio input "true"
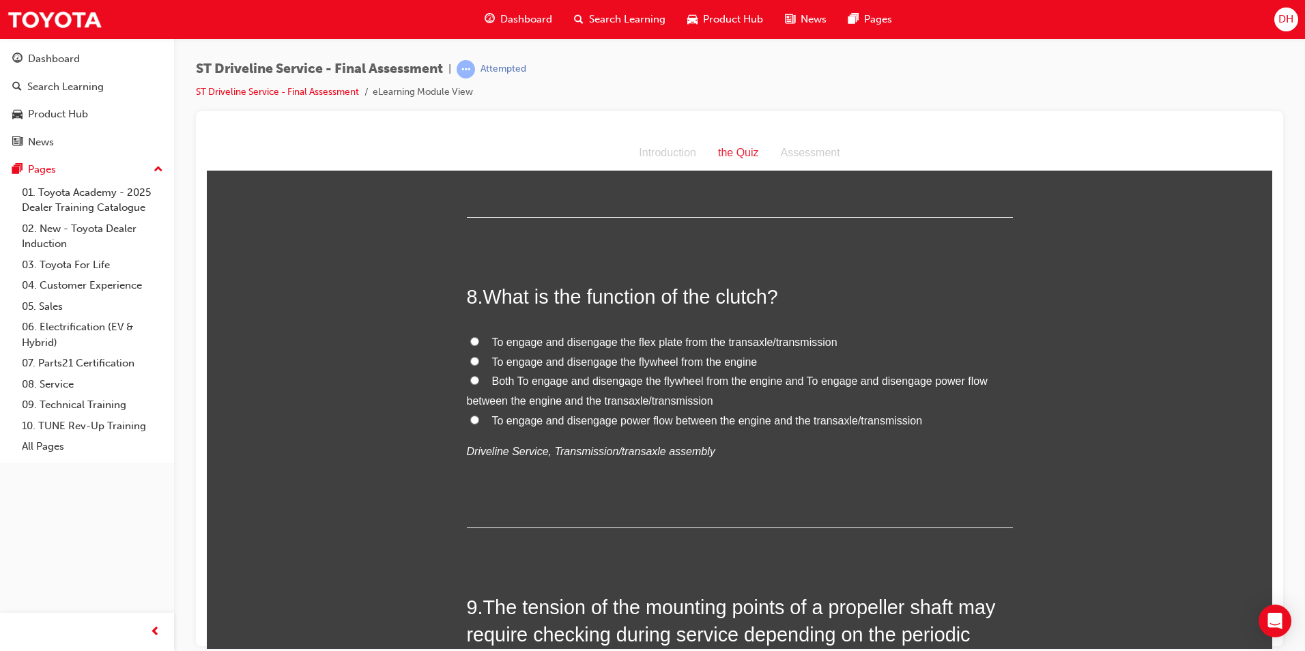
scroll to position [2116, 0]
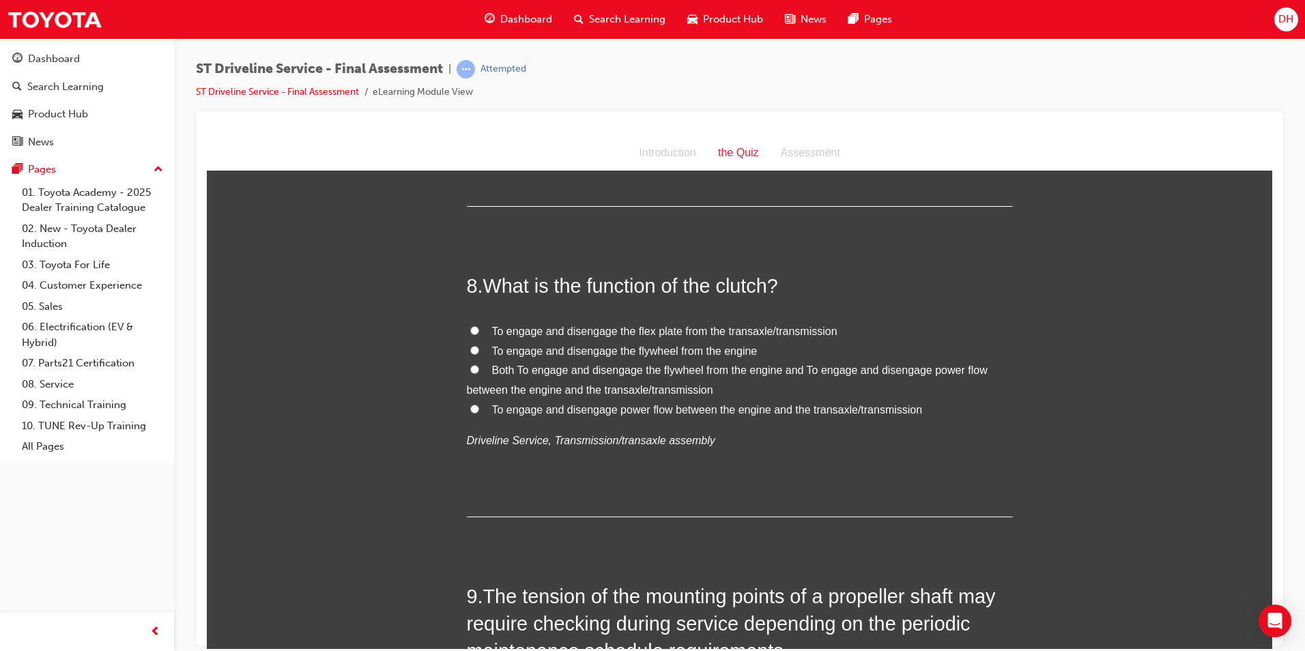
click at [470, 408] on input "To engage and disengage power flow between the engine and the transaxle/transmi…" at bounding box center [474, 408] width 9 height 9
radio input "true"
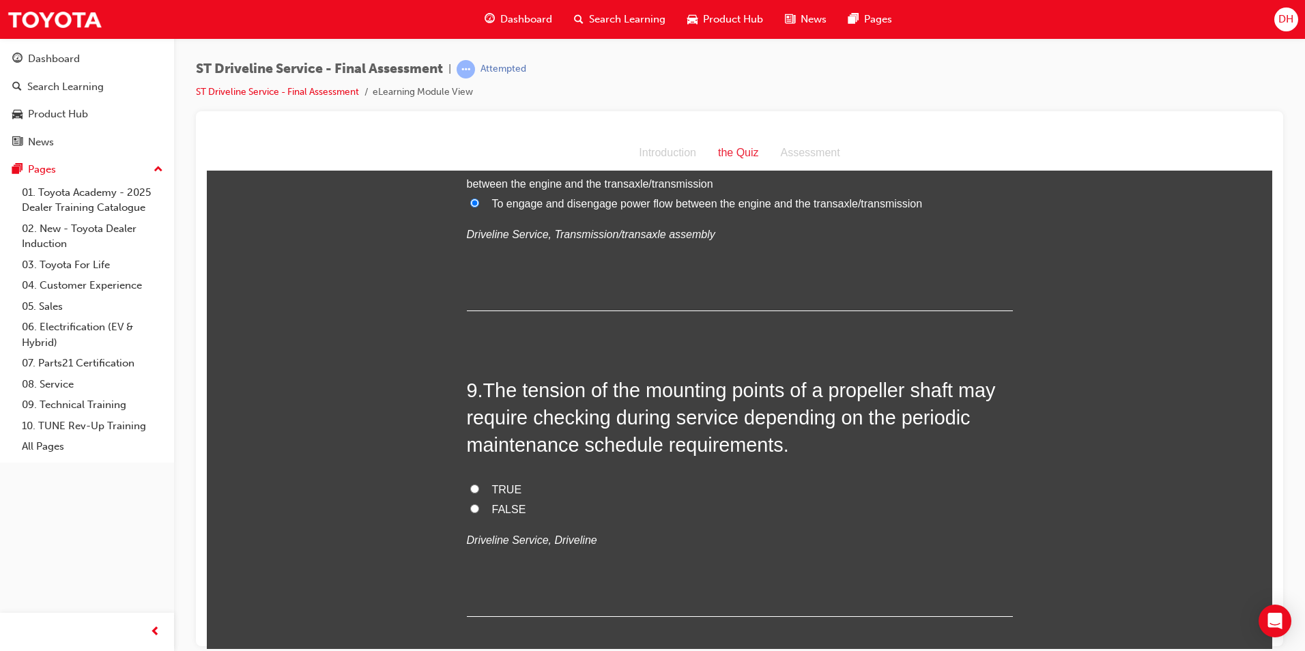
scroll to position [2389, 0]
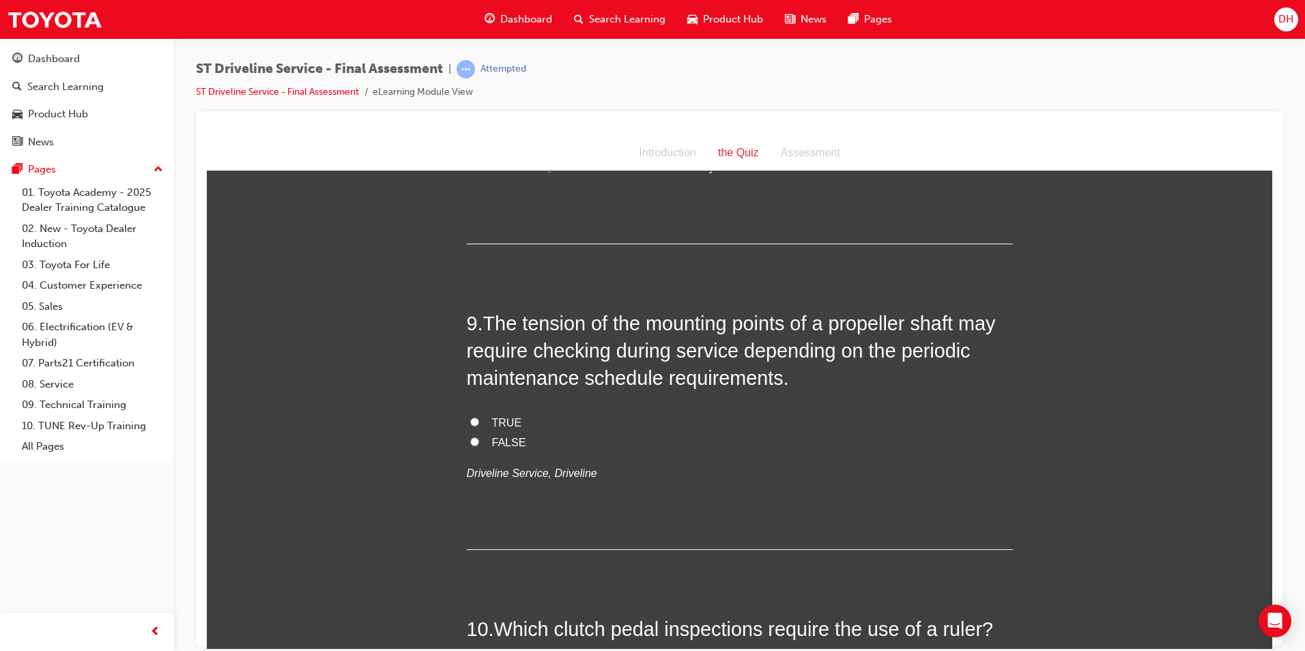
click at [470, 420] on input "TRUE" at bounding box center [474, 421] width 9 height 9
radio input "true"
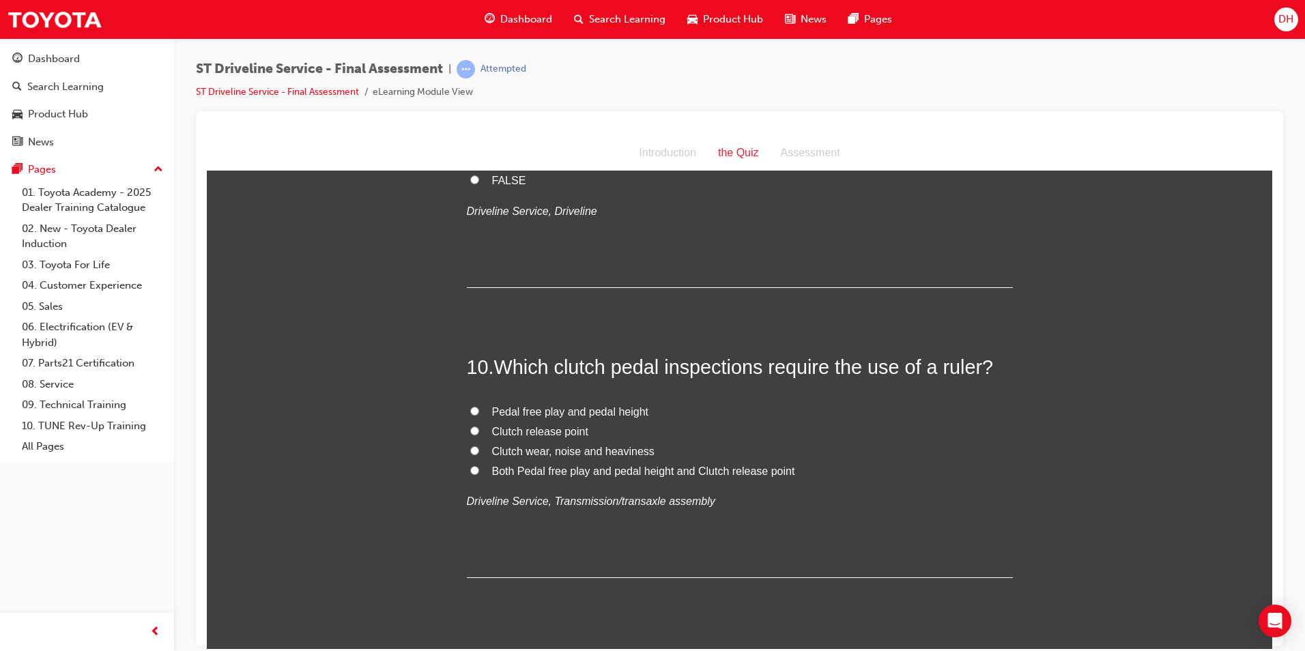
scroll to position [2662, 0]
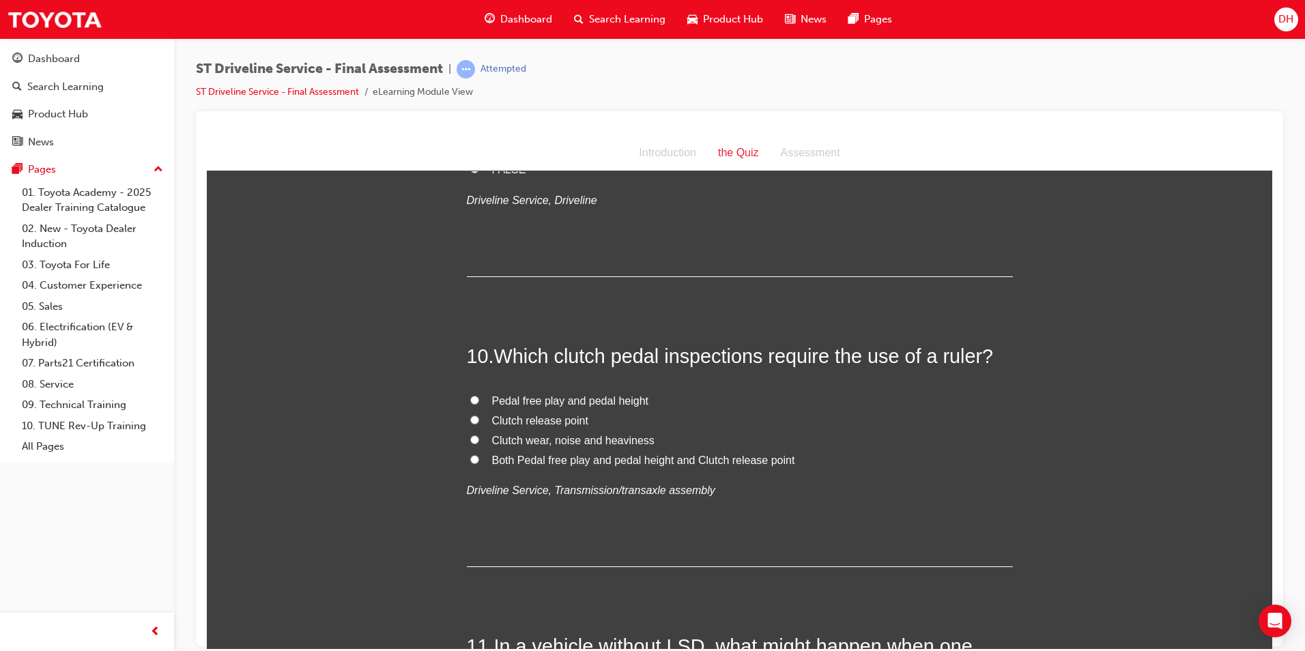
click at [470, 399] on input "Pedal free play and pedal height" at bounding box center [474, 399] width 9 height 9
radio input "true"
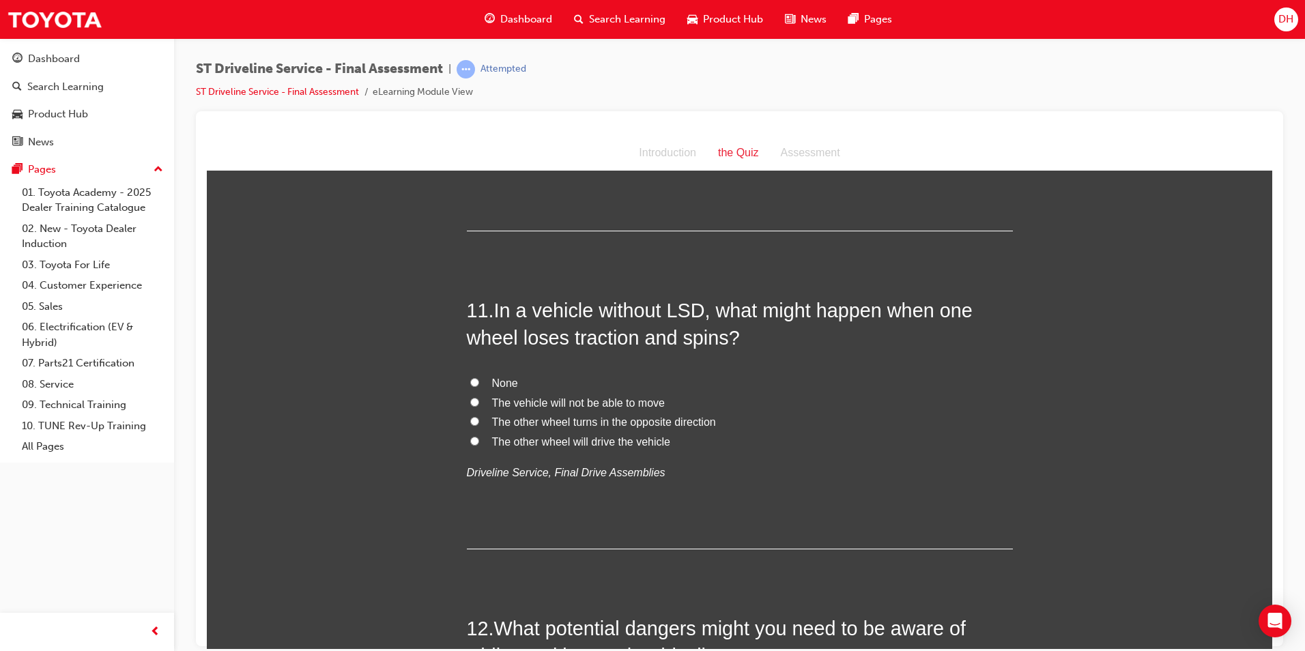
scroll to position [3003, 0]
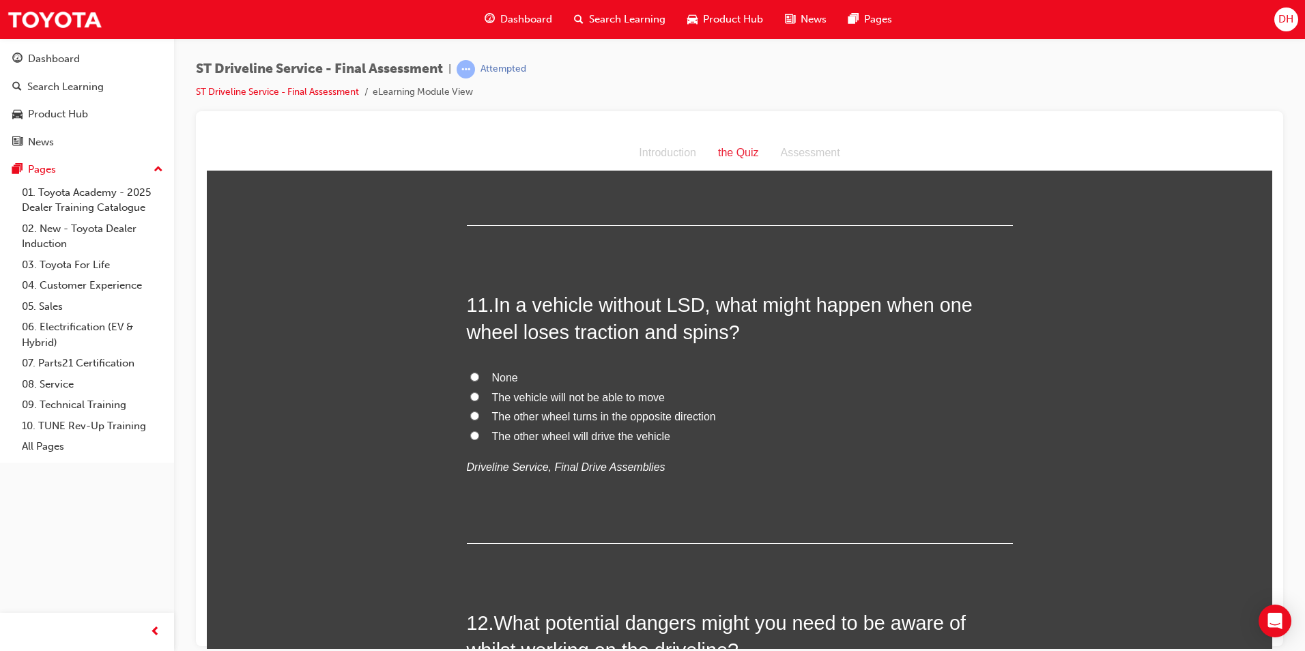
click at [467, 390] on label "The vehicle will not be able to move" at bounding box center [740, 398] width 546 height 20
click at [470, 392] on input "The vehicle will not be able to move" at bounding box center [474, 396] width 9 height 9
radio input "true"
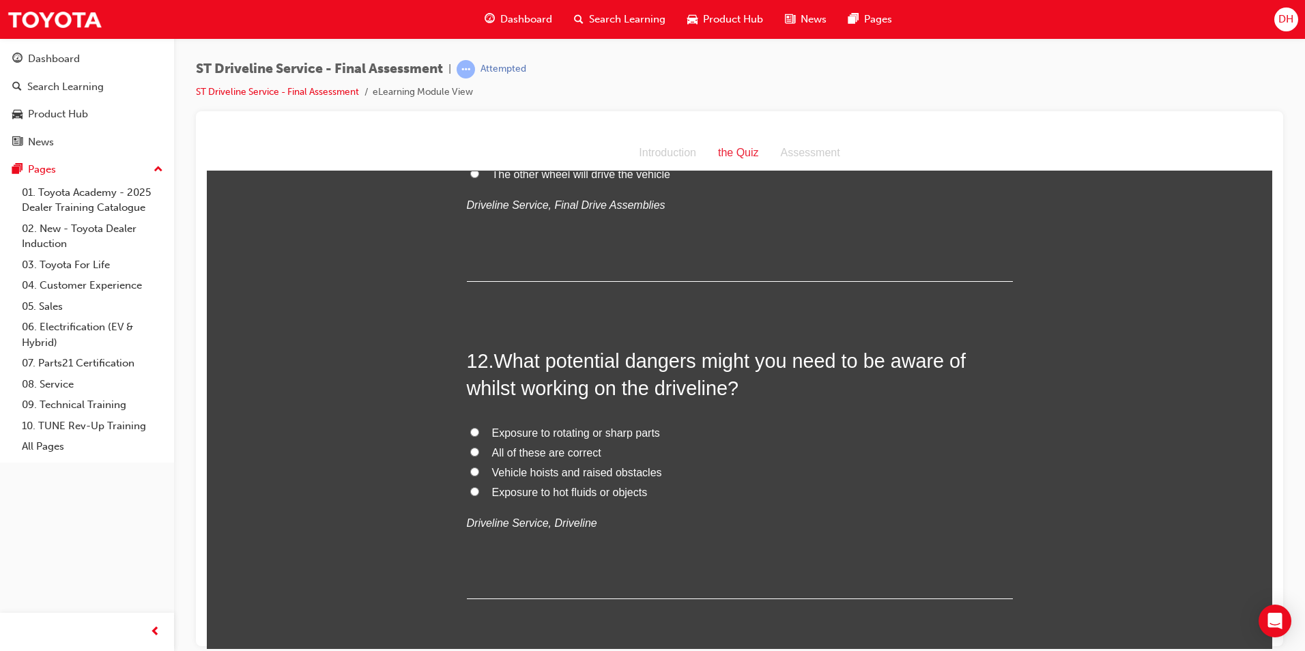
scroll to position [3276, 0]
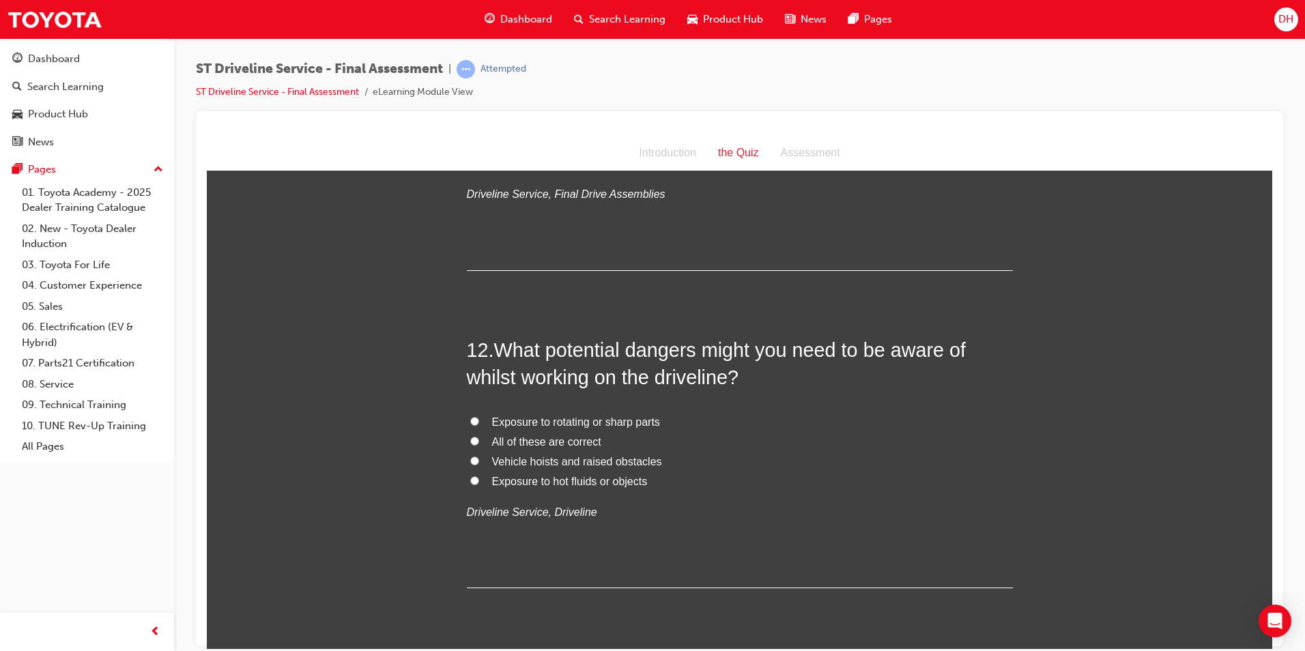
click at [470, 419] on input "Exposure to rotating or sharp parts" at bounding box center [474, 420] width 9 height 9
radio input "true"
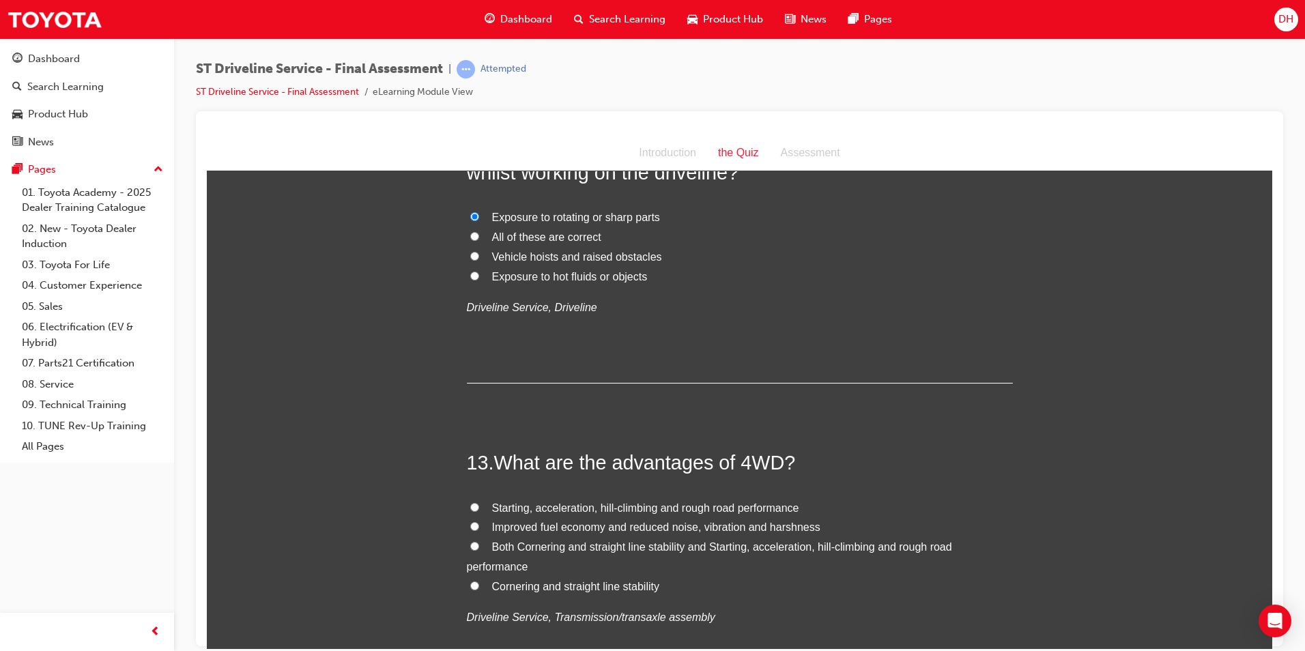
scroll to position [3618, 0]
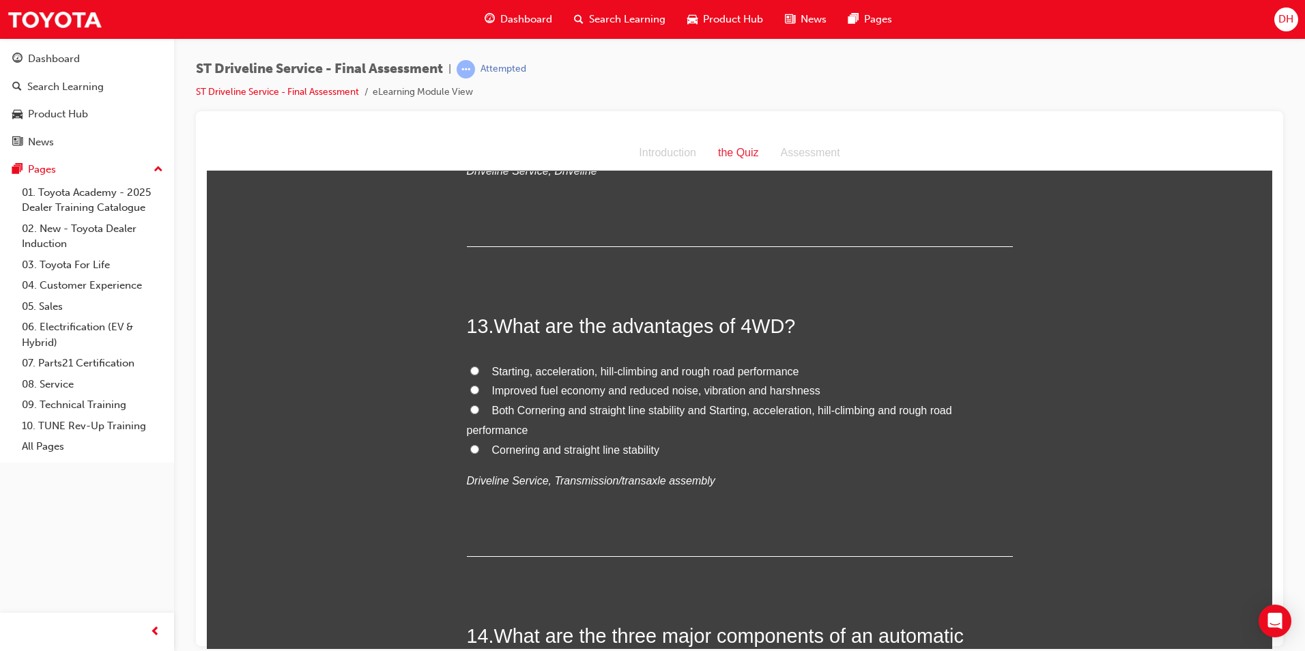
click at [475, 414] on label "Both Cornering and straight line stability and Starting, acceleration, hill-cli…" at bounding box center [740, 421] width 546 height 40
click at [475, 414] on input "Both Cornering and straight line stability and Starting, acceleration, hill-cli…" at bounding box center [474, 409] width 9 height 9
radio input "true"
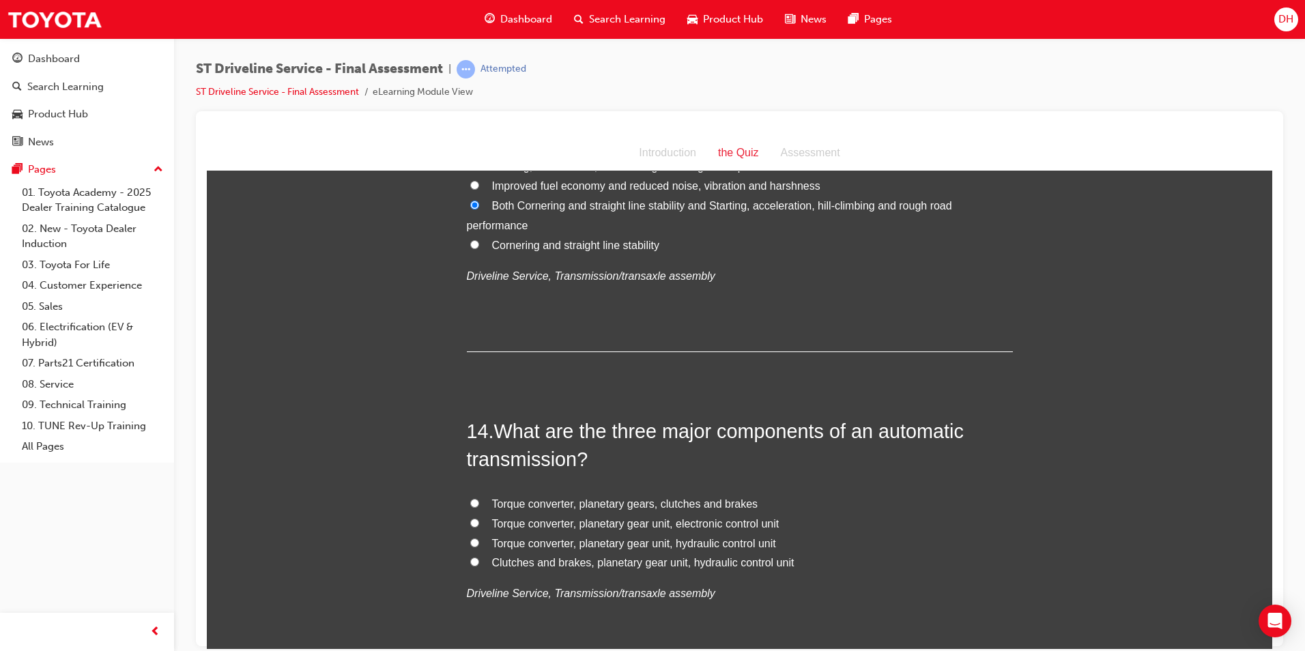
scroll to position [3891, 0]
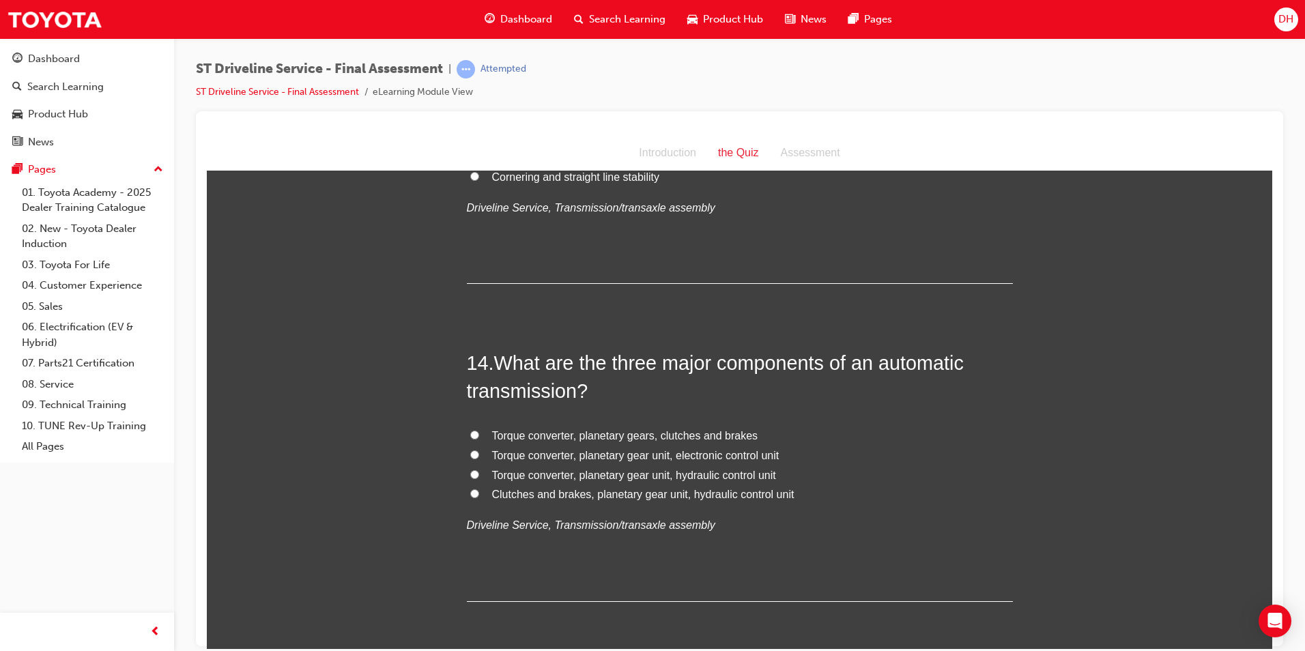
click at [470, 451] on input "Torque converter, planetary gear unit, electronic control unit" at bounding box center [474, 454] width 9 height 9
radio input "true"
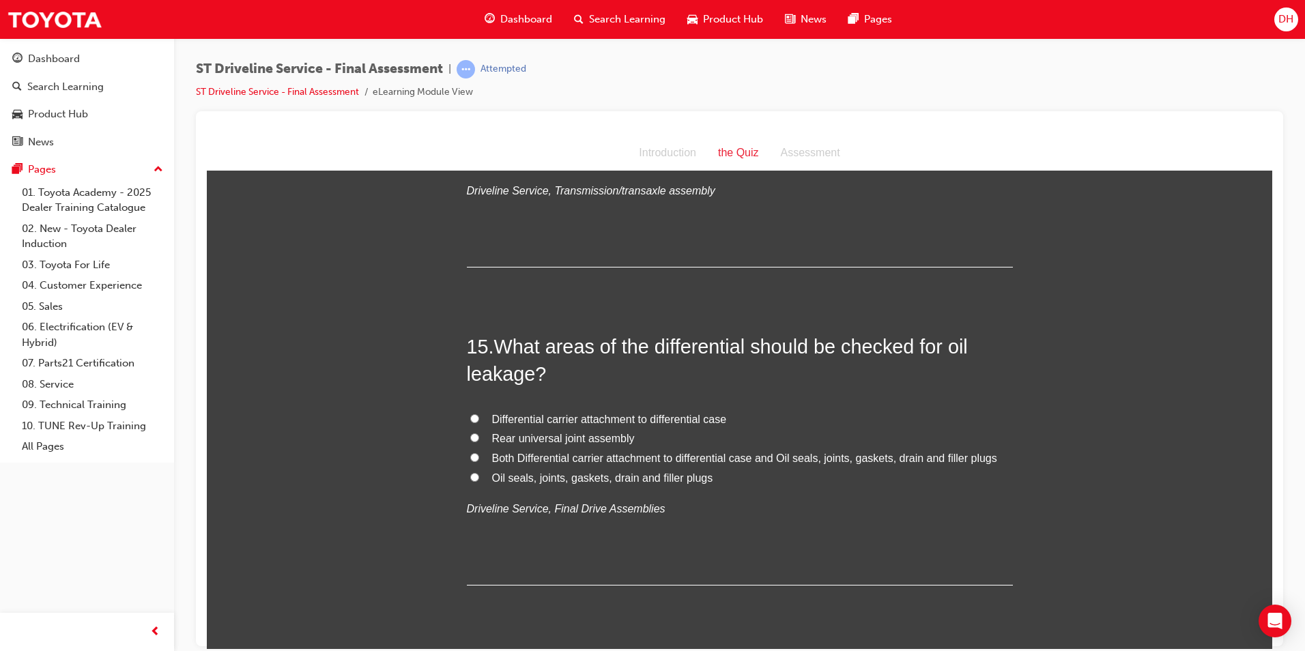
scroll to position [4232, 0]
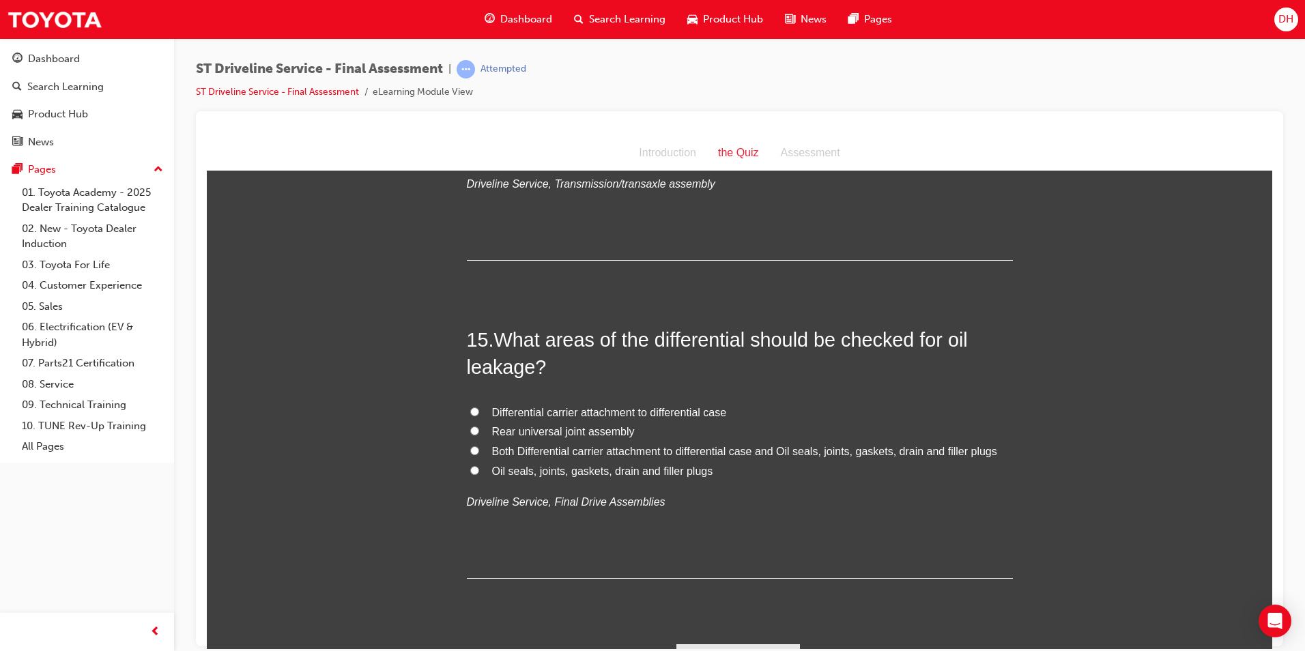
click at [472, 449] on input "Both Differential carrier attachment to differential case and Oil seals, joints…" at bounding box center [474, 450] width 9 height 9
radio input "true"
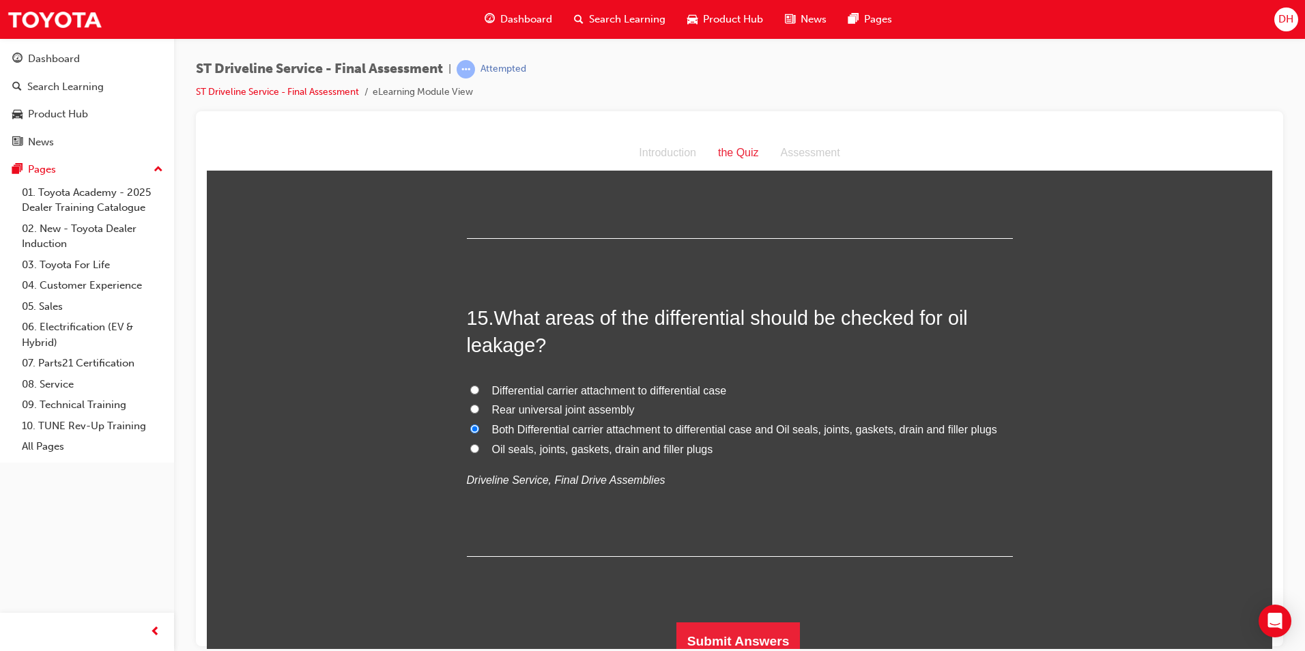
scroll to position [4265, 0]
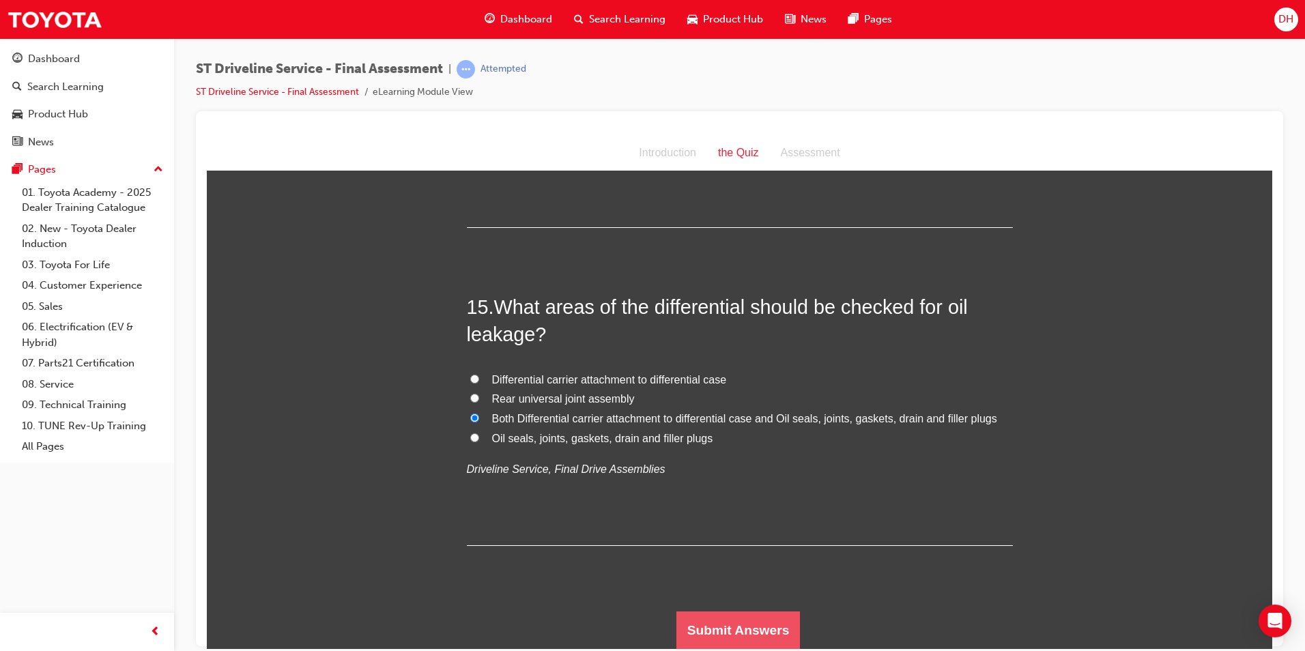
click at [729, 635] on button "Submit Answers" at bounding box center [738, 630] width 124 height 38
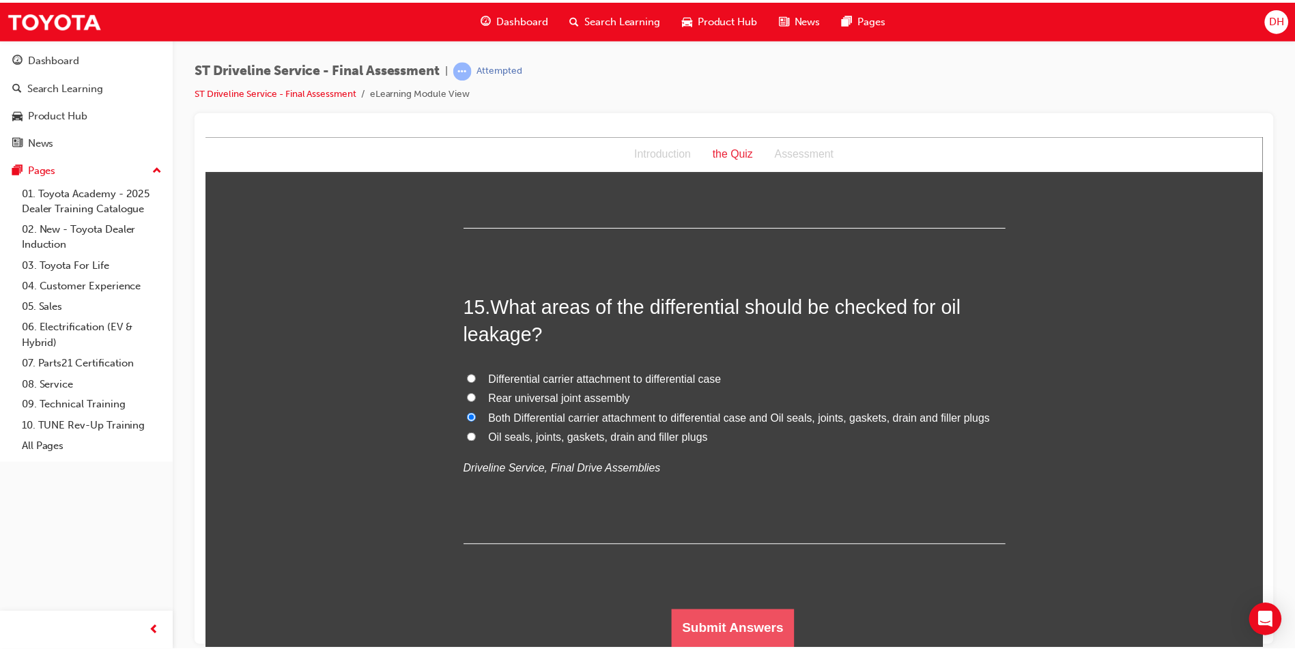
scroll to position [0, 0]
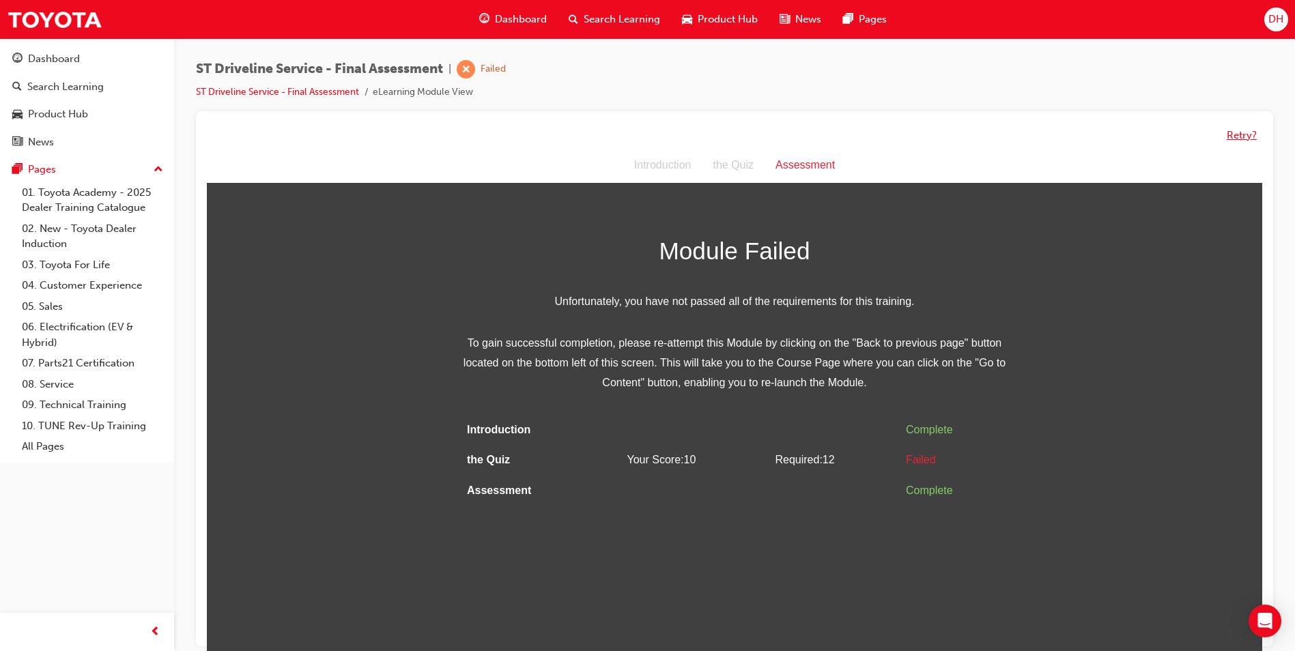
click at [1237, 134] on button "Retry?" at bounding box center [1242, 136] width 30 height 16
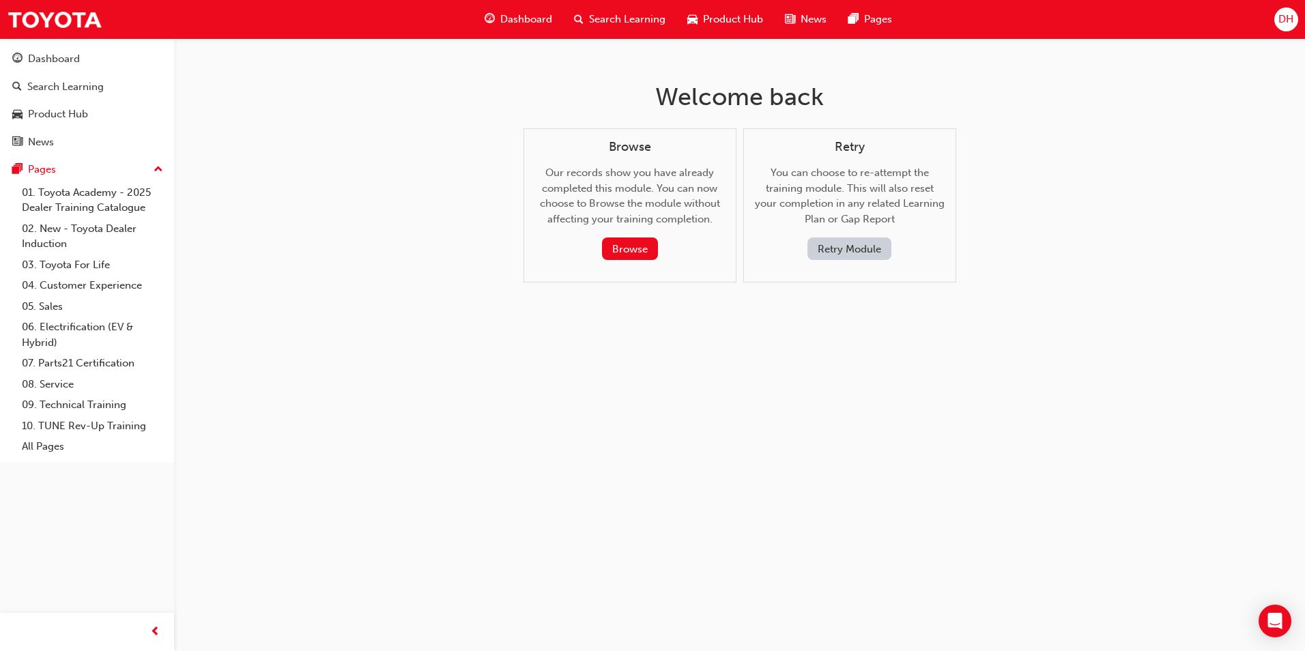
click at [861, 242] on button "Retry Module" at bounding box center [849, 249] width 84 height 23
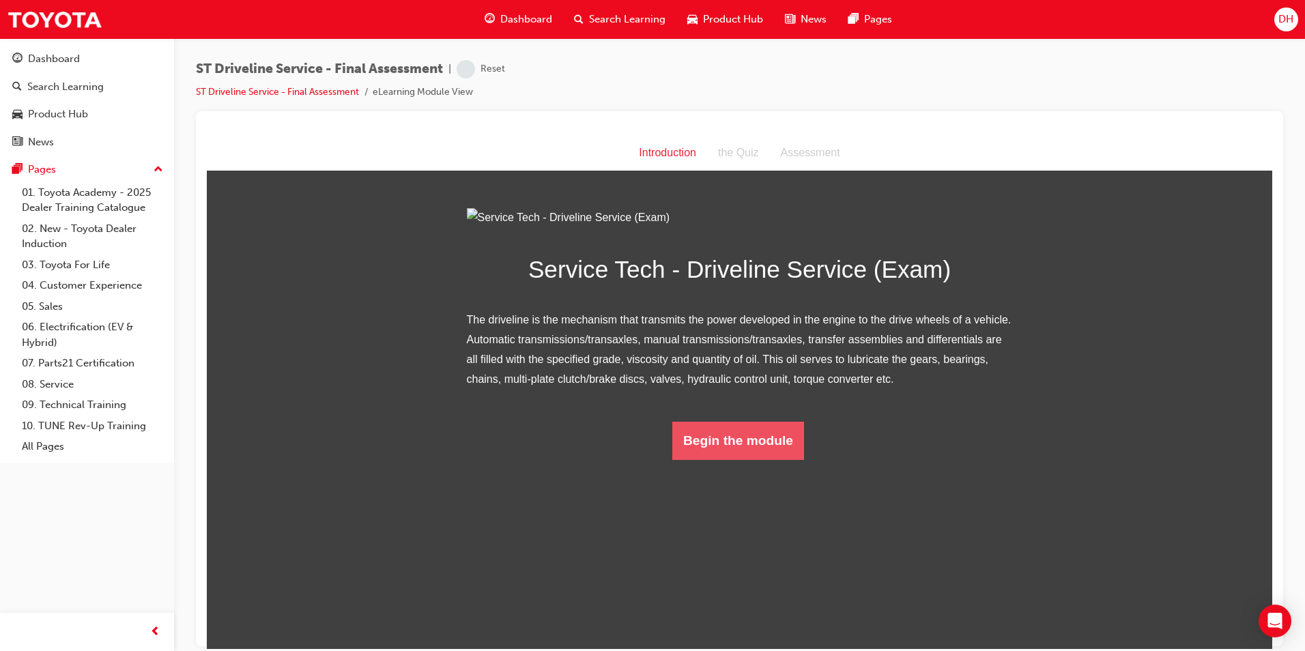
click at [732, 459] on button "Begin the module" at bounding box center [738, 440] width 132 height 38
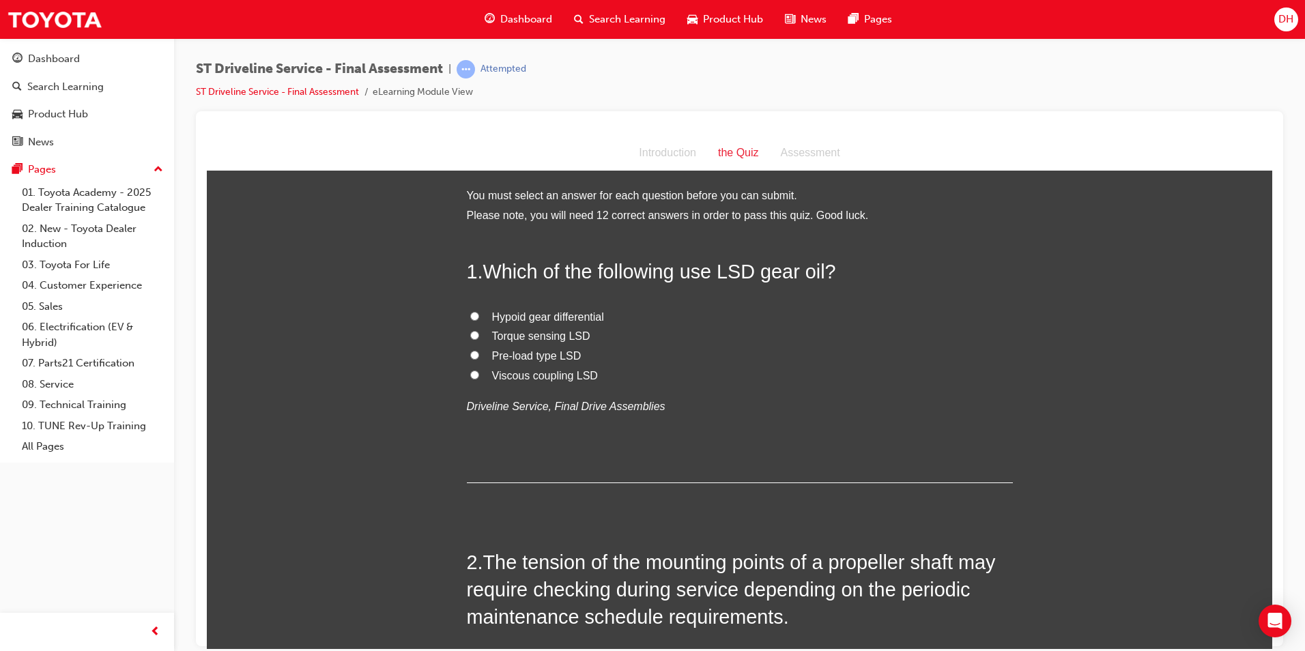
click at [470, 315] on input "Hypoid gear differential" at bounding box center [474, 315] width 9 height 9
radio input "true"
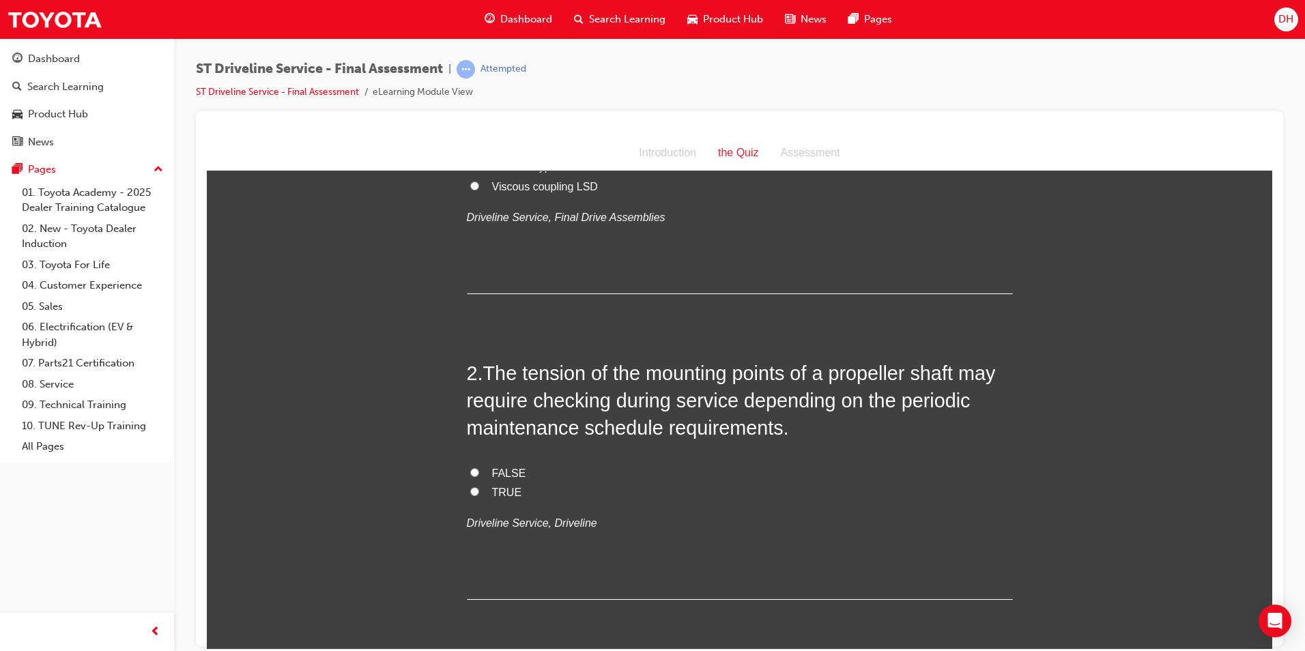
scroll to position [205, 0]
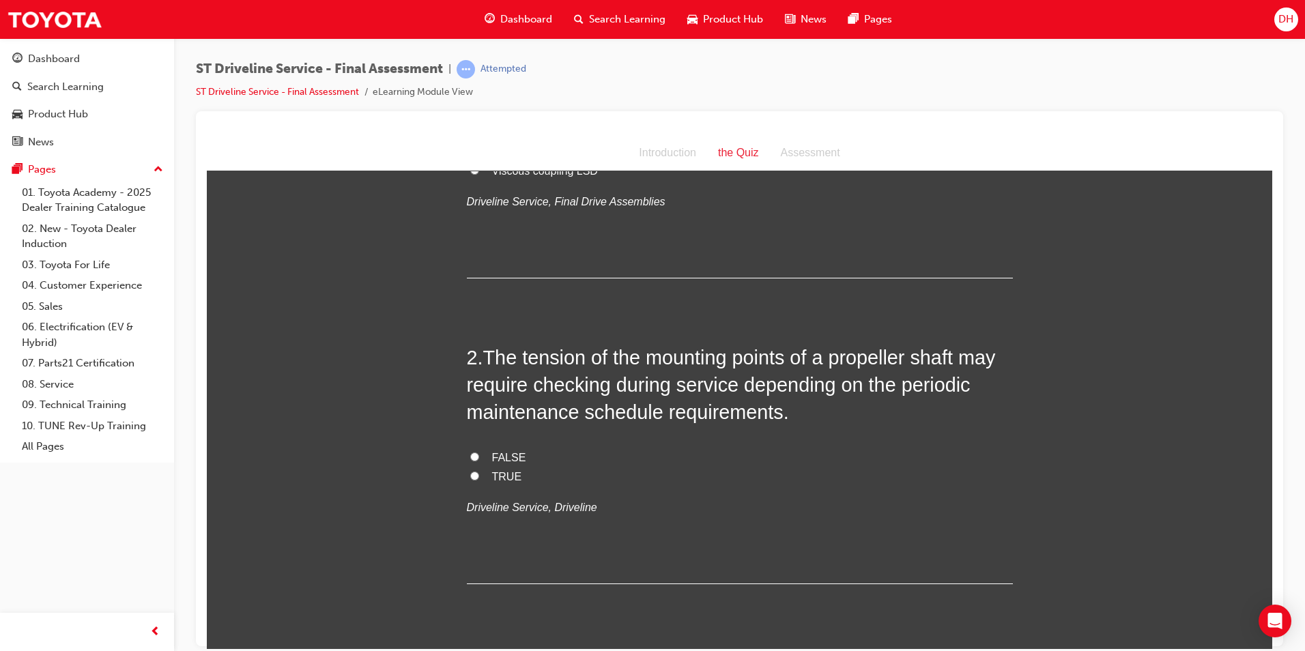
click at [470, 455] on input "FALSE" at bounding box center [474, 456] width 9 height 9
radio input "true"
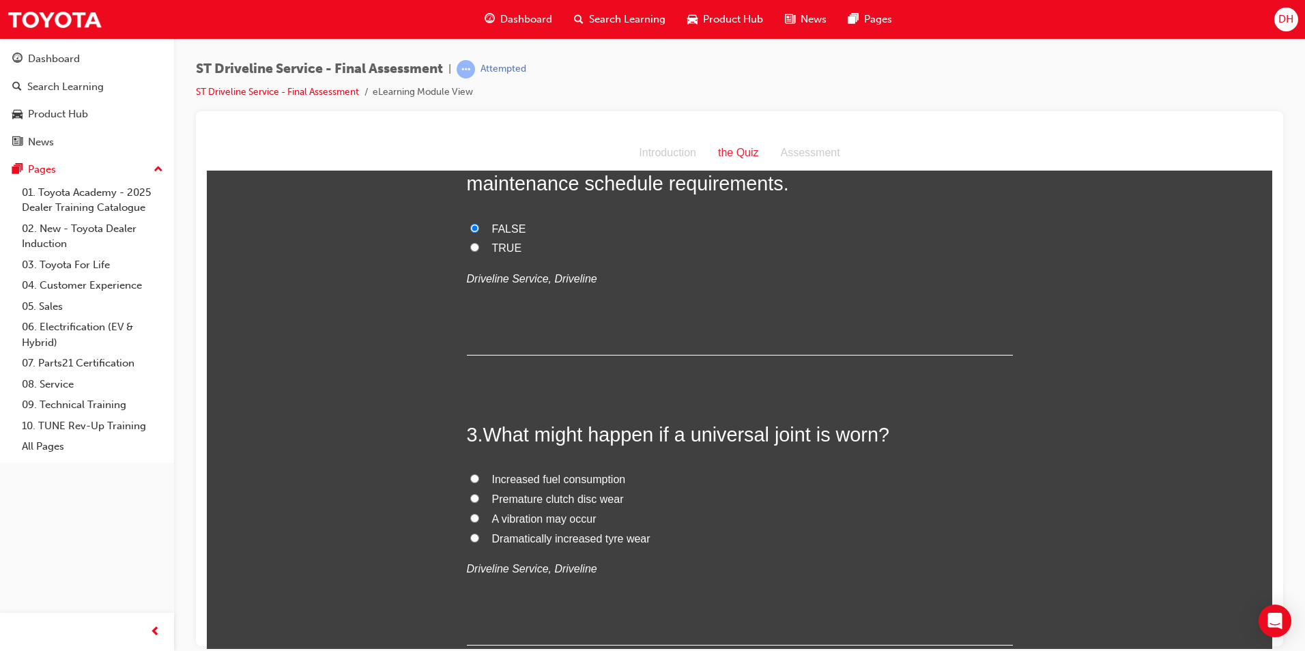
scroll to position [478, 0]
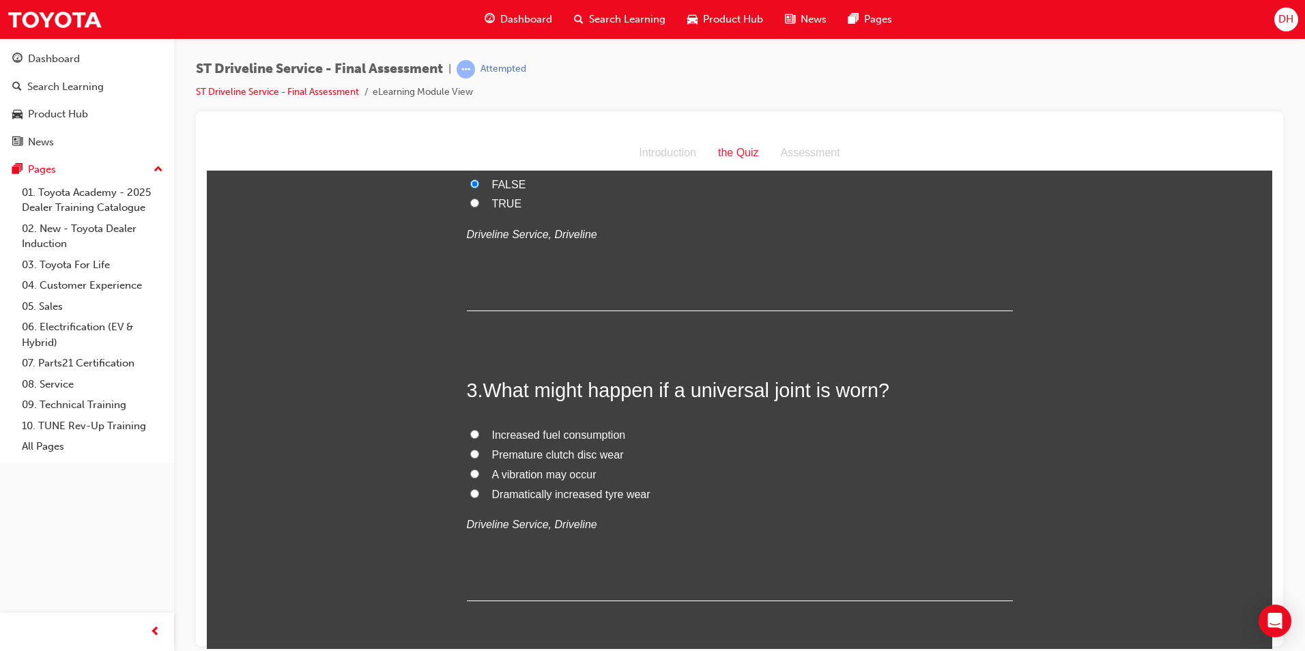
click at [470, 474] on input "A vibration may occur" at bounding box center [474, 473] width 9 height 9
radio input "true"
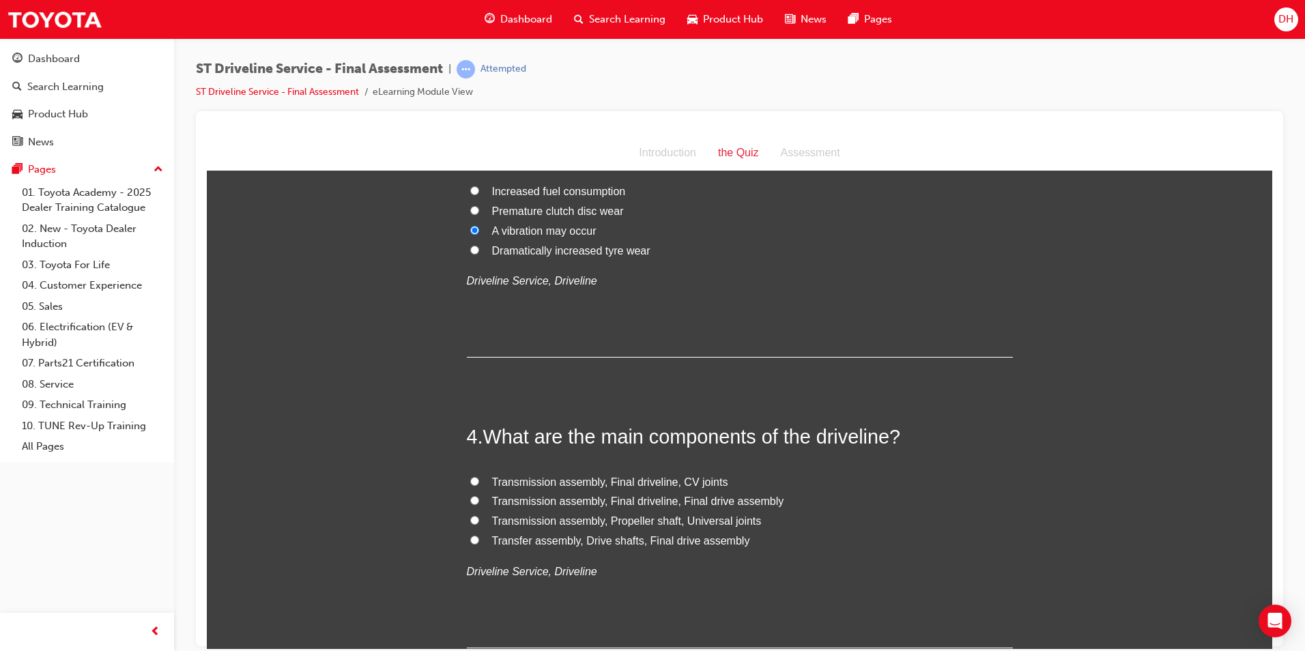
scroll to position [751, 0]
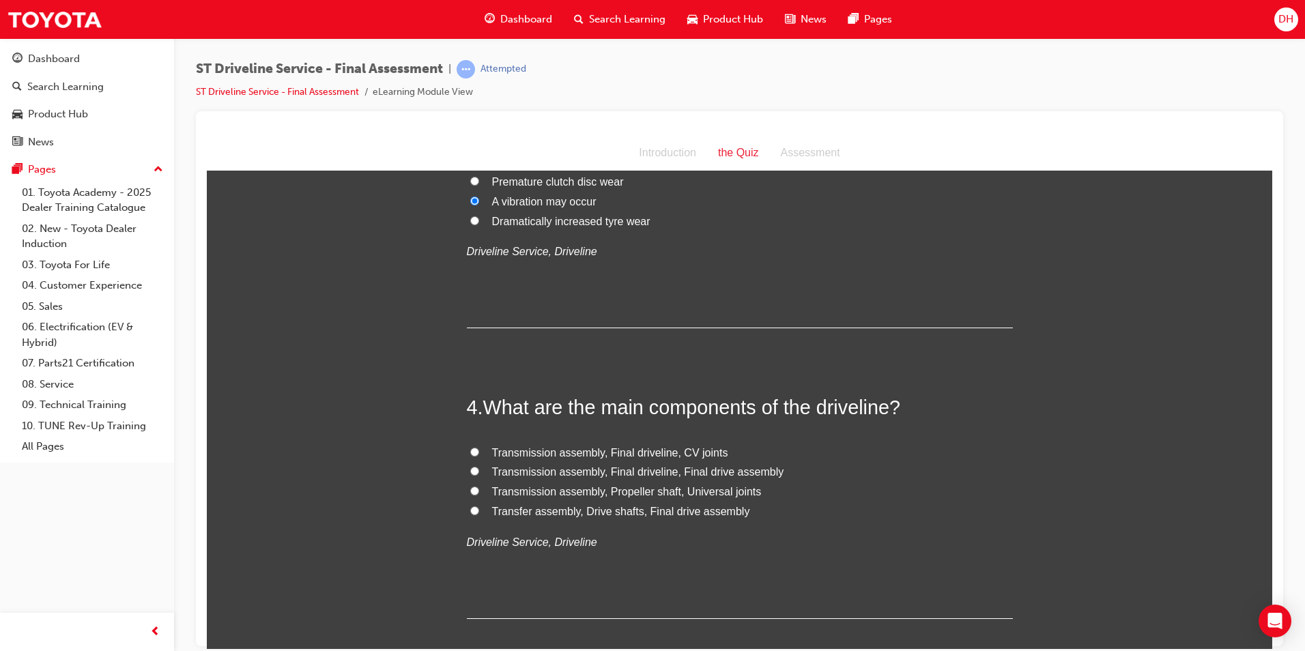
click at [470, 489] on input "Transmission assembly, Propeller shaft, Universal joints" at bounding box center [474, 490] width 9 height 9
radio input "true"
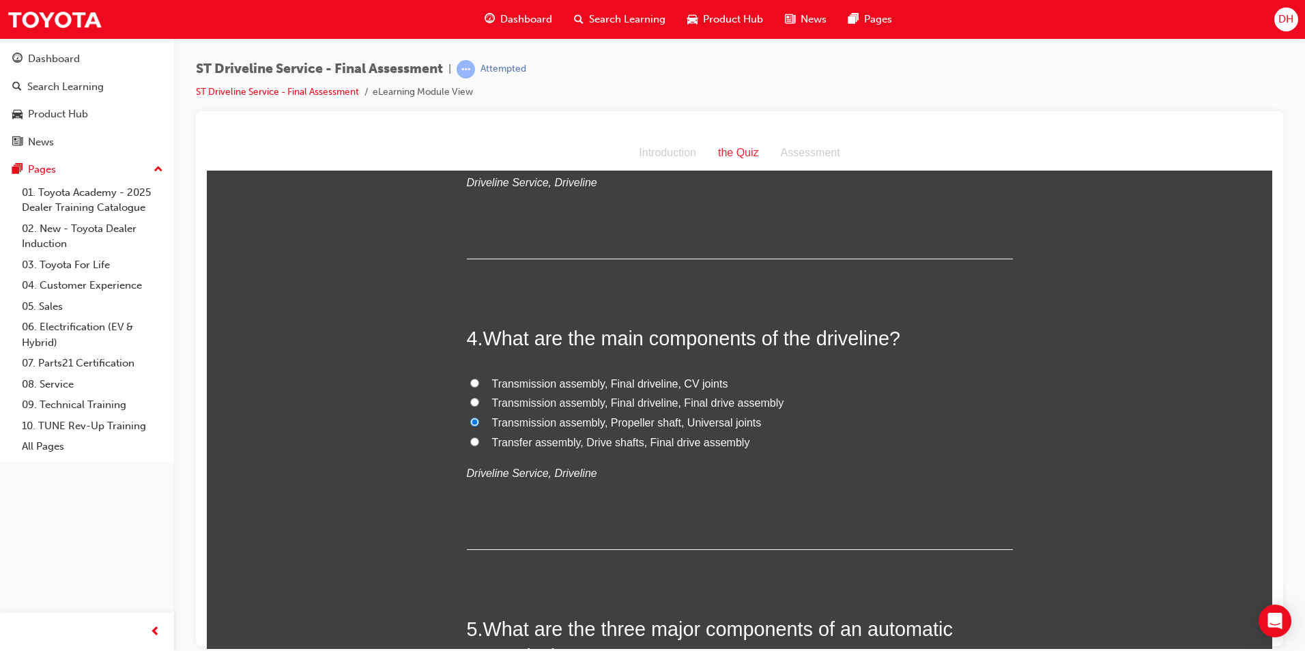
scroll to position [819, 0]
click at [470, 400] on input "Transmission assembly, Final driveline, Final drive assembly" at bounding box center [474, 402] width 9 height 9
radio input "true"
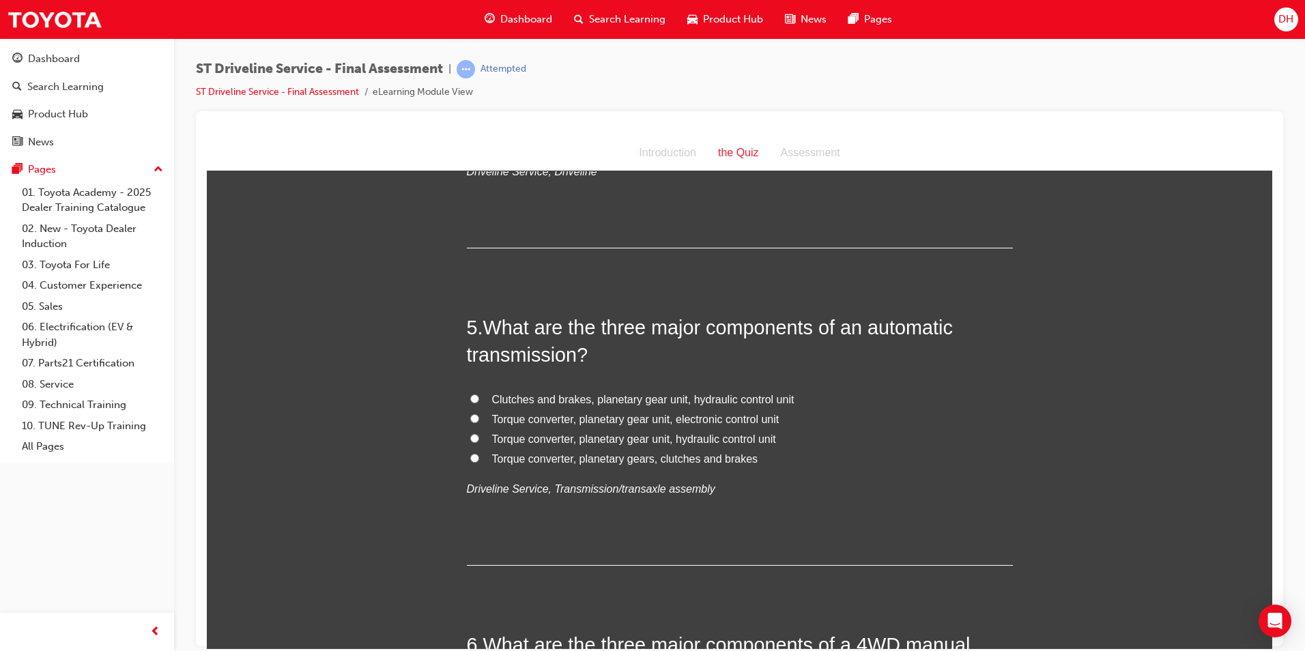
scroll to position [1160, 0]
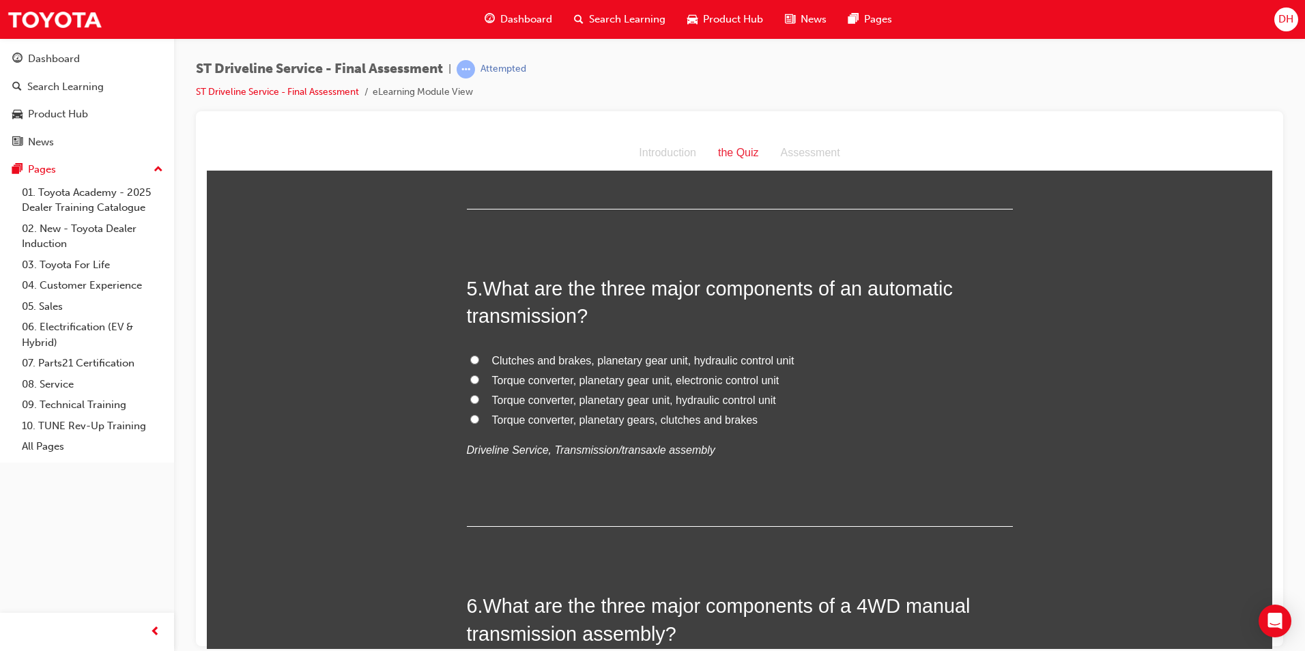
click at [467, 382] on label "Torque converter, planetary gear unit, electronic control unit" at bounding box center [740, 381] width 546 height 20
click at [470, 382] on input "Torque converter, planetary gear unit, electronic control unit" at bounding box center [474, 379] width 9 height 9
radio input "true"
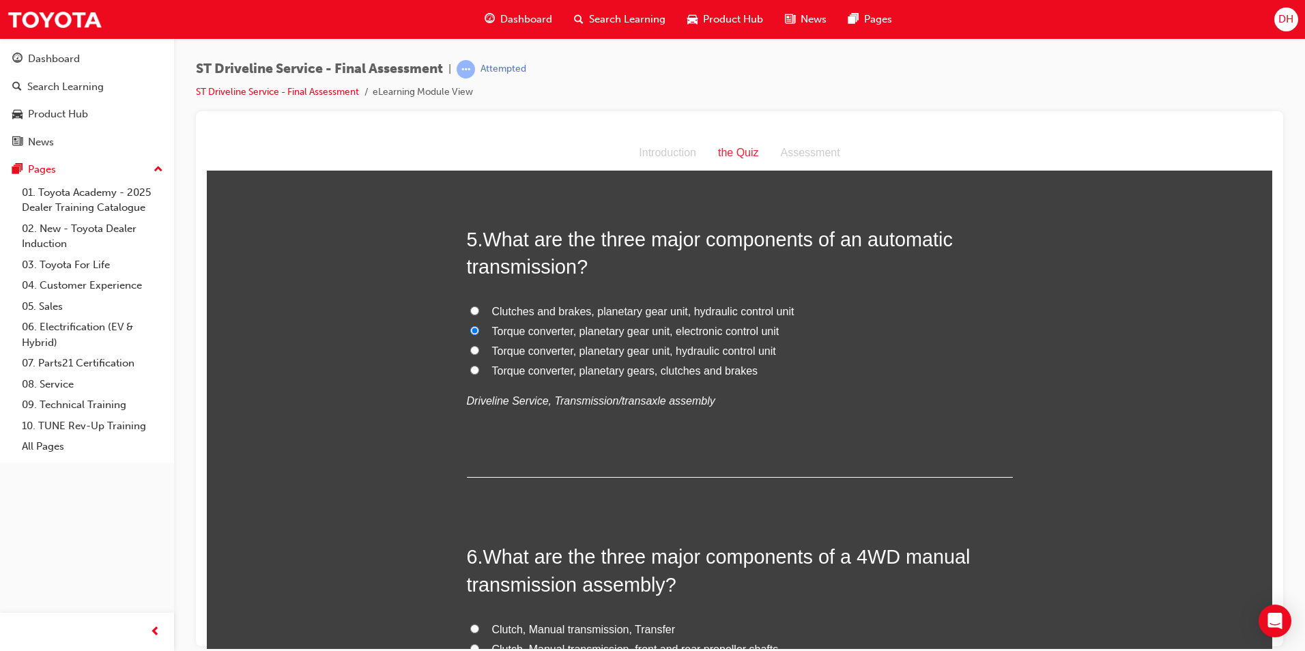
scroll to position [1433, 0]
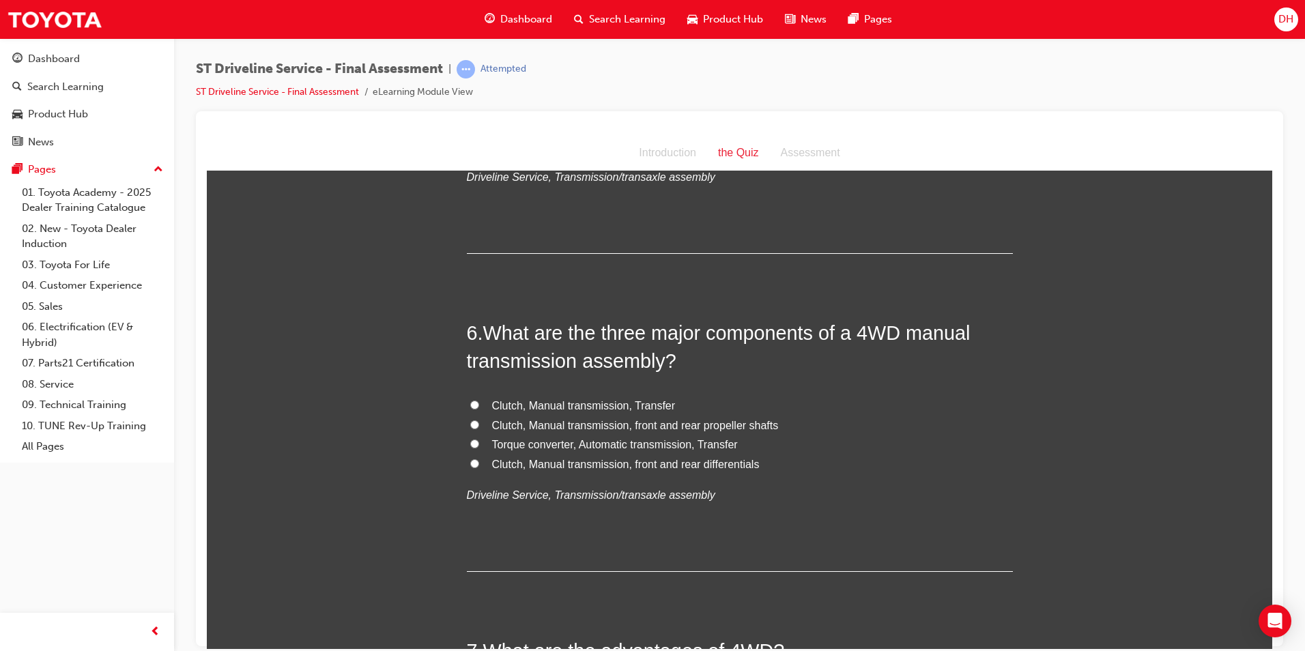
click at [474, 404] on label "Clutch, Manual transmission, Transfer" at bounding box center [740, 406] width 546 height 20
click at [474, 404] on input "Clutch, Manual transmission, Transfer" at bounding box center [474, 404] width 9 height 9
radio input "true"
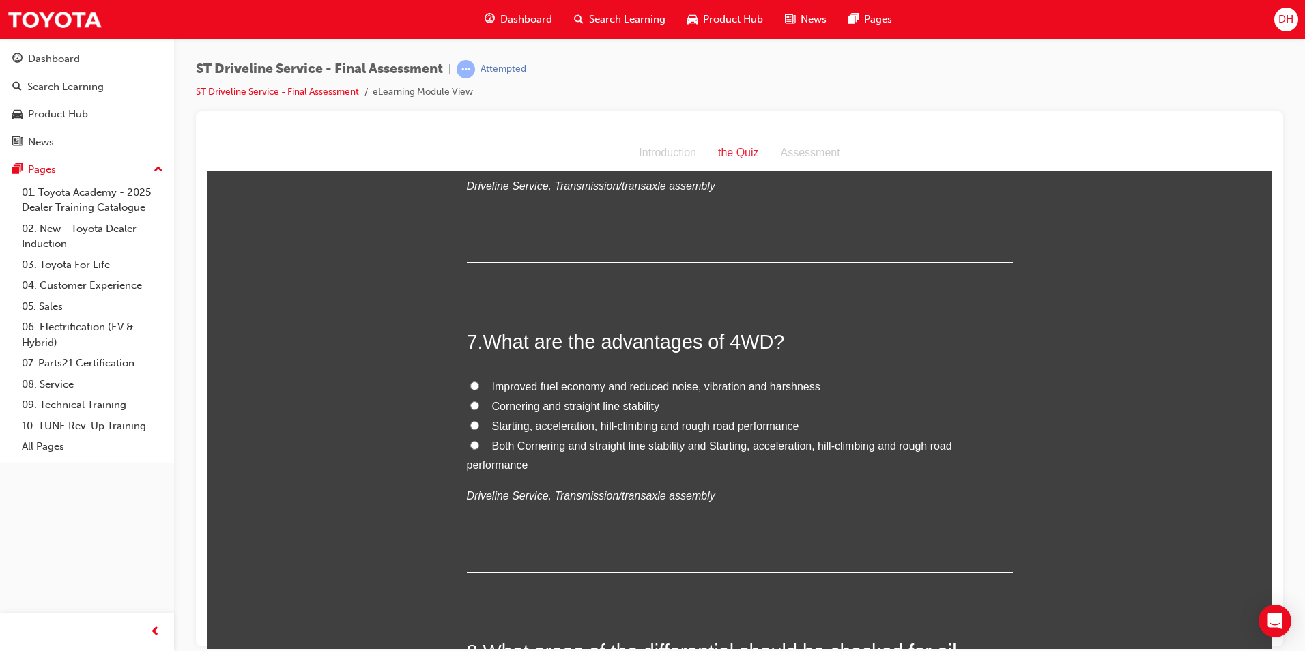
scroll to position [1775, 0]
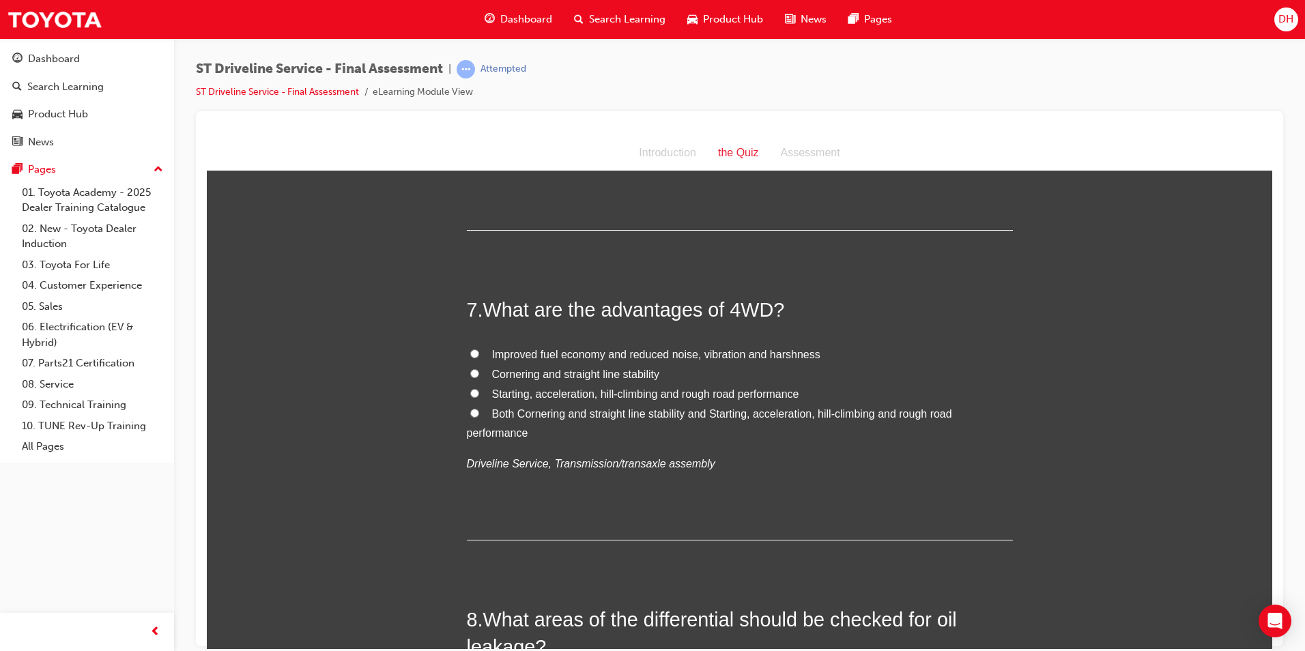
click at [470, 409] on input "Both Cornering and straight line stability and Starting, acceleration, hill-cli…" at bounding box center [474, 412] width 9 height 9
radio input "true"
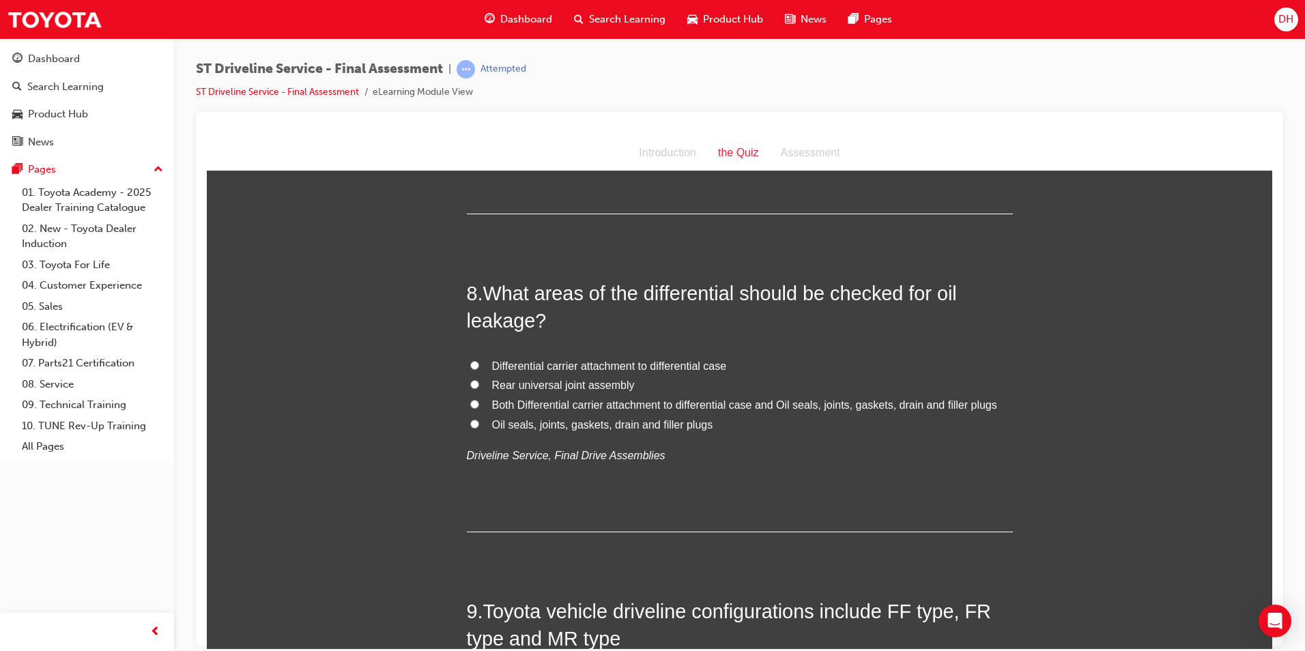
scroll to position [2116, 0]
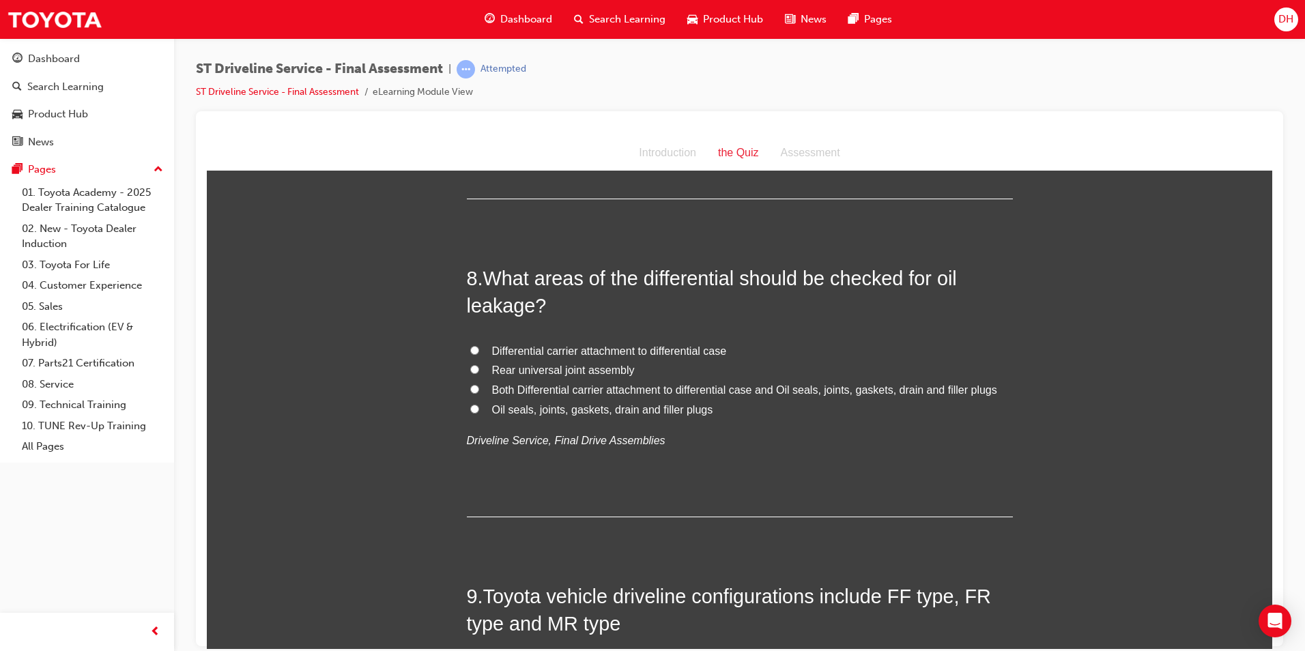
click at [470, 409] on input "Oil seals, joints, gaskets, drain and filler plugs" at bounding box center [474, 408] width 9 height 9
radio input "true"
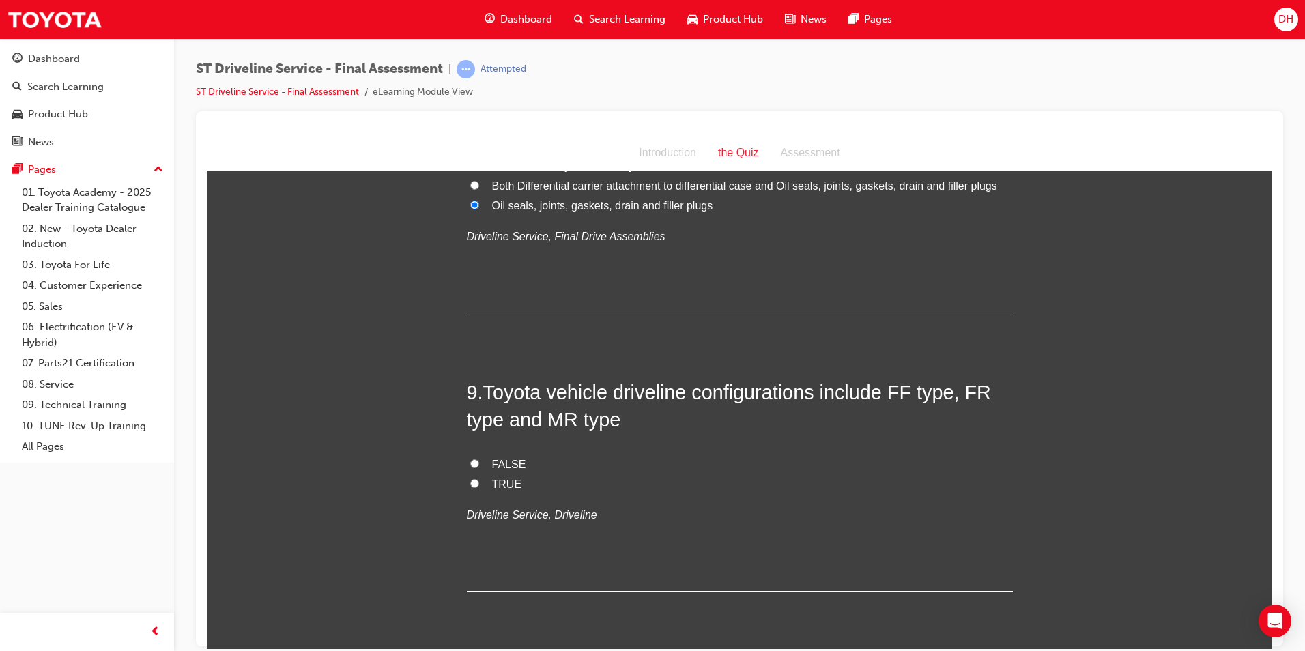
scroll to position [2321, 0]
click at [470, 479] on input "TRUE" at bounding box center [474, 482] width 9 height 9
radio input "true"
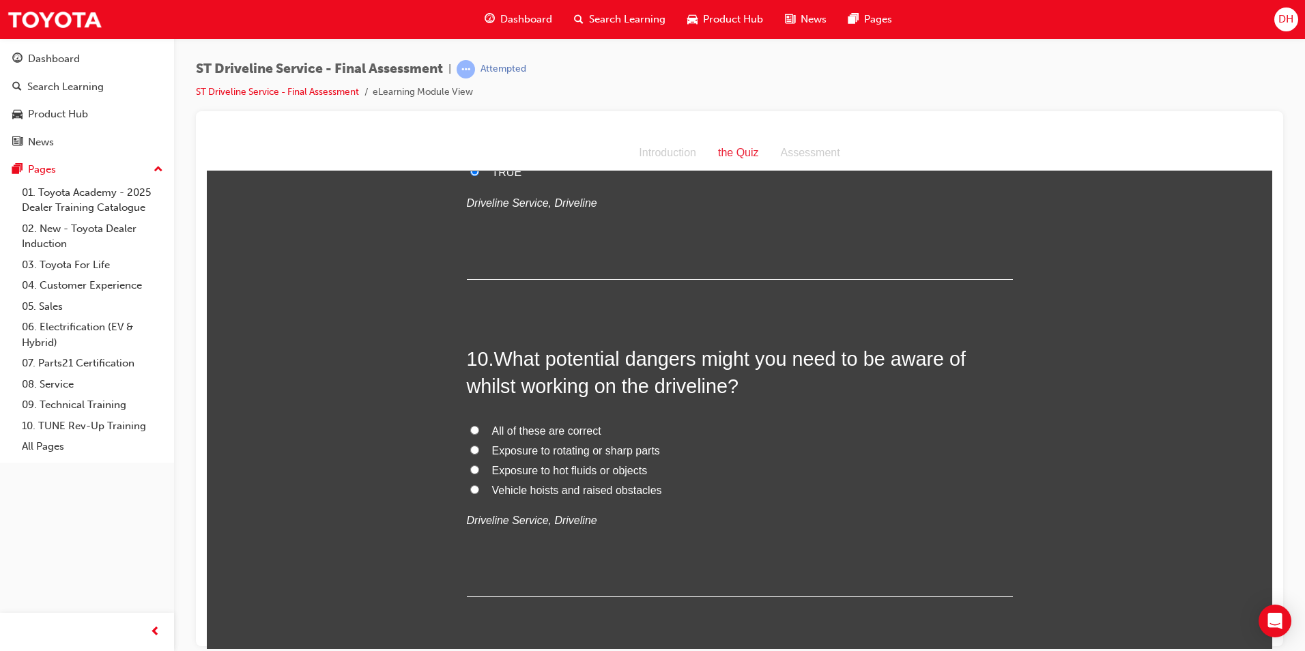
scroll to position [2662, 0]
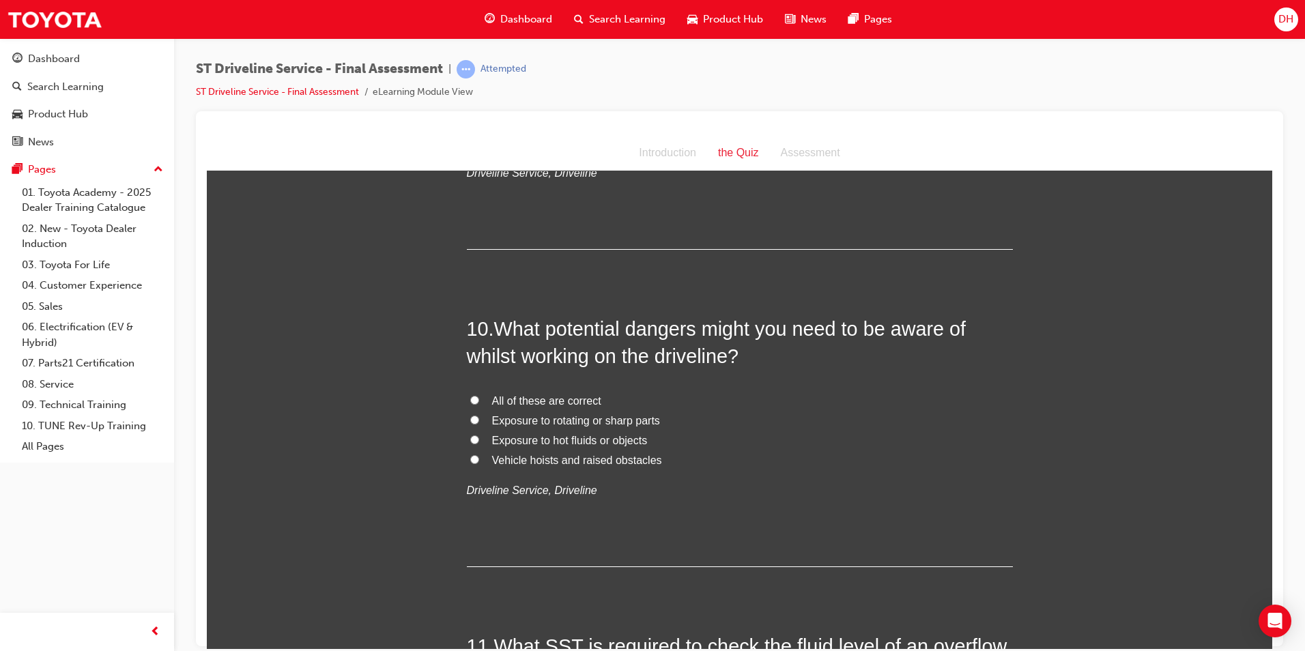
click at [474, 399] on label "All of these are correct" at bounding box center [740, 401] width 546 height 20
click at [474, 399] on input "All of these are correct" at bounding box center [474, 399] width 9 height 9
radio input "true"
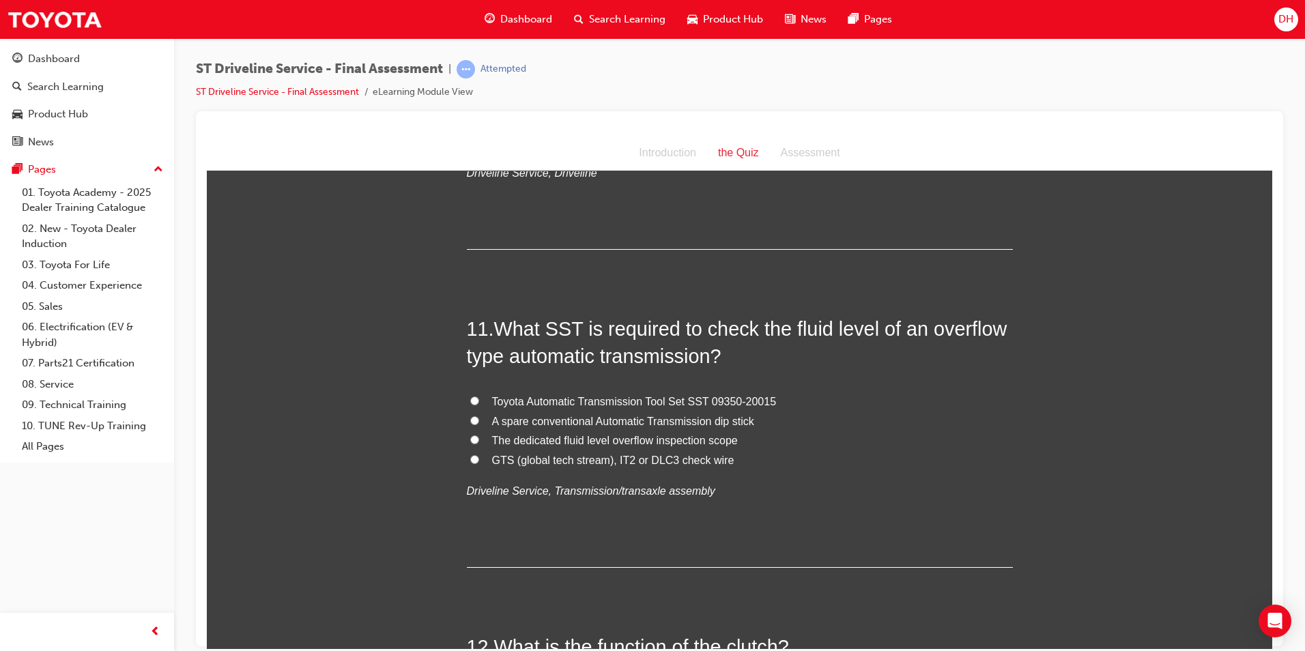
scroll to position [3003, 0]
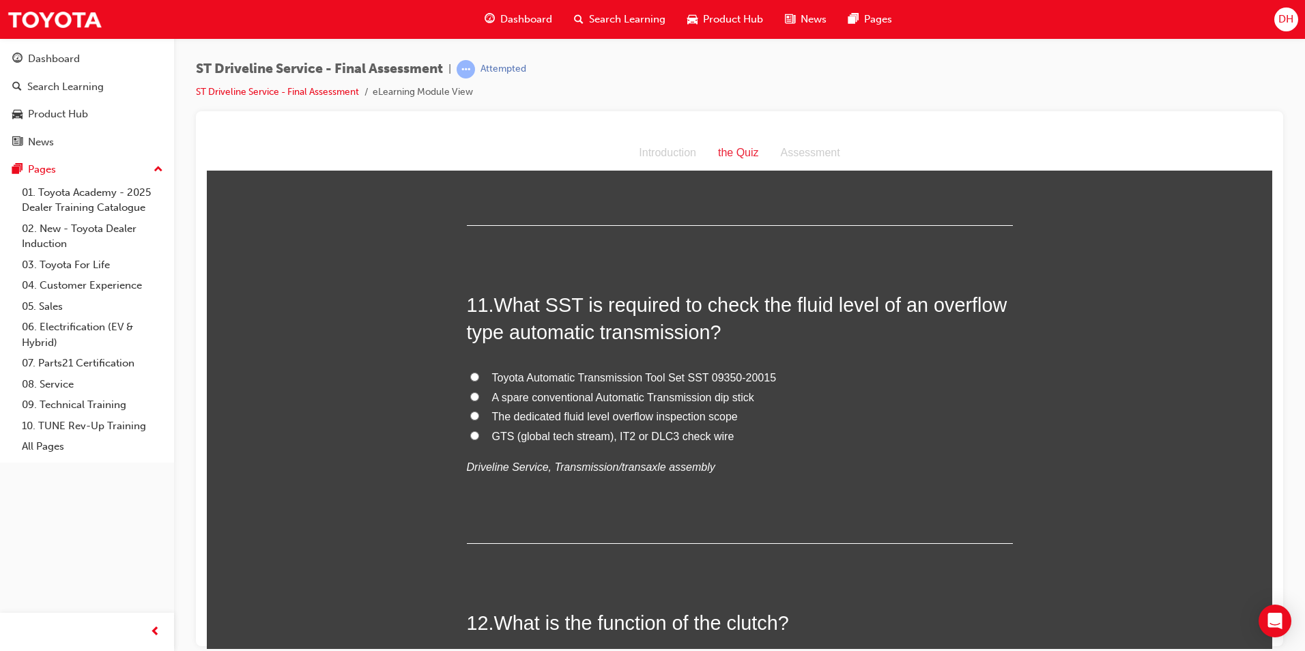
click at [471, 417] on input "The dedicated fluid level overflow inspection scope" at bounding box center [474, 415] width 9 height 9
radio input "true"
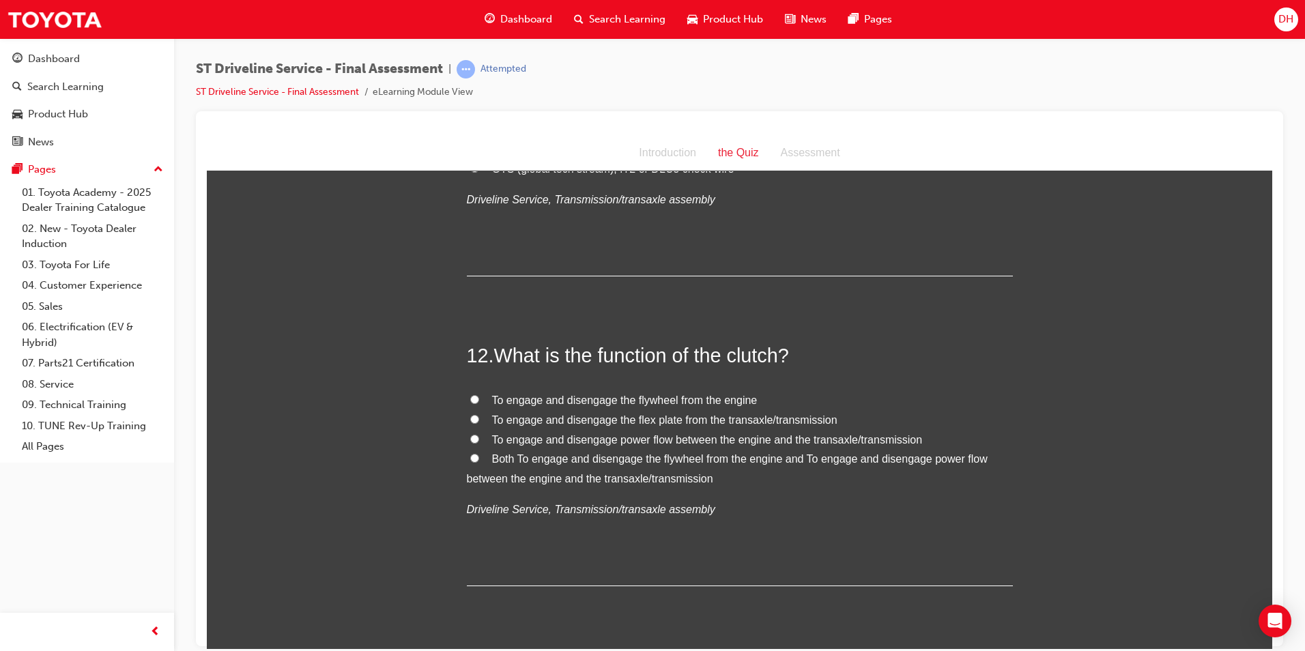
scroll to position [3276, 0]
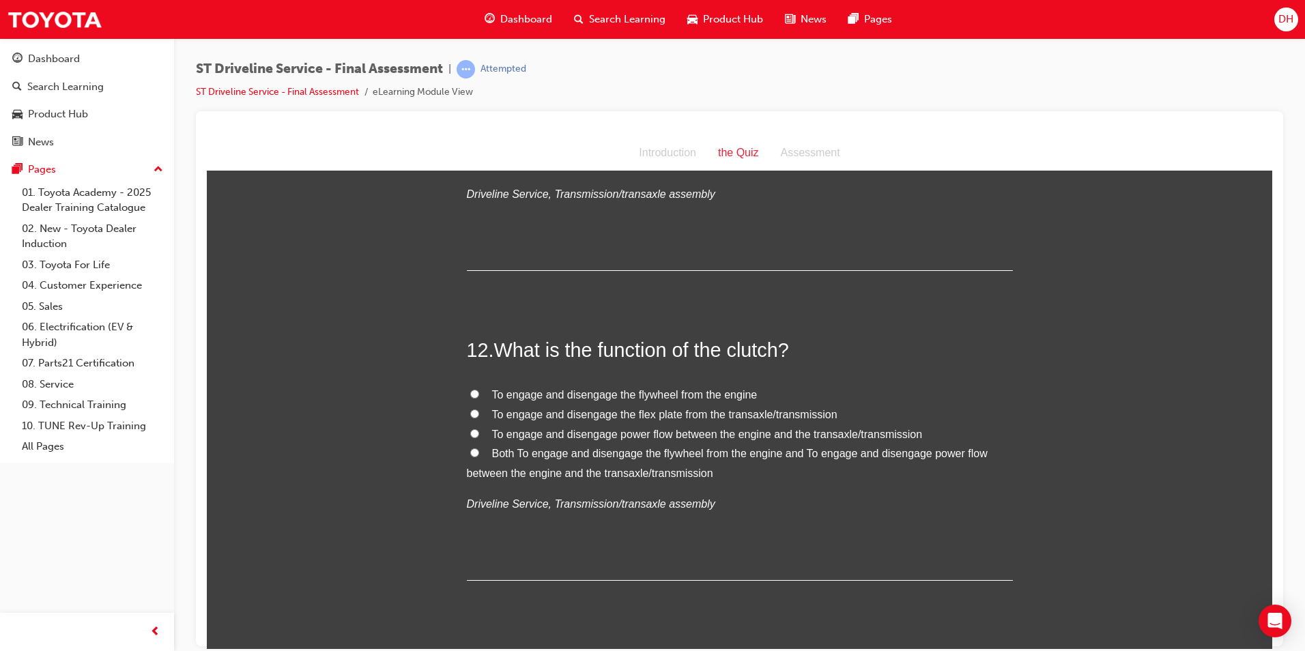
click at [470, 433] on input "To engage and disengage power flow between the engine and the transaxle/transmi…" at bounding box center [474, 433] width 9 height 9
radio input "true"
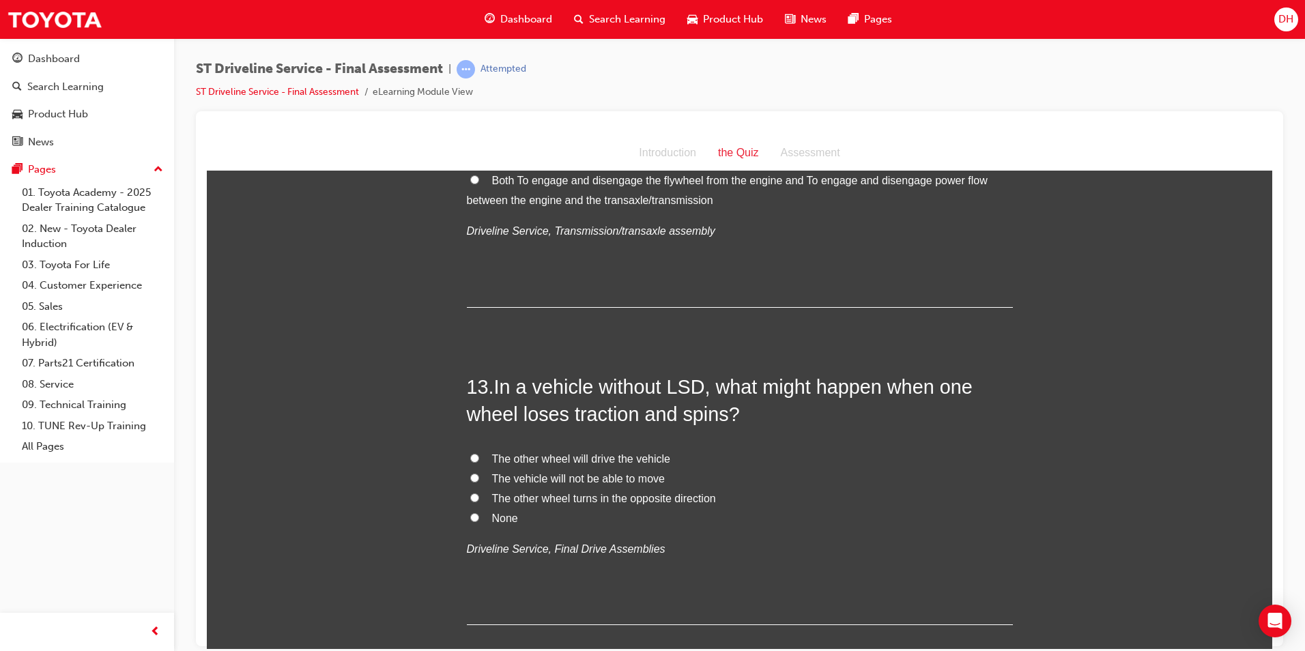
scroll to position [3618, 0]
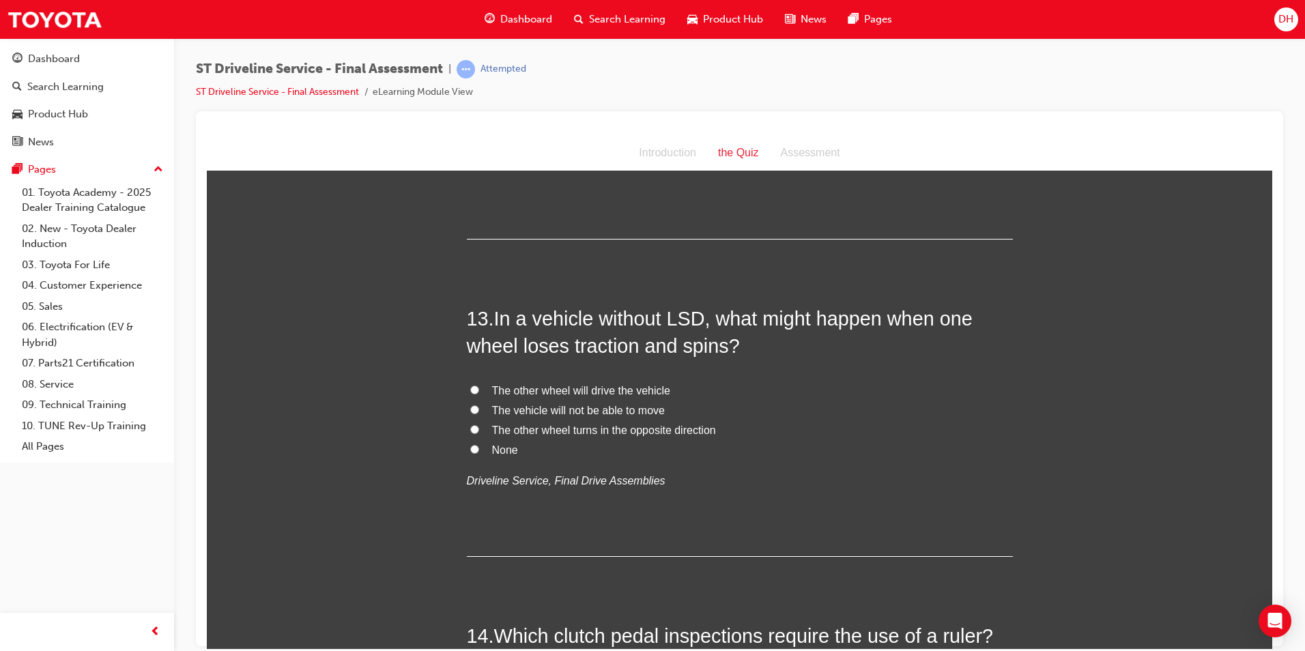
click at [471, 431] on input "The other wheel turns in the opposite direction" at bounding box center [474, 429] width 9 height 9
radio input "true"
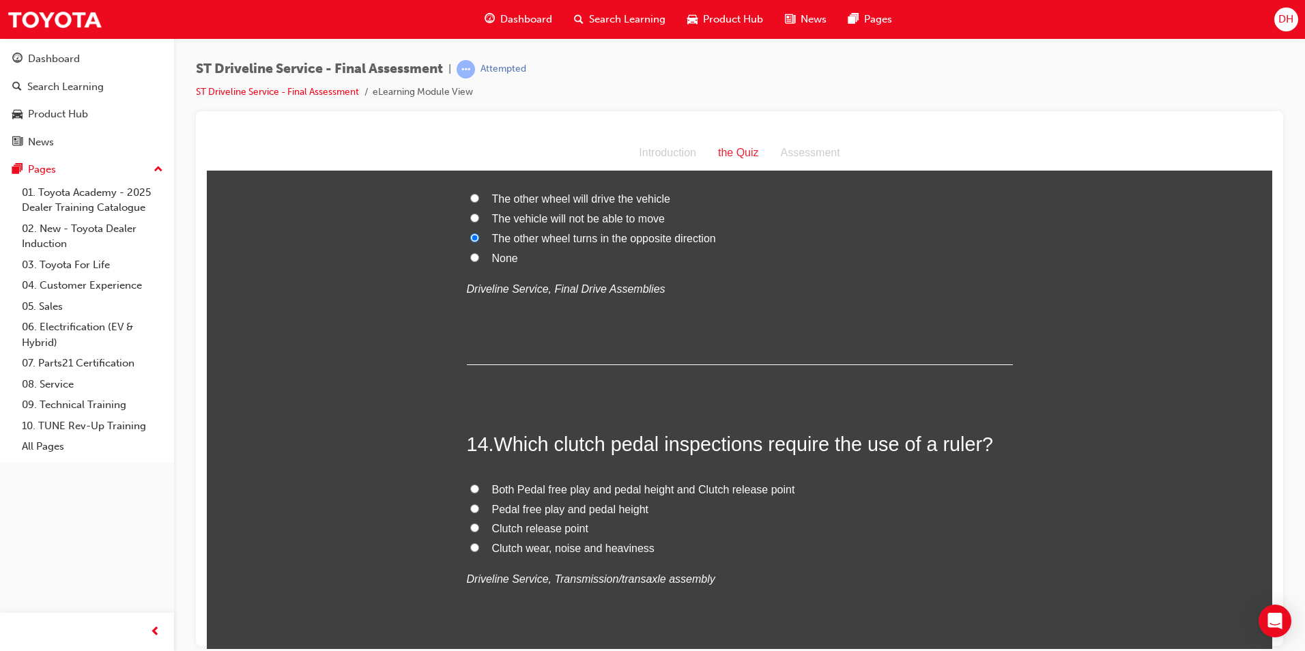
scroll to position [3891, 0]
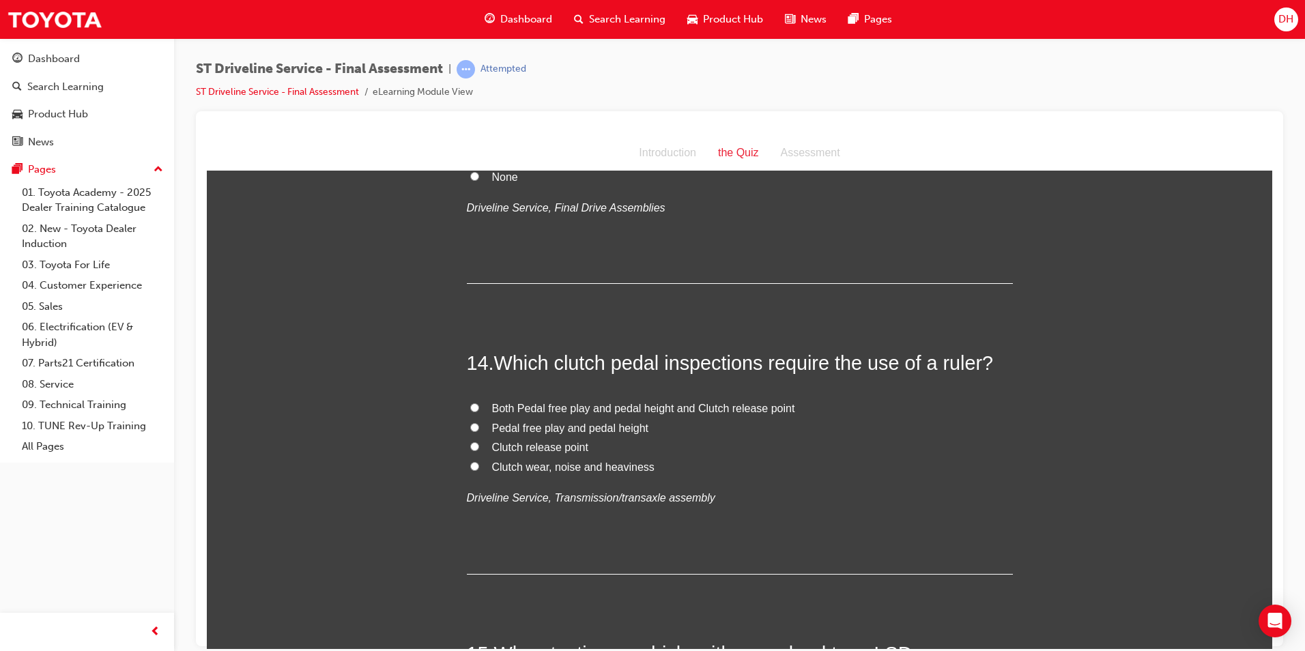
click at [467, 403] on label "Both Pedal free play and pedal height and Clutch release point" at bounding box center [740, 409] width 546 height 20
click at [470, 403] on input "Both Pedal free play and pedal height and Clutch release point" at bounding box center [474, 407] width 9 height 9
radio input "true"
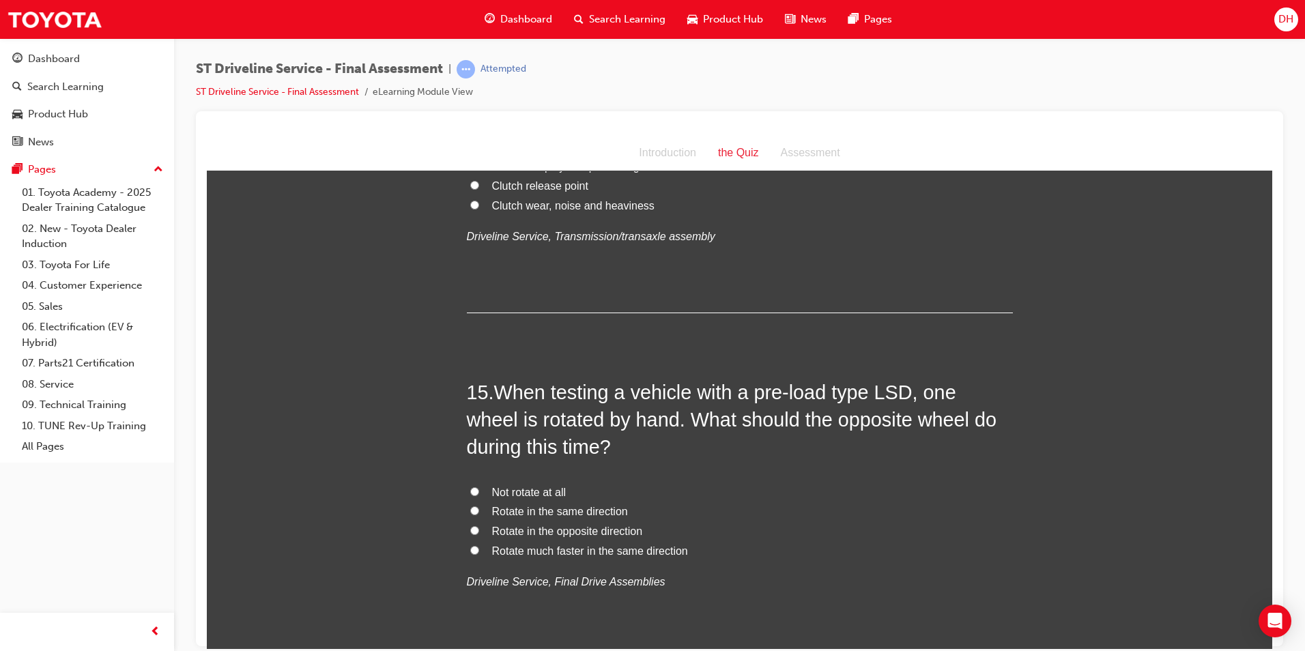
scroll to position [4164, 0]
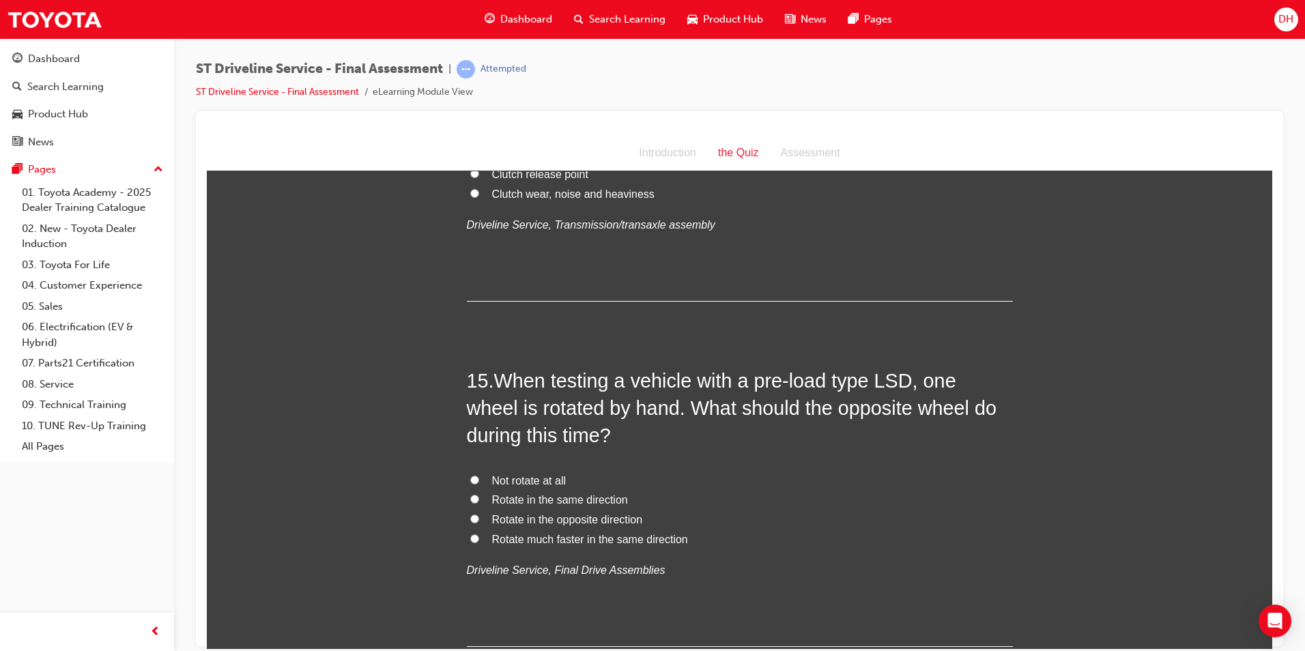
click at [472, 494] on input "Rotate in the same direction" at bounding box center [474, 498] width 9 height 9
radio input "true"
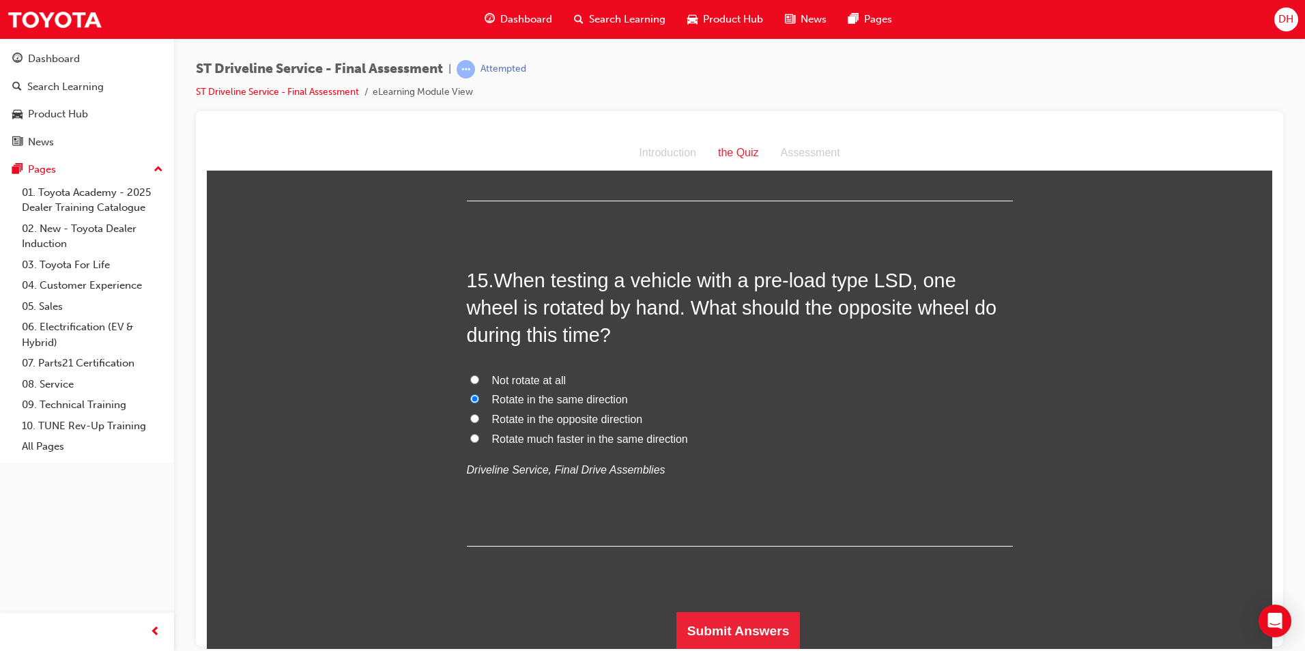
scroll to position [4265, 0]
click at [788, 637] on button "Submit Answers" at bounding box center [738, 630] width 124 height 38
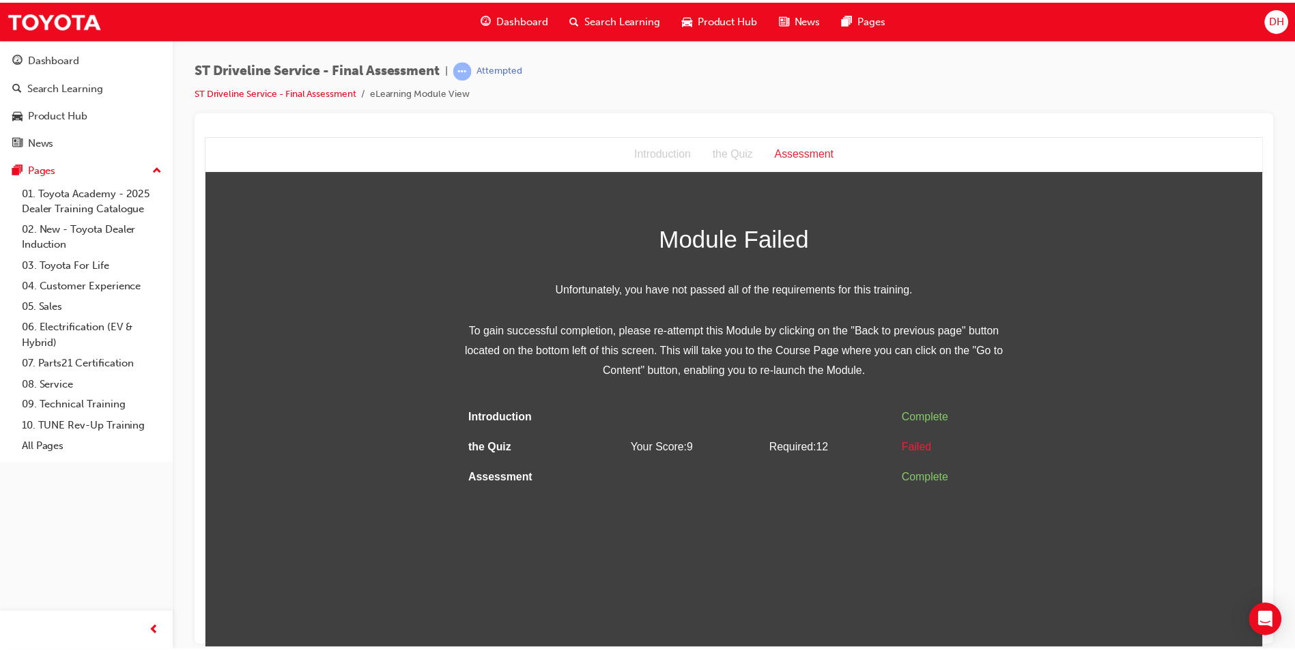
scroll to position [0, 0]
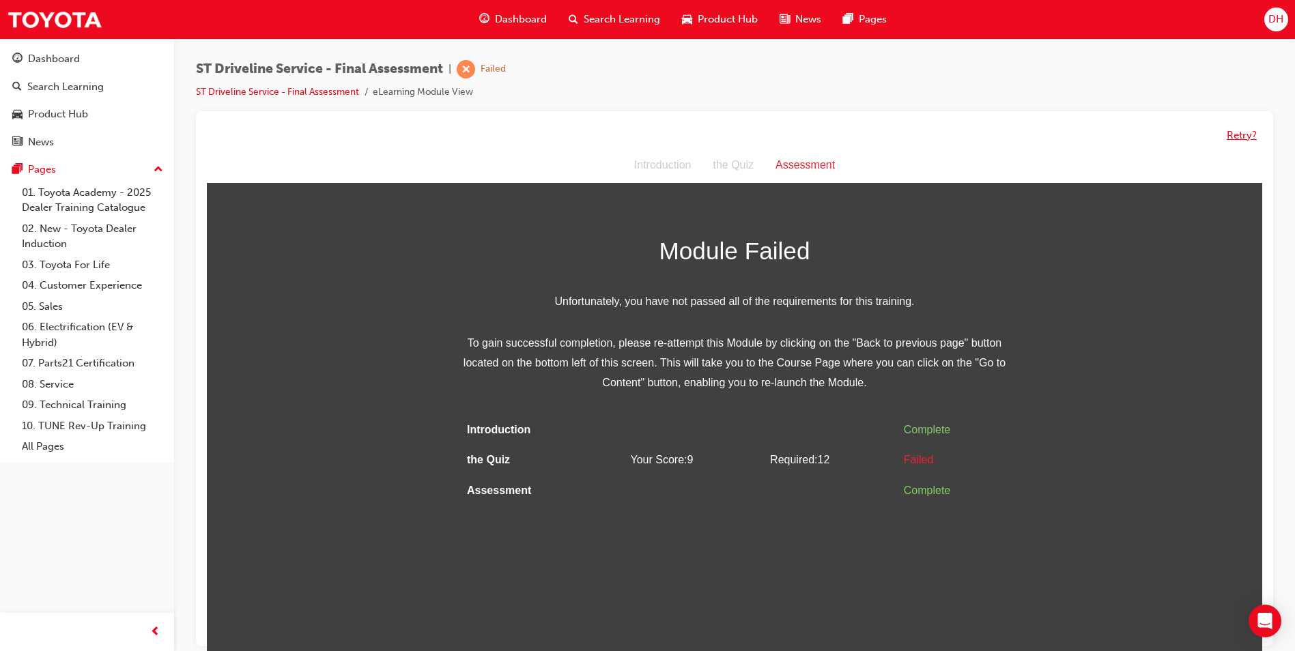
click at [1234, 131] on button "Retry?" at bounding box center [1242, 136] width 30 height 16
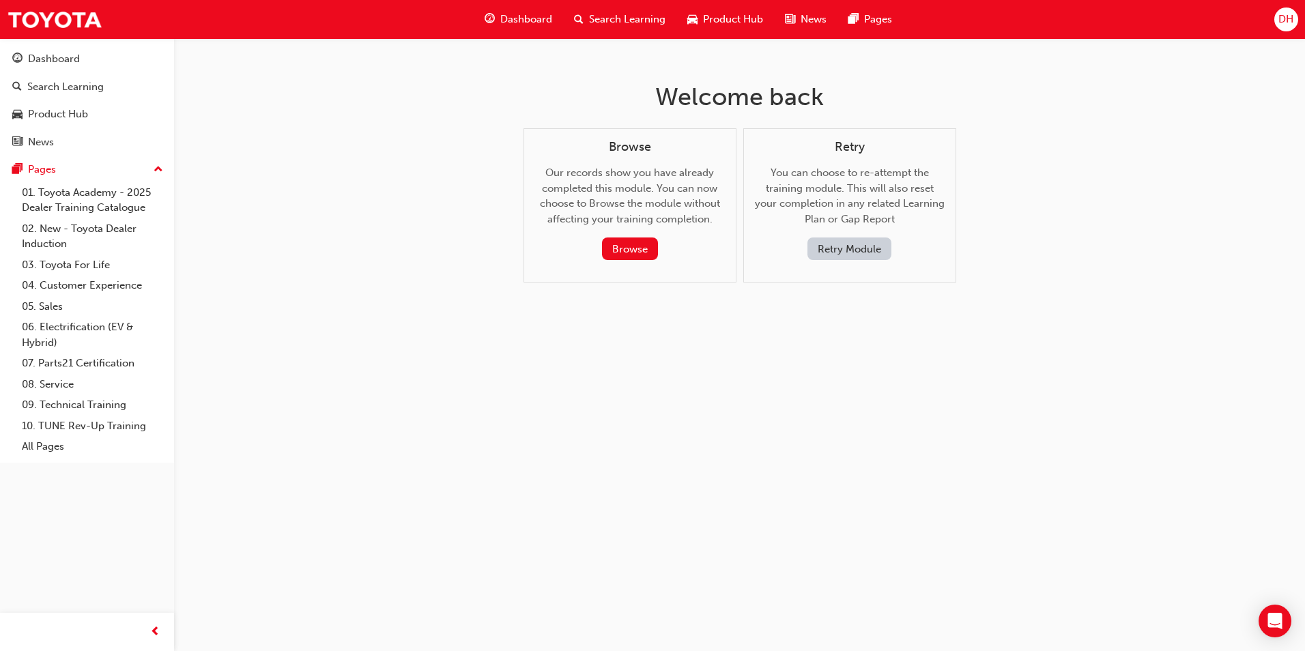
click at [855, 253] on button "Retry Module" at bounding box center [849, 249] width 84 height 23
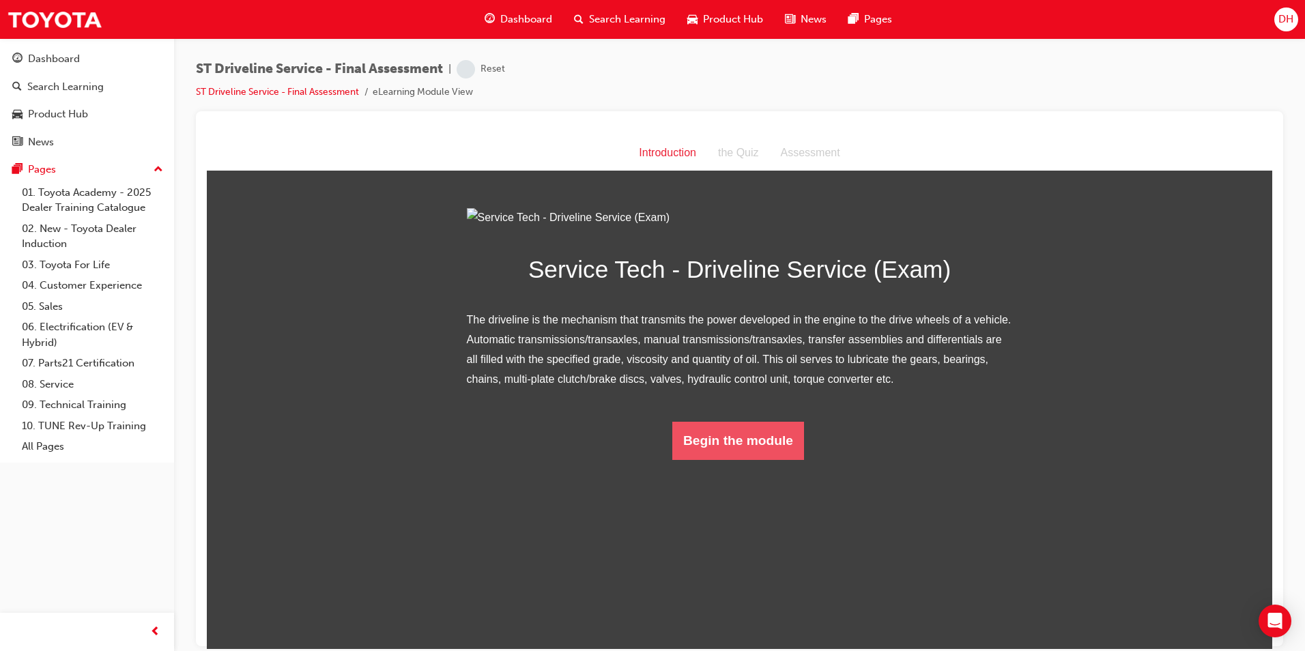
click at [767, 459] on button "Begin the module" at bounding box center [738, 440] width 132 height 38
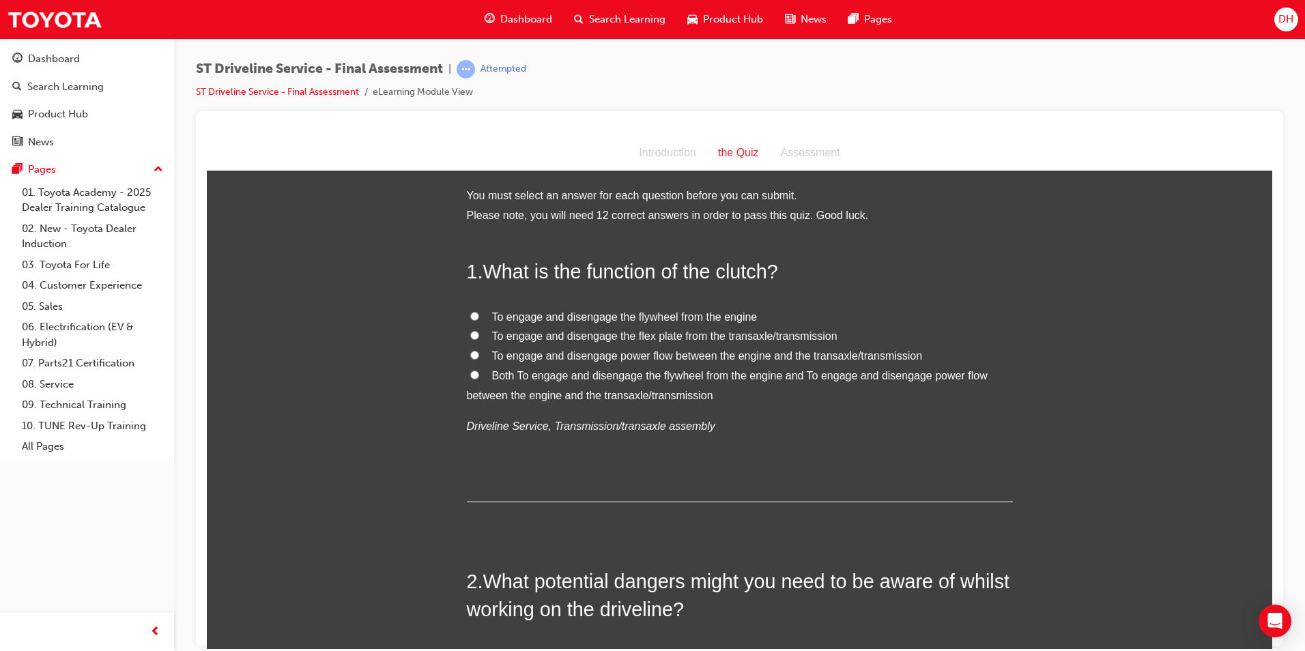
click at [597, 386] on label "Both To engage and disengage the flywheel from the engine and To engage and dis…" at bounding box center [740, 386] width 546 height 40
click at [479, 379] on input "Both To engage and disengage the flywheel from the engine and To engage and dis…" at bounding box center [474, 374] width 9 height 9
radio input "true"
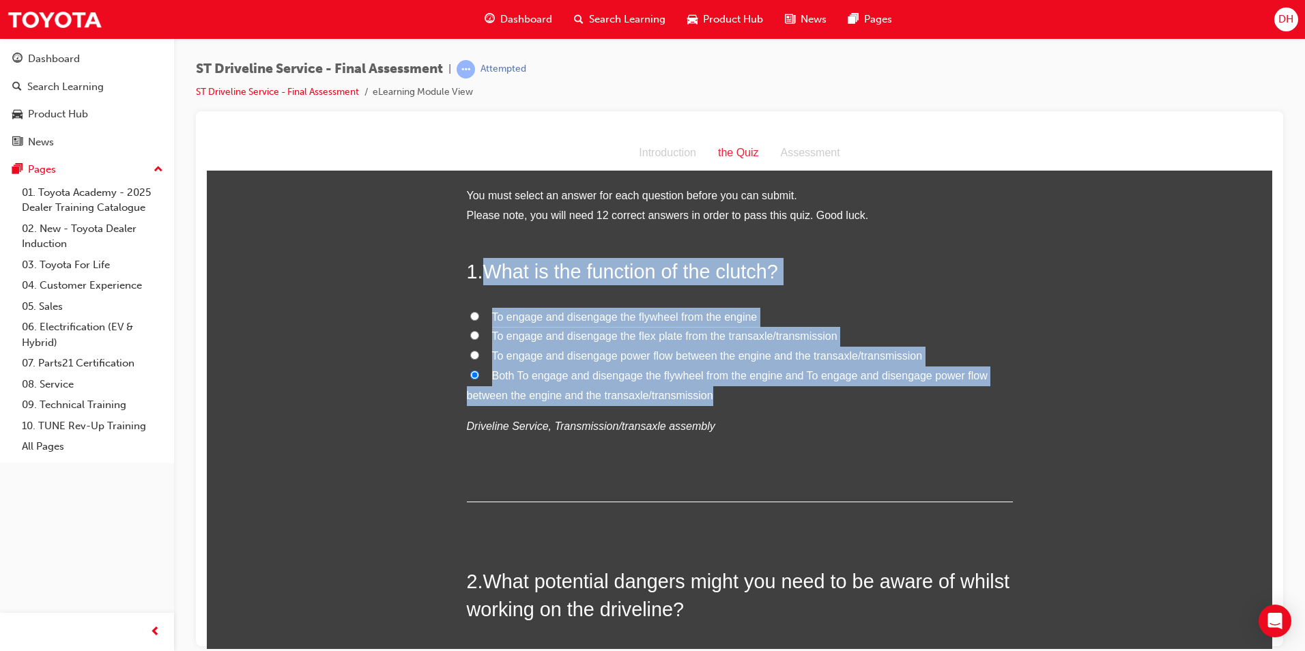
drag, startPoint x: 723, startPoint y: 397, endPoint x: 479, endPoint y: 268, distance: 275.7
click at [479, 268] on div "1 . What is the function of the clutch? To engage and disengage the flywheel fr…" at bounding box center [740, 379] width 546 height 244
drag, startPoint x: 479, startPoint y: 268, endPoint x: 498, endPoint y: 270, distance: 18.6
copy div "What is the function of the clutch? To engage and disengage the flywheel from t…"
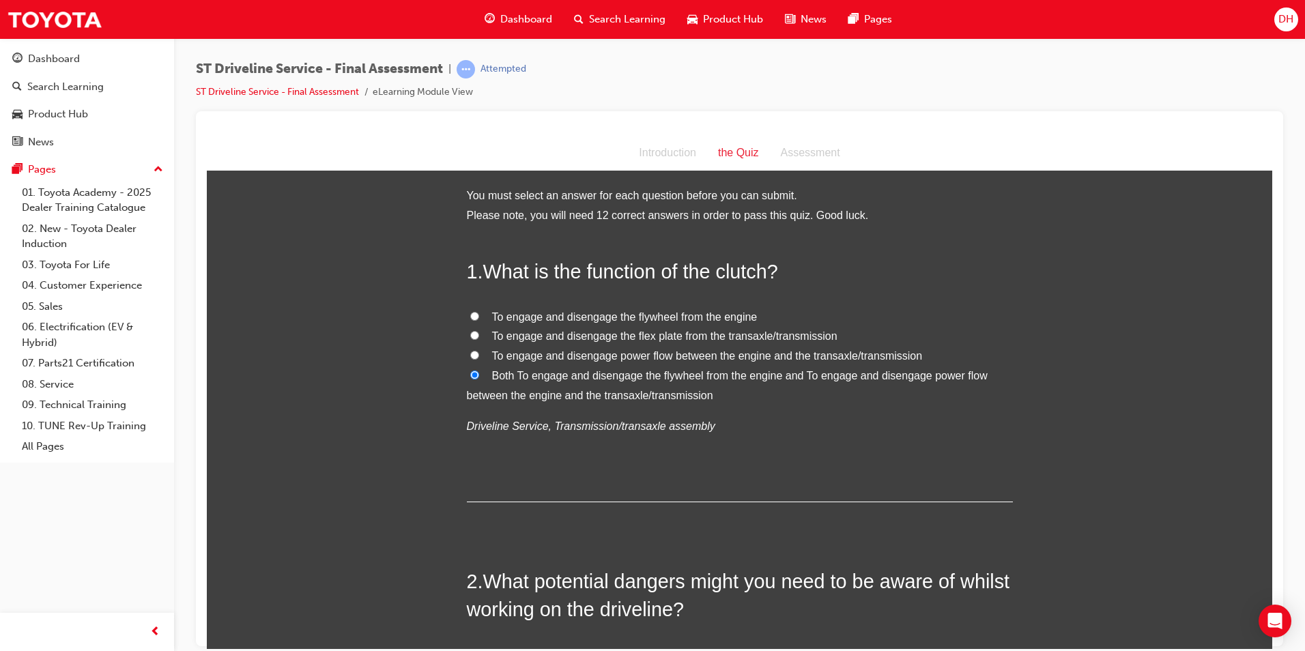
click at [515, 420] on em "Driveline Service, Transmission/transaxle assembly" at bounding box center [591, 426] width 248 height 12
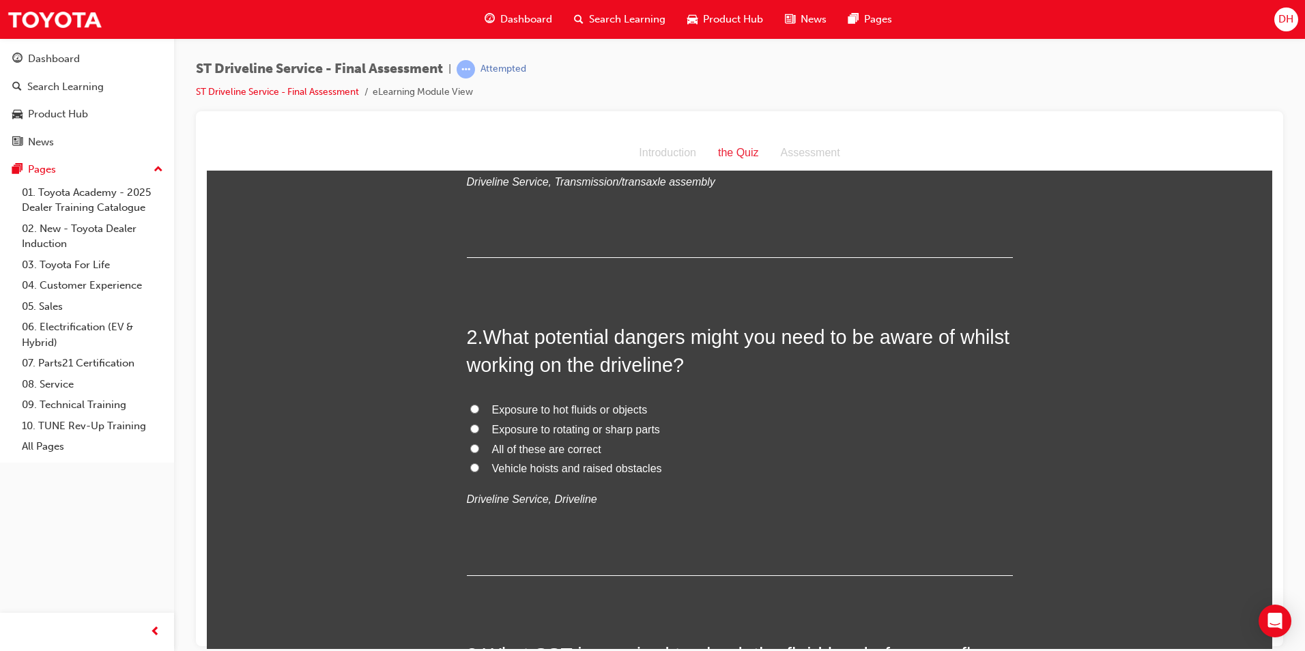
scroll to position [273, 0]
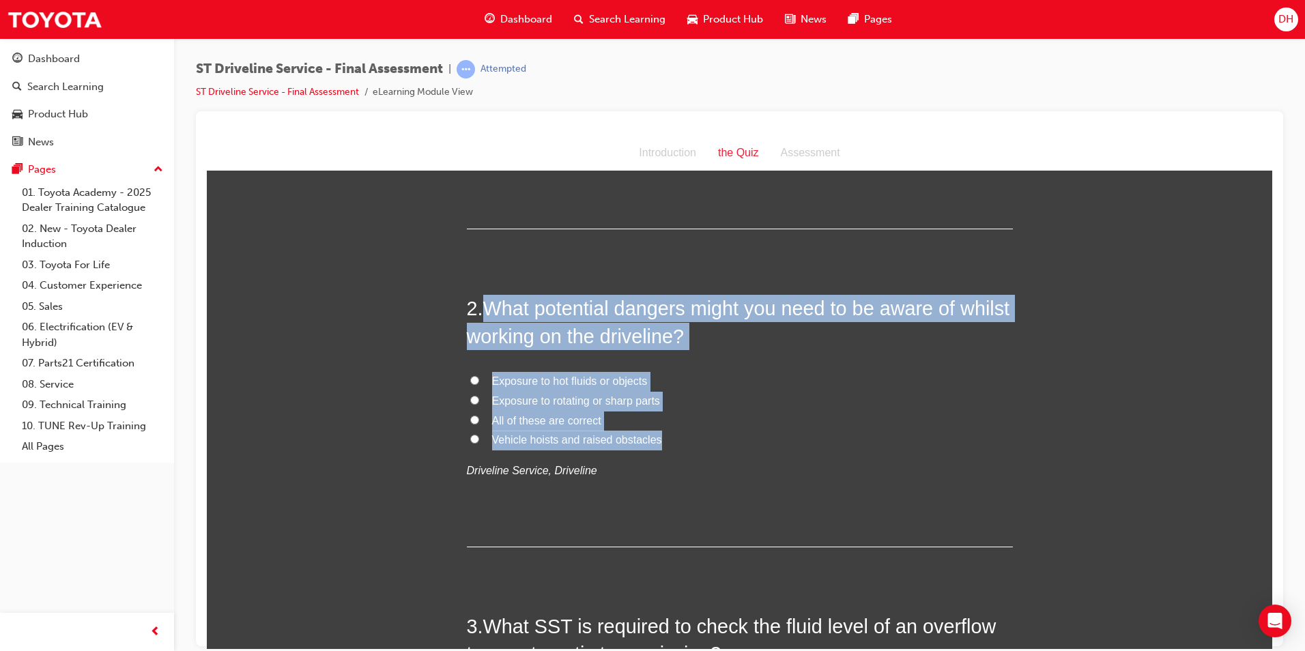
drag, startPoint x: 664, startPoint y: 438, endPoint x: 485, endPoint y: 319, distance: 215.2
click at [485, 319] on div "2 . What potential dangers might you need to be aware of whilst working on the …" at bounding box center [740, 420] width 546 height 253
drag, startPoint x: 485, startPoint y: 319, endPoint x: 498, endPoint y: 317, distance: 13.0
copy div "What potential dangers might you need to be aware of whilst working on the driv…"
click at [470, 420] on input "All of these are correct" at bounding box center [474, 419] width 9 height 9
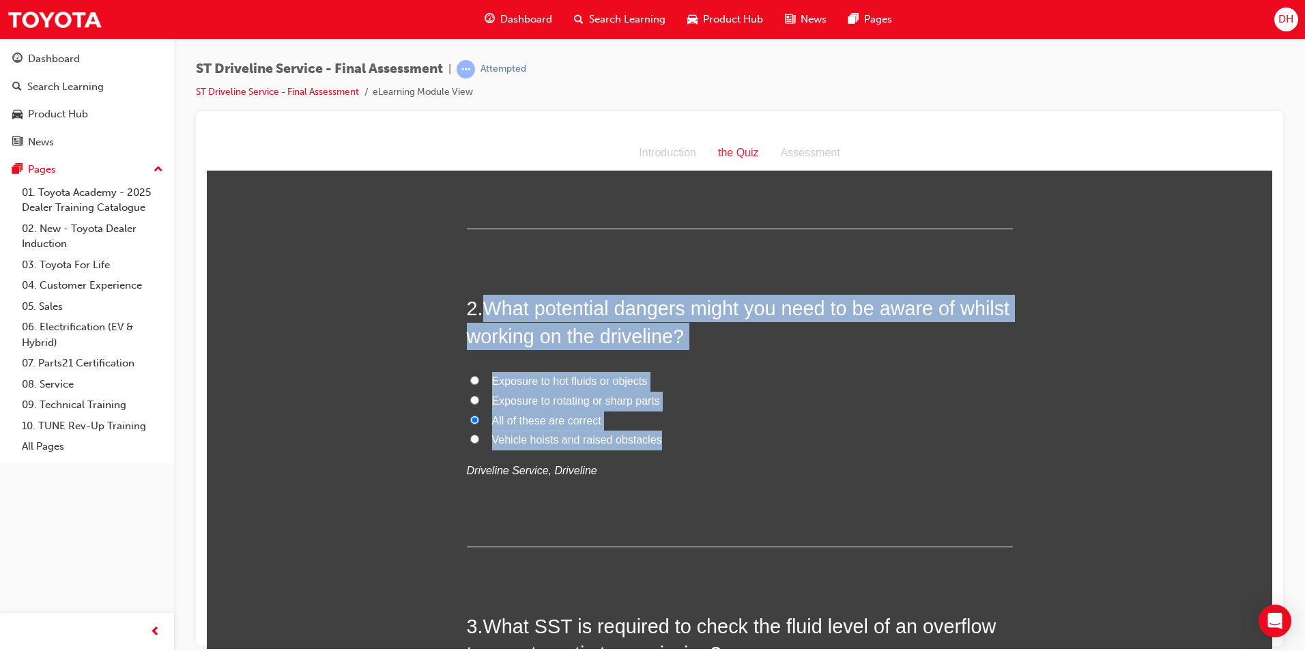
radio input "true"
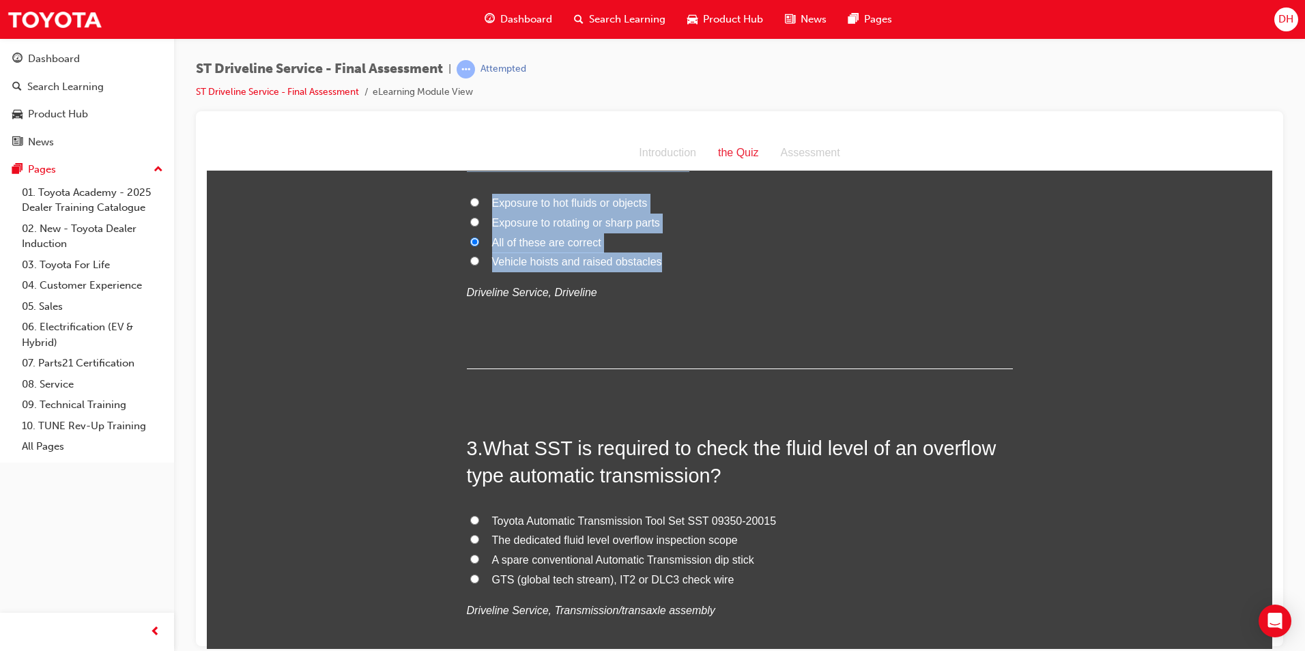
scroll to position [478, 0]
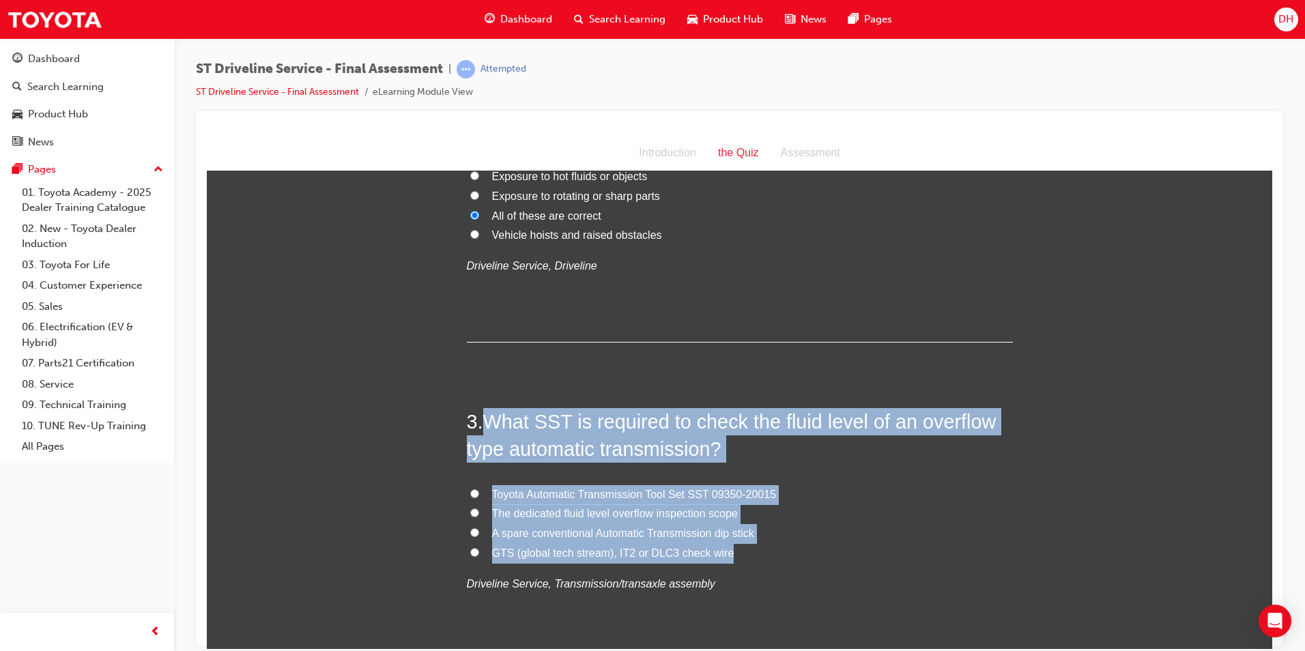
drag, startPoint x: 727, startPoint y: 552, endPoint x: 485, endPoint y: 419, distance: 275.9
click at [485, 419] on div "3 . What SST is required to check the fluid level of an overflow type automatic…" at bounding box center [740, 533] width 546 height 253
copy div "What SST is required to check the fluid level of an overflow type automatic tra…"
click at [897, 502] on label "Toyota Automatic Transmission Tool Set SST 09350-20015" at bounding box center [740, 495] width 546 height 20
click at [479, 498] on input "Toyota Automatic Transmission Tool Set SST 09350-20015" at bounding box center [474, 493] width 9 height 9
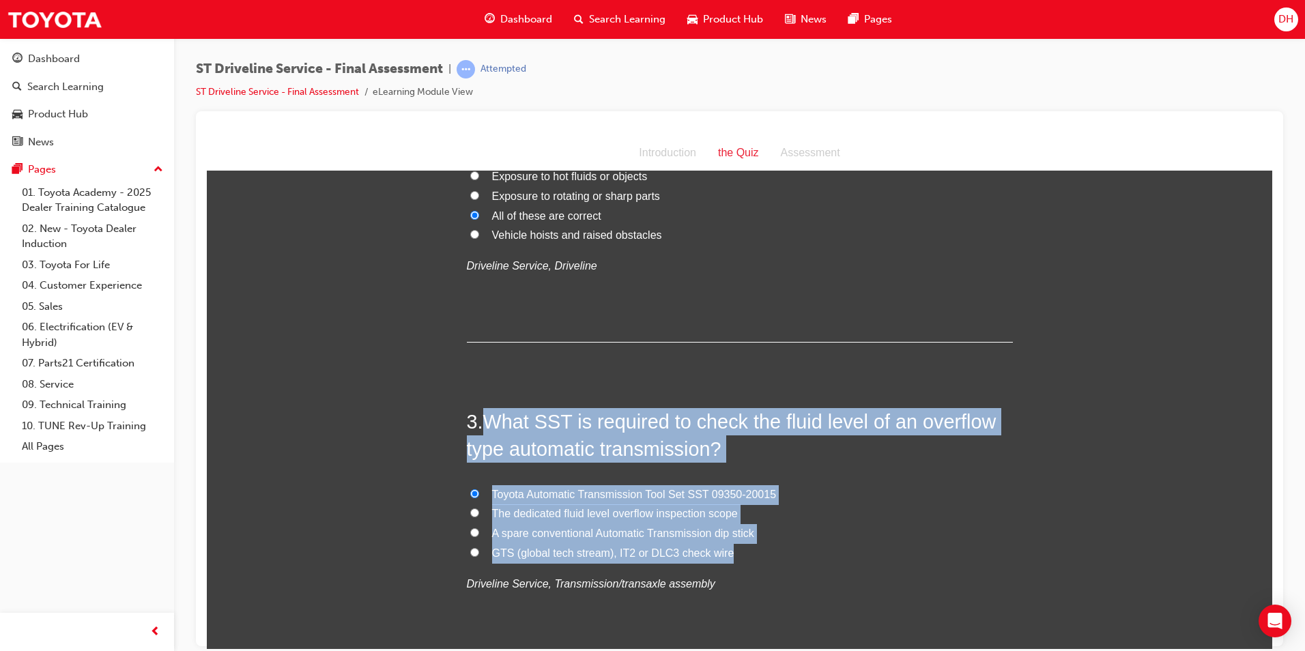
radio input "true"
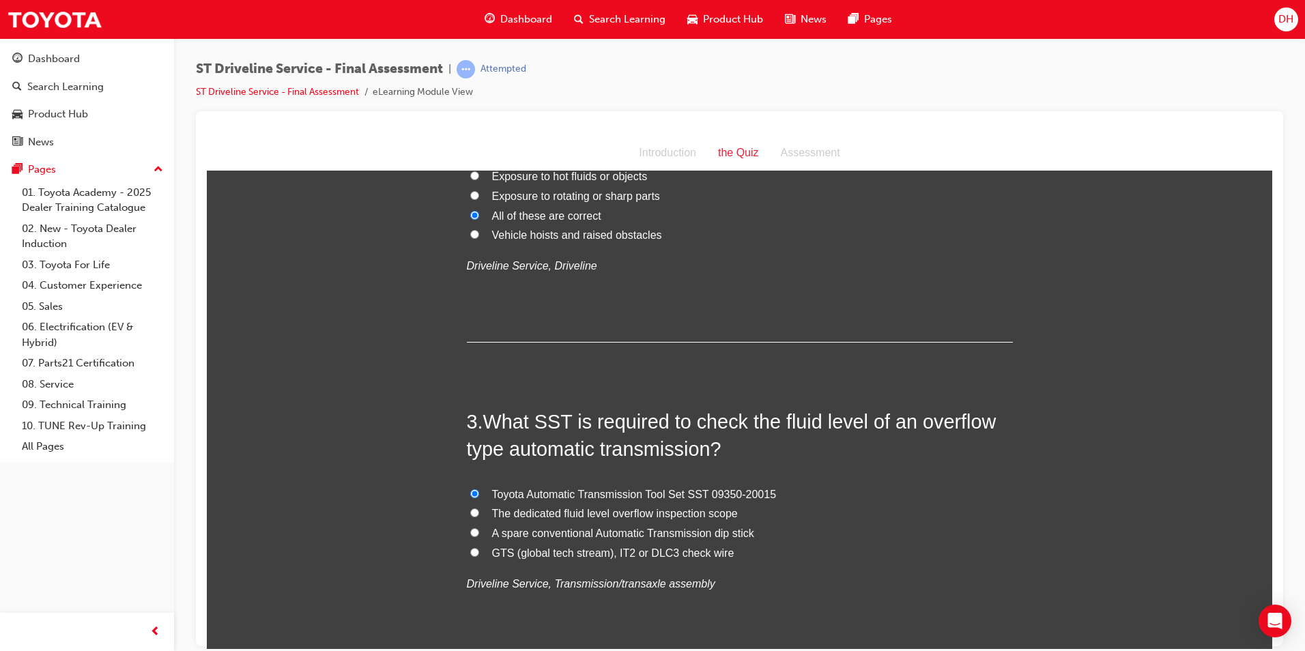
click at [472, 514] on input "The dedicated fluid level overflow inspection scope" at bounding box center [474, 512] width 9 height 9
radio input "true"
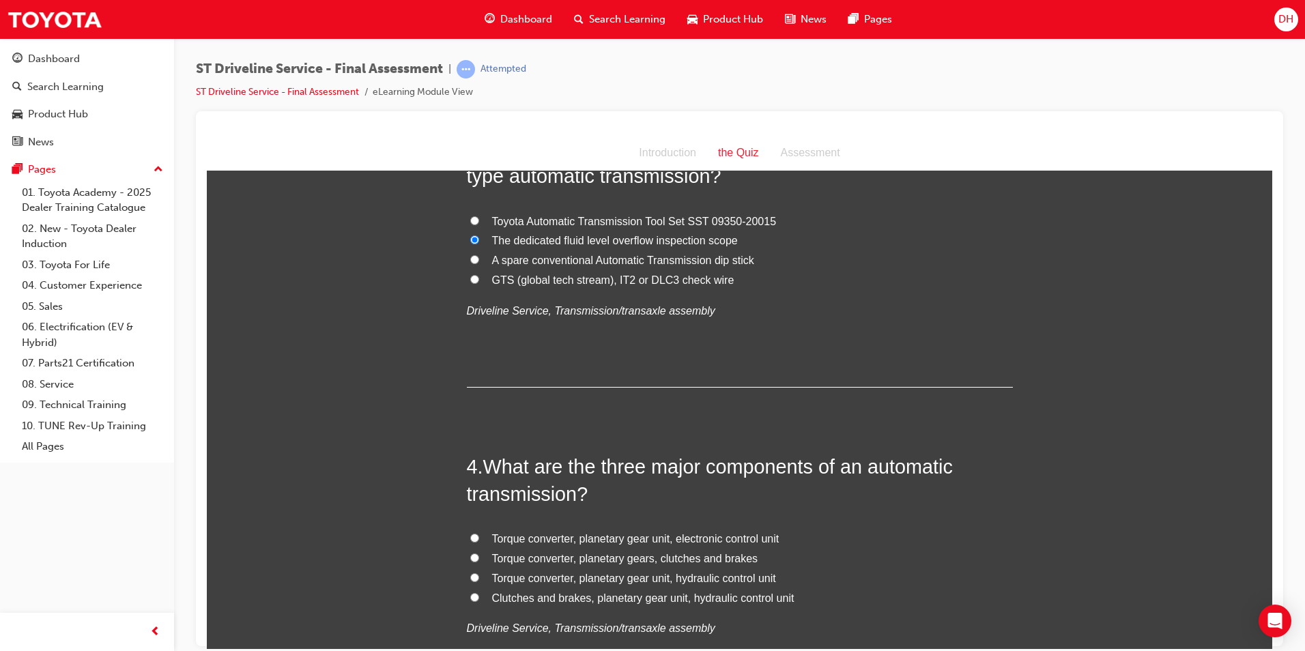
scroll to position [819, 0]
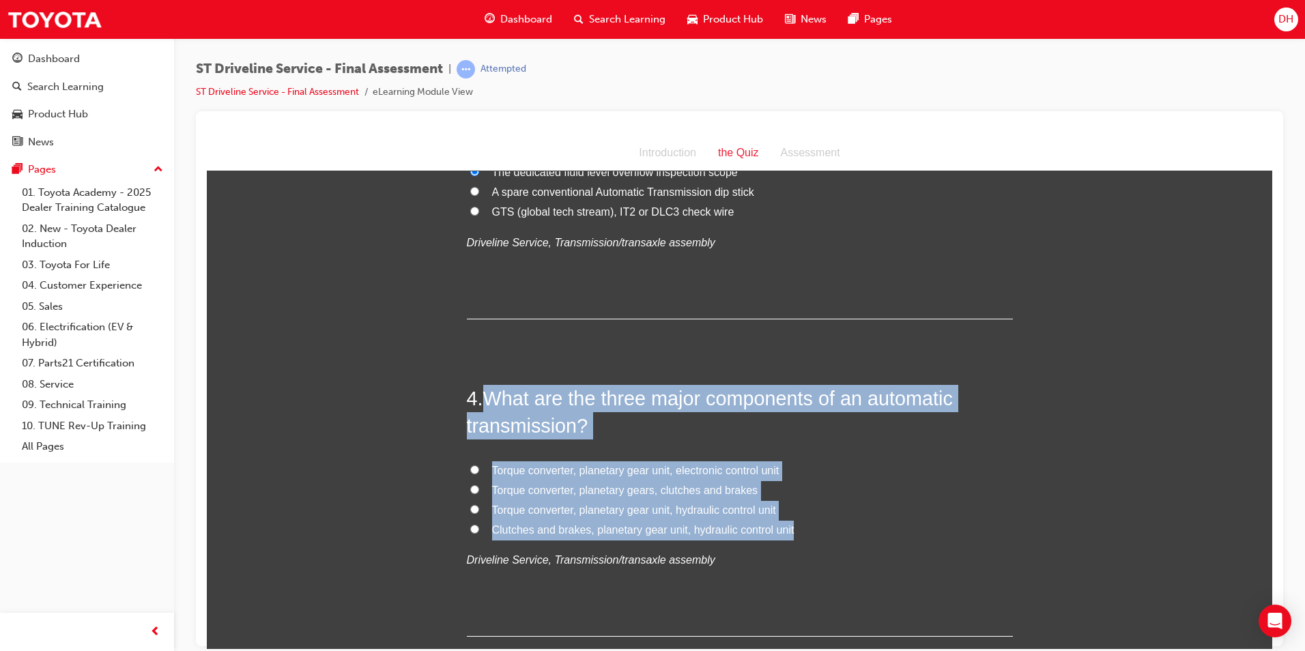
drag, startPoint x: 787, startPoint y: 528, endPoint x: 478, endPoint y: 401, distance: 334.5
click at [478, 401] on div "4 . What are the three major components of an automatic transmission? Torque co…" at bounding box center [740, 510] width 546 height 253
drag, startPoint x: 478, startPoint y: 401, endPoint x: 505, endPoint y: 395, distance: 28.0
copy div "What are the three major components of an automatic transmission? Torque conver…"
click at [618, 524] on span "Clutches and brakes, planetary gear unit, hydraulic control unit" at bounding box center [643, 530] width 302 height 12
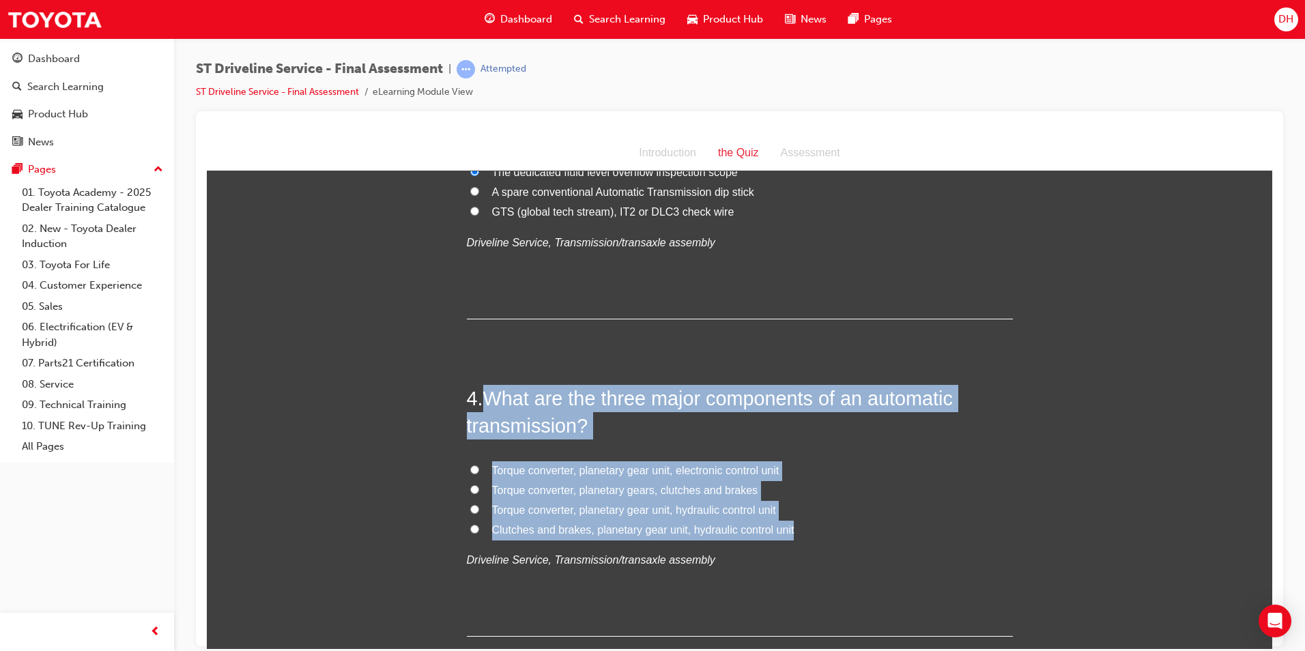
click at [479, 524] on input "Clutches and brakes, planetary gear unit, hydraulic control unit" at bounding box center [474, 528] width 9 height 9
radio input "true"
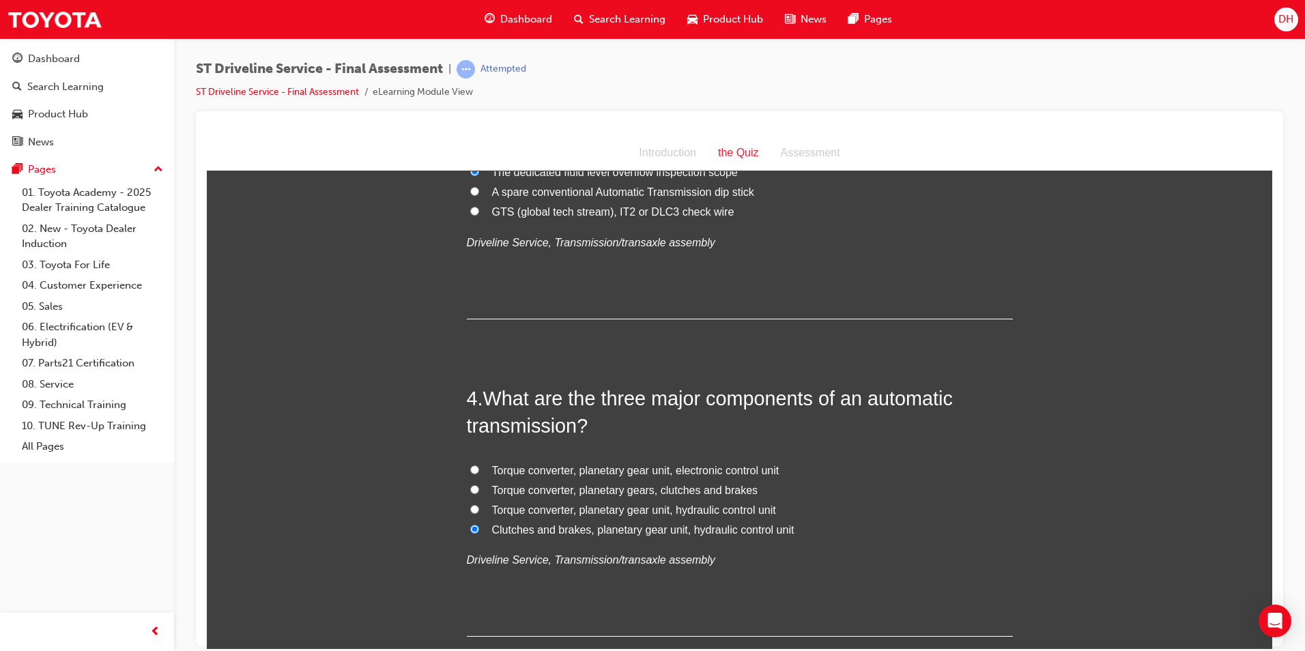
click at [470, 512] on input "Torque converter, planetary gear unit, hydraulic control unit" at bounding box center [474, 508] width 9 height 9
radio input "true"
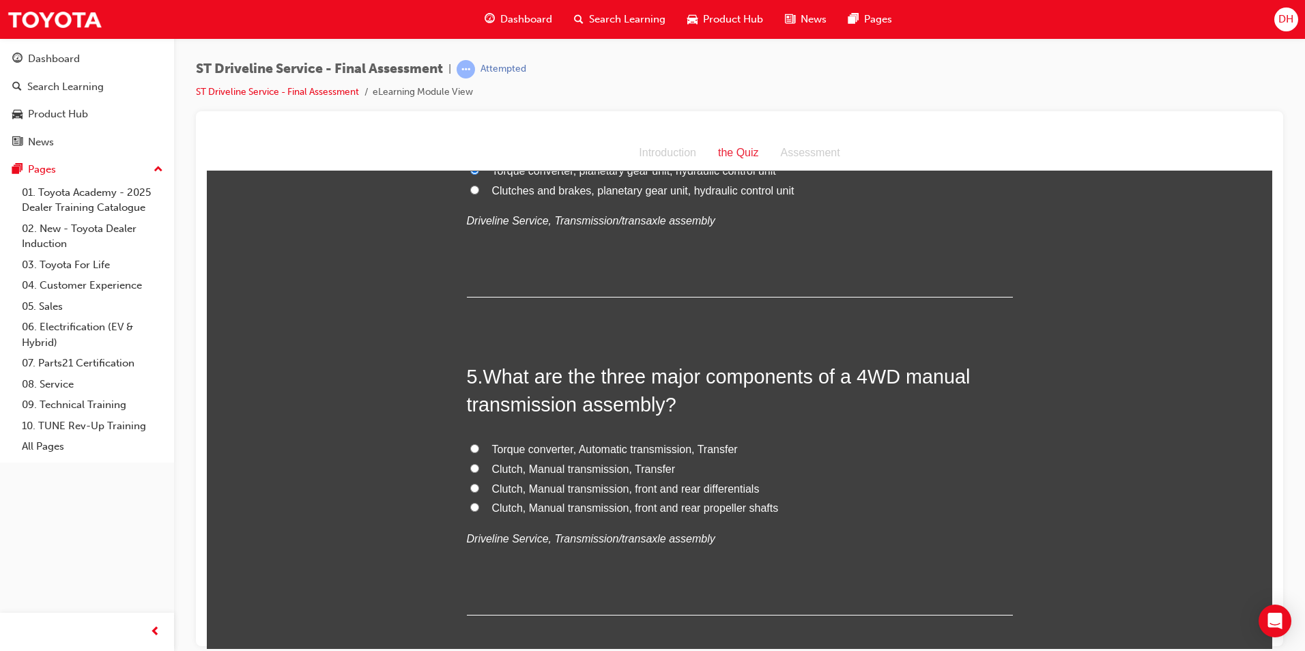
scroll to position [1160, 0]
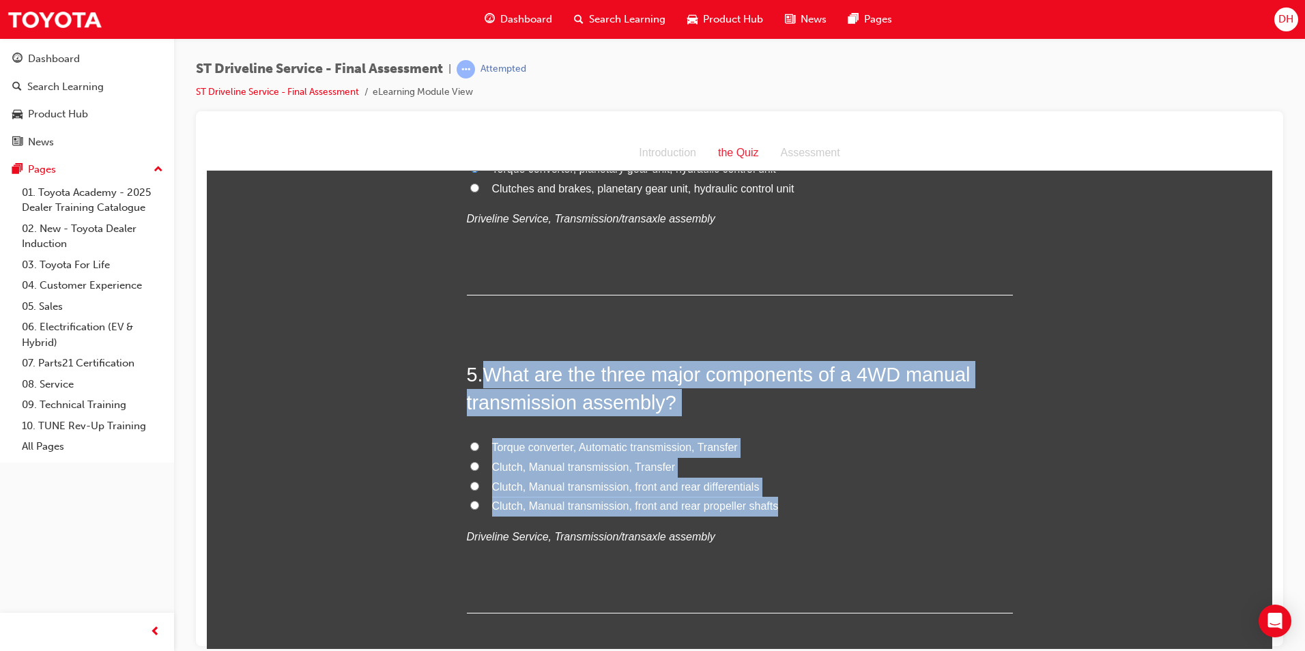
drag, startPoint x: 727, startPoint y: 496, endPoint x: 480, endPoint y: 369, distance: 277.8
click at [480, 369] on div "5 . What are the three major components of a 4WD manual transmission assembly? …" at bounding box center [740, 486] width 546 height 253
drag, startPoint x: 480, startPoint y: 369, endPoint x: 508, endPoint y: 373, distance: 28.2
copy div "What are the three major components of a 4WD manual transmission assembly? Torq…"
click at [470, 464] on input "Clutch, Manual transmission, Transfer" at bounding box center [474, 465] width 9 height 9
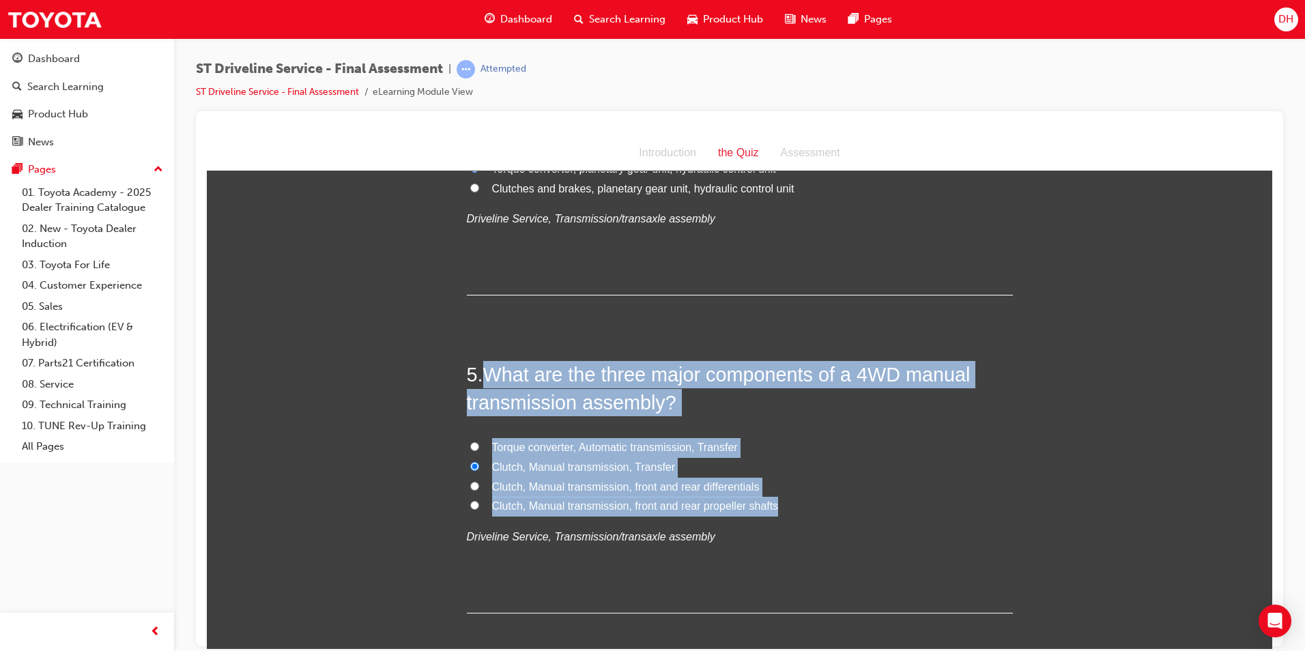
radio input "true"
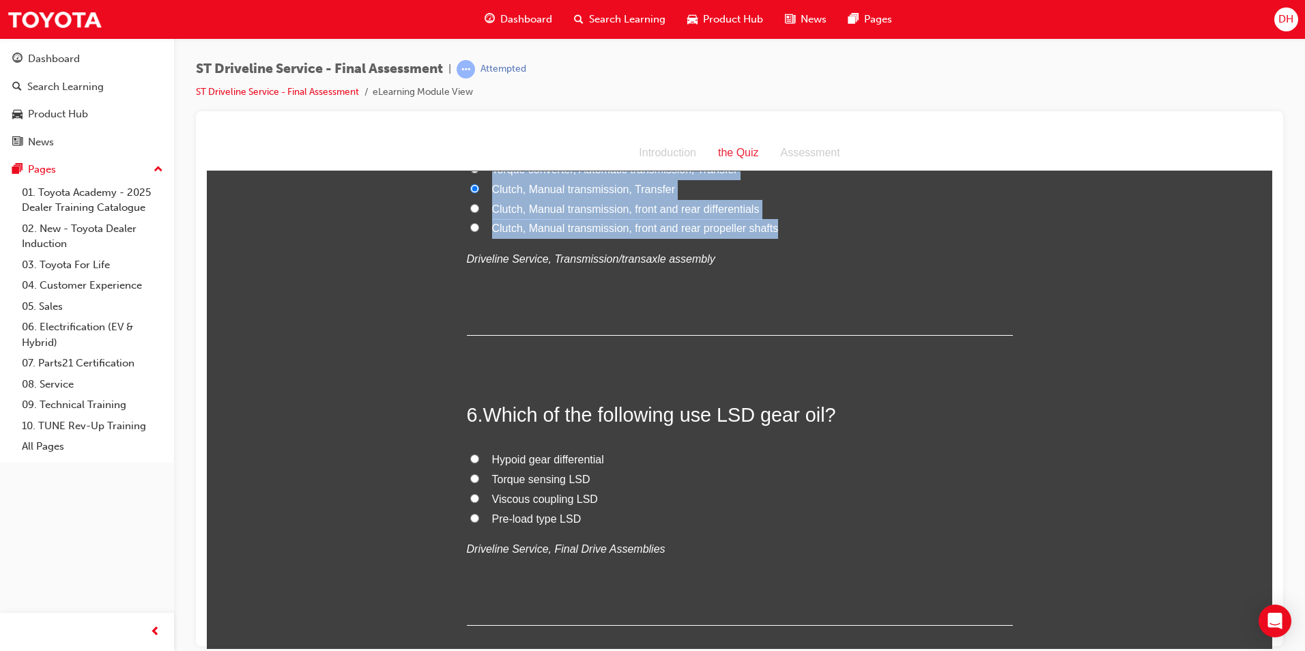
scroll to position [1502, 0]
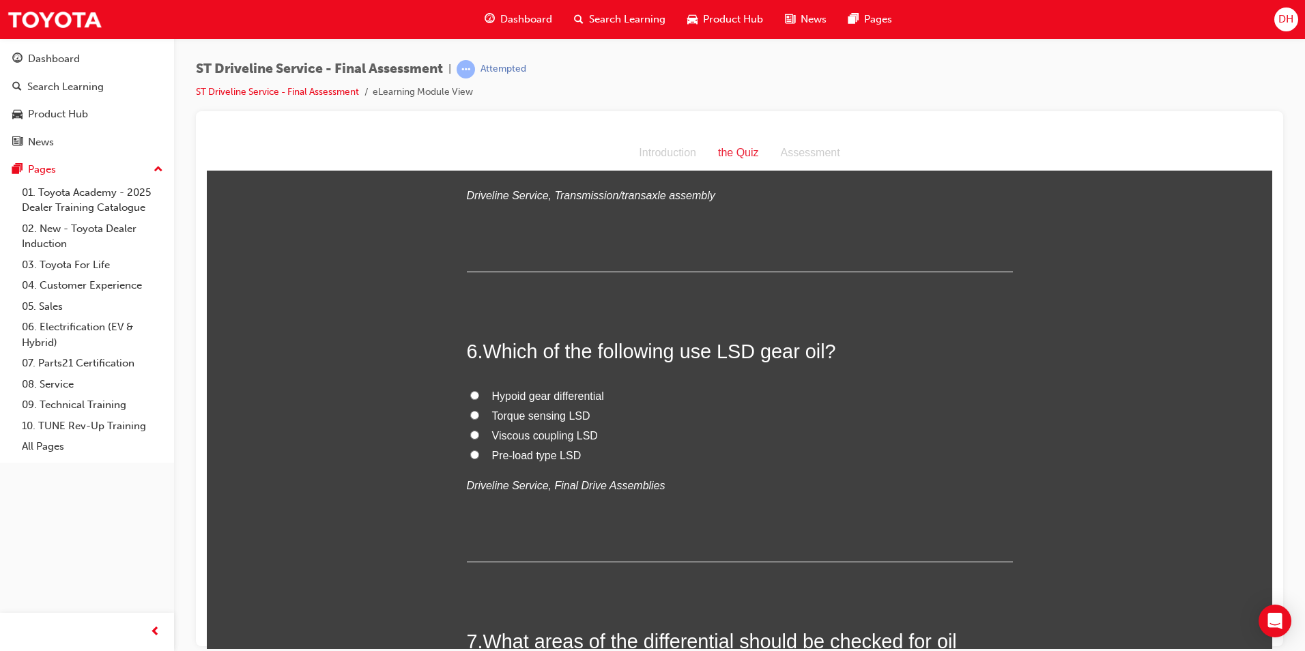
click at [574, 407] on label "Torque sensing LSD" at bounding box center [740, 416] width 546 height 20
click at [479, 410] on input "Torque sensing LSD" at bounding box center [474, 414] width 9 height 9
radio input "true"
click at [470, 395] on input "Hypoid gear differential" at bounding box center [474, 394] width 9 height 9
radio input "true"
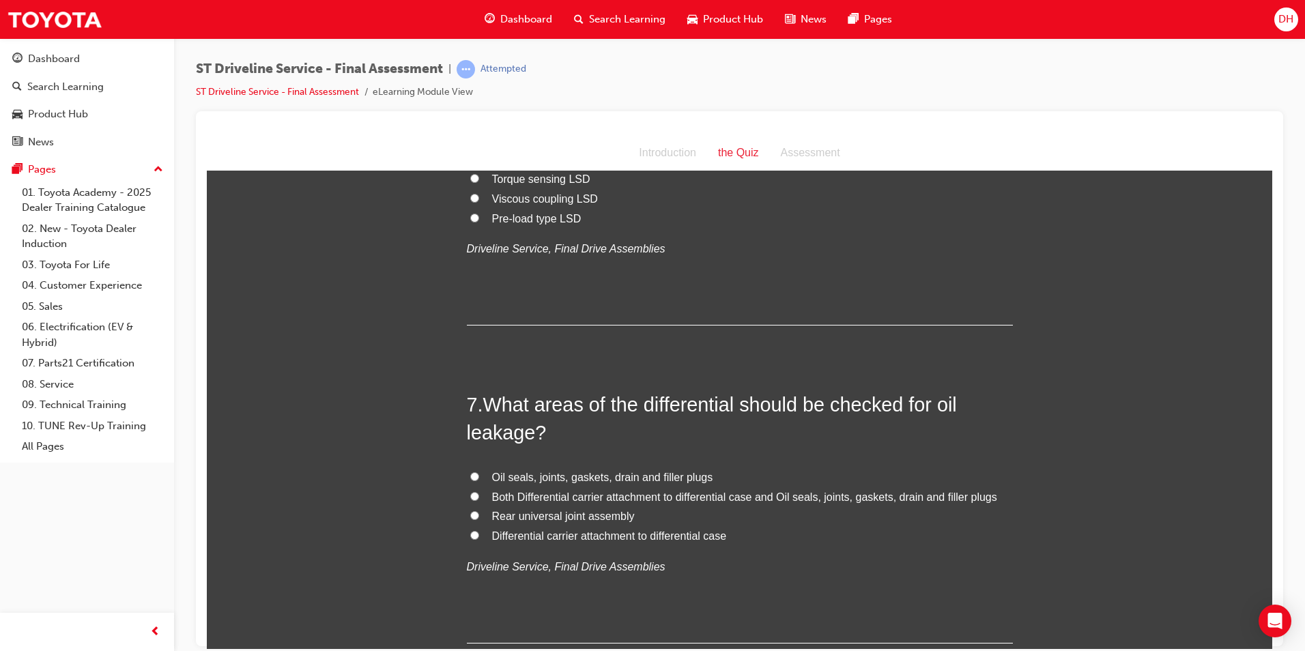
scroll to position [1775, 0]
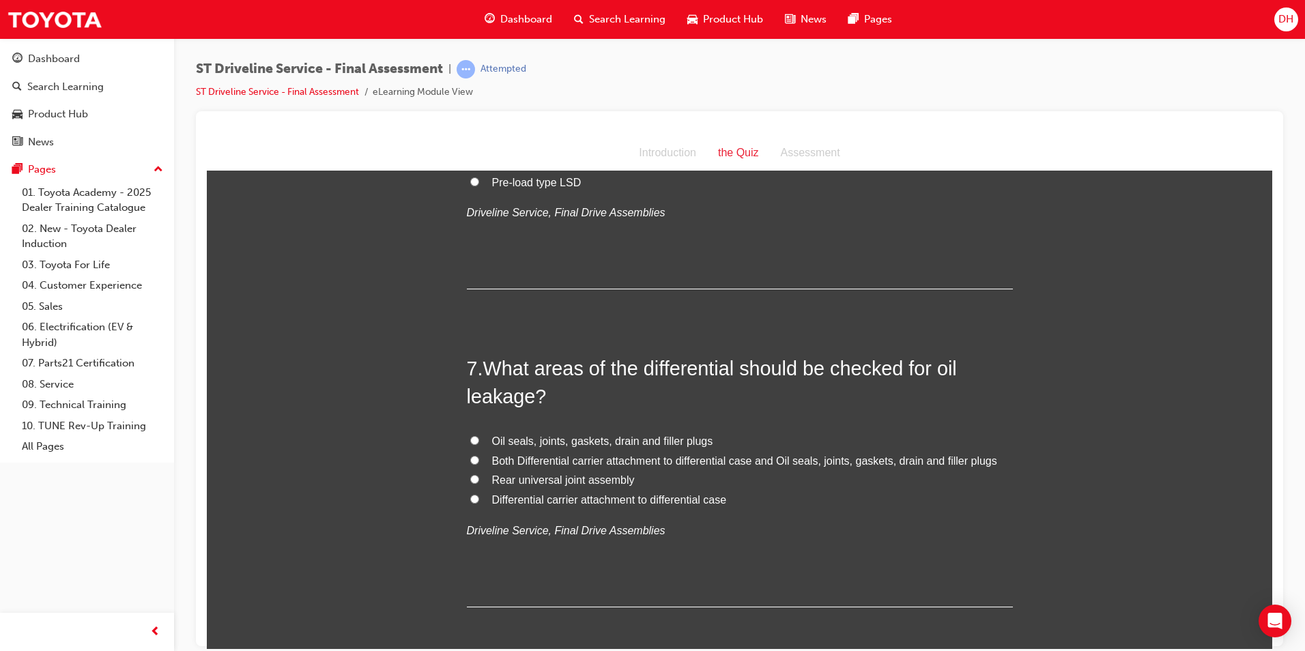
click at [614, 456] on span "Both Differential carrier attachment to differential case and Oil seals, joints…" at bounding box center [744, 461] width 505 height 12
click at [479, 456] on input "Both Differential carrier attachment to differential case and Oil seals, joints…" at bounding box center [474, 459] width 9 height 9
radio input "true"
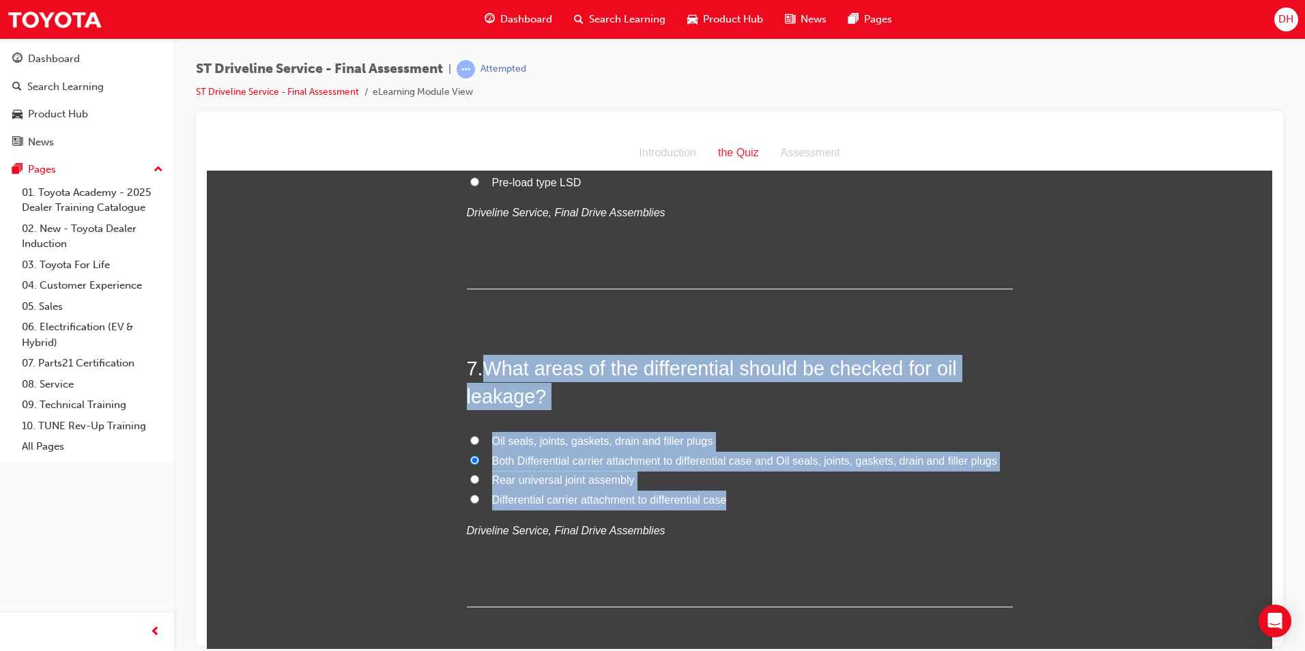
drag, startPoint x: 732, startPoint y: 501, endPoint x: 476, endPoint y: 370, distance: 287.6
click at [476, 370] on div "7 . What areas of the differential should be checked for oil leakage? Oil seals…" at bounding box center [740, 480] width 546 height 253
drag, startPoint x: 476, startPoint y: 370, endPoint x: 501, endPoint y: 365, distance: 25.0
copy div "What areas of the differential should be checked for oil leakage? Oil seals, jo…"
click at [560, 485] on span "Rear universal joint assembly" at bounding box center [563, 480] width 143 height 12
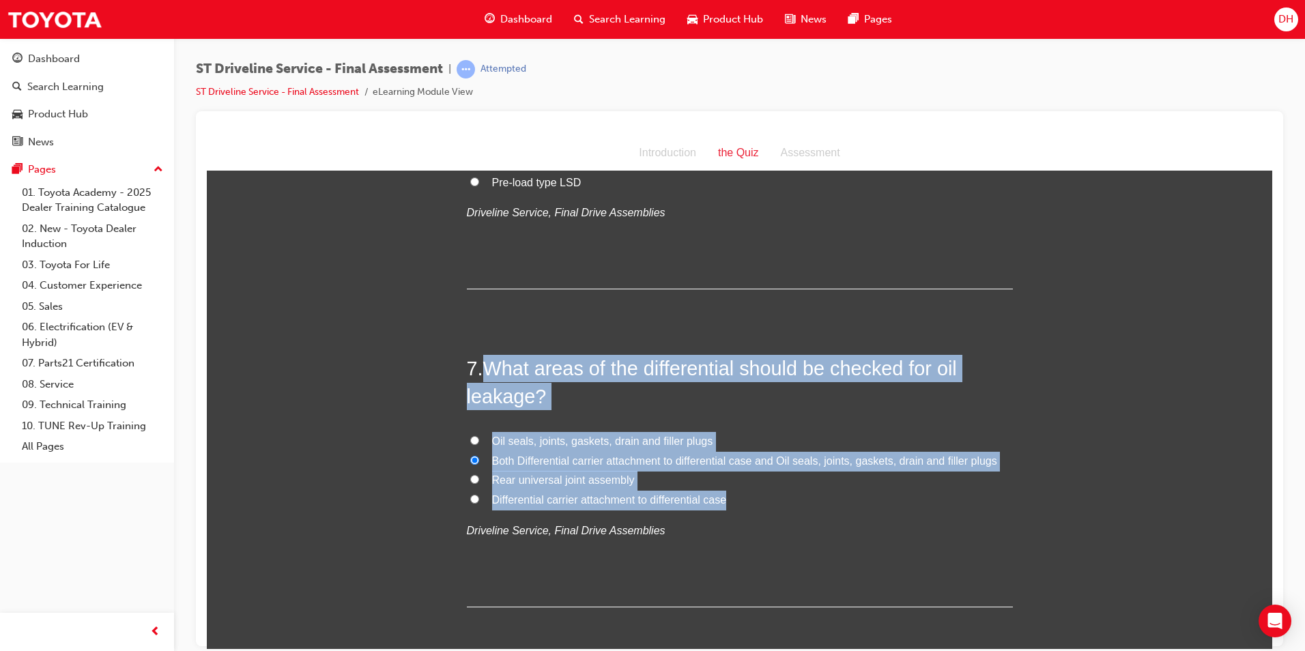
click at [479, 483] on input "Rear universal joint assembly" at bounding box center [474, 478] width 9 height 9
radio input "true"
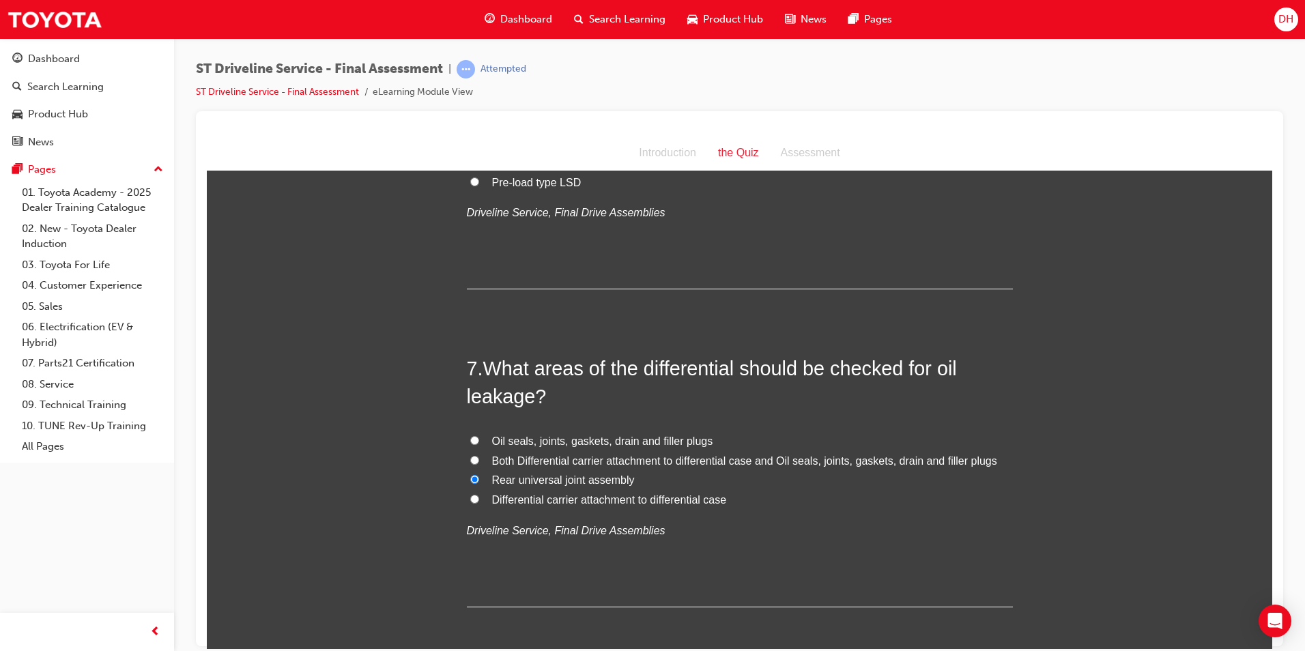
click at [472, 463] on input "Both Differential carrier attachment to differential case and Oil seals, joints…" at bounding box center [474, 459] width 9 height 9
radio input "true"
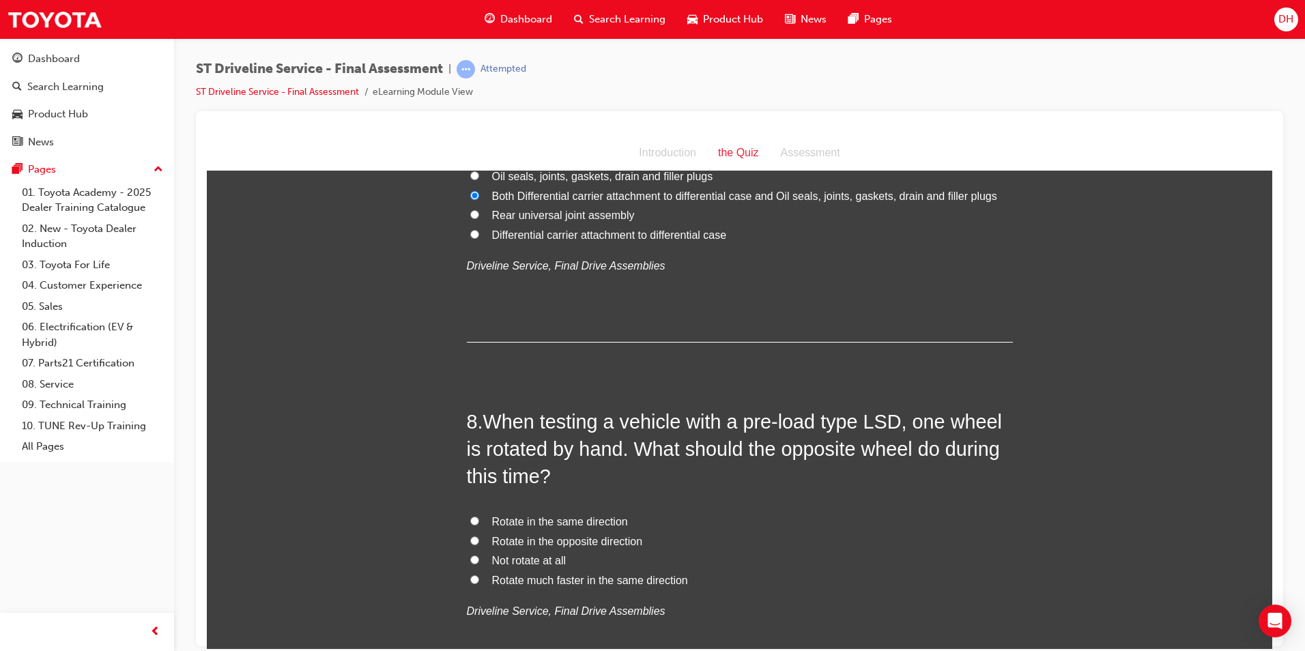
scroll to position [2048, 0]
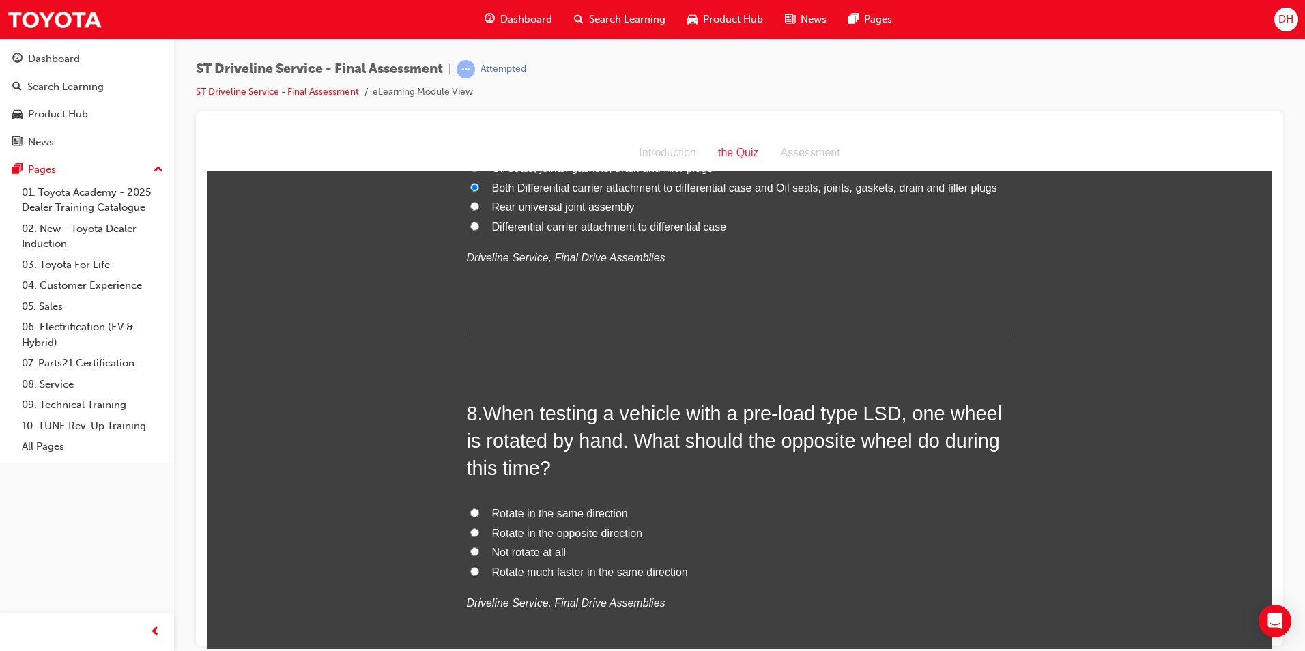
click at [676, 579] on label "Rotate much faster in the same direction" at bounding box center [740, 572] width 546 height 20
click at [479, 575] on input "Rotate much faster in the same direction" at bounding box center [474, 571] width 9 height 9
radio input "true"
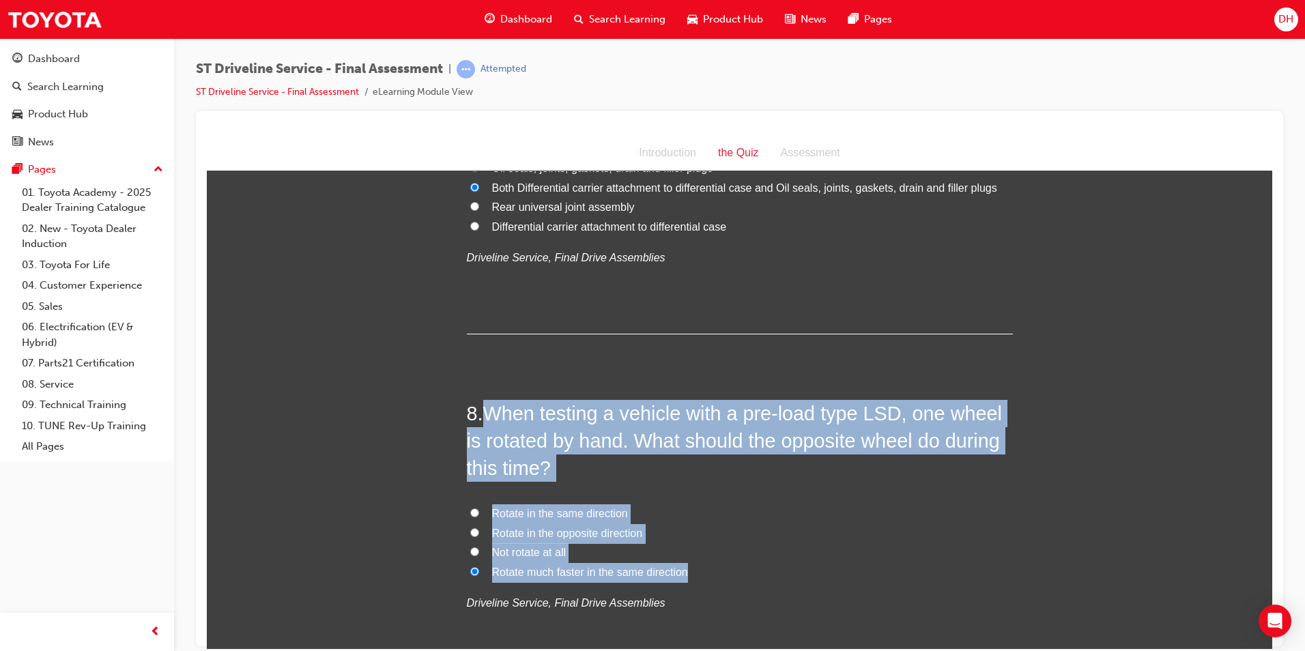
drag, startPoint x: 688, startPoint y: 573, endPoint x: 485, endPoint y: 414, distance: 258.2
click at [485, 414] on div "8 . When testing a vehicle with a pre-load type LSD, one wheel is rotated by ha…" at bounding box center [740, 539] width 546 height 280
drag, startPoint x: 485, startPoint y: 414, endPoint x: 508, endPoint y: 413, distance: 23.2
copy div "When testing a vehicle with a pre-load type LSD, one wheel is rotated by hand. …"
click at [757, 541] on label "Rotate in the opposite direction" at bounding box center [740, 534] width 546 height 20
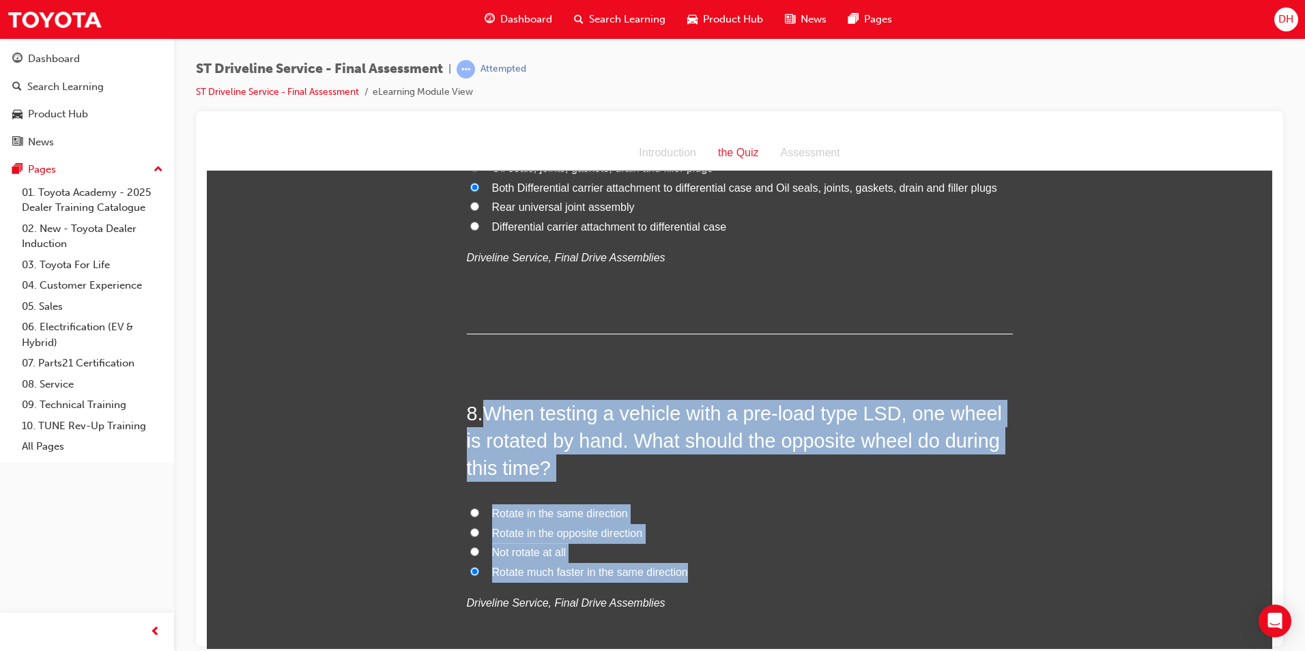
click at [479, 536] on input "Rotate in the opposite direction" at bounding box center [474, 532] width 9 height 9
radio input "true"
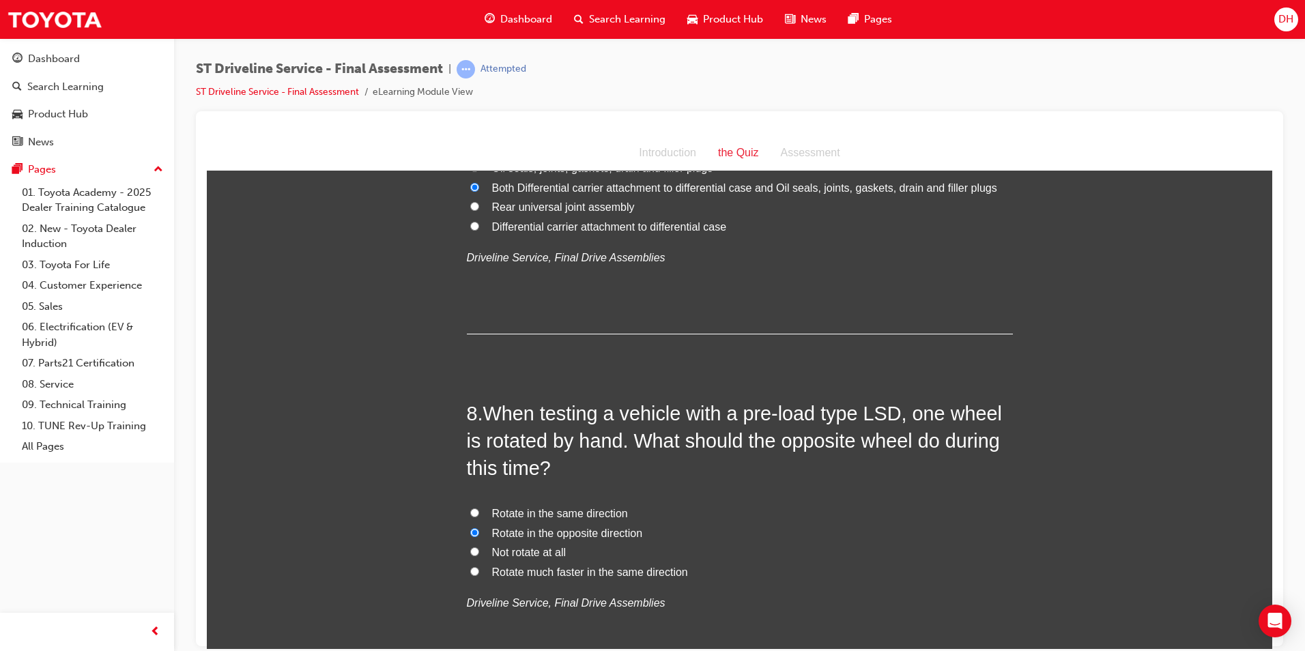
click at [470, 511] on input "Rotate in the same direction" at bounding box center [474, 512] width 9 height 9
radio input "true"
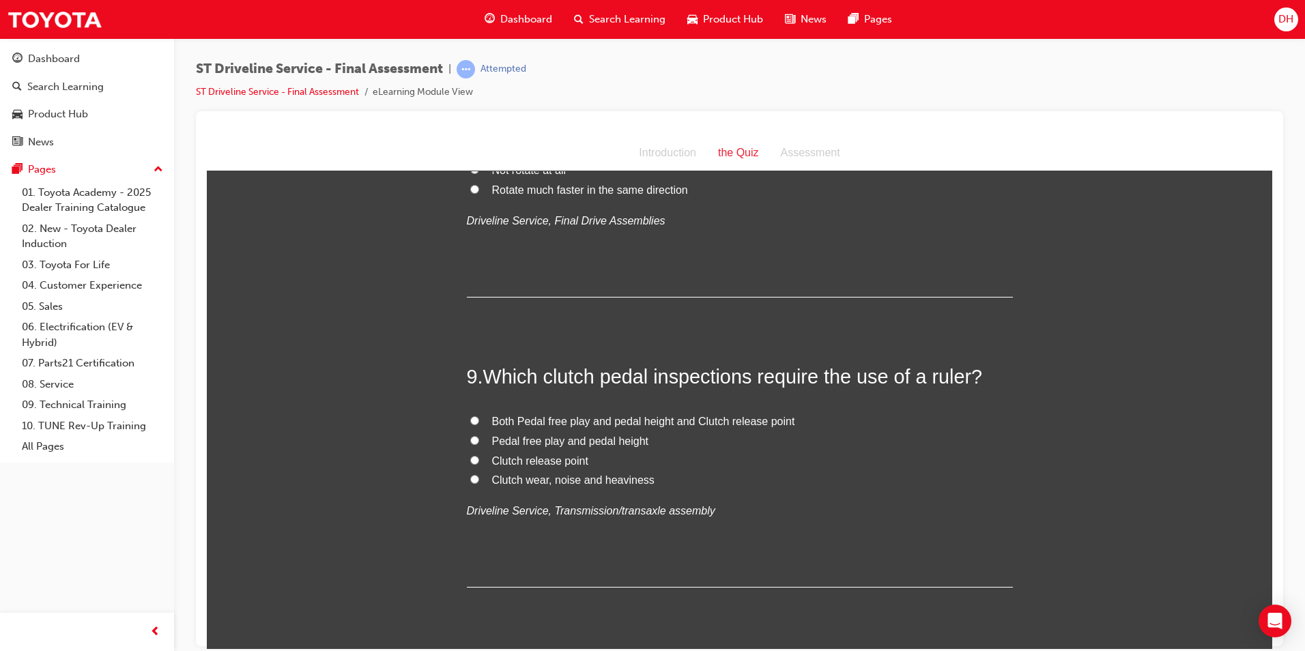
scroll to position [2457, 0]
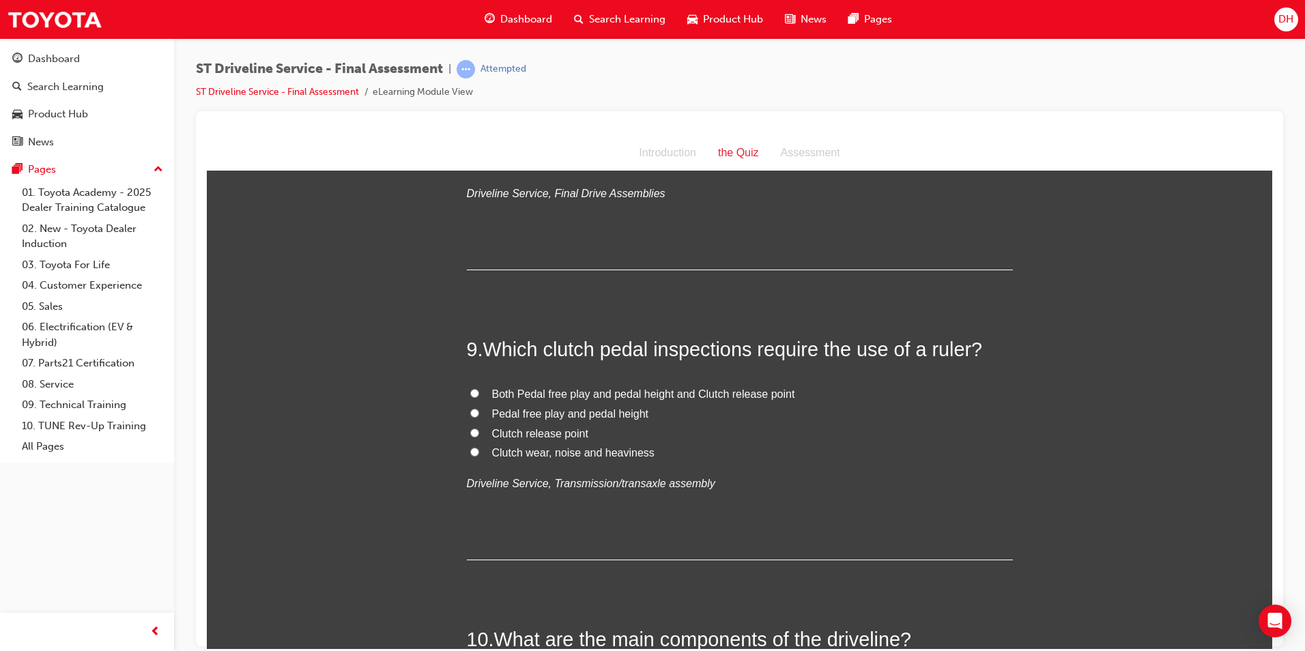
drag, startPoint x: 703, startPoint y: 434, endPoint x: 666, endPoint y: 440, distance: 37.4
click at [702, 434] on label "Clutch release point" at bounding box center [740, 434] width 546 height 20
click at [479, 434] on input "Clutch release point" at bounding box center [474, 432] width 9 height 9
radio input "true"
click at [648, 453] on label "Clutch wear, noise and heaviness" at bounding box center [740, 453] width 546 height 20
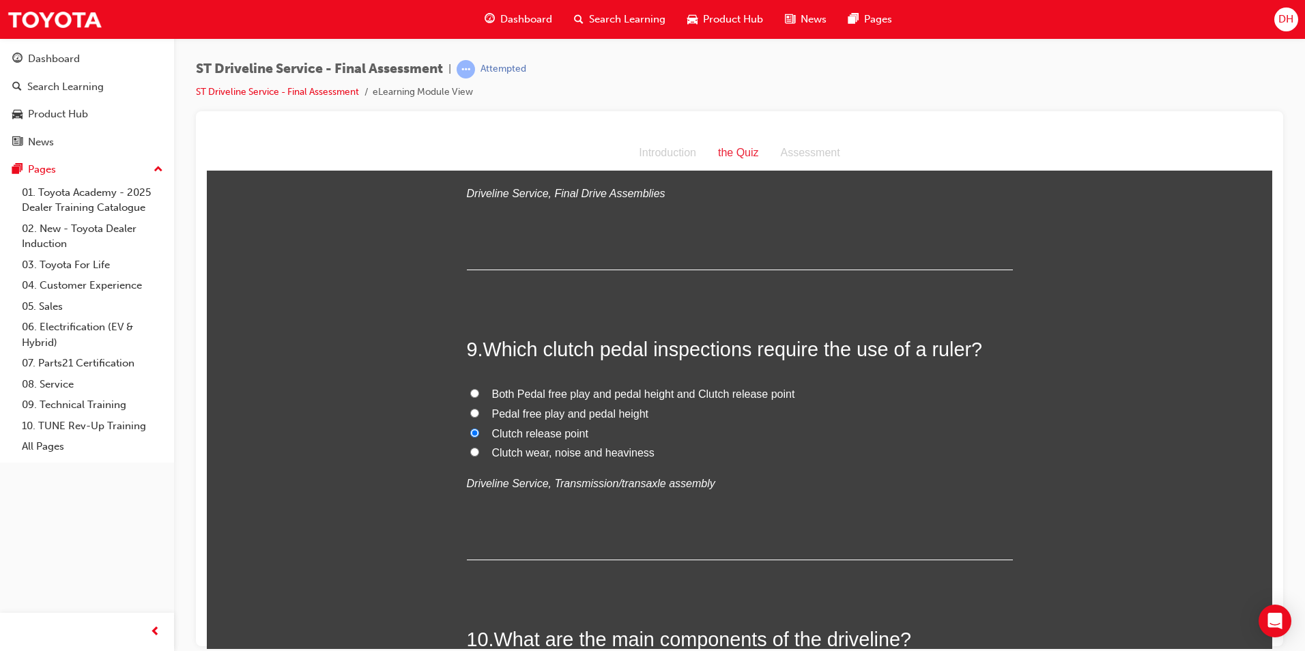
click at [479, 453] on input "Clutch wear, noise and heaviness" at bounding box center [474, 451] width 9 height 9
radio input "true"
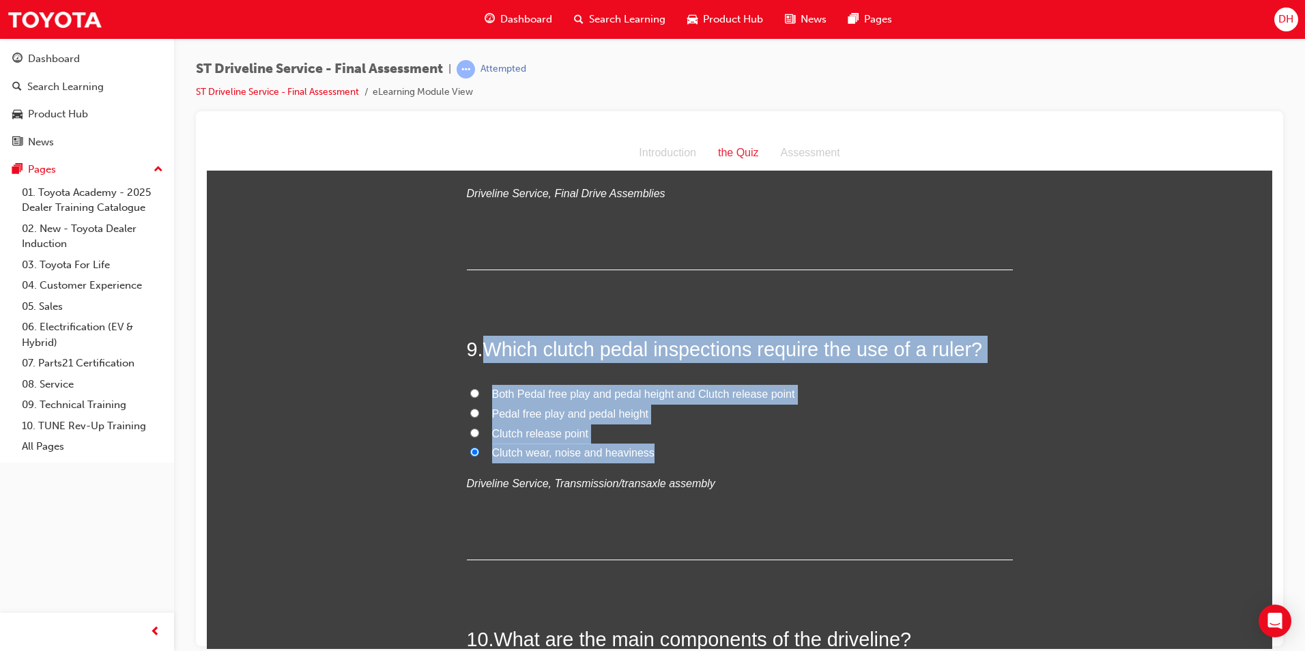
drag, startPoint x: 648, startPoint y: 455, endPoint x: 484, endPoint y: 351, distance: 194.5
click at [484, 351] on div "9 . Which clutch pedal inspections require the use of a ruler? Both Pedal free …" at bounding box center [740, 447] width 546 height 225
drag, startPoint x: 484, startPoint y: 351, endPoint x: 514, endPoint y: 346, distance: 30.4
copy div "Which clutch pedal inspections require the use of a ruler? Both Pedal free play…"
click at [470, 413] on input "Pedal free play and pedal height" at bounding box center [474, 412] width 9 height 9
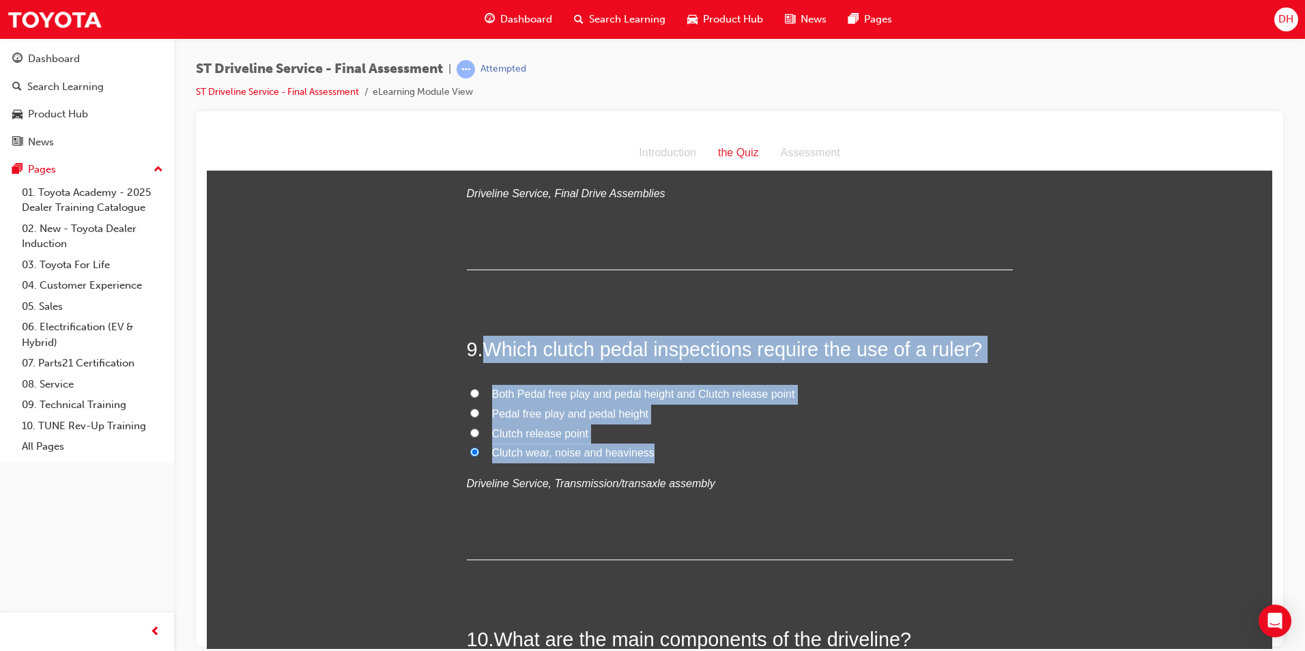
radio input "true"
click at [424, 456] on div "You must select an answer for each question before you can submit. Please note,…" at bounding box center [739, 92] width 1065 height 4728
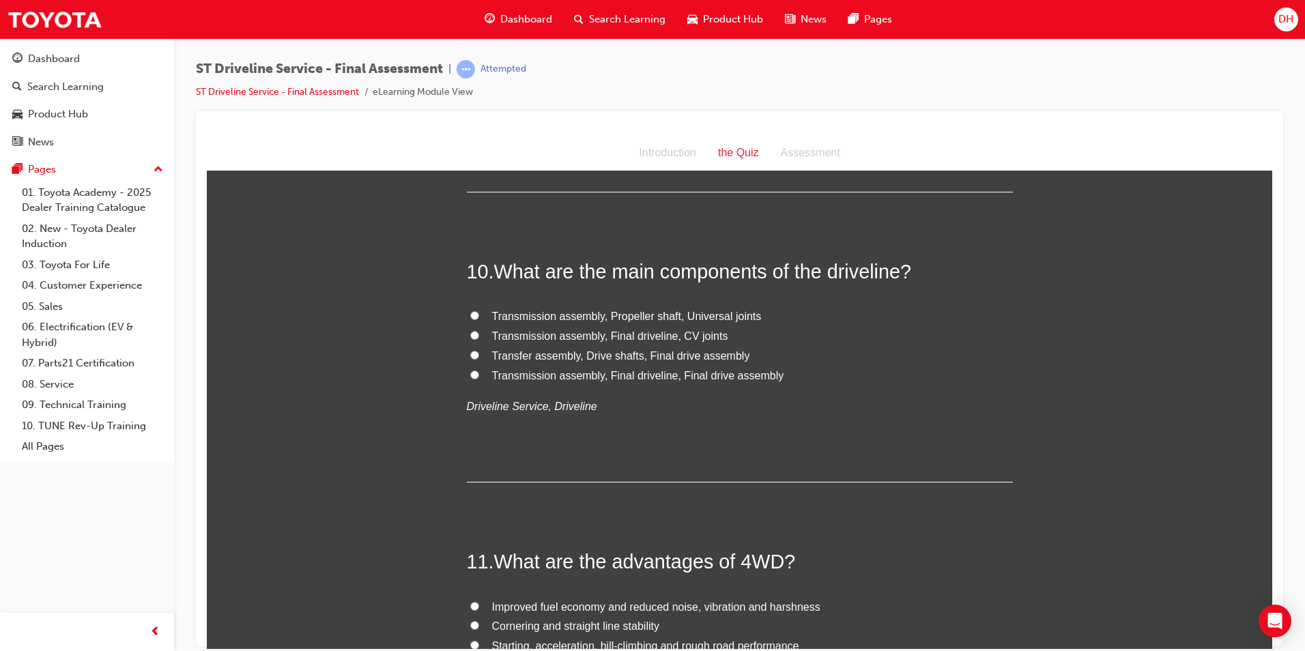
scroll to position [2798, 0]
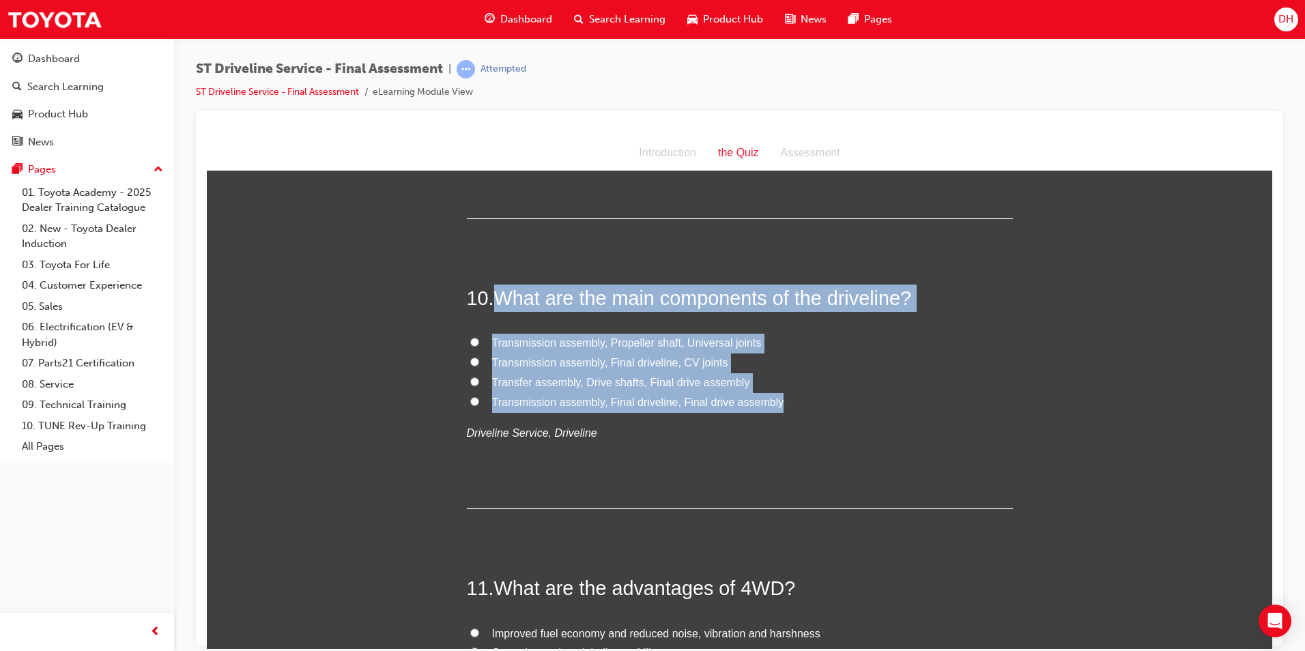
drag, startPoint x: 773, startPoint y: 402, endPoint x: 499, endPoint y: 301, distance: 292.4
click at [499, 301] on div "10 . What are the main components of the driveline? Transmission assembly, Prop…" at bounding box center [740, 396] width 546 height 225
drag, startPoint x: 499, startPoint y: 301, endPoint x: 506, endPoint y: 298, distance: 7.6
copy div "What are the main components of the driveline? Transmission assembly, Propeller…"
click at [470, 344] on input "Transmission assembly, Propeller shaft, Universal joints" at bounding box center [474, 341] width 9 height 9
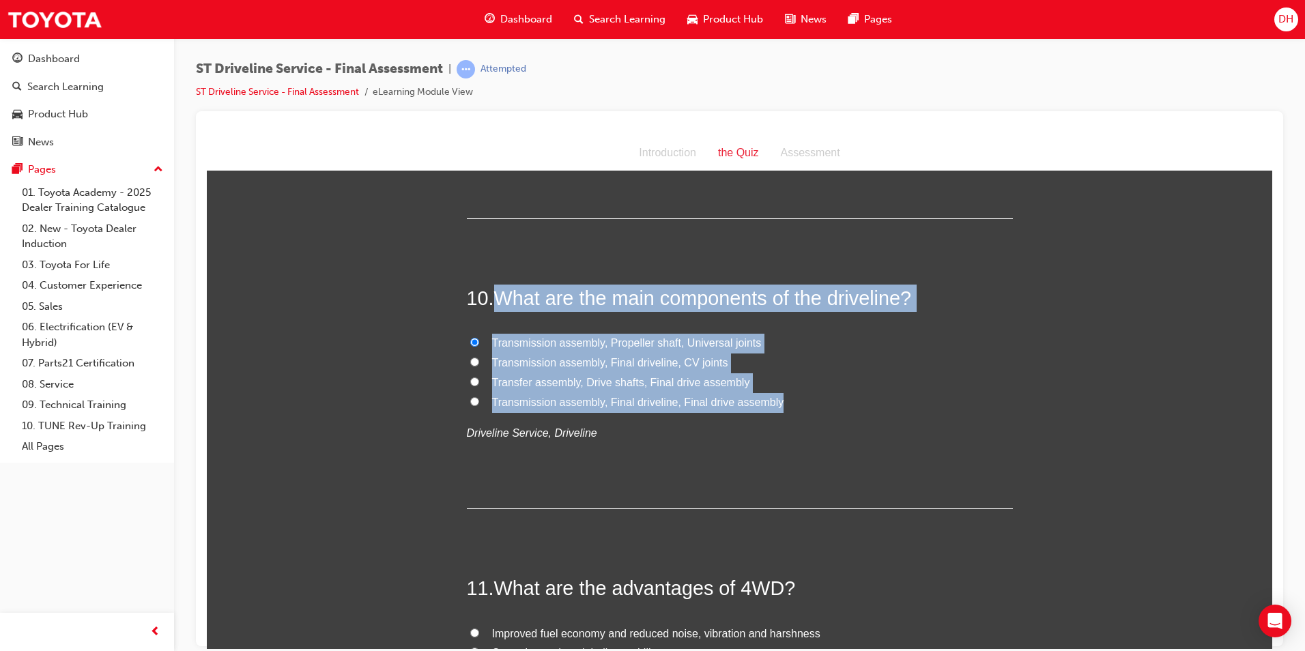
radio input "true"
click at [589, 408] on label "Transmission assembly, Final driveline, Final drive assembly" at bounding box center [740, 402] width 546 height 20
click at [479, 405] on input "Transmission assembly, Final driveline, Final drive assembly" at bounding box center [474, 401] width 9 height 9
radio input "true"
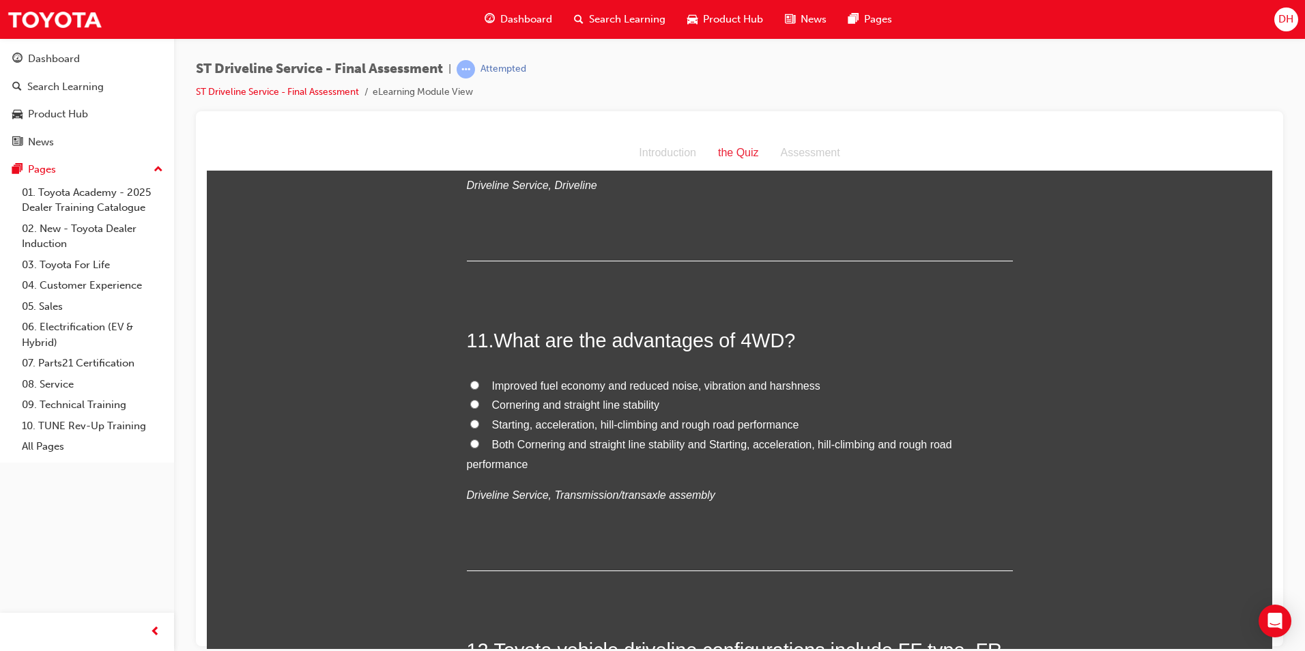
scroll to position [3071, 0]
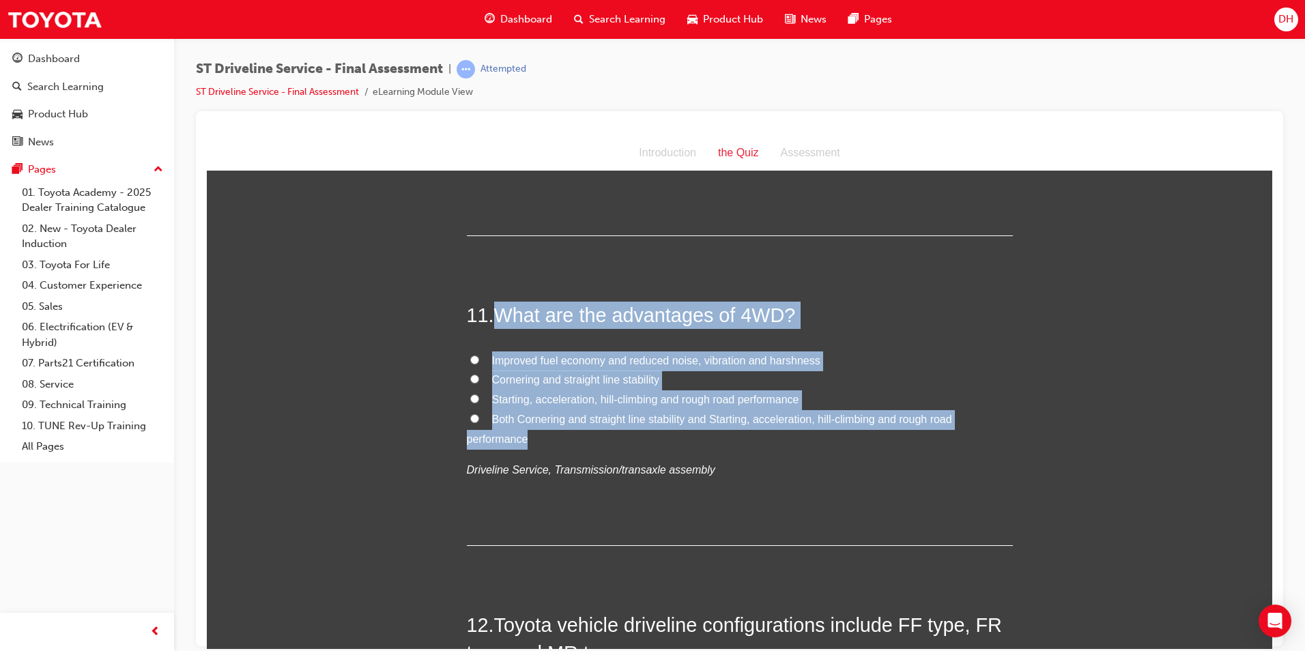
drag, startPoint x: 528, startPoint y: 435, endPoint x: 495, endPoint y: 317, distance: 122.5
click at [495, 317] on div "11 . What are the advantages of 4WD? Improved fuel economy and reduced noise, v…" at bounding box center [740, 423] width 546 height 244
drag, startPoint x: 495, startPoint y: 317, endPoint x: 519, endPoint y: 314, distance: 24.1
copy div "What are the advantages of 4WD? Improved fuel economy and reduced noise, vibrat…"
click at [952, 368] on label "Improved fuel economy and reduced noise, vibration and harshness" at bounding box center [740, 361] width 546 height 20
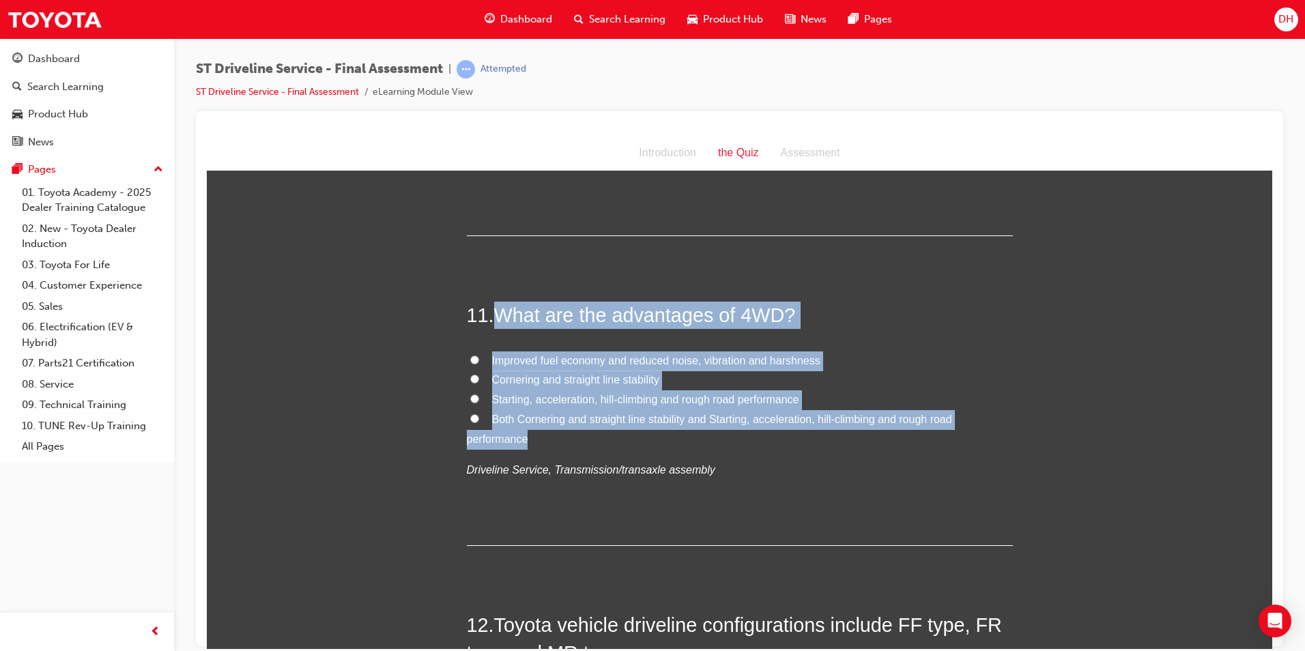
click at [479, 364] on input "Improved fuel economy and reduced noise, vibration and harshness" at bounding box center [474, 359] width 9 height 9
radio input "true"
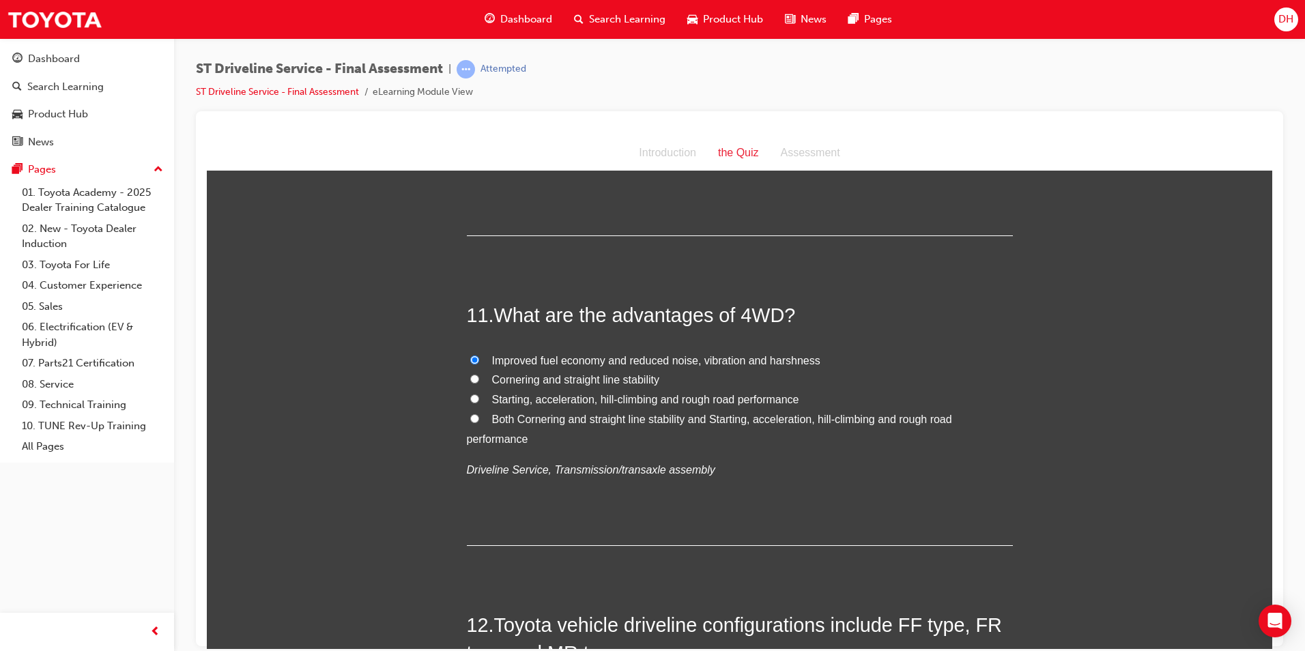
click at [473, 395] on input "Starting, acceleration, hill-climbing and rough road performance" at bounding box center [474, 398] width 9 height 9
radio input "true"
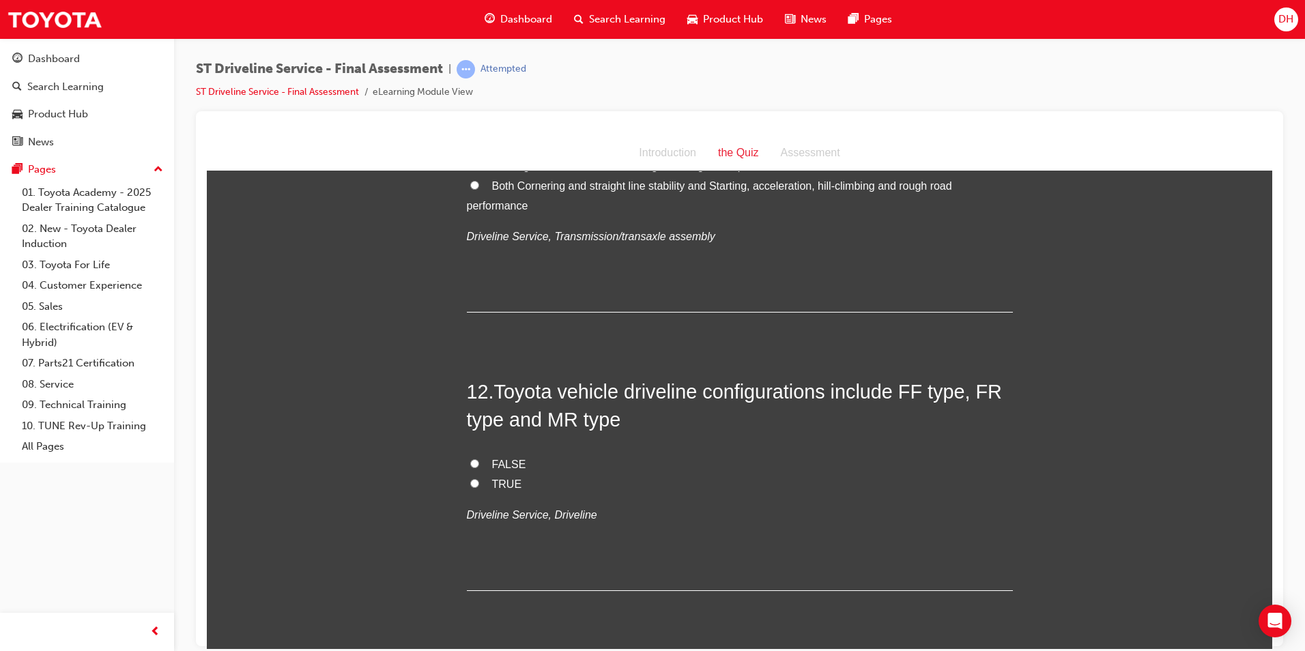
scroll to position [3345, 0]
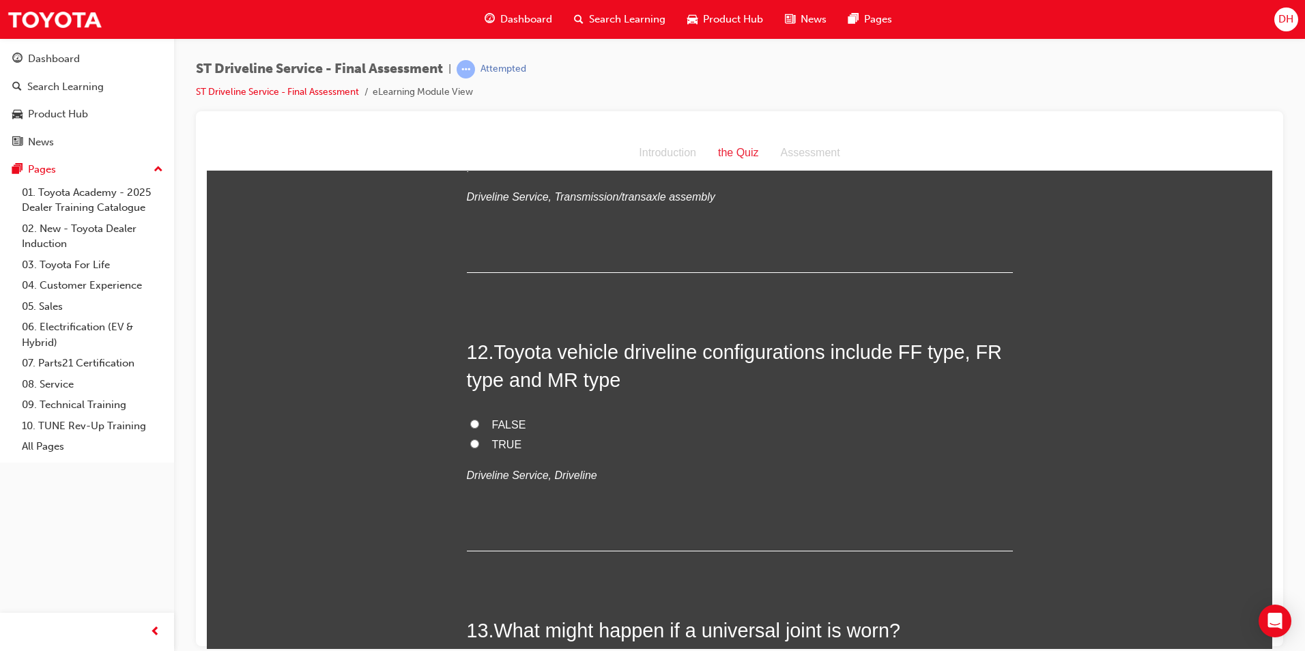
click at [623, 408] on div "12 . Toyota vehicle driveline configurations include FF type, FR type and MR ty…" at bounding box center [740, 444] width 546 height 213
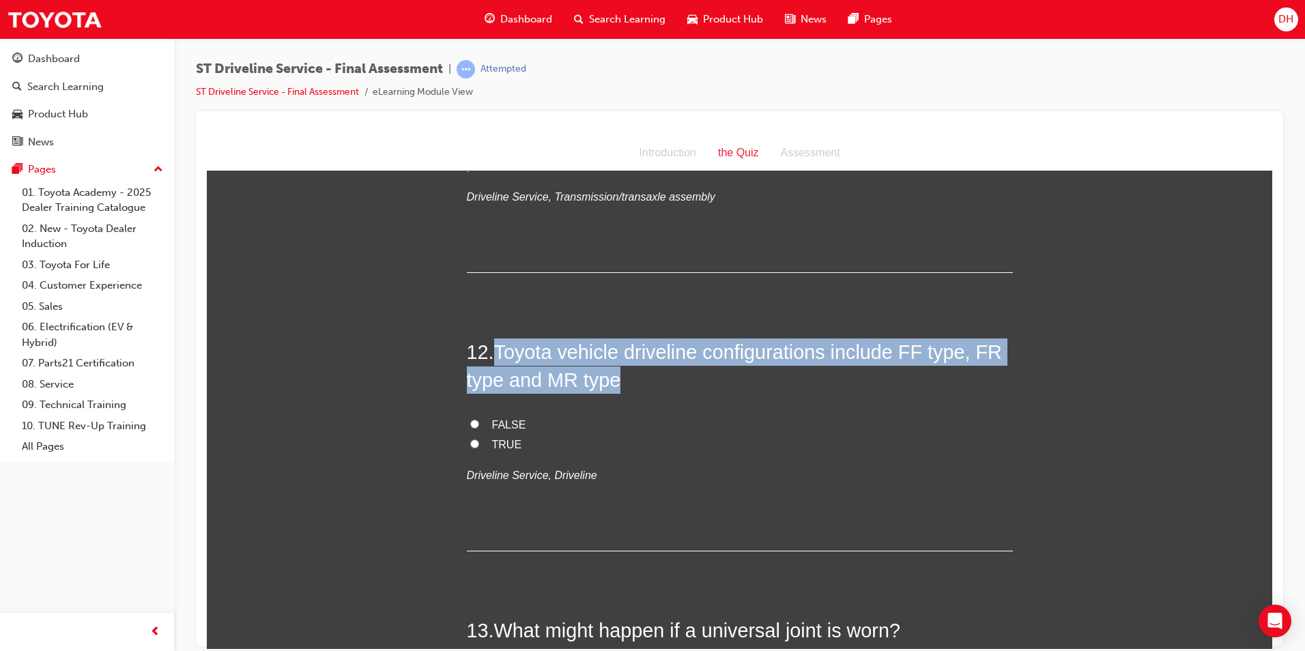
drag, startPoint x: 623, startPoint y: 379, endPoint x: 494, endPoint y: 351, distance: 132.0
click at [494, 351] on h2 "12 . Toyota vehicle driveline configurations include FF type, FR type and MR ty…" at bounding box center [740, 365] width 546 height 55
drag, startPoint x: 494, startPoint y: 351, endPoint x: 507, endPoint y: 349, distance: 13.0
click at [471, 425] on input "FALSE" at bounding box center [474, 423] width 9 height 9
radio input "true"
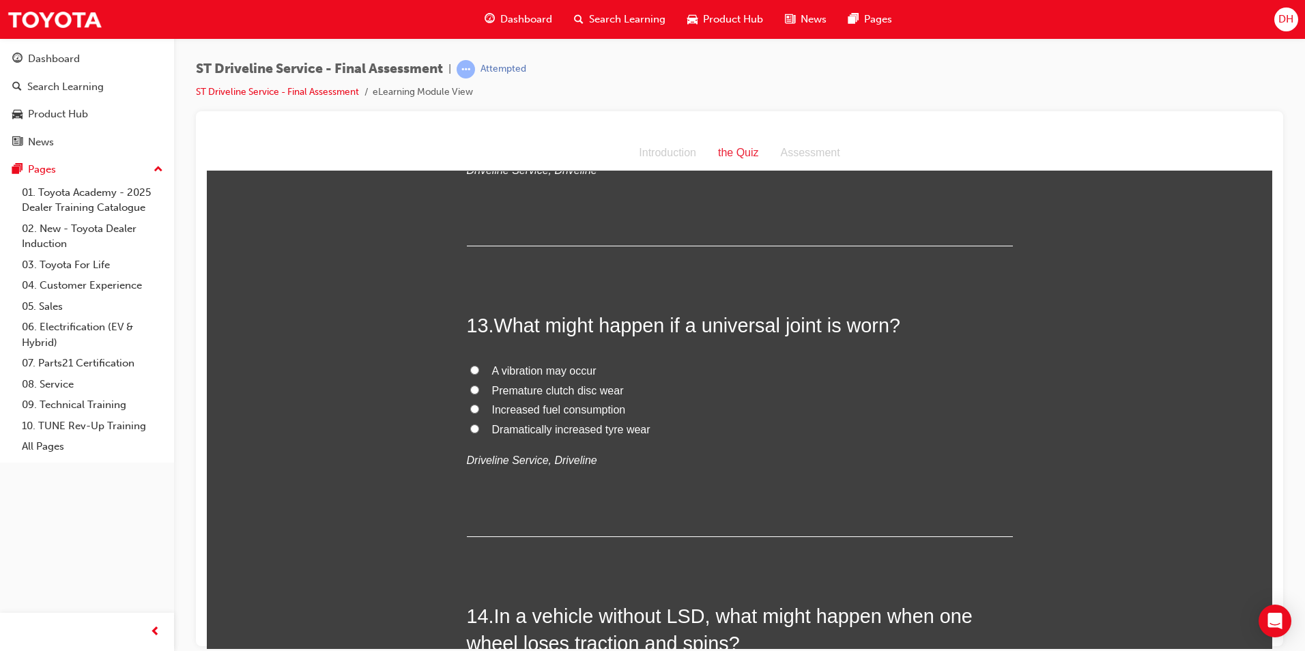
scroll to position [3650, 0]
click at [471, 369] on input "A vibration may occur" at bounding box center [474, 368] width 9 height 9
radio input "true"
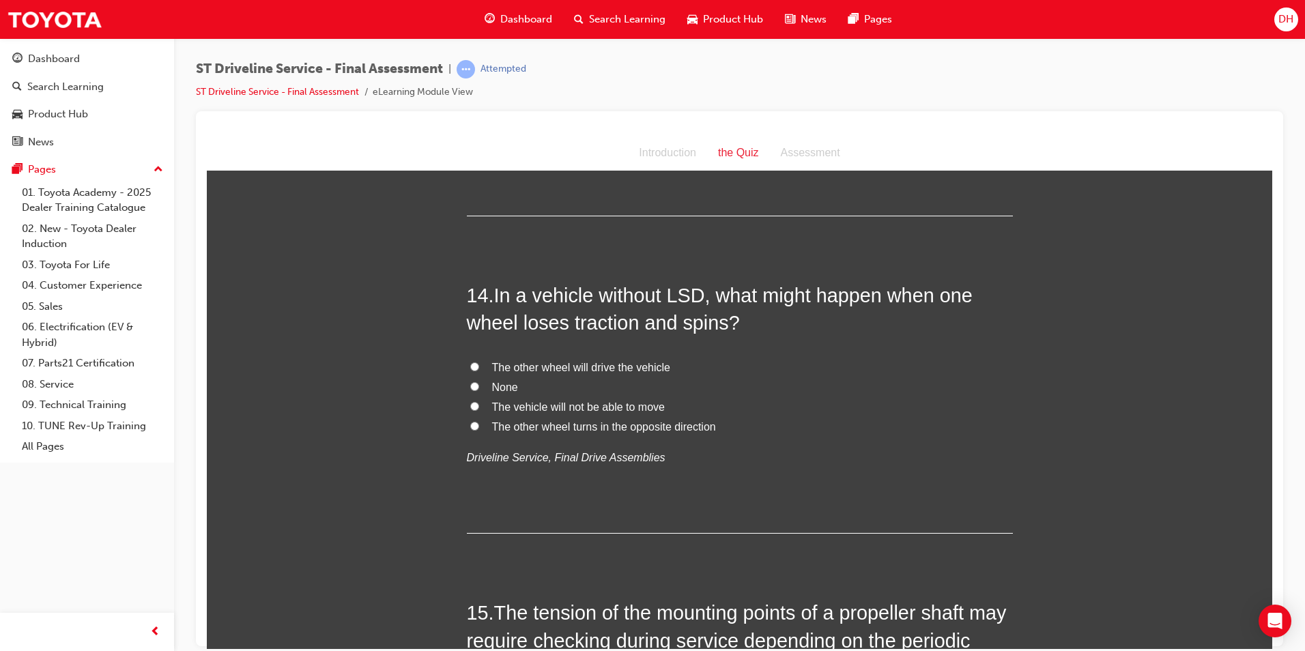
scroll to position [3992, 0]
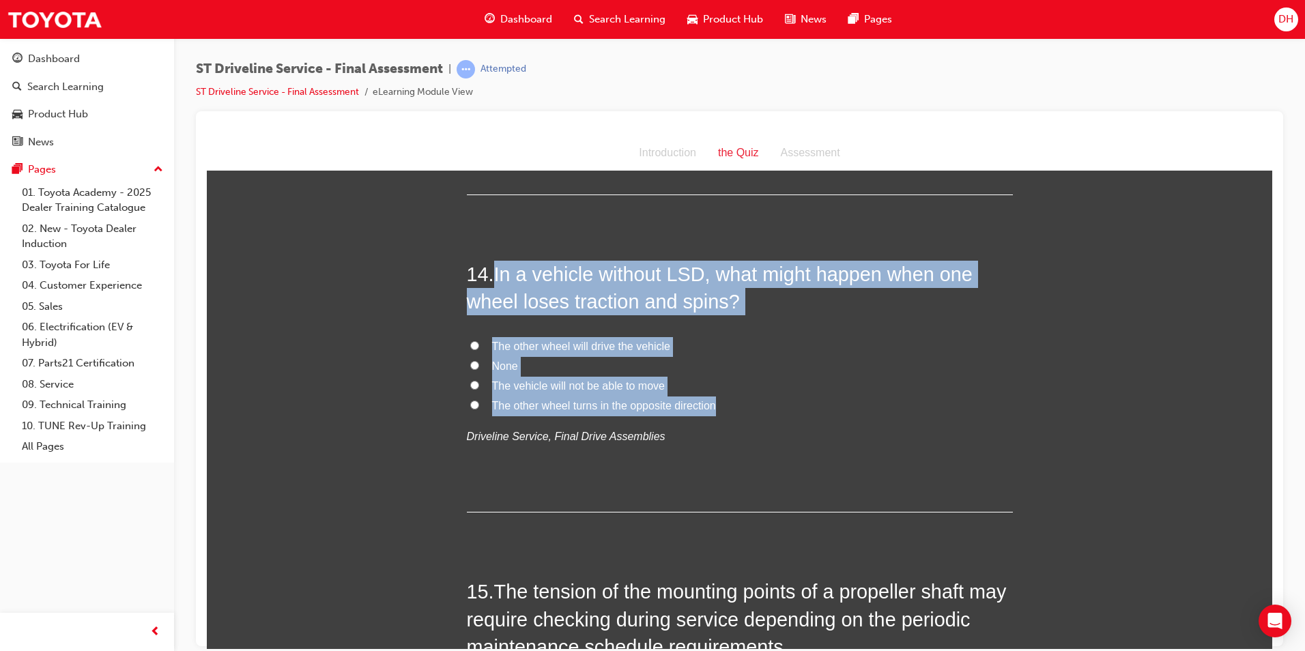
drag, startPoint x: 717, startPoint y: 402, endPoint x: 490, endPoint y: 276, distance: 259.7
click at [490, 276] on div "14 . In a vehicle without LSD, what might happen when one wheel loses traction …" at bounding box center [740, 386] width 546 height 253
click at [472, 386] on input "The vehicle will not be able to move" at bounding box center [474, 384] width 9 height 9
radio input "true"
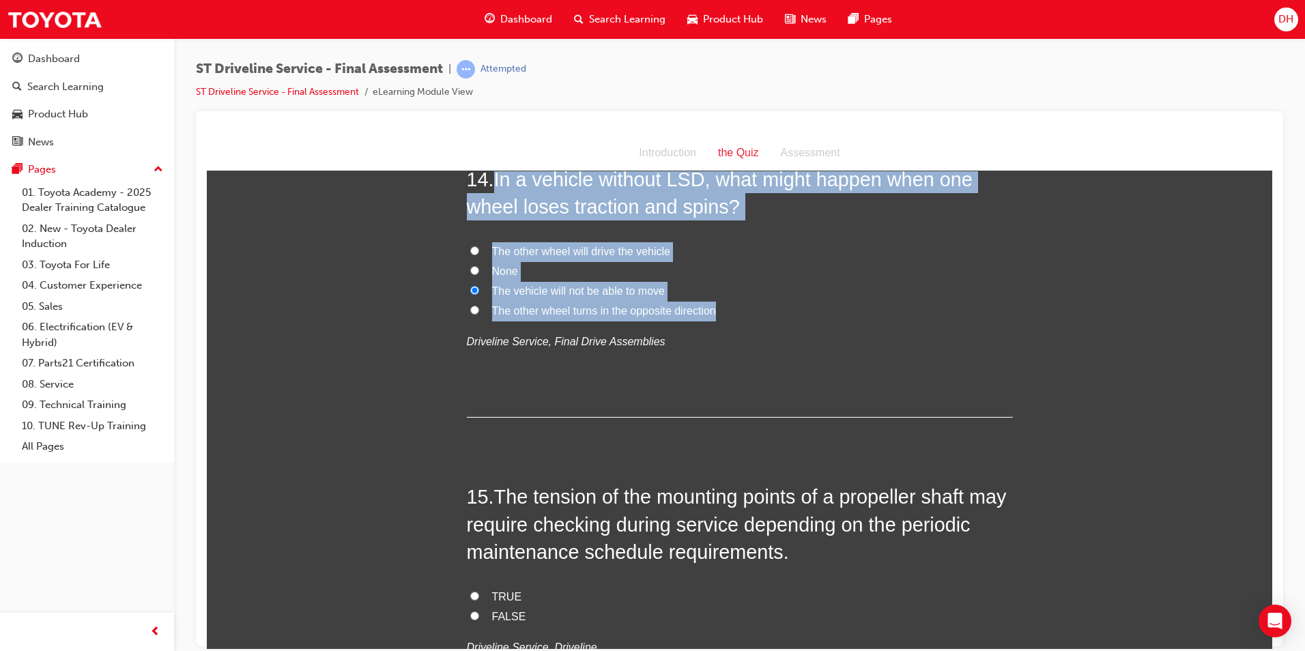
scroll to position [4265, 0]
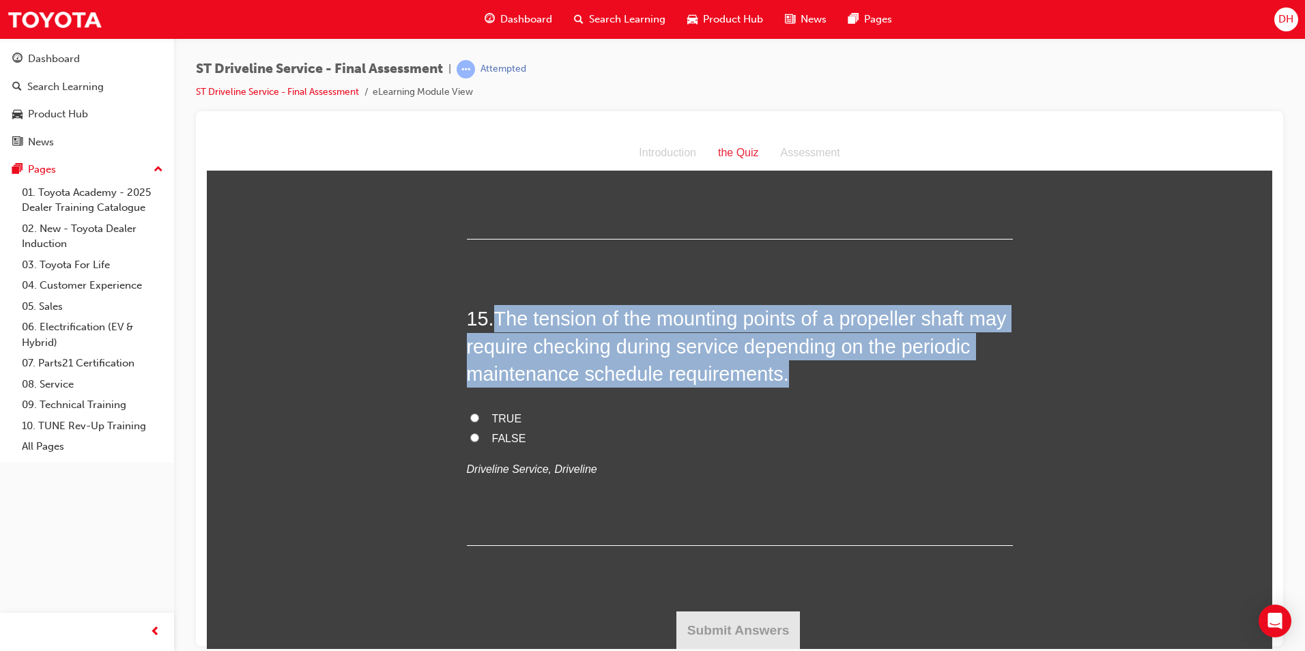
drag, startPoint x: 784, startPoint y: 372, endPoint x: 496, endPoint y: 326, distance: 291.0
click at [496, 326] on h2 "15 . The tension of the mounting points of a propeller shaft may require checki…" at bounding box center [740, 345] width 546 height 83
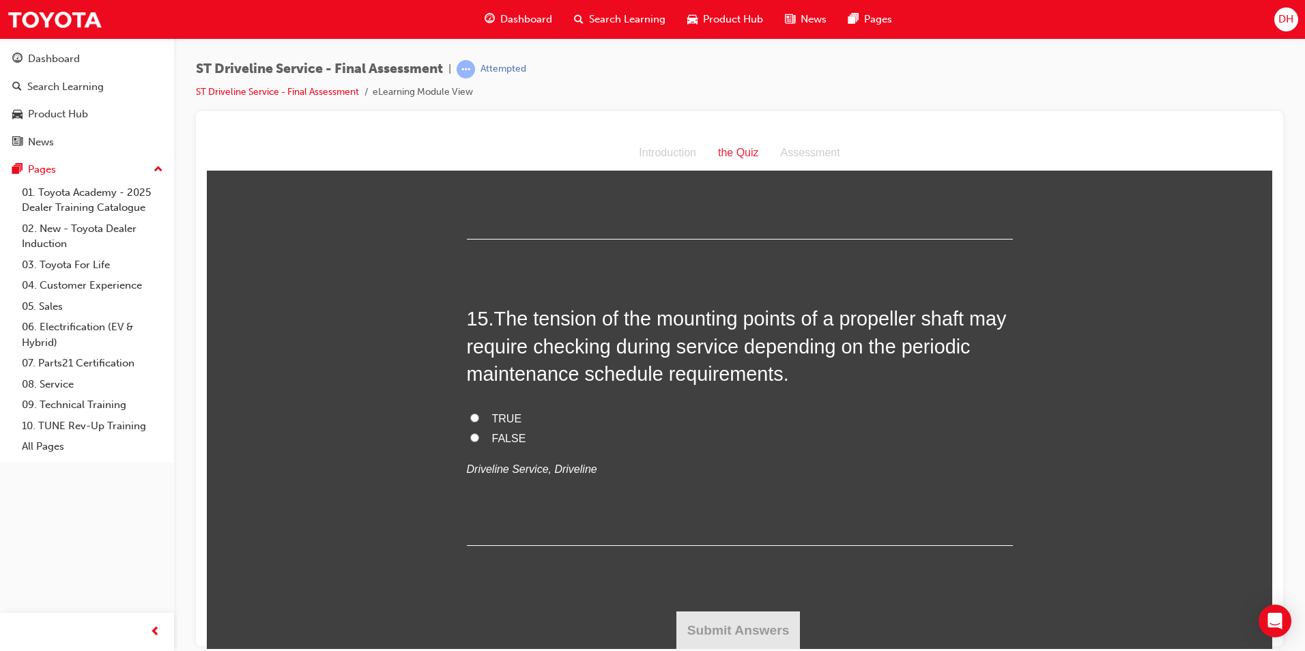
click at [745, 481] on div "15 . The tension of the mounting points of a propeller shaft may require checki…" at bounding box center [740, 424] width 546 height 240
click at [476, 421] on label "TRUE" at bounding box center [740, 419] width 546 height 20
click at [476, 421] on input "TRUE" at bounding box center [474, 417] width 9 height 9
radio input "true"
click at [741, 631] on button "Submit Answers" at bounding box center [738, 630] width 124 height 38
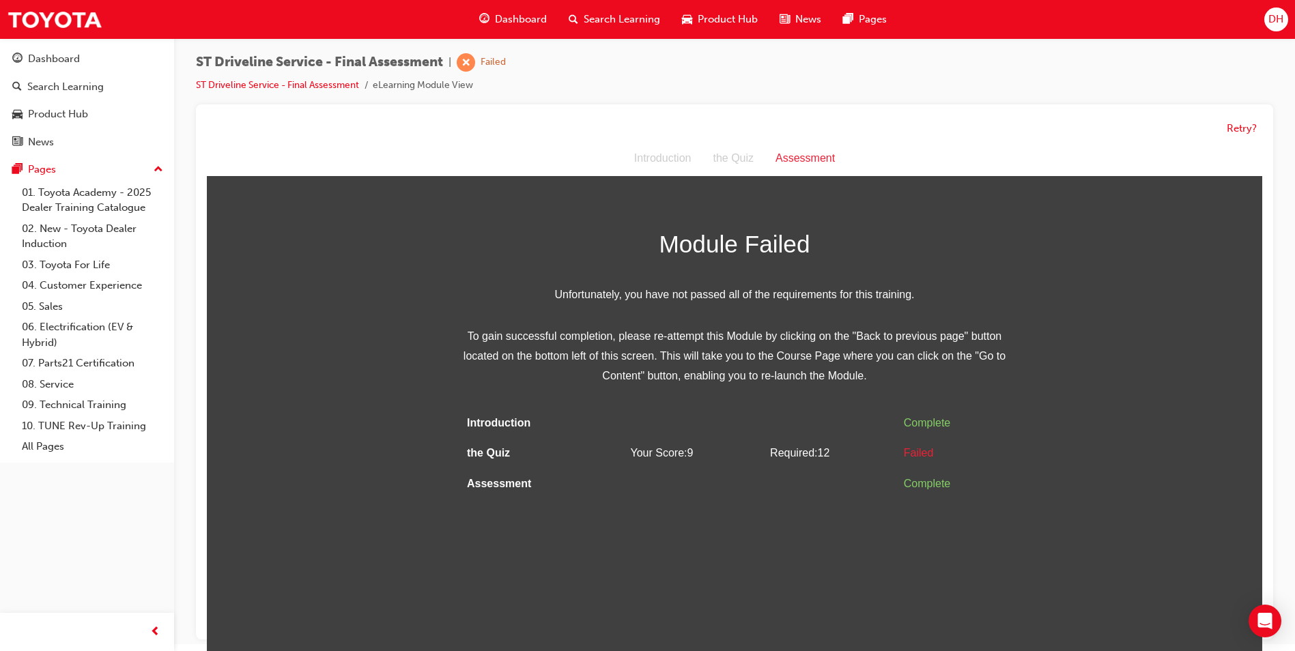
scroll to position [10, 0]
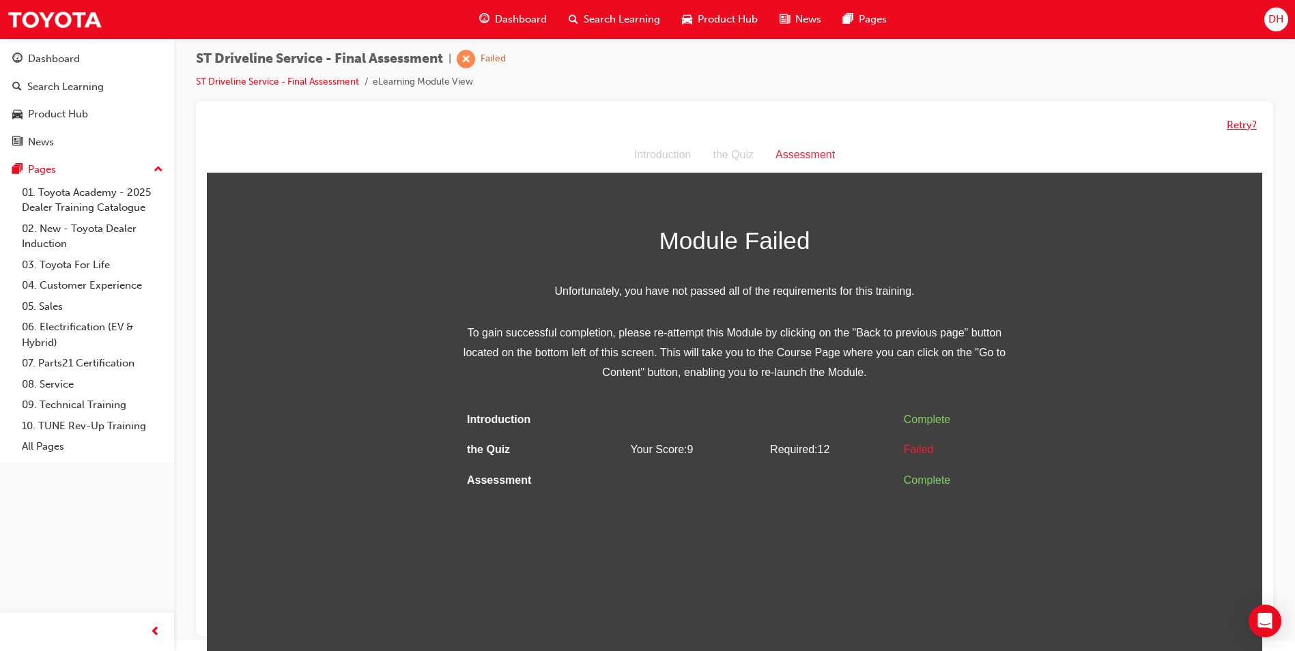
click at [1241, 128] on button "Retry?" at bounding box center [1242, 125] width 30 height 16
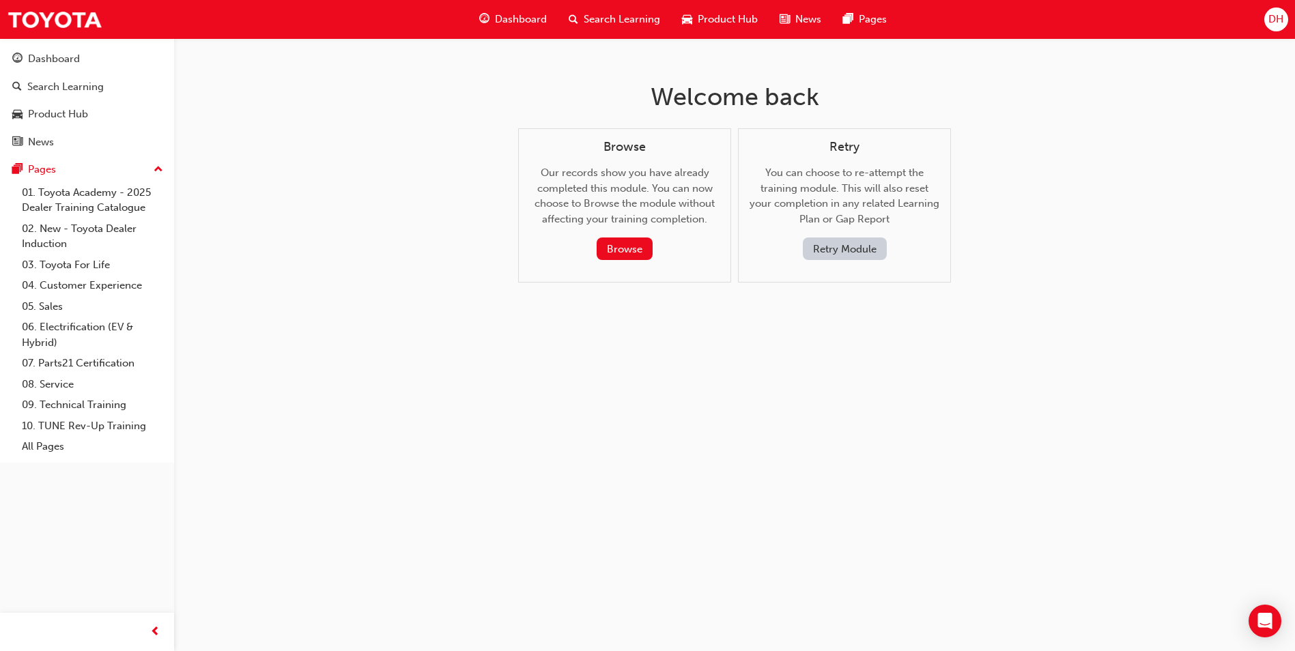
scroll to position [0, 0]
click at [847, 162] on div "Retry You can choose to re-attempt the training module. This will also reset yo…" at bounding box center [850, 200] width 190 height 121
click at [846, 152] on h4 "Retry" at bounding box center [850, 147] width 190 height 15
click at [832, 247] on button "Retry Module" at bounding box center [849, 249] width 84 height 23
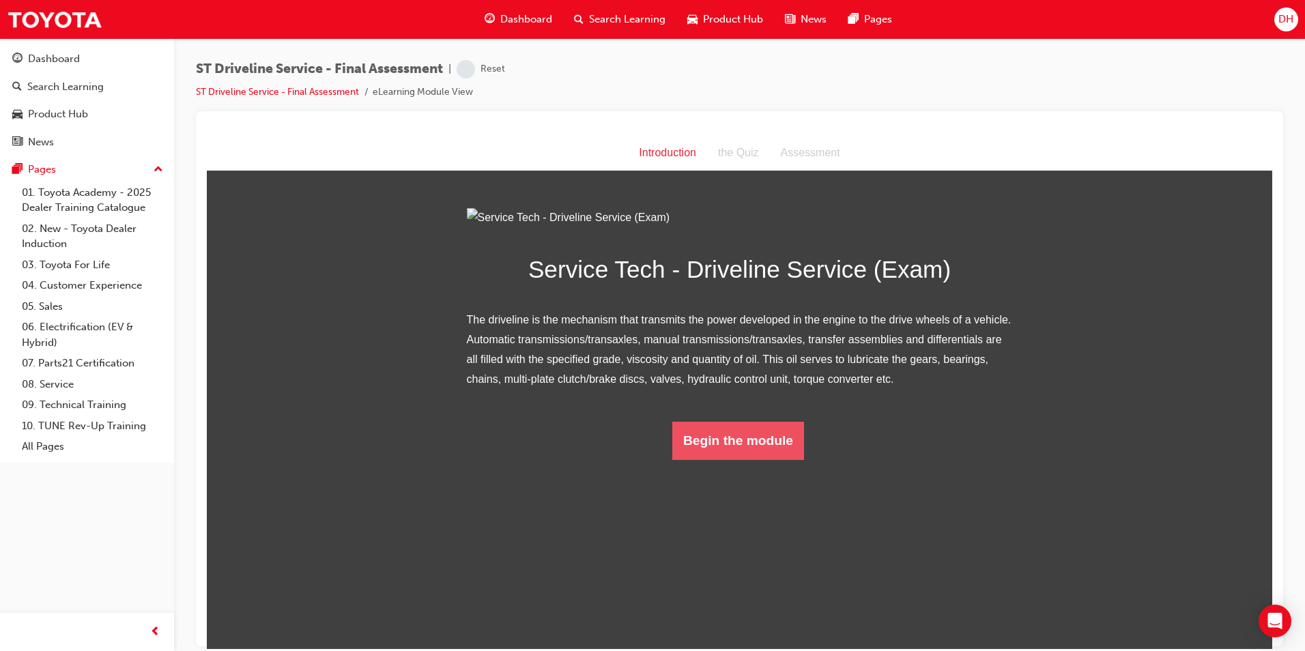
click at [703, 459] on button "Begin the module" at bounding box center [738, 440] width 132 height 38
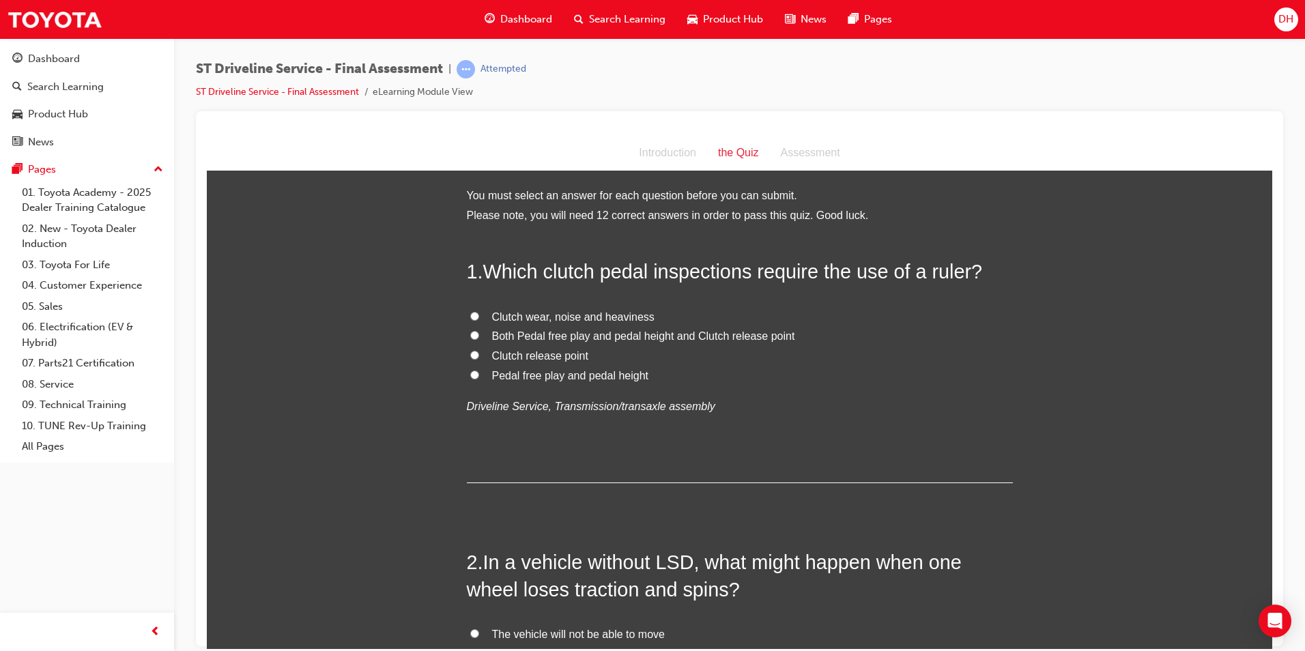
click at [328, 75] on span "ST Driveline Service - Final Assessment" at bounding box center [319, 69] width 247 height 16
click at [35, 171] on div "Pages" at bounding box center [42, 170] width 28 height 16
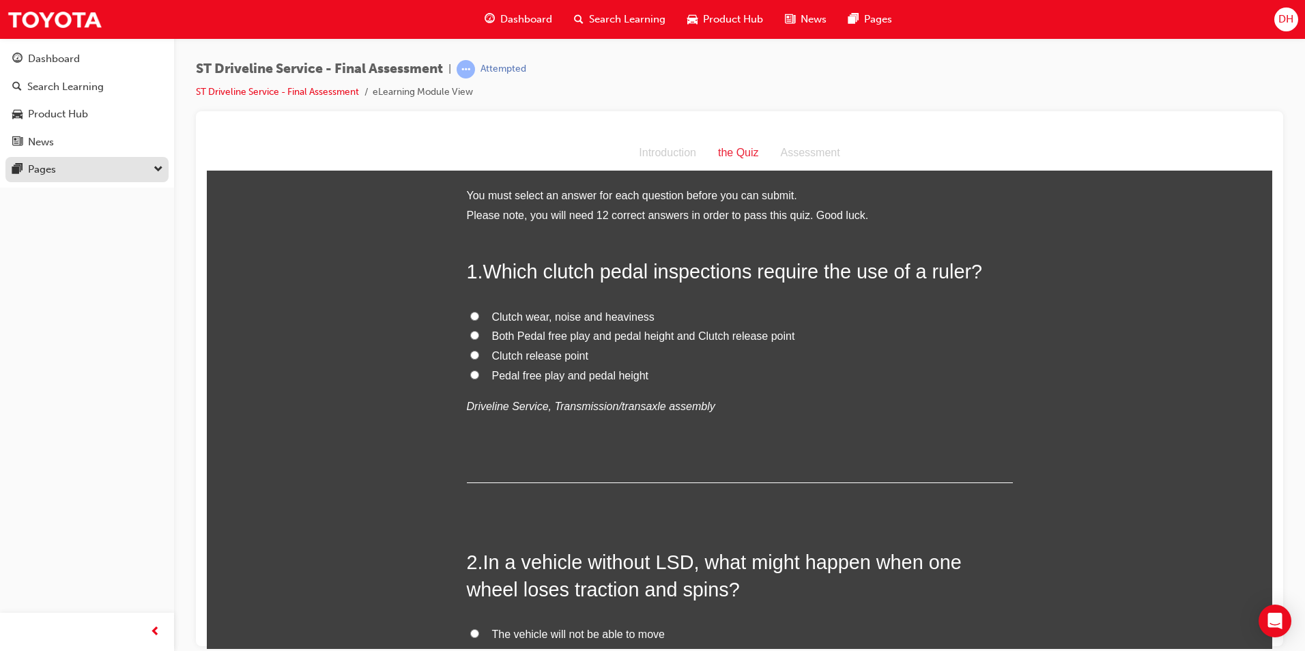
click at [35, 171] on div "Pages" at bounding box center [42, 170] width 28 height 16
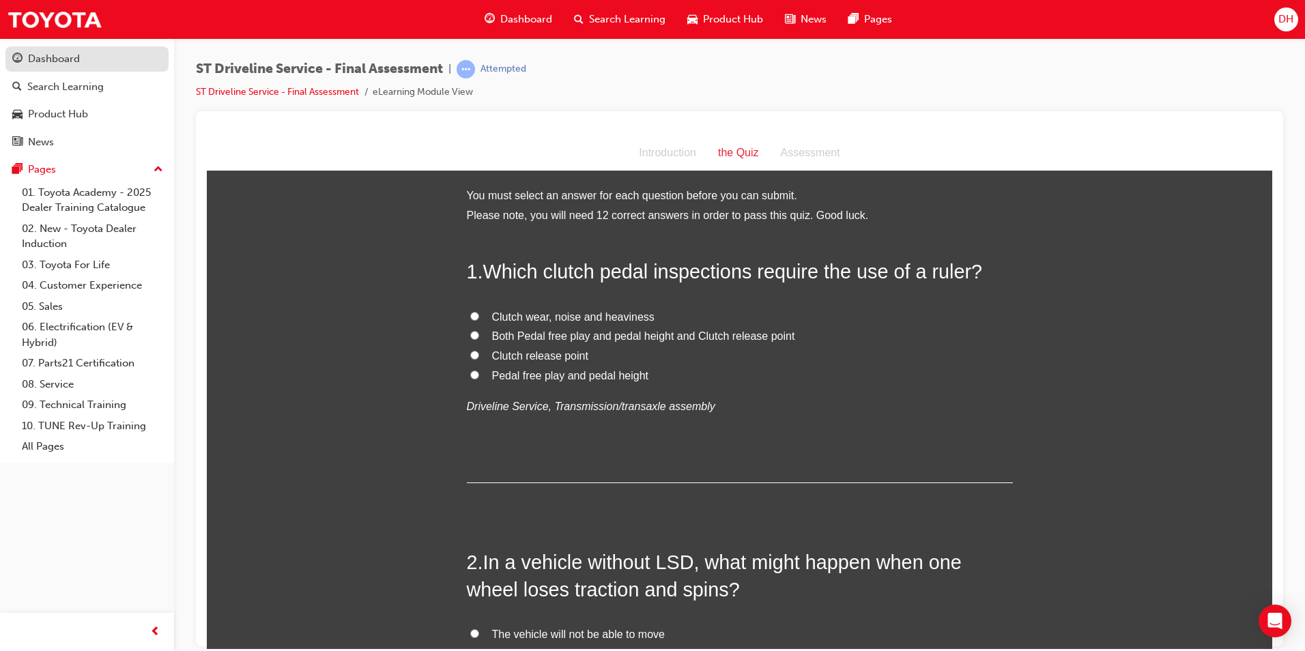
click at [63, 55] on div "Dashboard" at bounding box center [54, 59] width 52 height 16
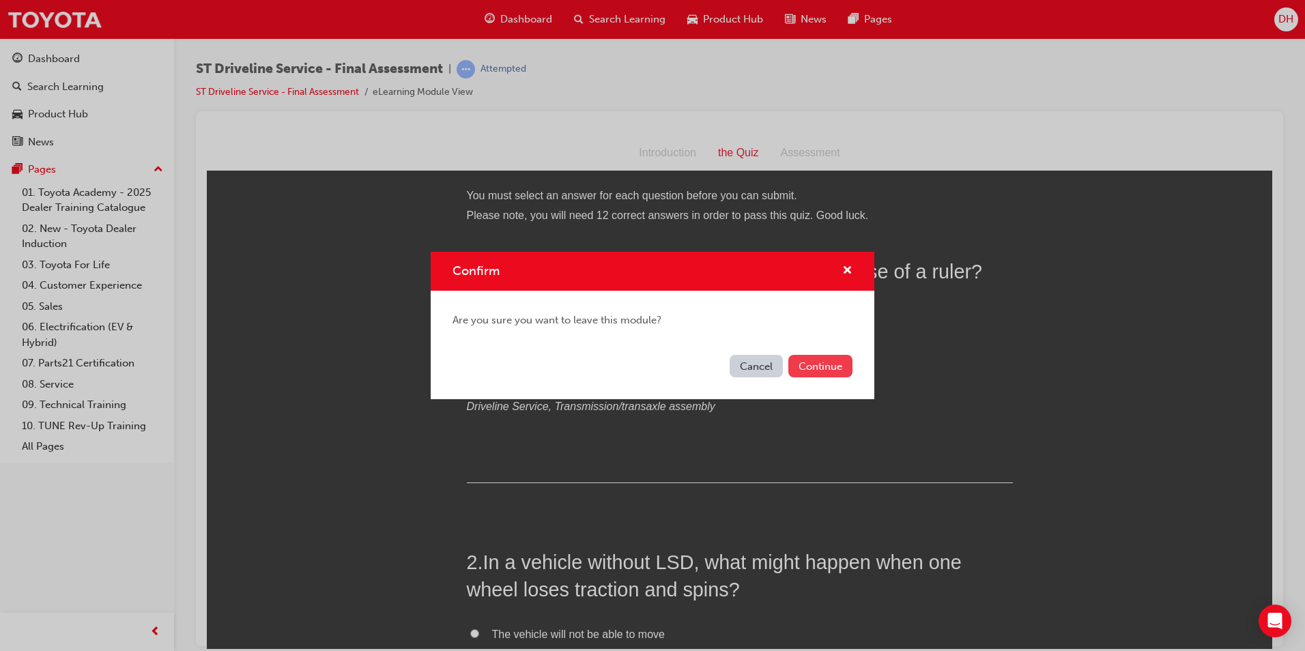
click at [829, 372] on button "Continue" at bounding box center [820, 366] width 64 height 23
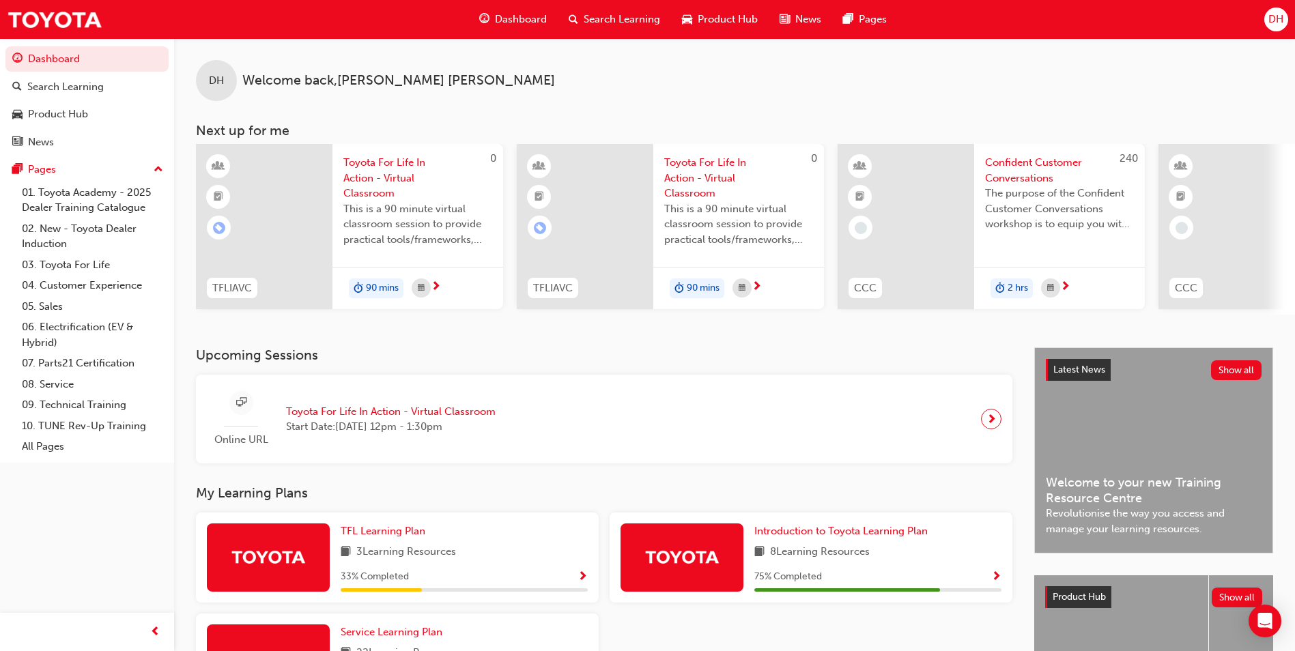
scroll to position [164, 0]
